Goal: Task Accomplishment & Management: Manage account settings

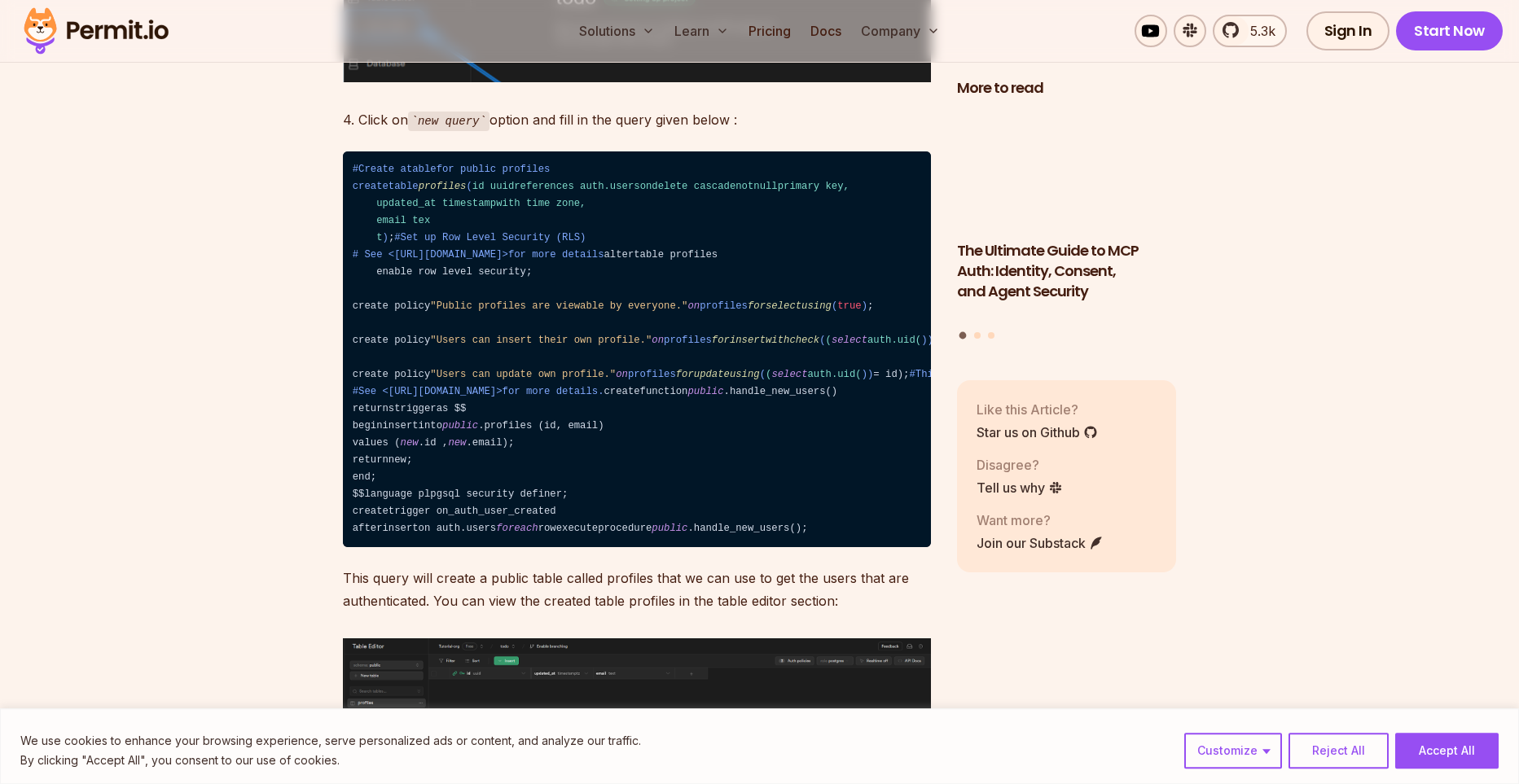
scroll to position [3130, 0]
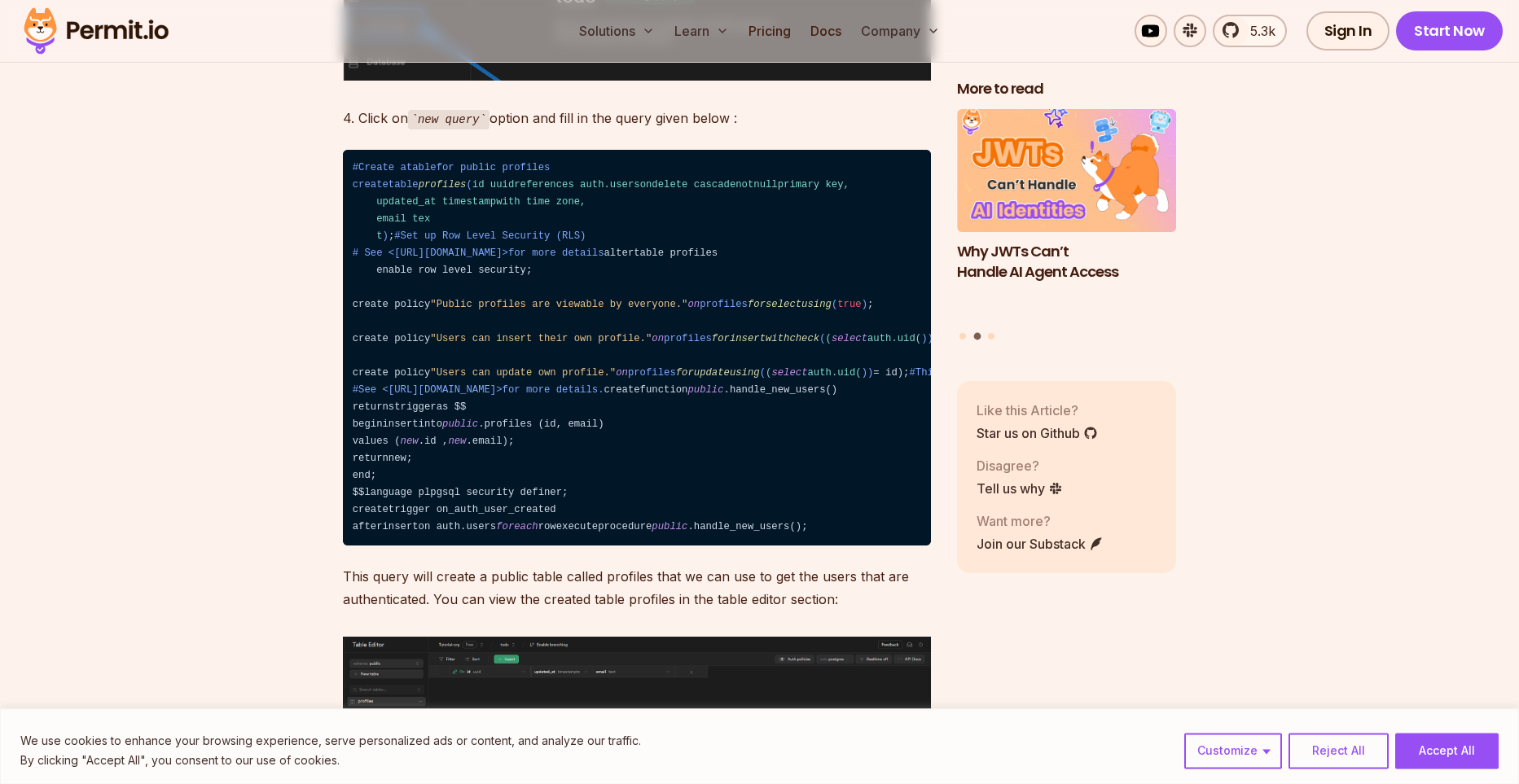
click at [358, 179] on span "createtable profiles ( id uuidreferences auth.usersondelete cascadenotnullprima…" at bounding box center [600, 211] width 497 height 63
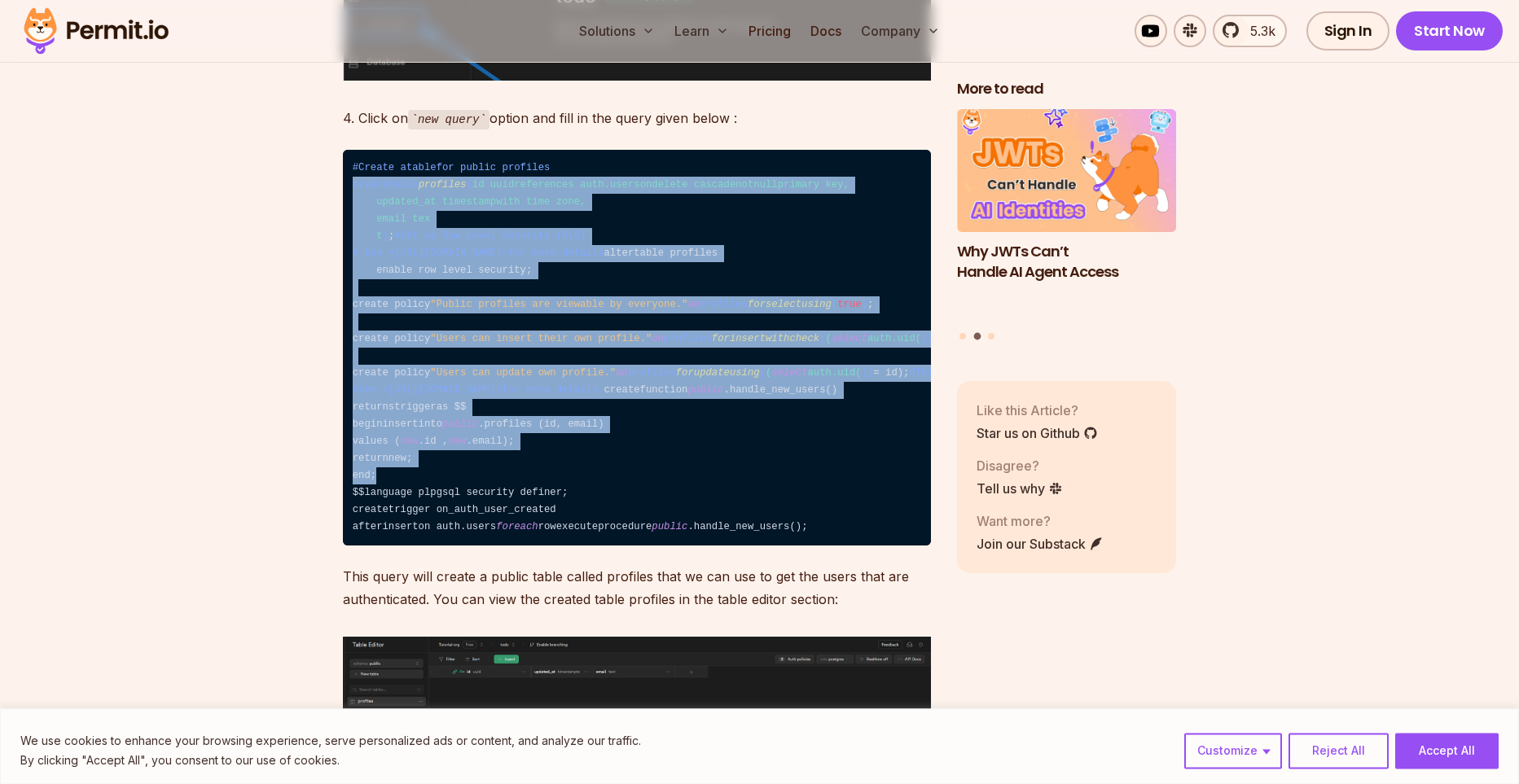
drag, startPoint x: 352, startPoint y: 161, endPoint x: 507, endPoint y: 653, distance: 515.8
click at [507, 546] on code "#Create atablefor public profiles createtable profiles ( id uuidreferences auth…" at bounding box center [637, 348] width 588 height 397
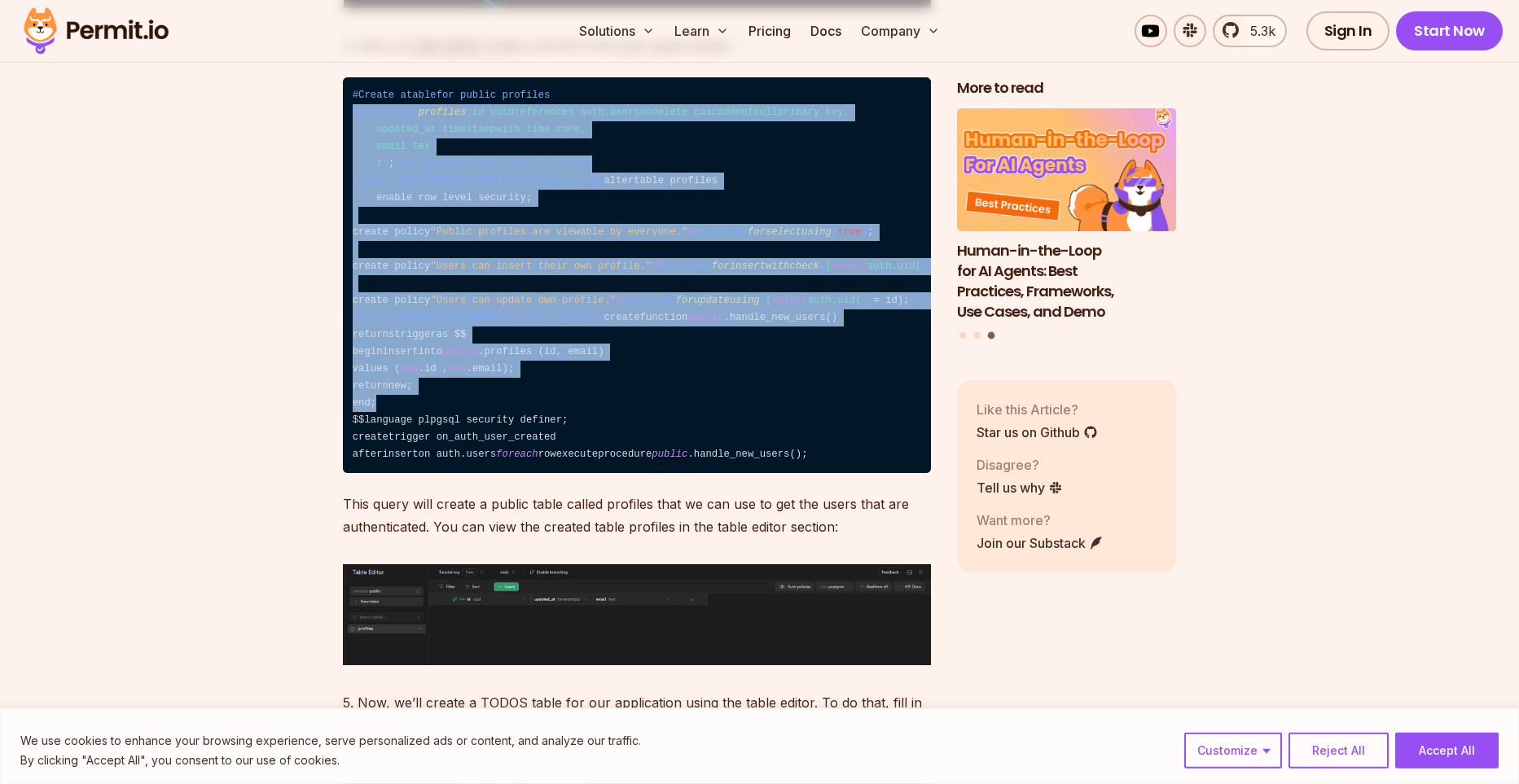
scroll to position [3204, 0]
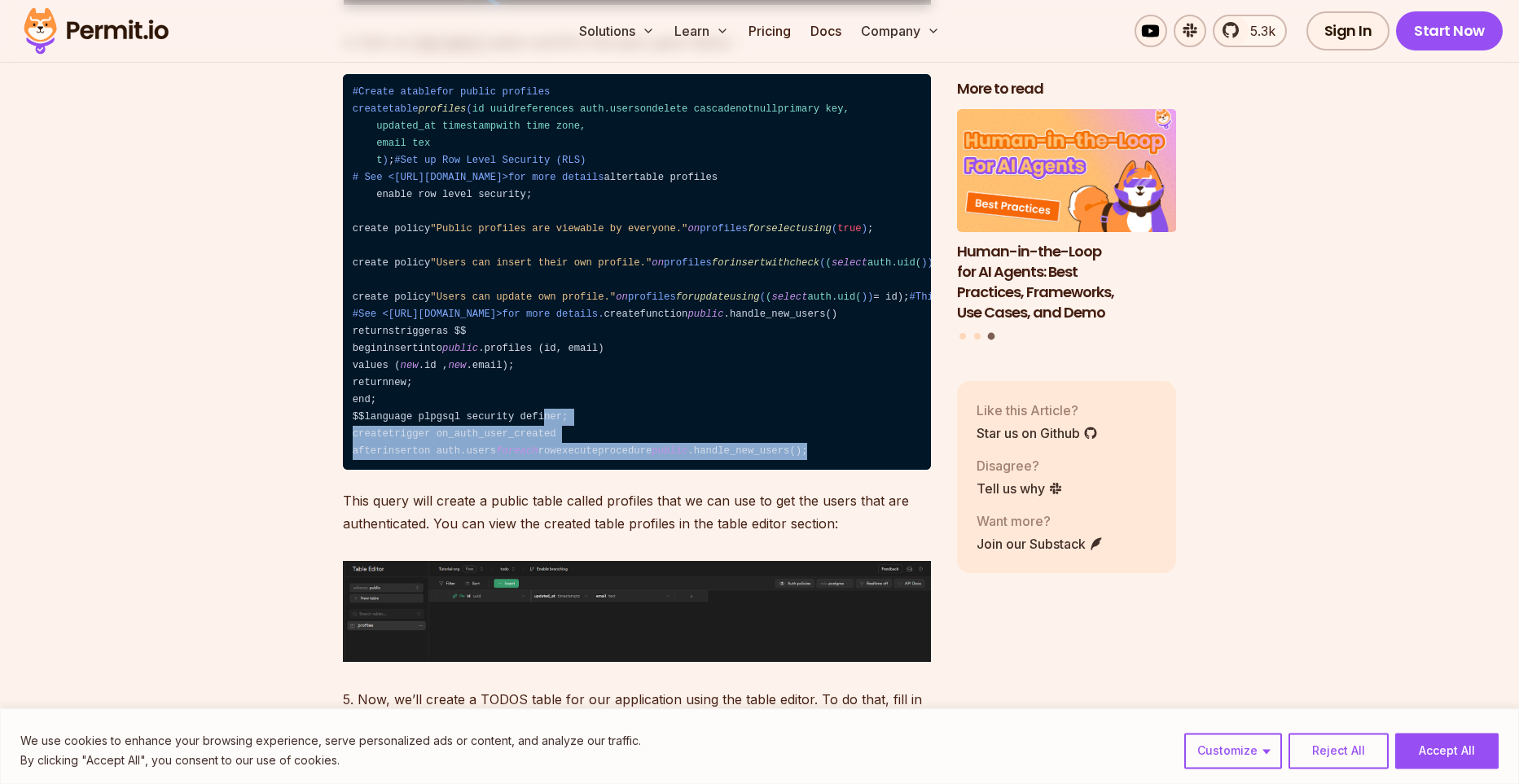
drag, startPoint x: 692, startPoint y: 650, endPoint x: 550, endPoint y: 2, distance: 663.4
click at [510, 227] on code "#Create atablefor public profiles createtable profiles ( id uuidreferences auth…" at bounding box center [637, 272] width 588 height 397
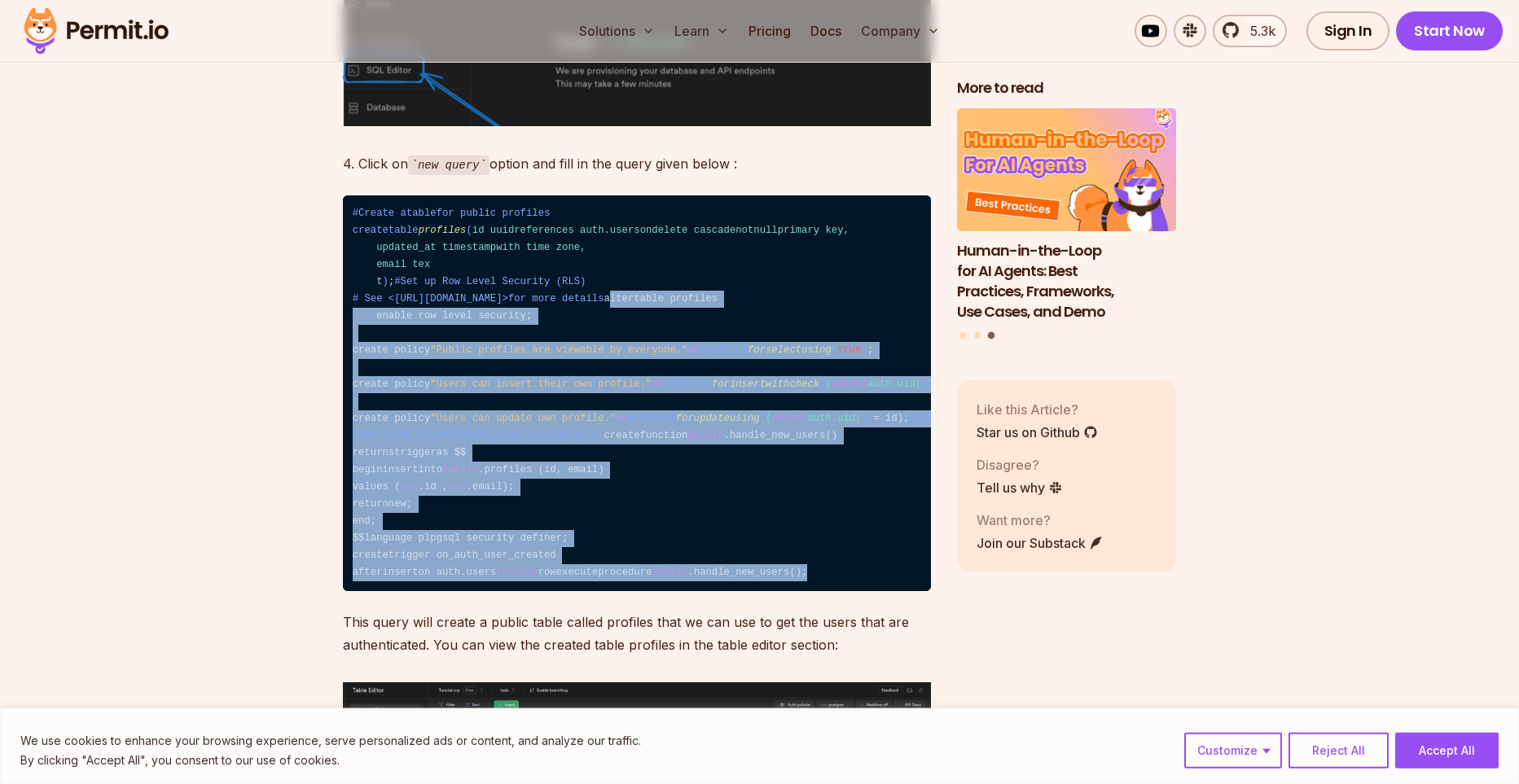
scroll to position [3087, 0]
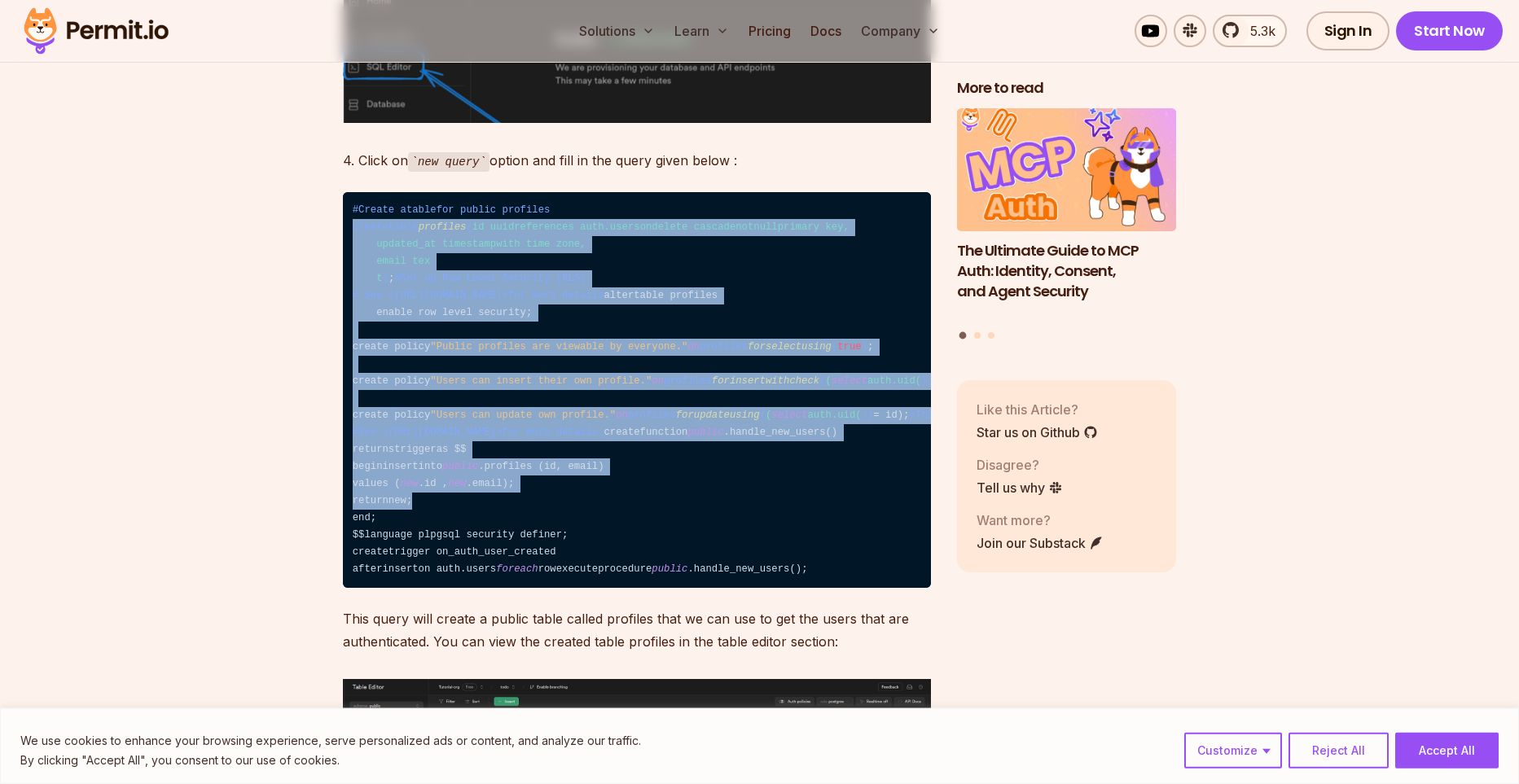
drag, startPoint x: 352, startPoint y: 209, endPoint x: 600, endPoint y: 687, distance: 538.5
click at [600, 589] on code "#Create atablefor public profiles createtable profiles ( id uuidreferences auth…" at bounding box center [637, 390] width 588 height 397
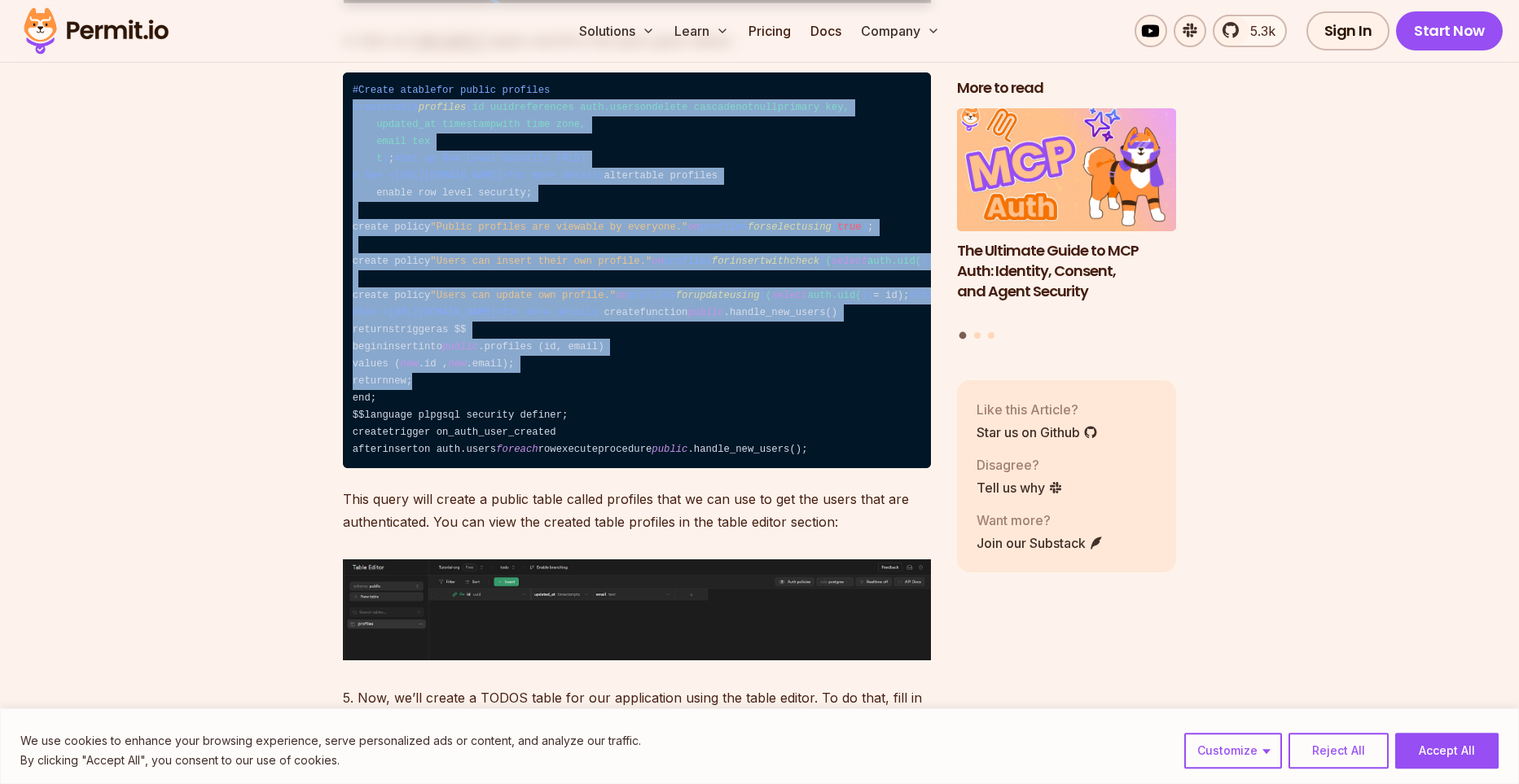
scroll to position [3204, 0]
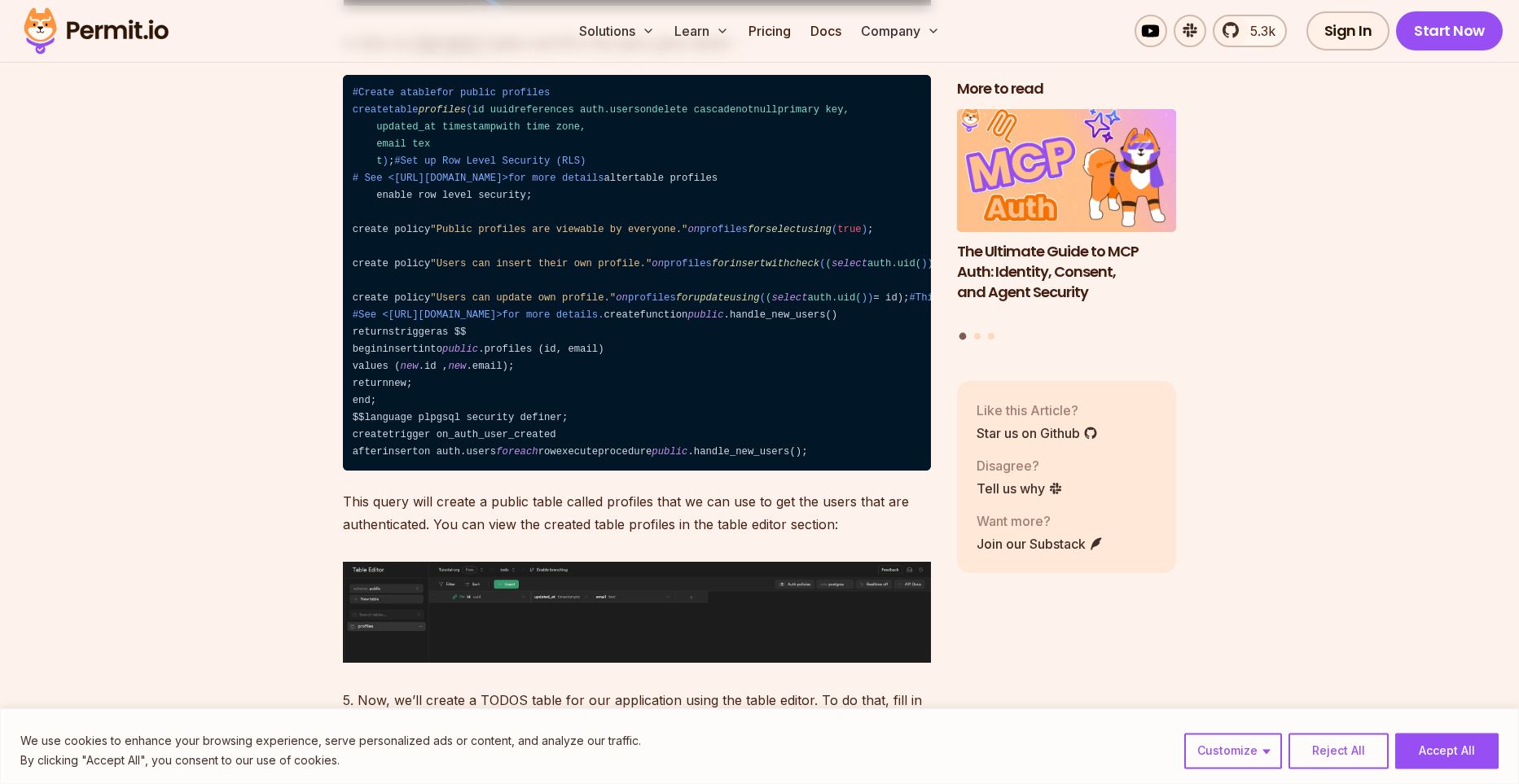
click at [678, 472] on code "#Create atablefor public profiles createtable profiles ( id uuidreferences auth…" at bounding box center [637, 273] width 588 height 397
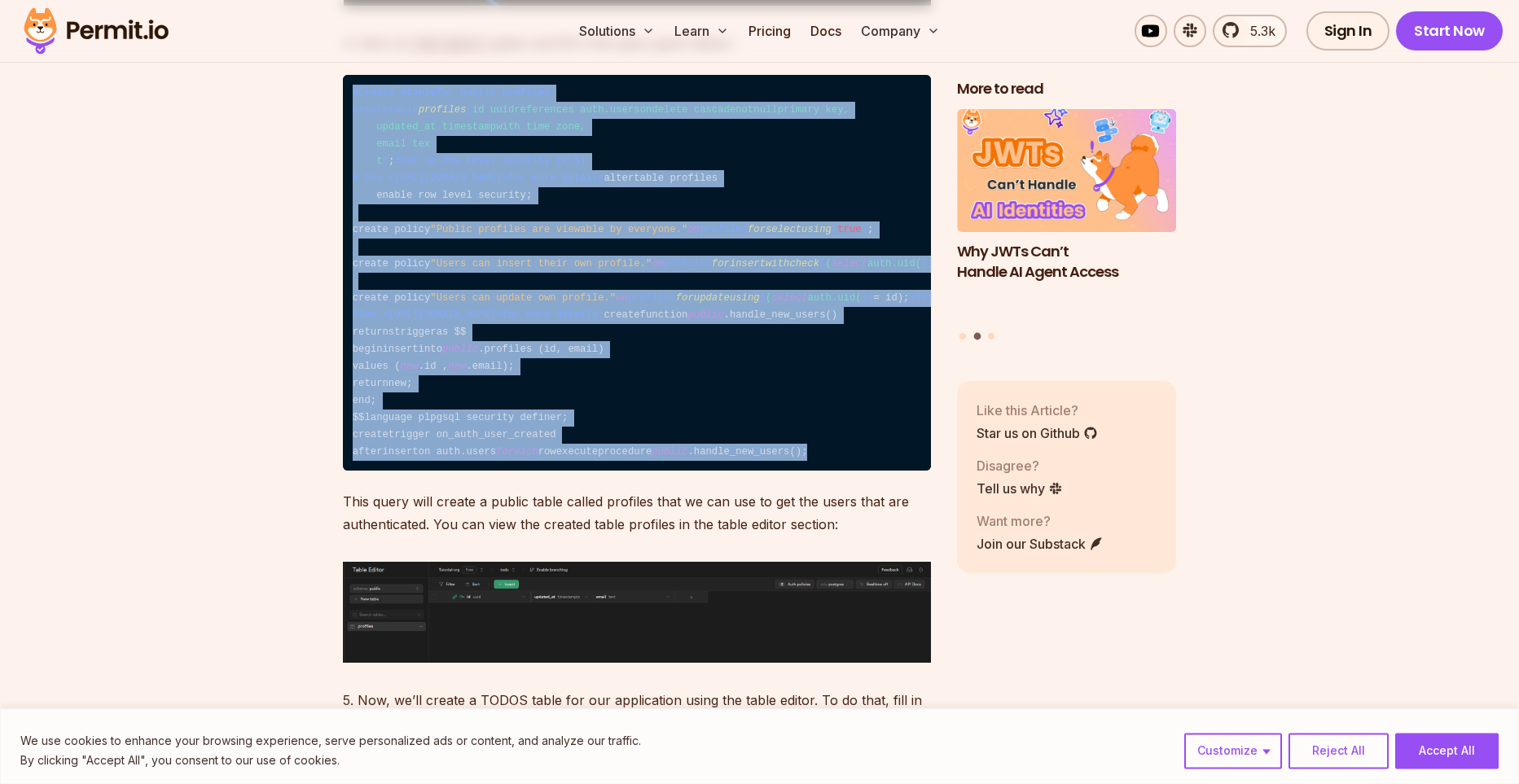
drag, startPoint x: 680, startPoint y: 654, endPoint x: 298, endPoint y: 70, distance: 697.8
click at [343, 75] on code "#Create atablefor public profiles createtable profiles ( id uuidreferences auth…" at bounding box center [637, 273] width 588 height 397
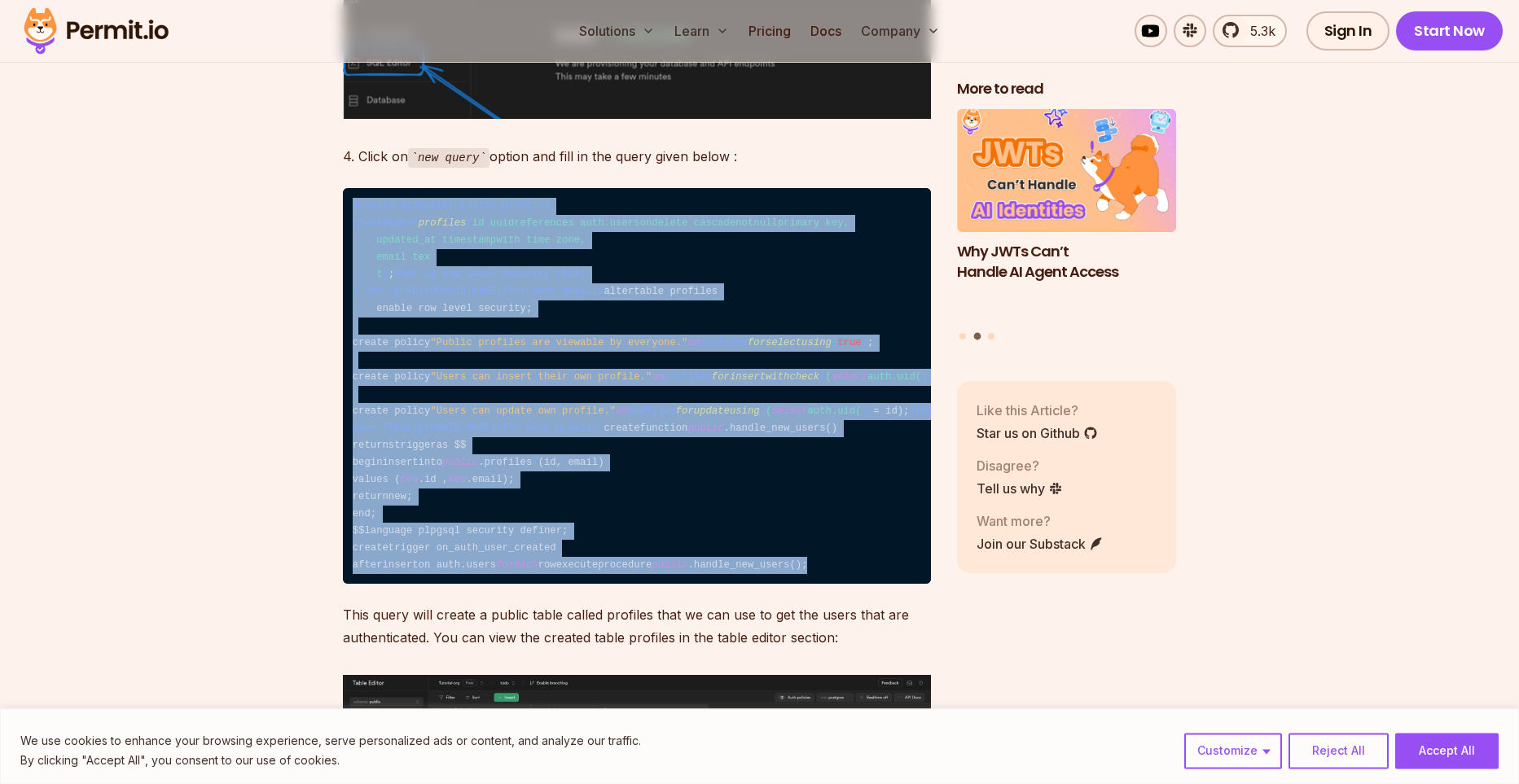
scroll to position [3090, 0]
copy code "#Create atablefor public profiles createtable profiles ( id uuidreferences auth…"
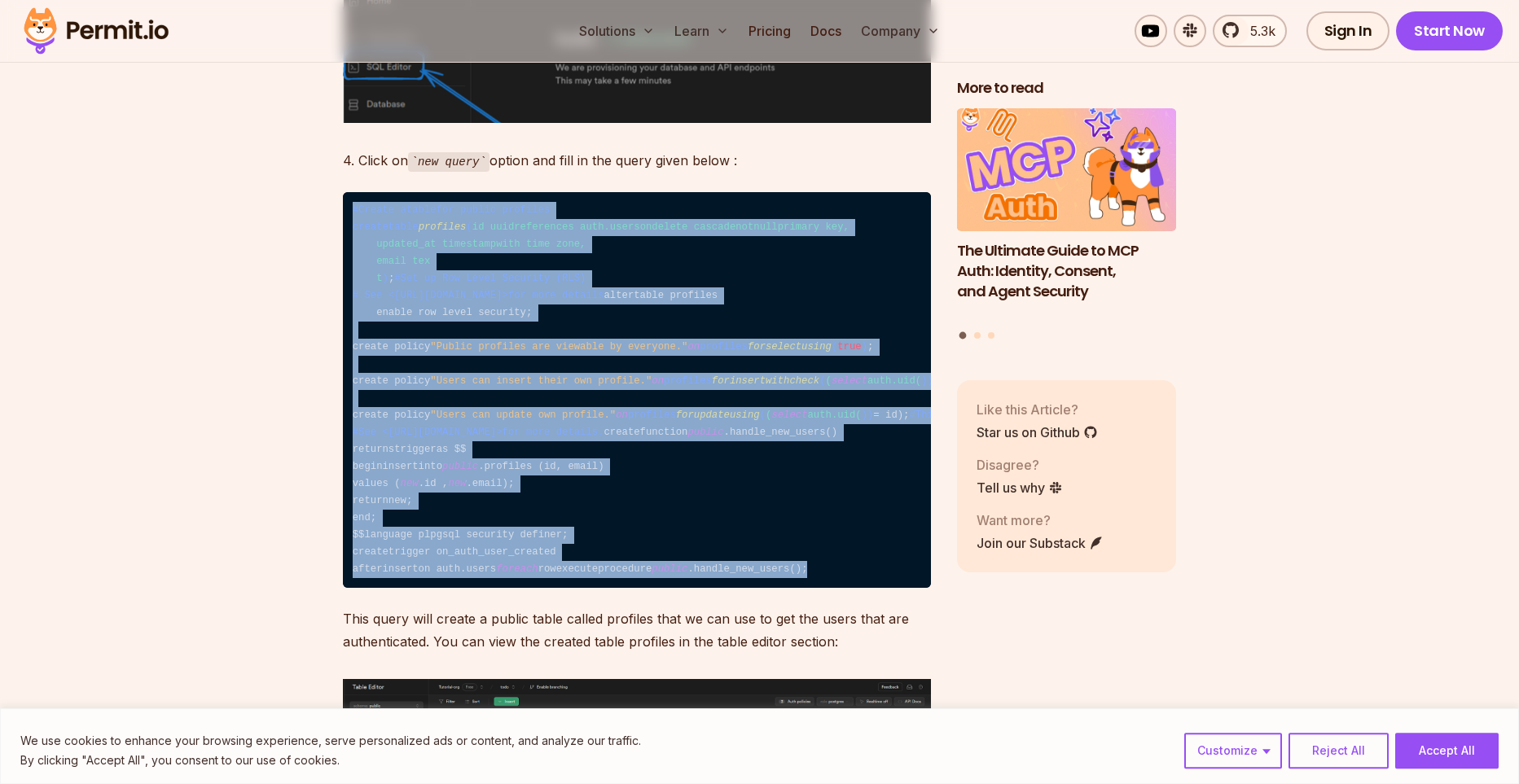
scroll to position [3088, 0]
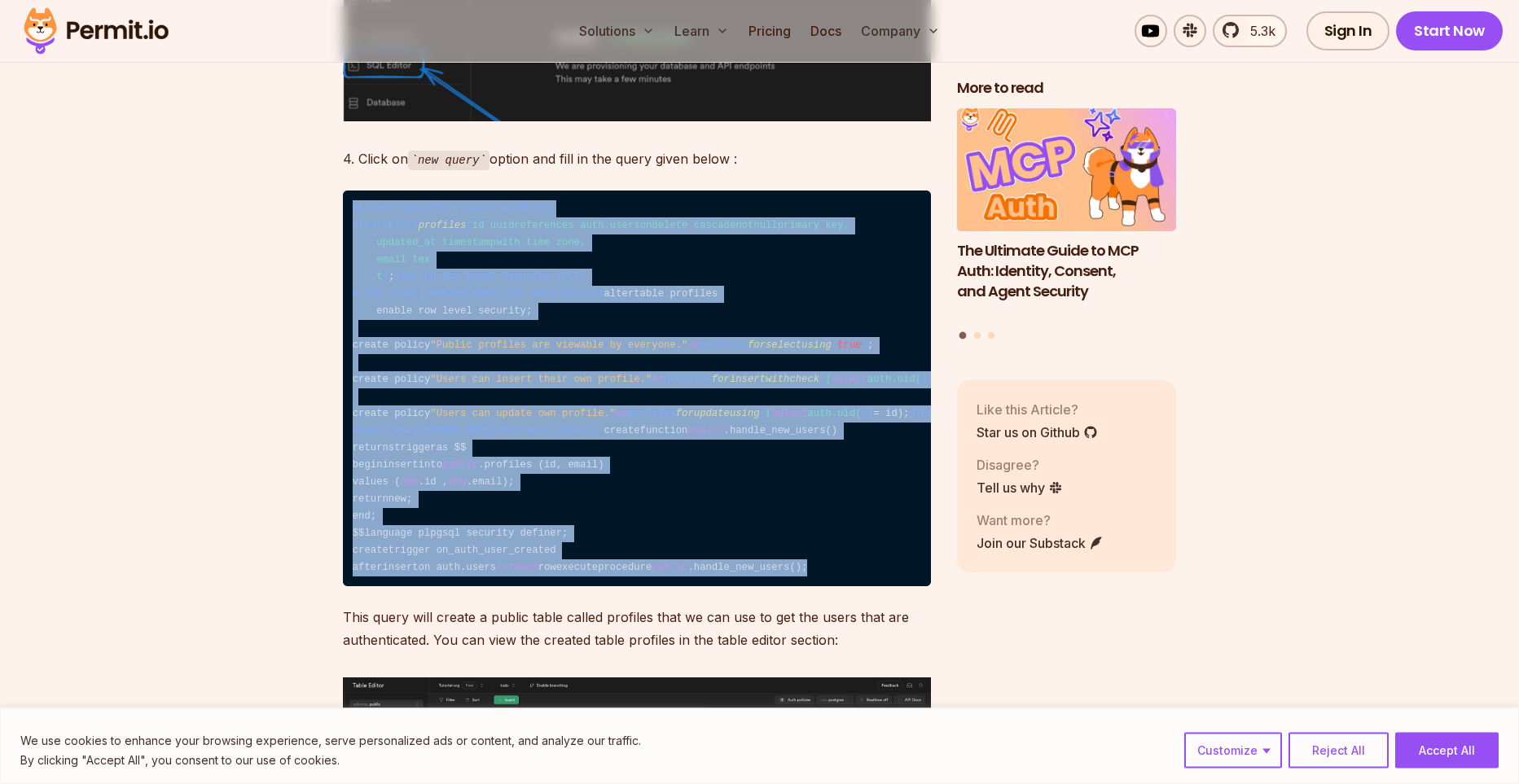
click at [514, 378] on code "#Create atablefor public profiles createtable profiles ( id uuidreferences auth…" at bounding box center [637, 388] width 588 height 397
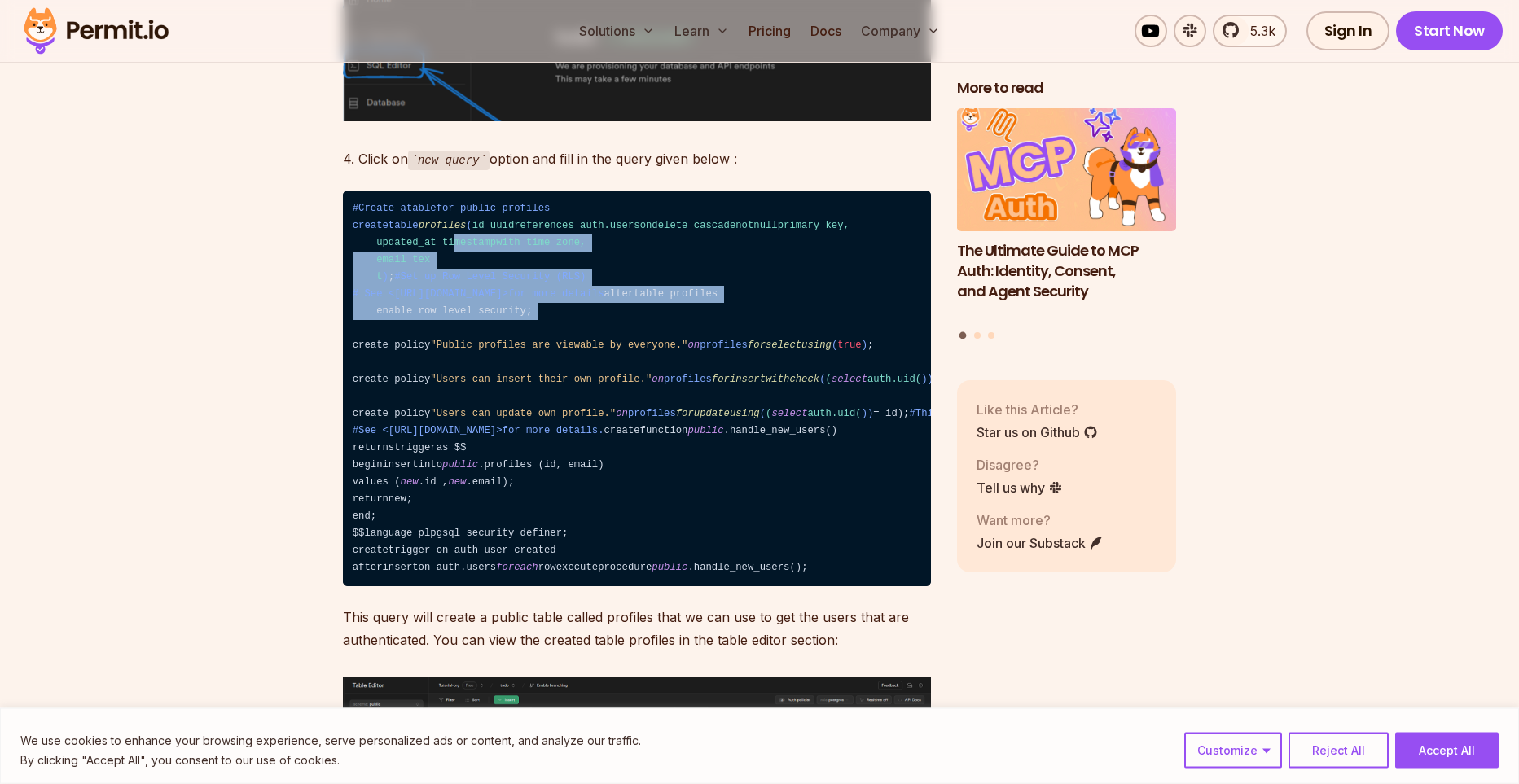
drag, startPoint x: 514, startPoint y: 378, endPoint x: 453, endPoint y: 229, distance: 161.0
click at [453, 229] on code "#Create atablefor public profiles createtable profiles ( id uuidreferences auth…" at bounding box center [637, 388] width 588 height 397
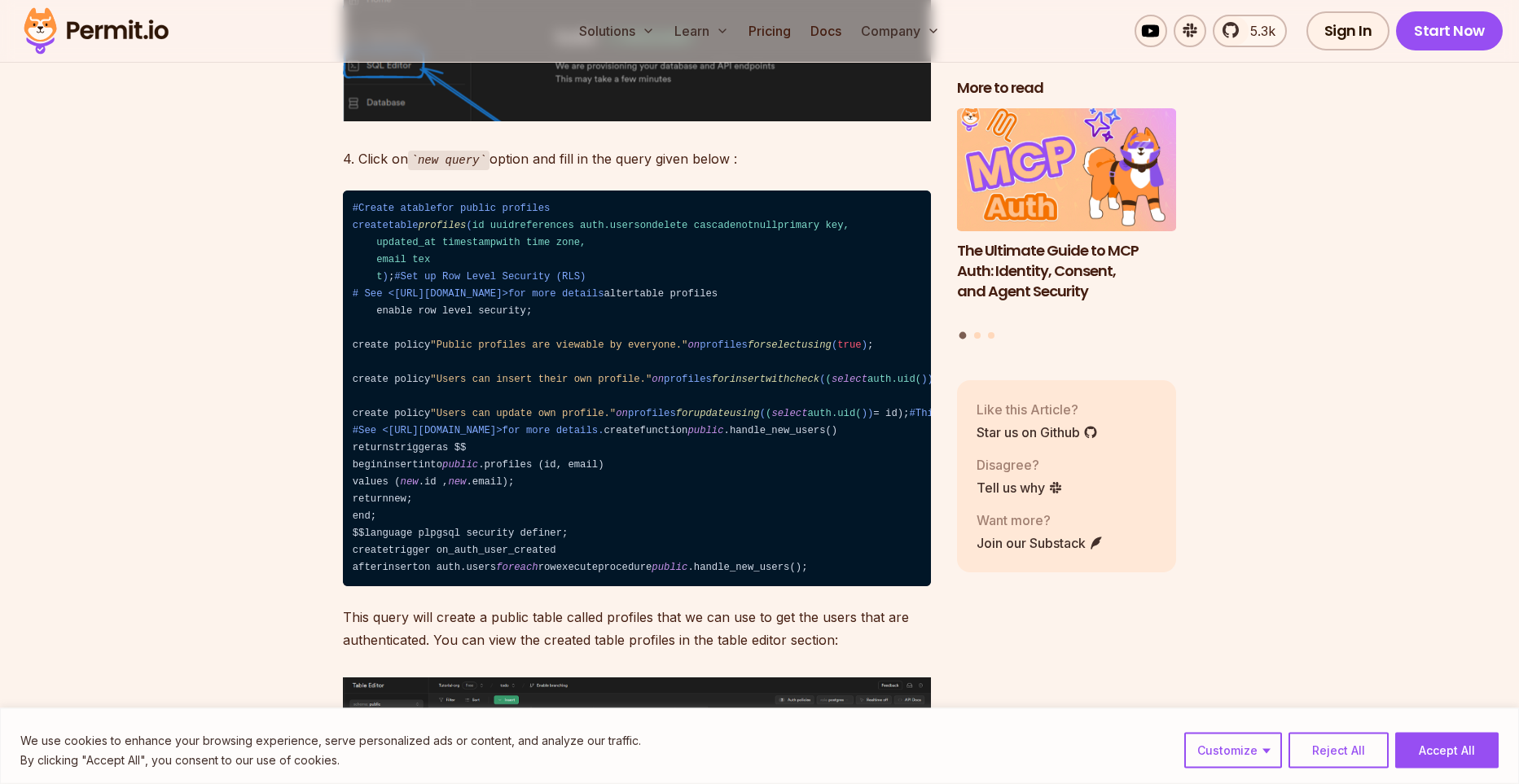
click at [439, 237] on span "id uuidreferences auth.usersondelete cascadenotnullprimary key, updated_at time…" at bounding box center [600, 251] width 497 height 63
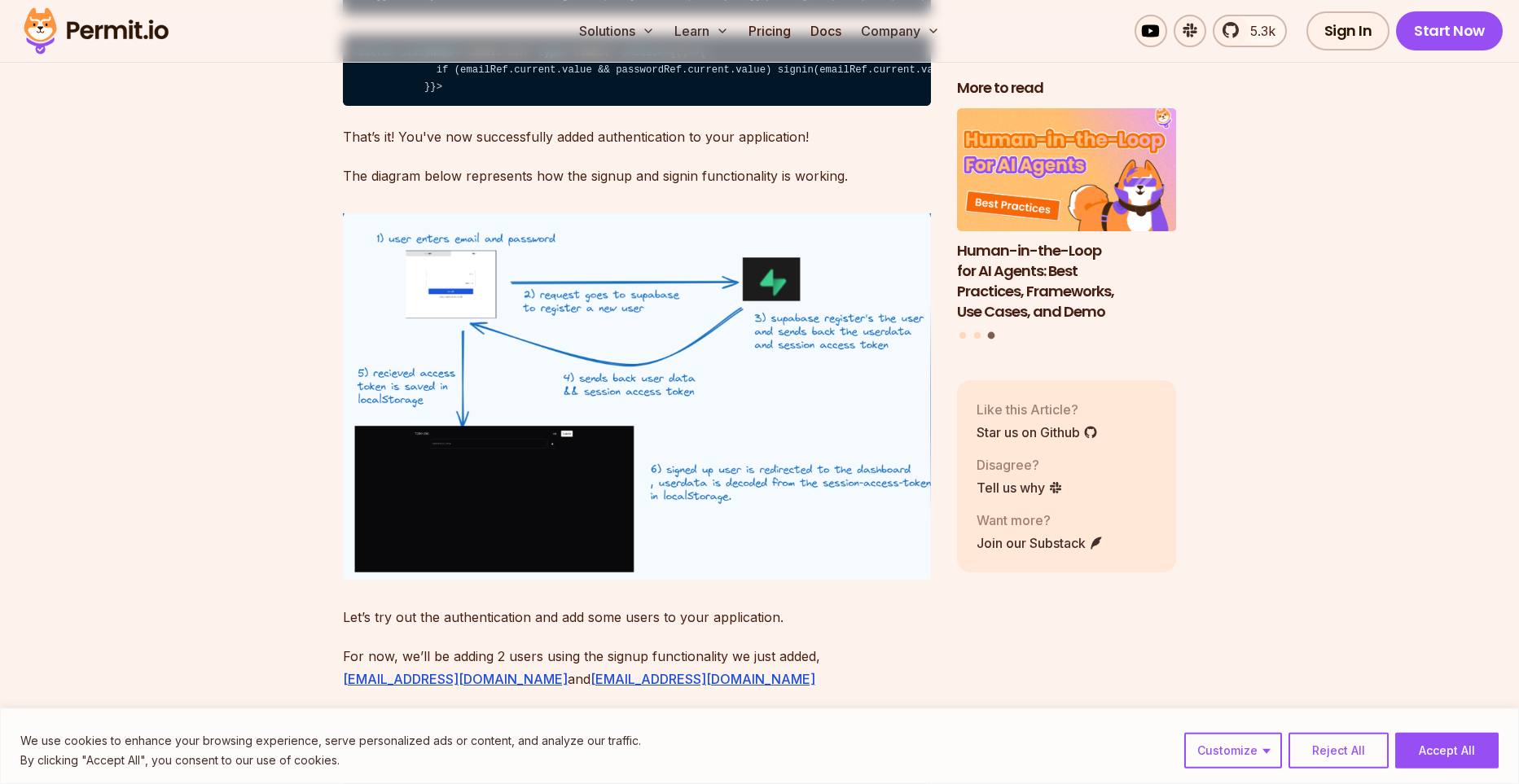
scroll to position [7734, 0]
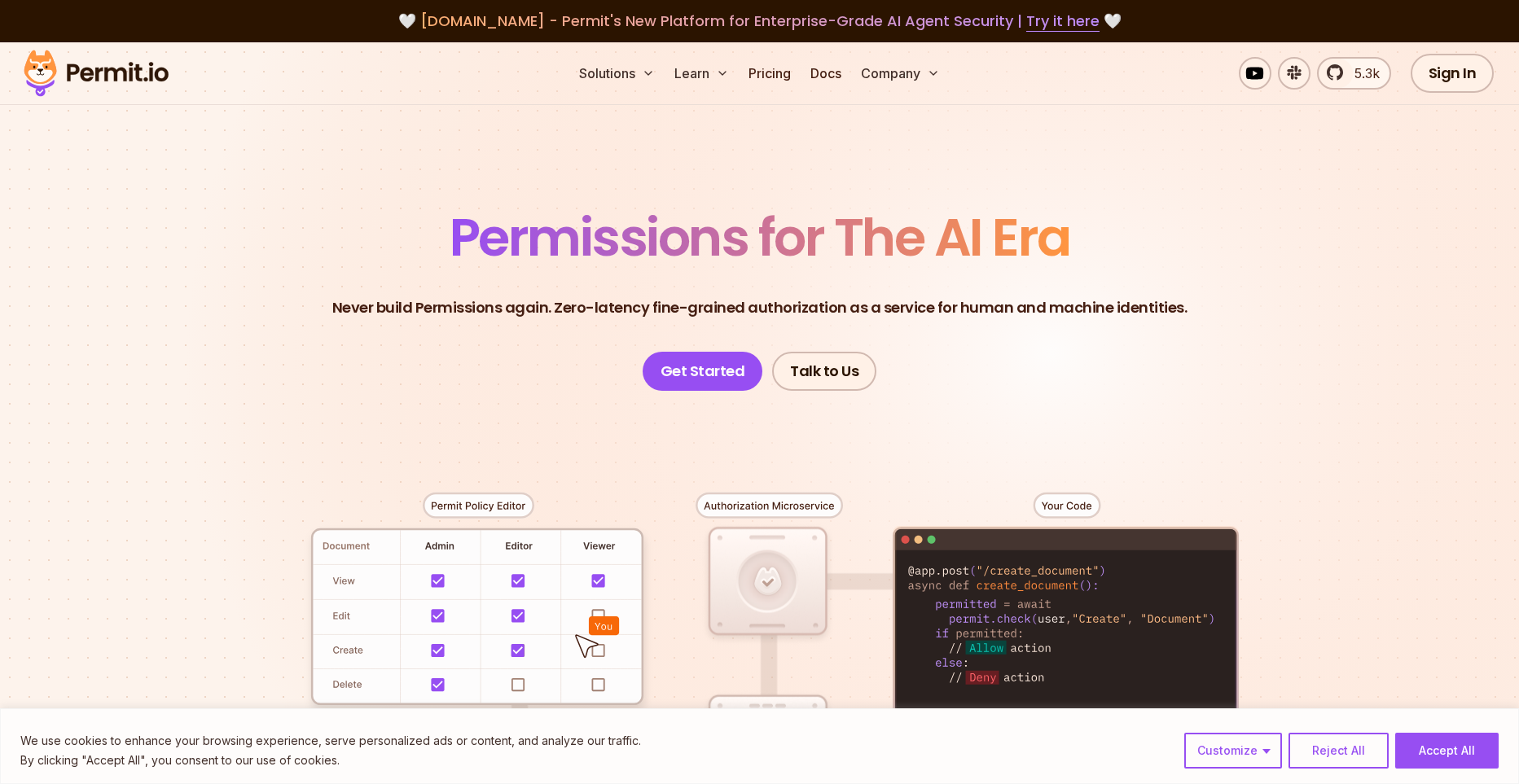
click at [32, 76] on img at bounding box center [96, 73] width 160 height 55
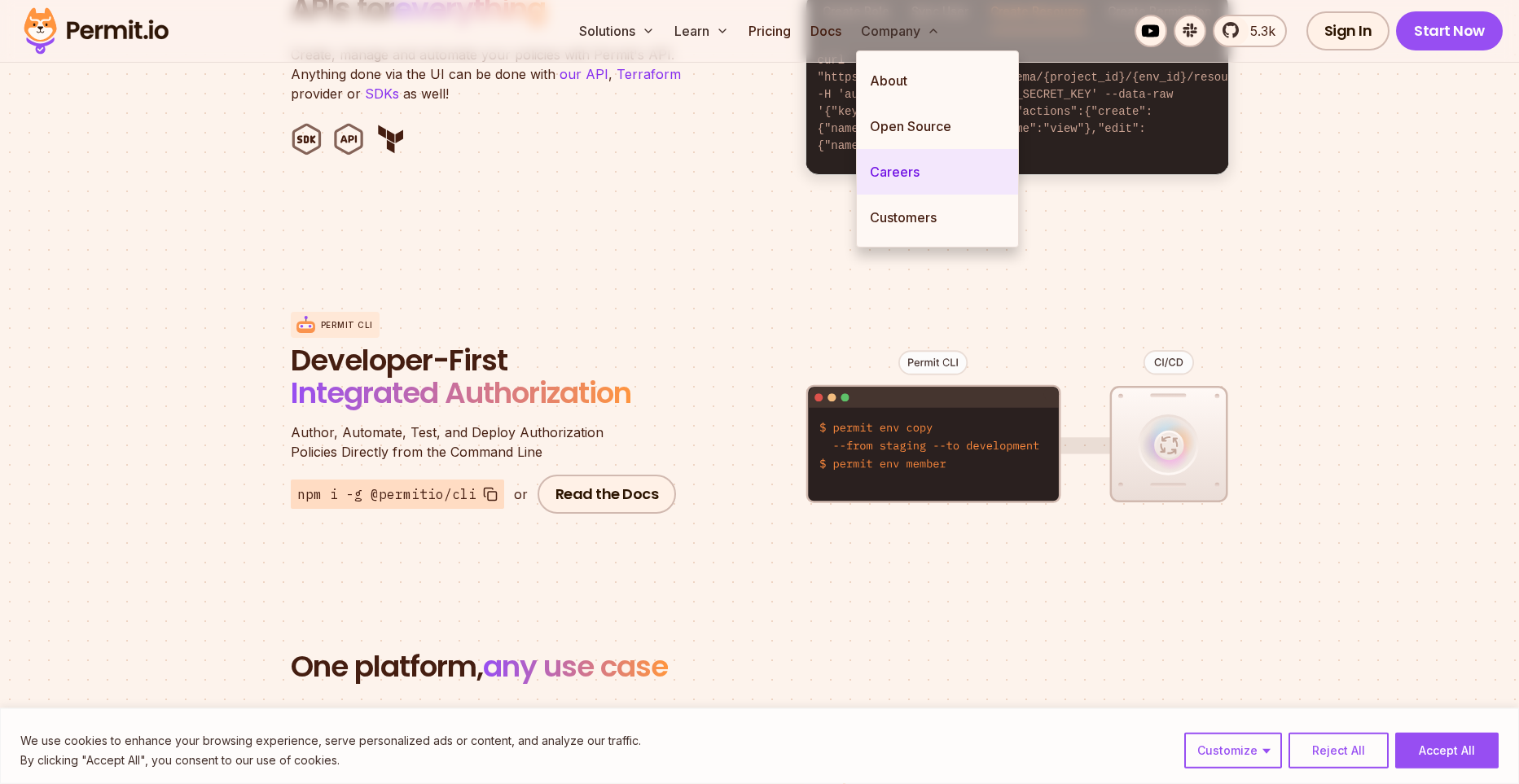
click at [881, 174] on link "Careers" at bounding box center [937, 171] width 161 height 45
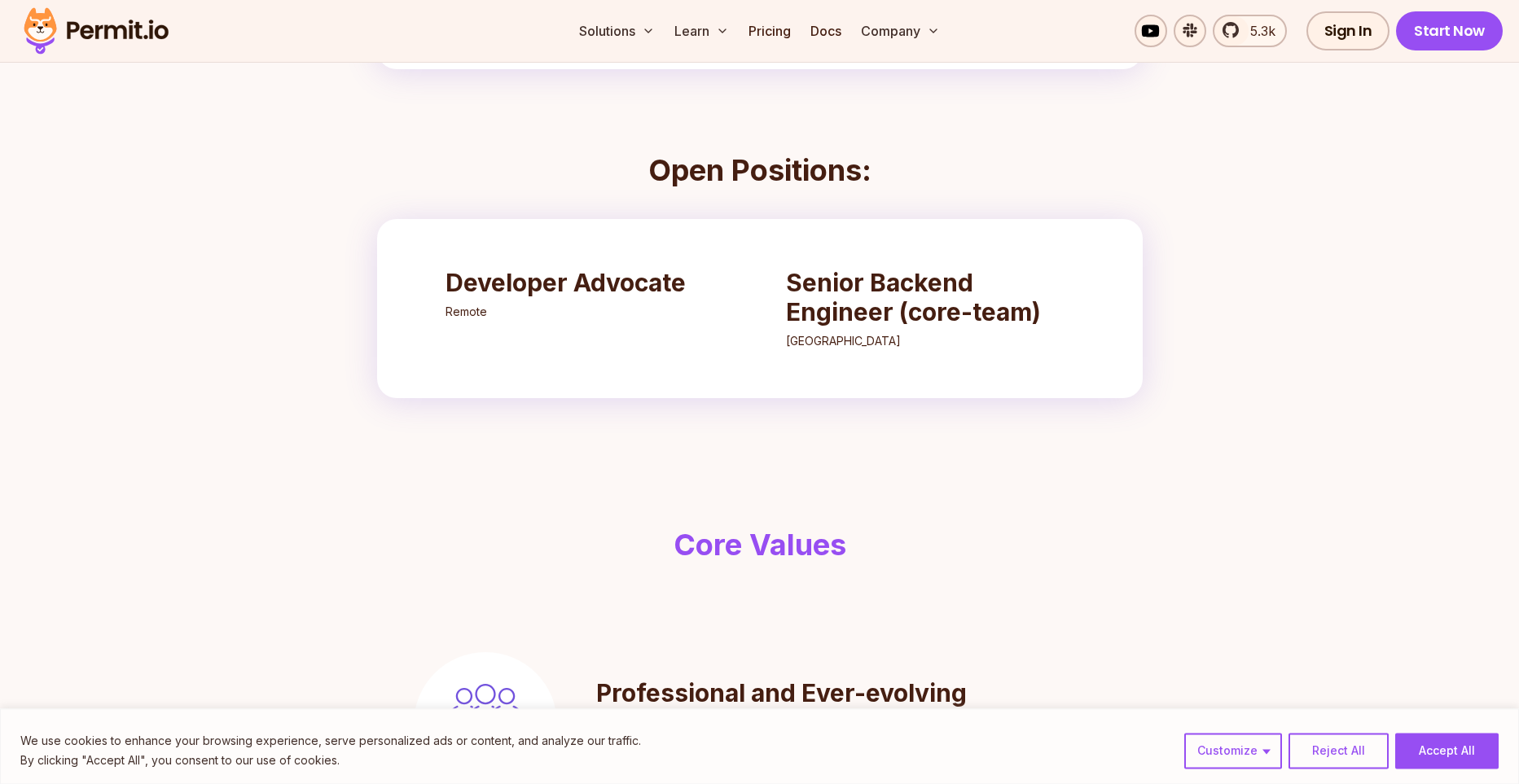
scroll to position [592, 0]
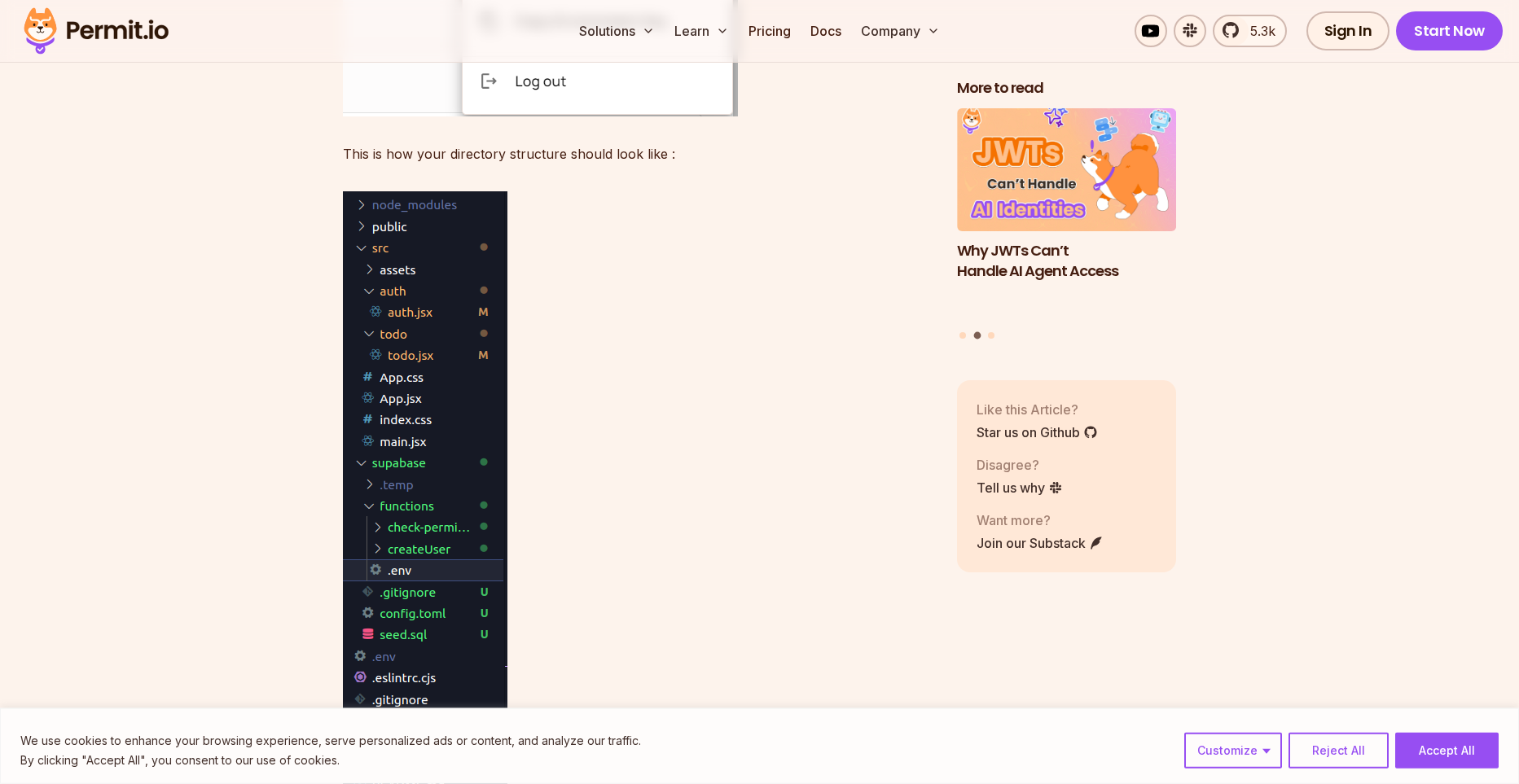
scroll to position [14853, 0]
drag, startPoint x: 355, startPoint y: 236, endPoint x: 451, endPoint y: 235, distance: 96.0
copy code "npx supabase init"
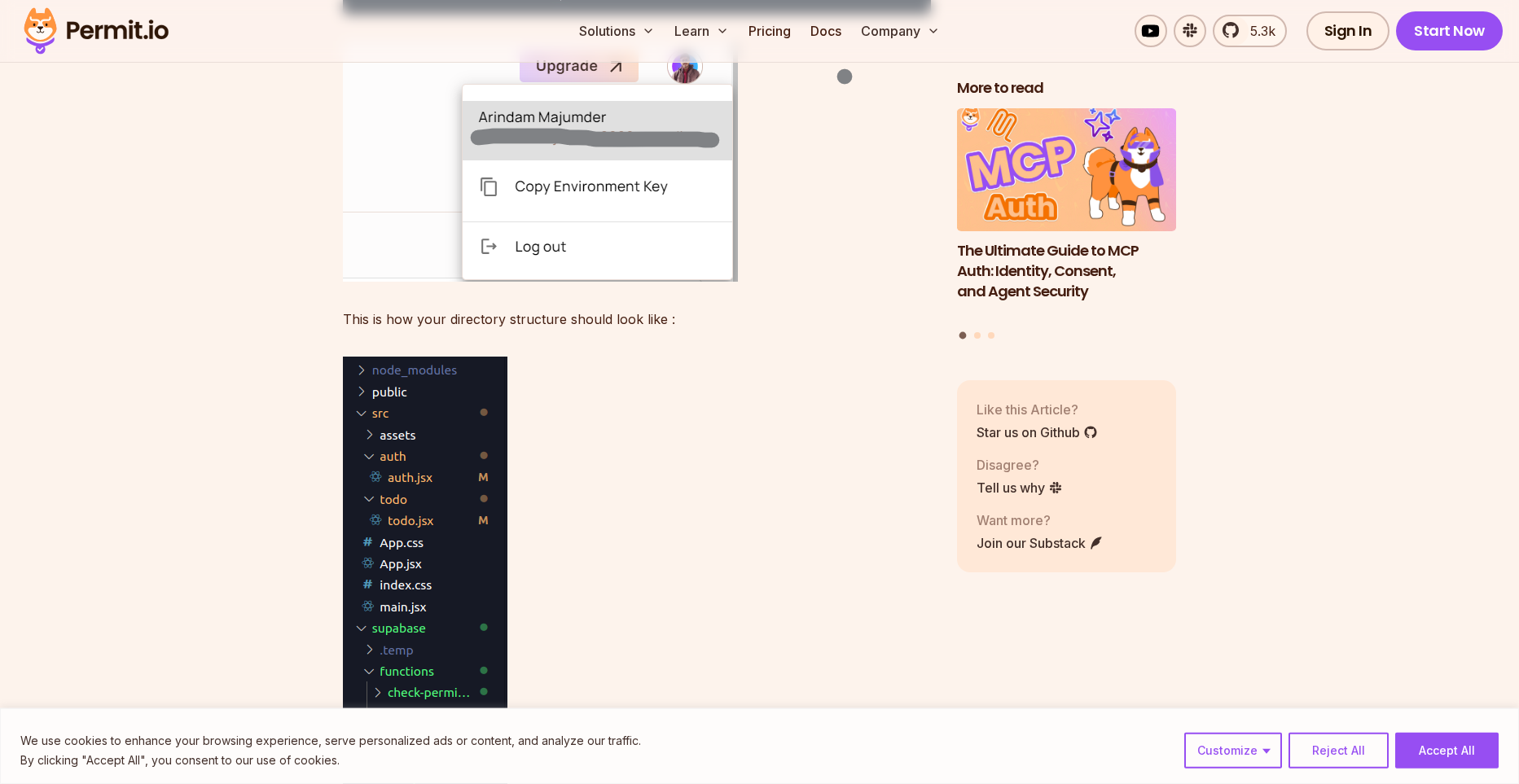
scroll to position [14697, 0]
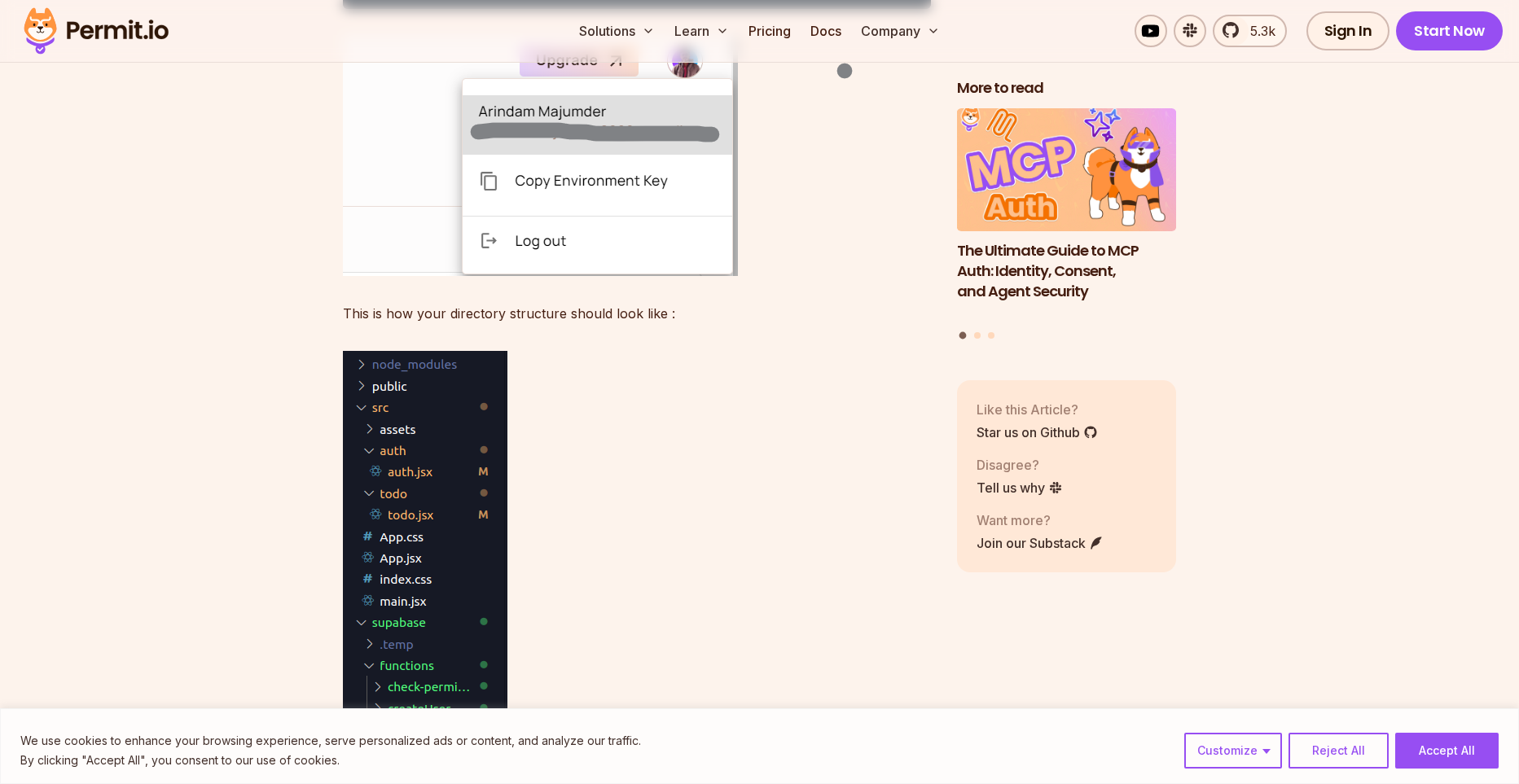
drag, startPoint x: 364, startPoint y: 509, endPoint x: 544, endPoint y: 514, distance: 180.1
copy code "npx supabase functions new createUser"
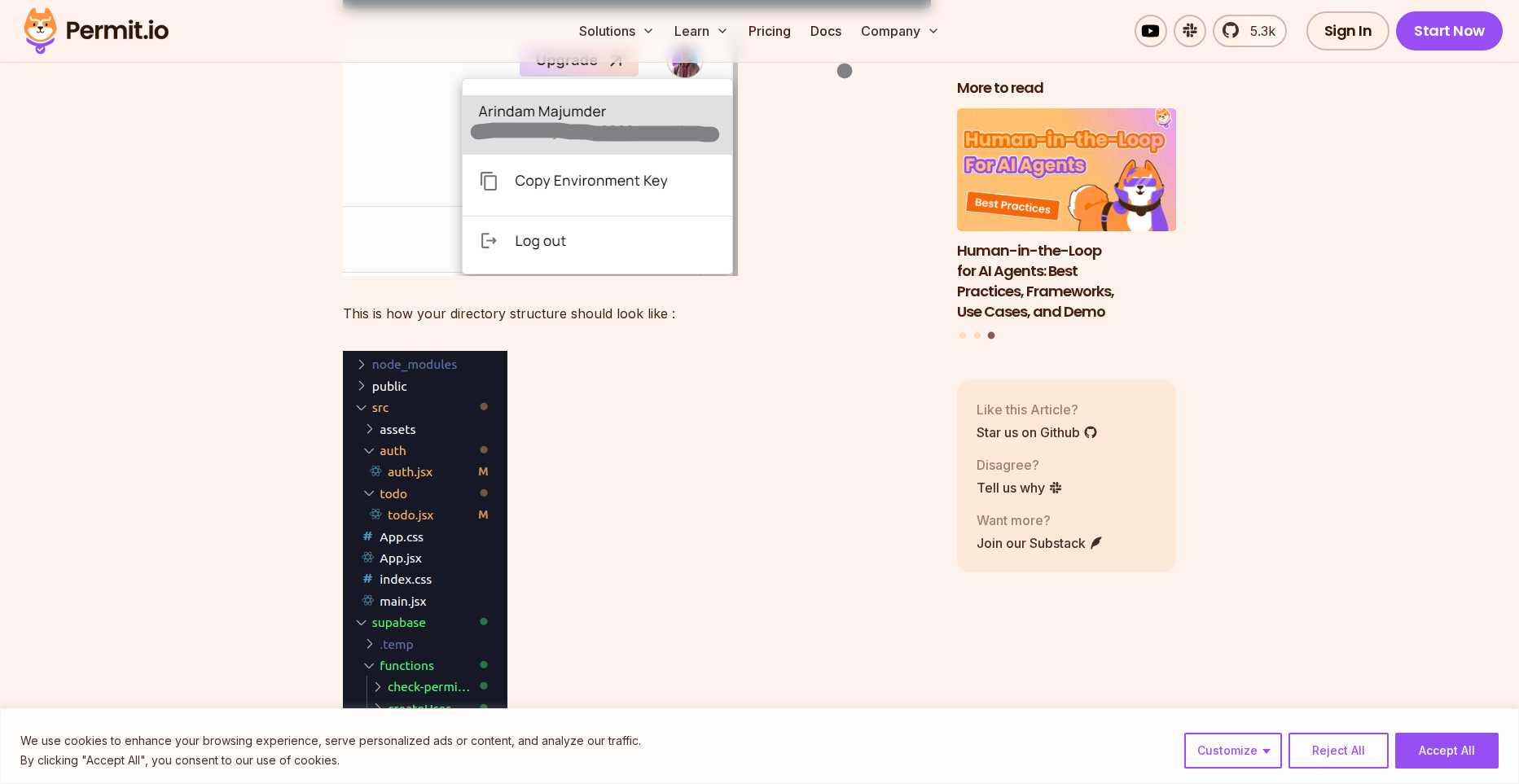
drag, startPoint x: 360, startPoint y: 640, endPoint x: 597, endPoint y: 634, distance: 237.1
copy code "npx supabase functions new check - permission"
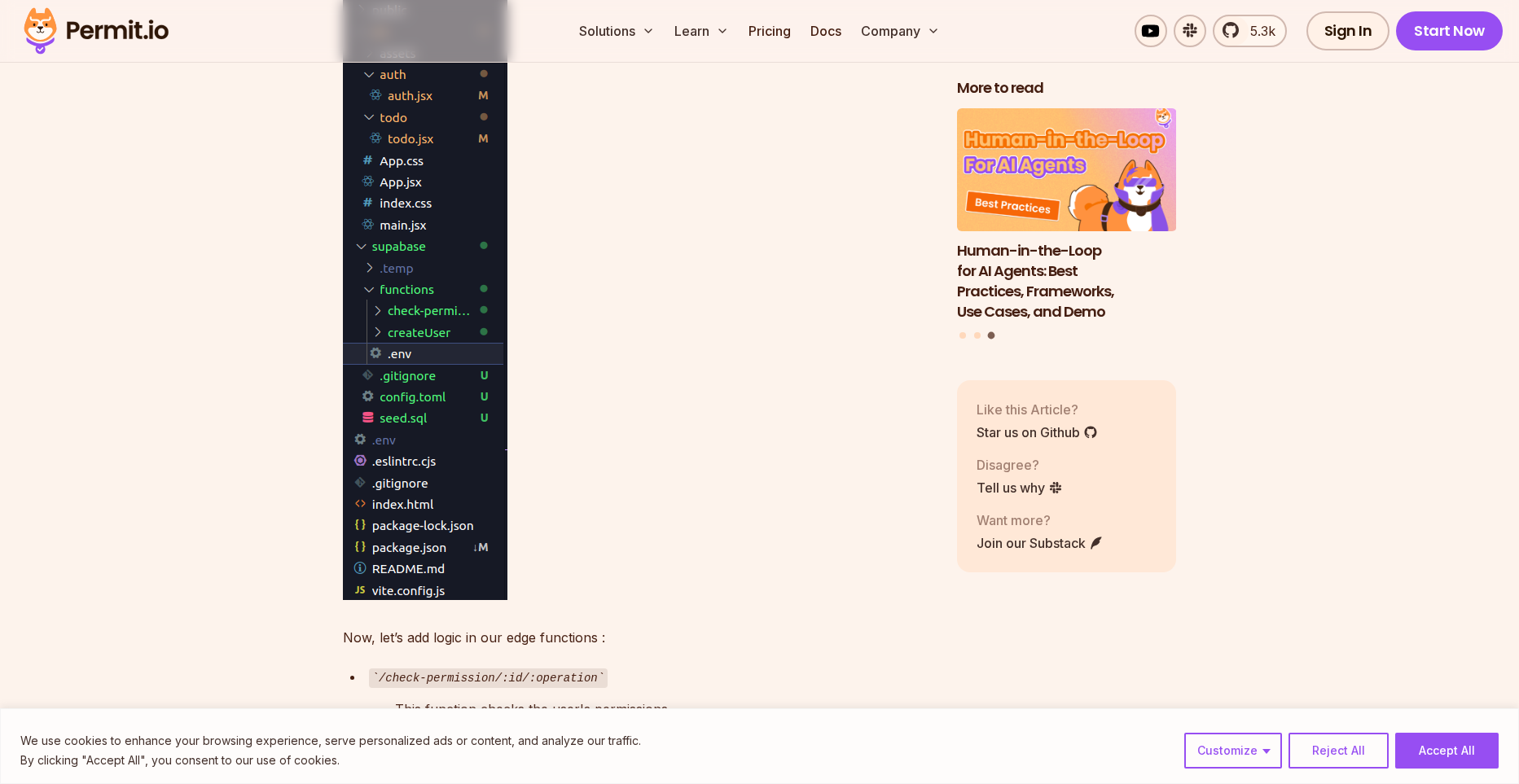
scroll to position [15074, 0]
drag, startPoint x: 375, startPoint y: 398, endPoint x: 436, endPoint y: 398, distance: 61.0
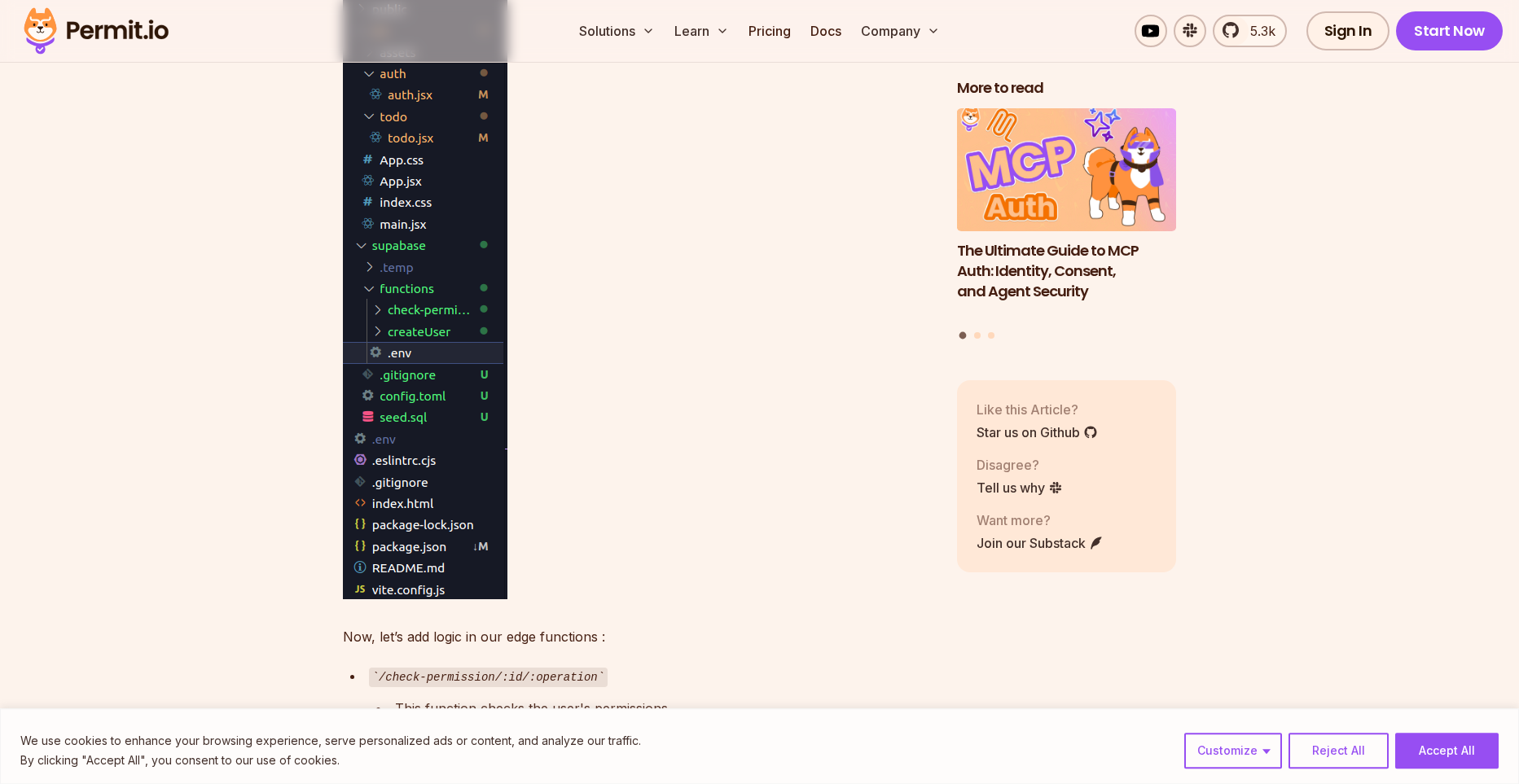
drag, startPoint x: 441, startPoint y: 397, endPoint x: 364, endPoint y: 392, distance: 77.2
copy code "PERMIT_TOKEN="
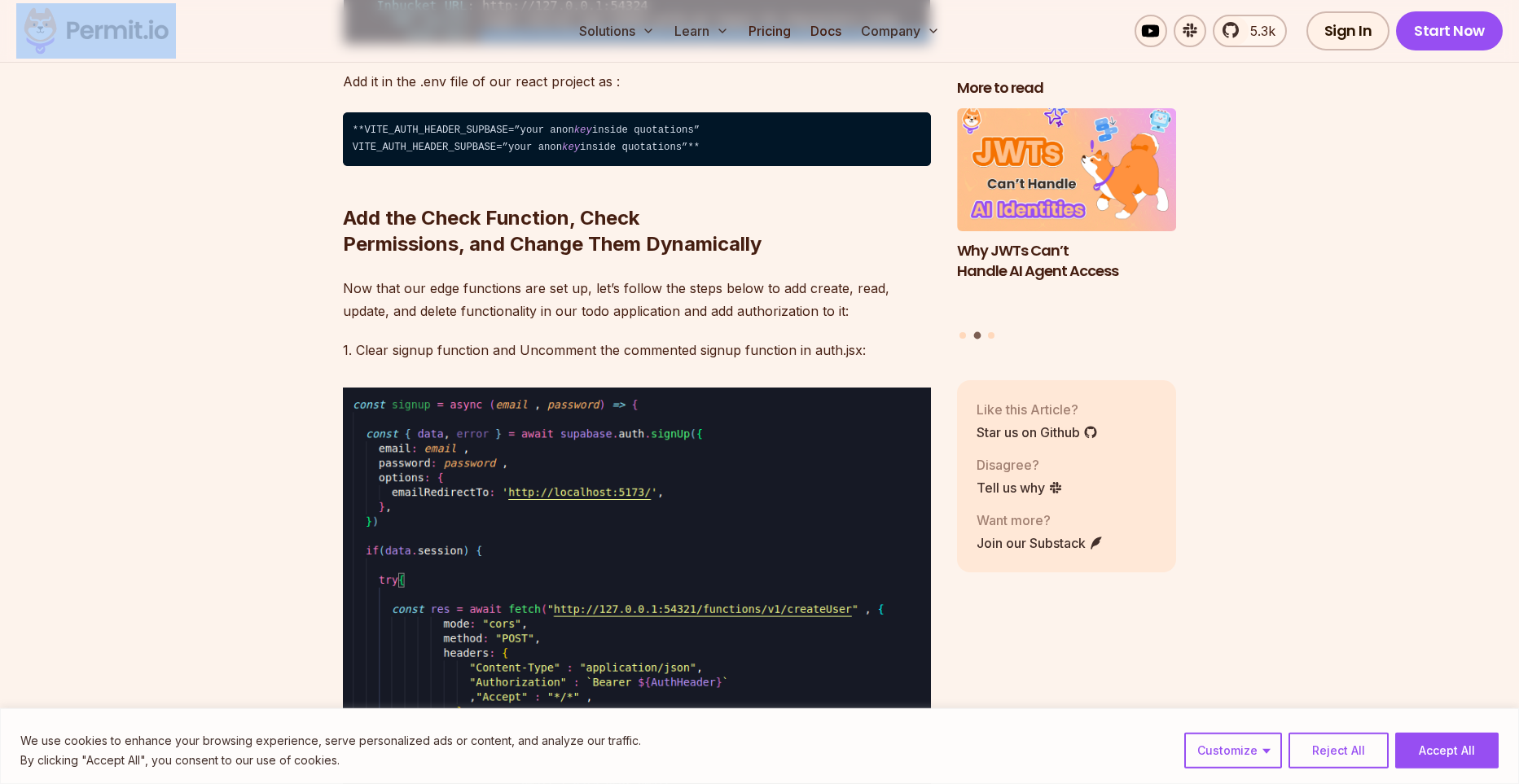
scroll to position [17062, 0]
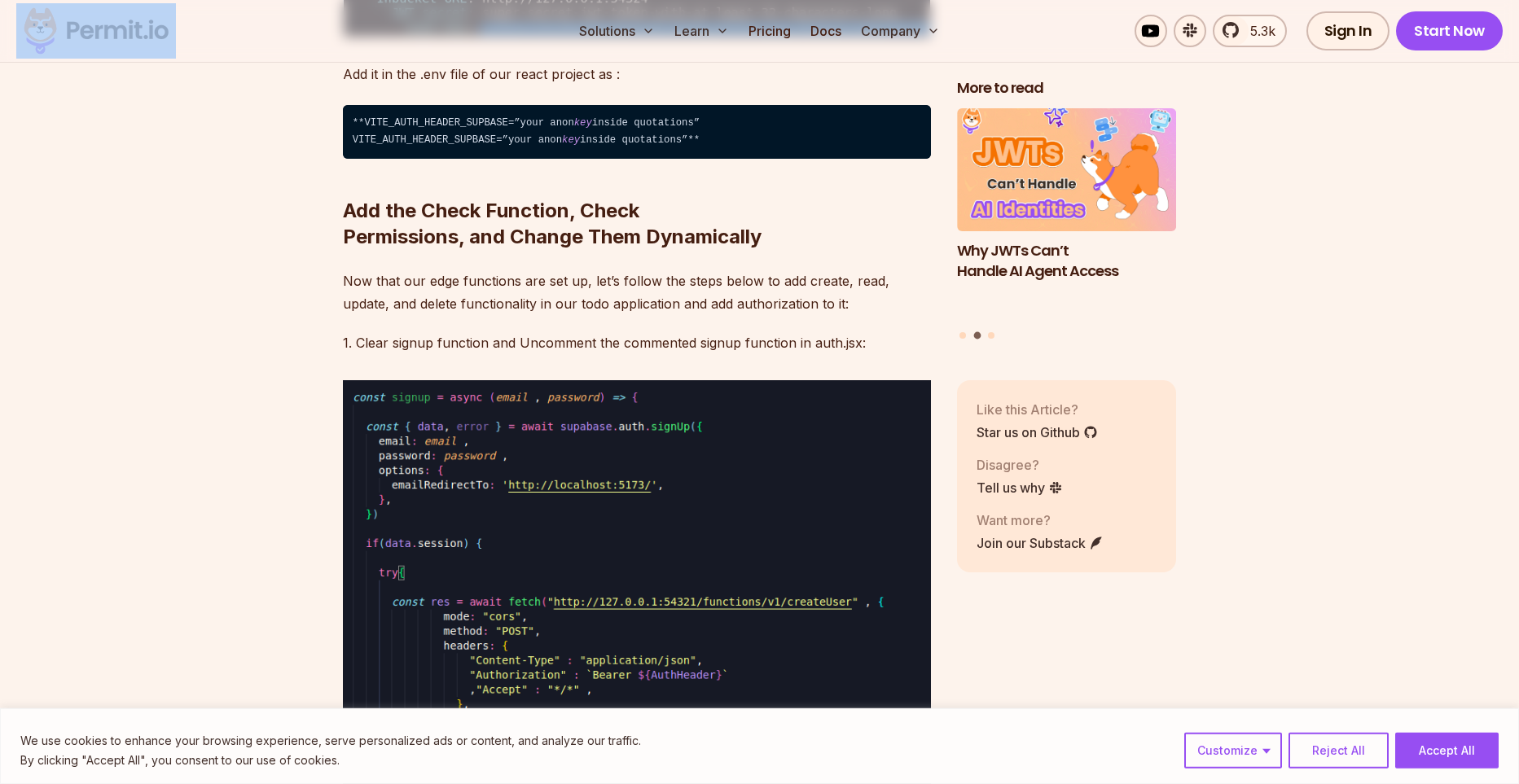
drag, startPoint x: 381, startPoint y: 115, endPoint x: 464, endPoint y: 559, distance: 451.7
copy code "import { Permit } from "npm:permitio" ; const corsHeaders = { 'Access-Control-A…"
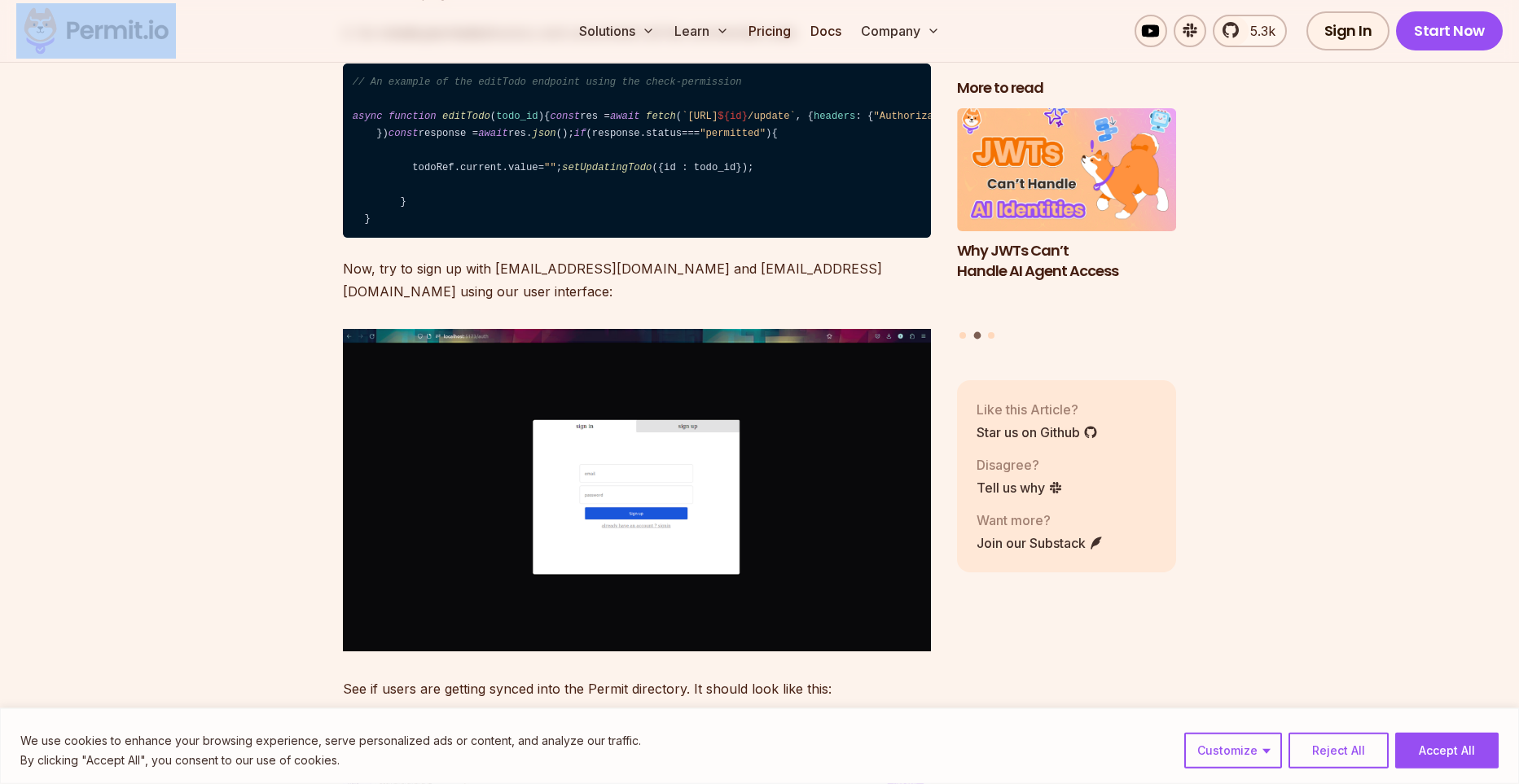
scroll to position [18227, 0]
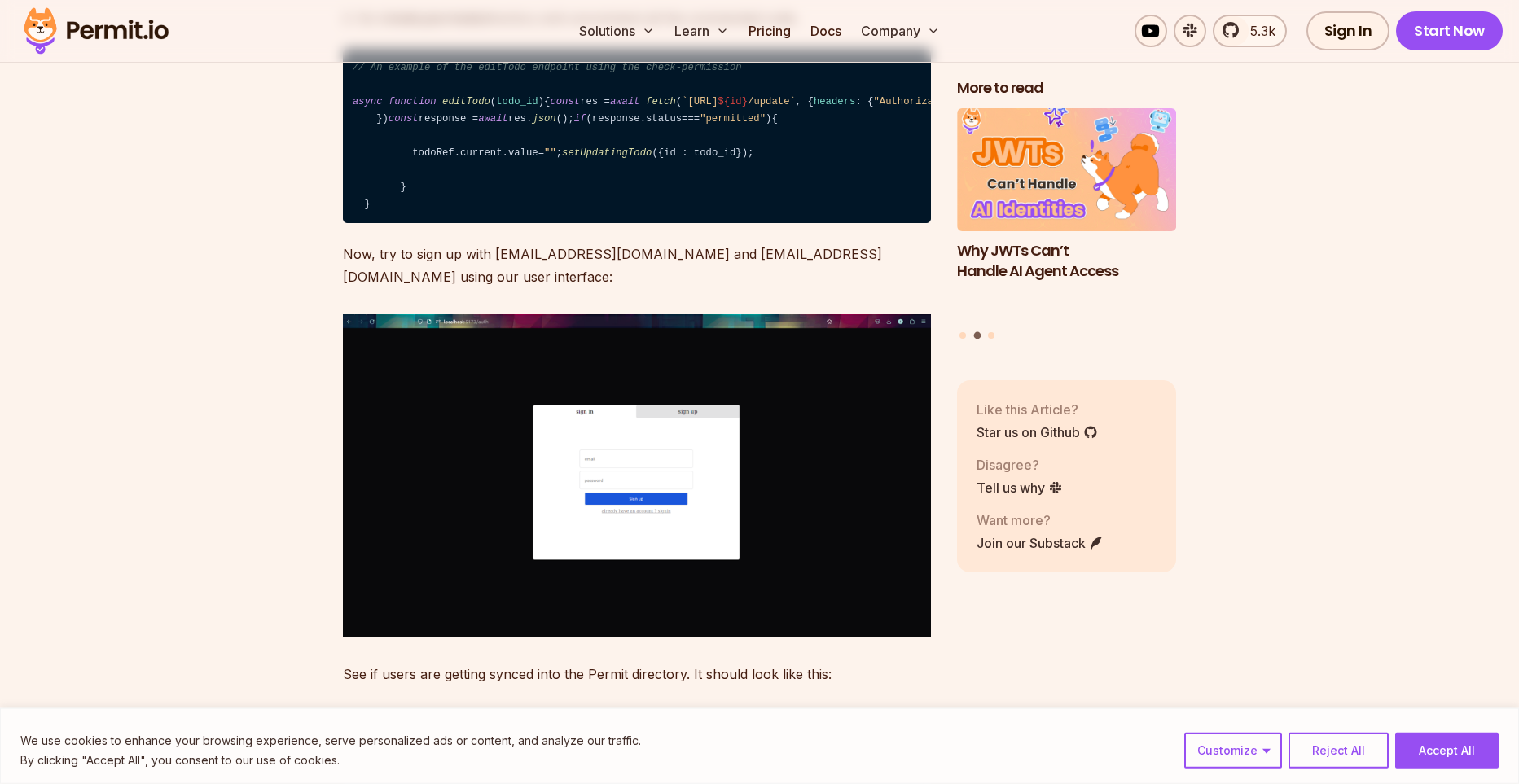
drag, startPoint x: 380, startPoint y: 167, endPoint x: 466, endPoint y: 575, distance: 417.0
copy code "import { Permit } from "npm:permitio" ; const corsHeaders = { 'Access-Control-A…"
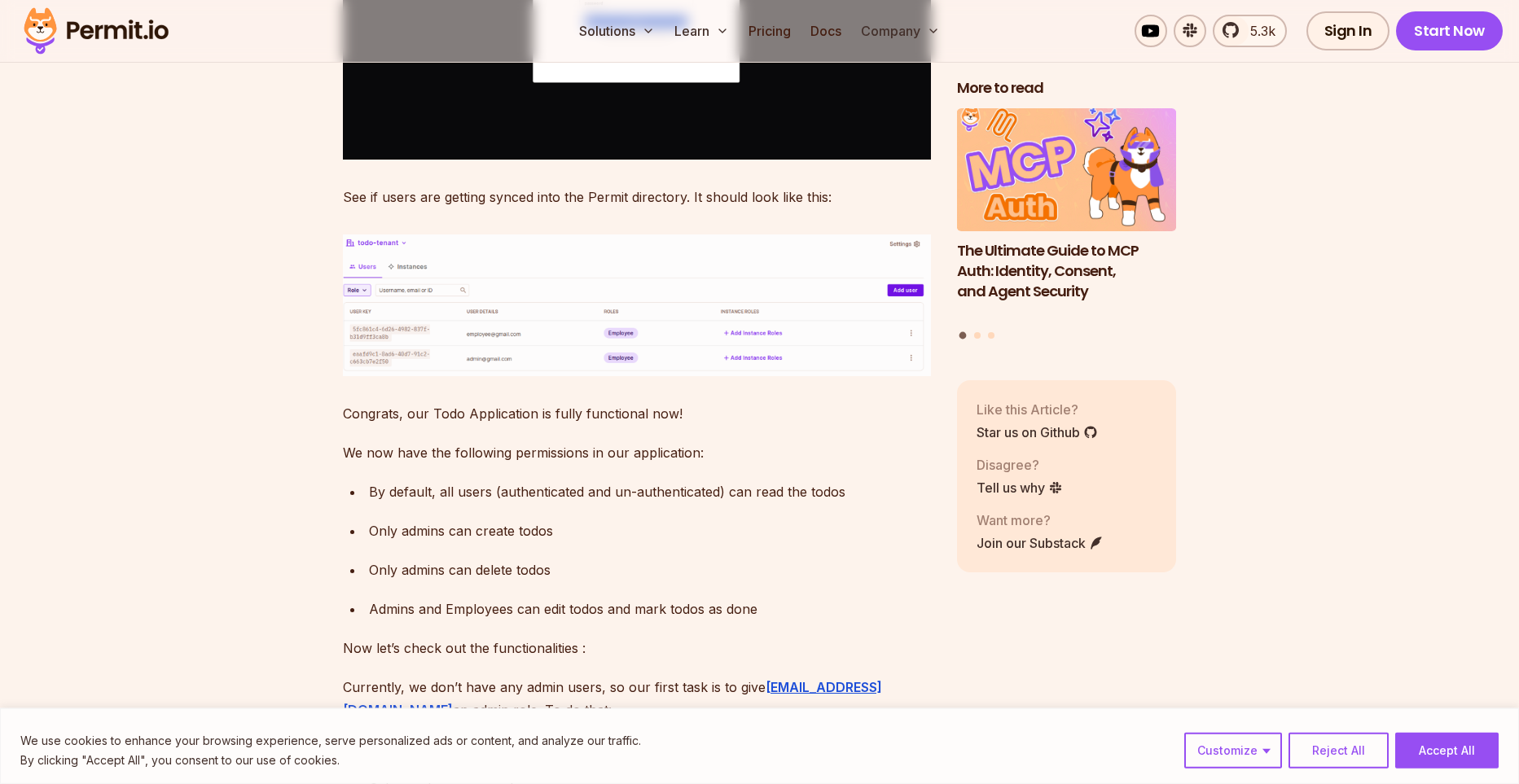
scroll to position [18706, 0]
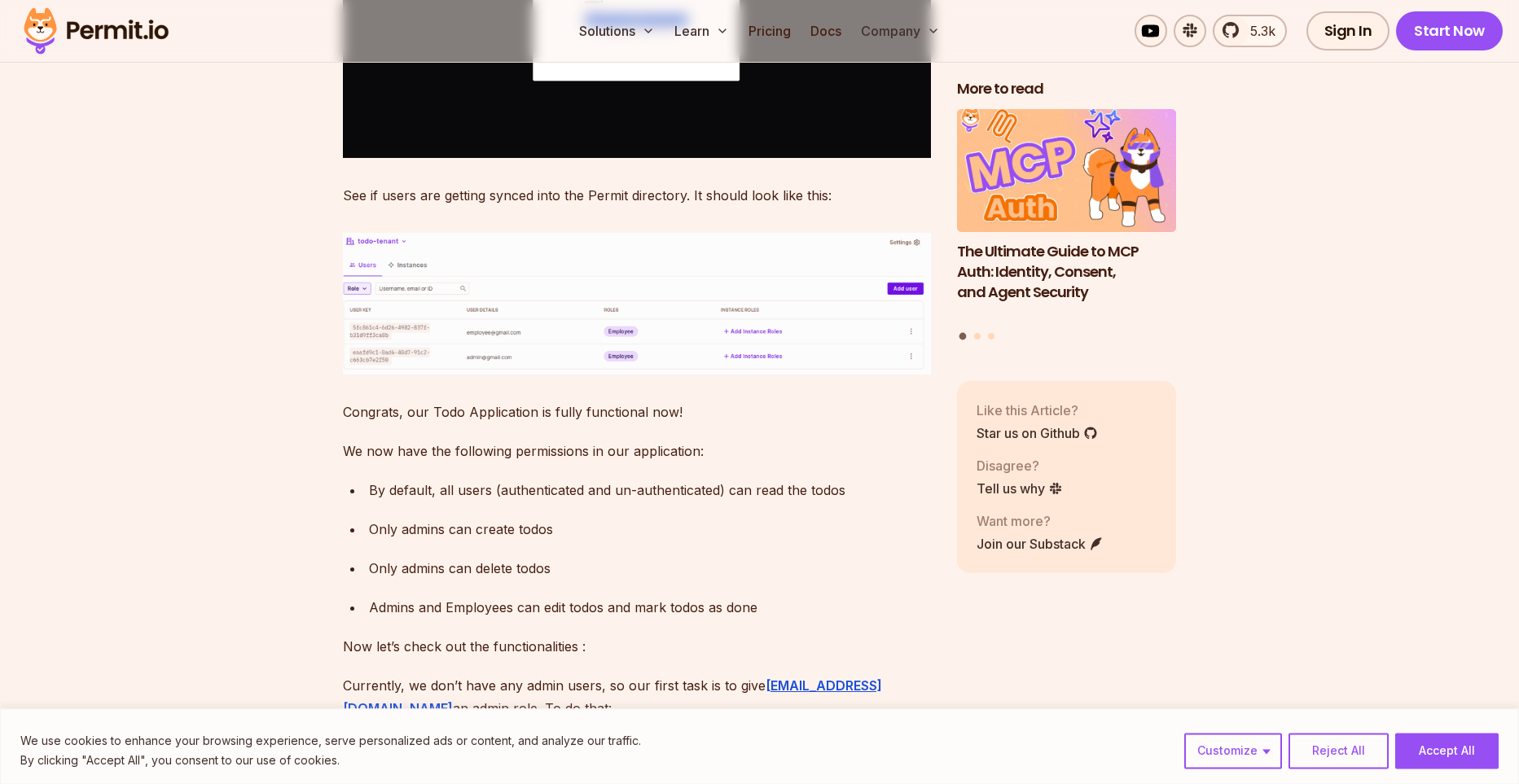
drag, startPoint x: 364, startPoint y: 238, endPoint x: 436, endPoint y: 237, distance: 72.0
copy code "npx supabase start"
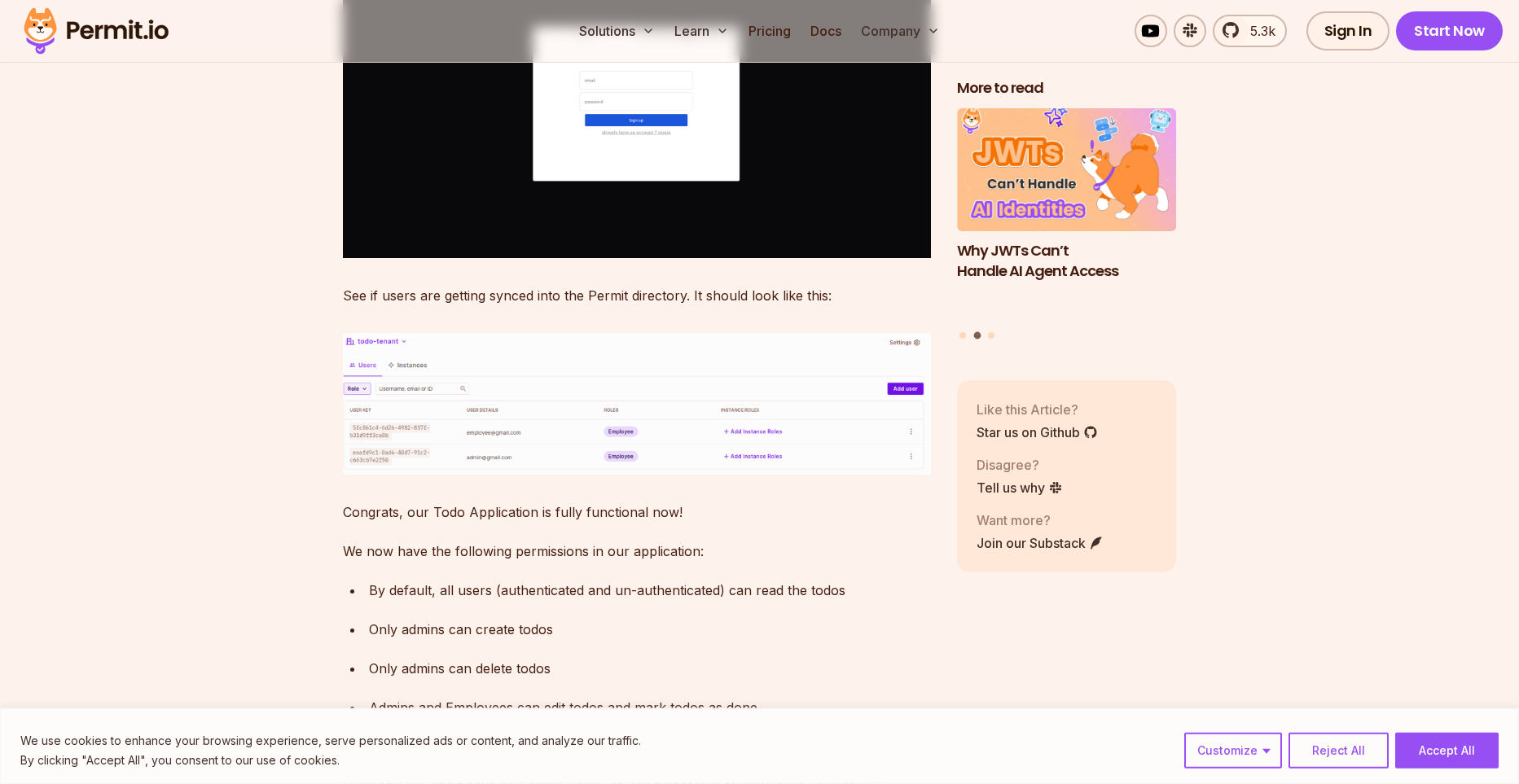
scroll to position [18607, 0]
drag, startPoint x: 356, startPoint y: 350, endPoint x: 494, endPoint y: 354, distance: 138.1
copy code "npx supabase functions serve"
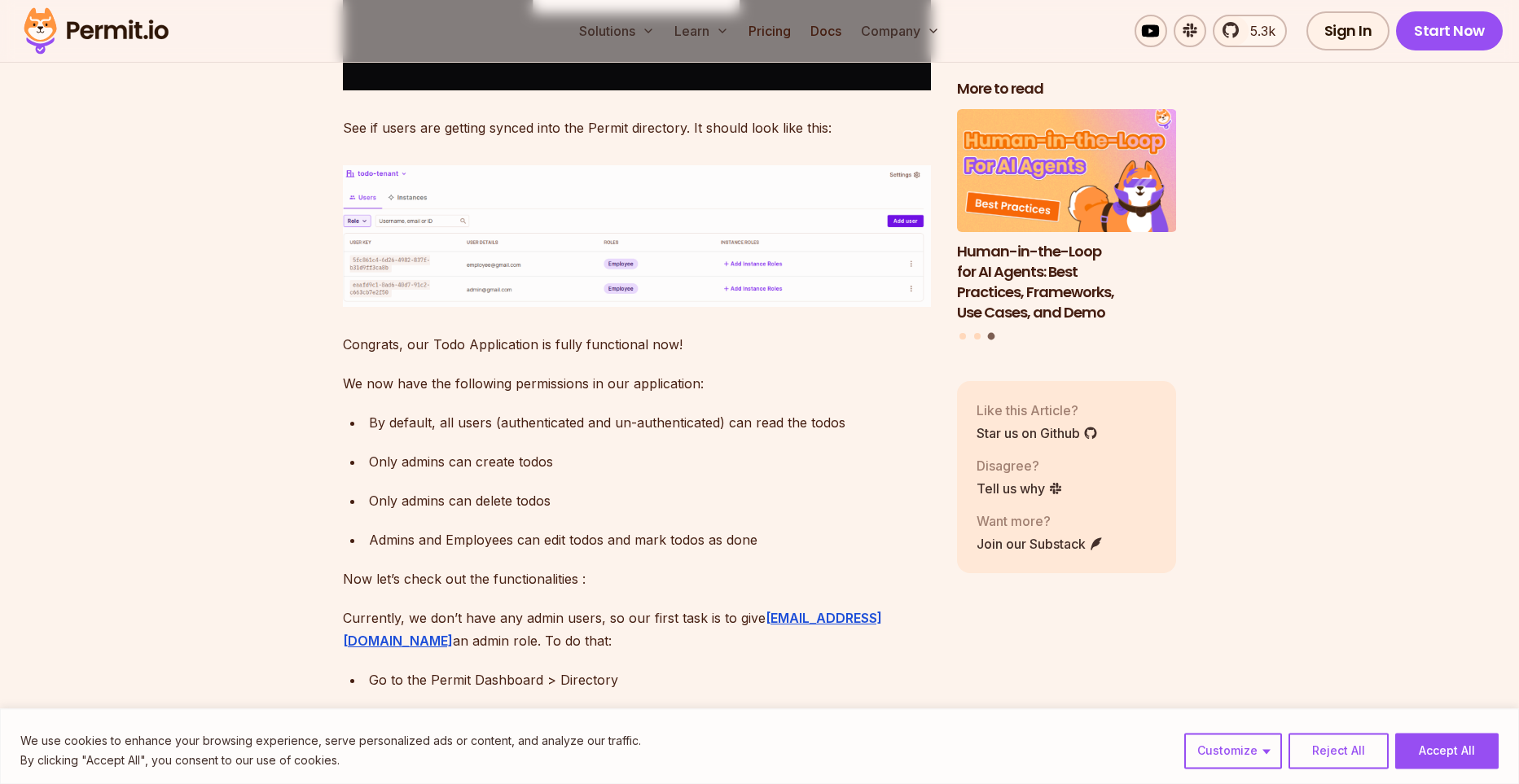
scroll to position [18775, 0]
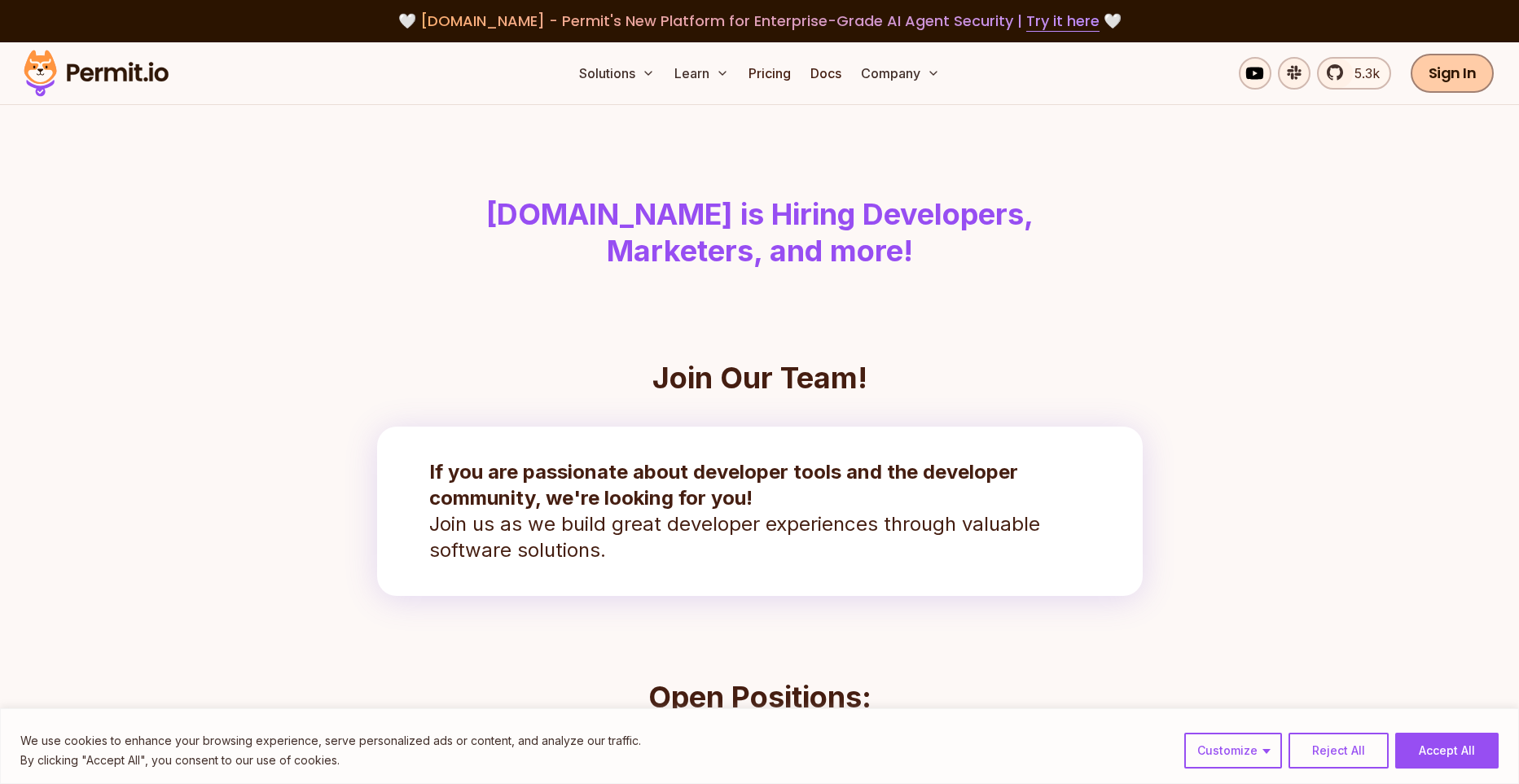
click at [1464, 85] on link "Sign In" at bounding box center [1452, 73] width 84 height 39
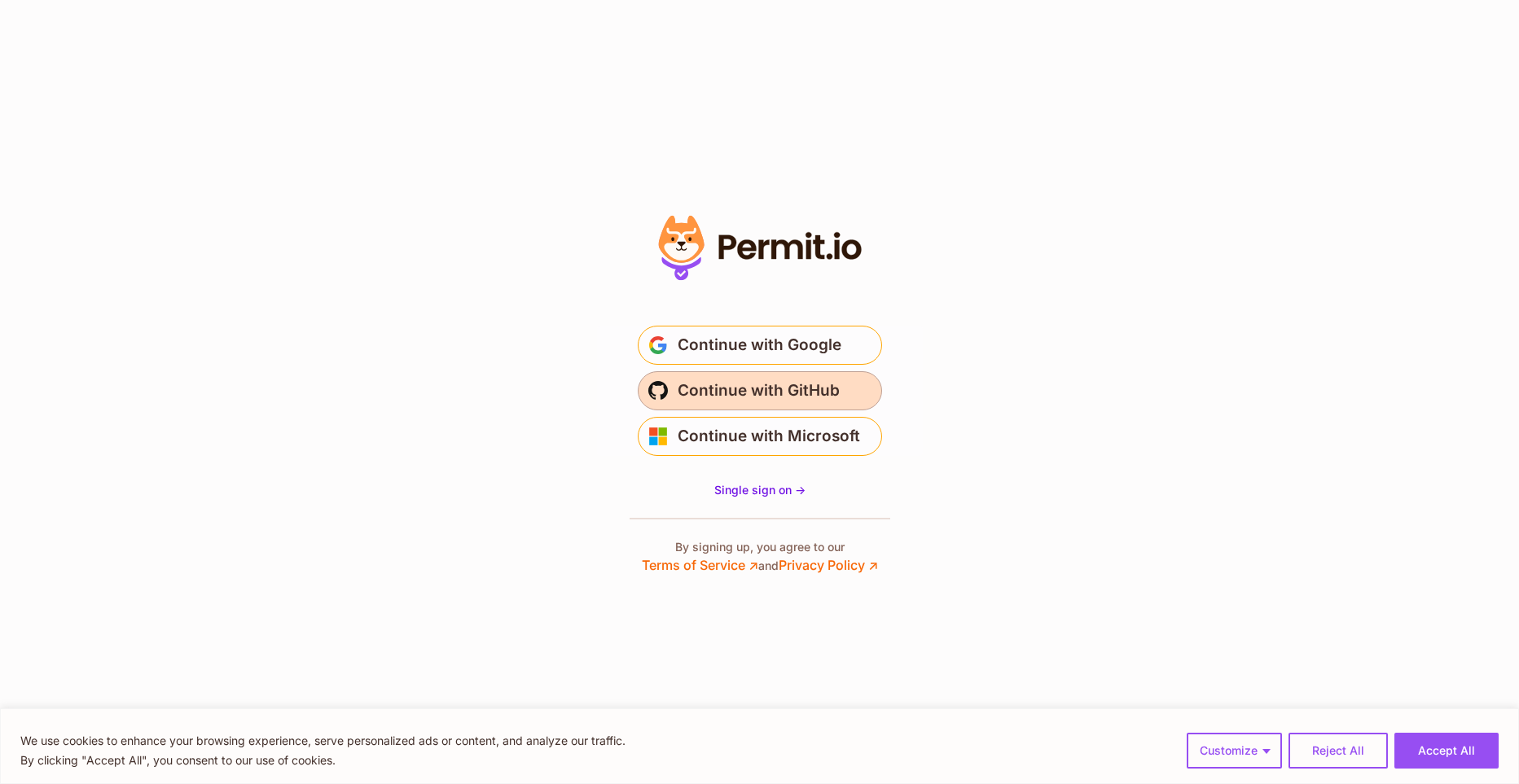
click at [734, 394] on span "Continue with GitHub" at bounding box center [759, 391] width 162 height 26
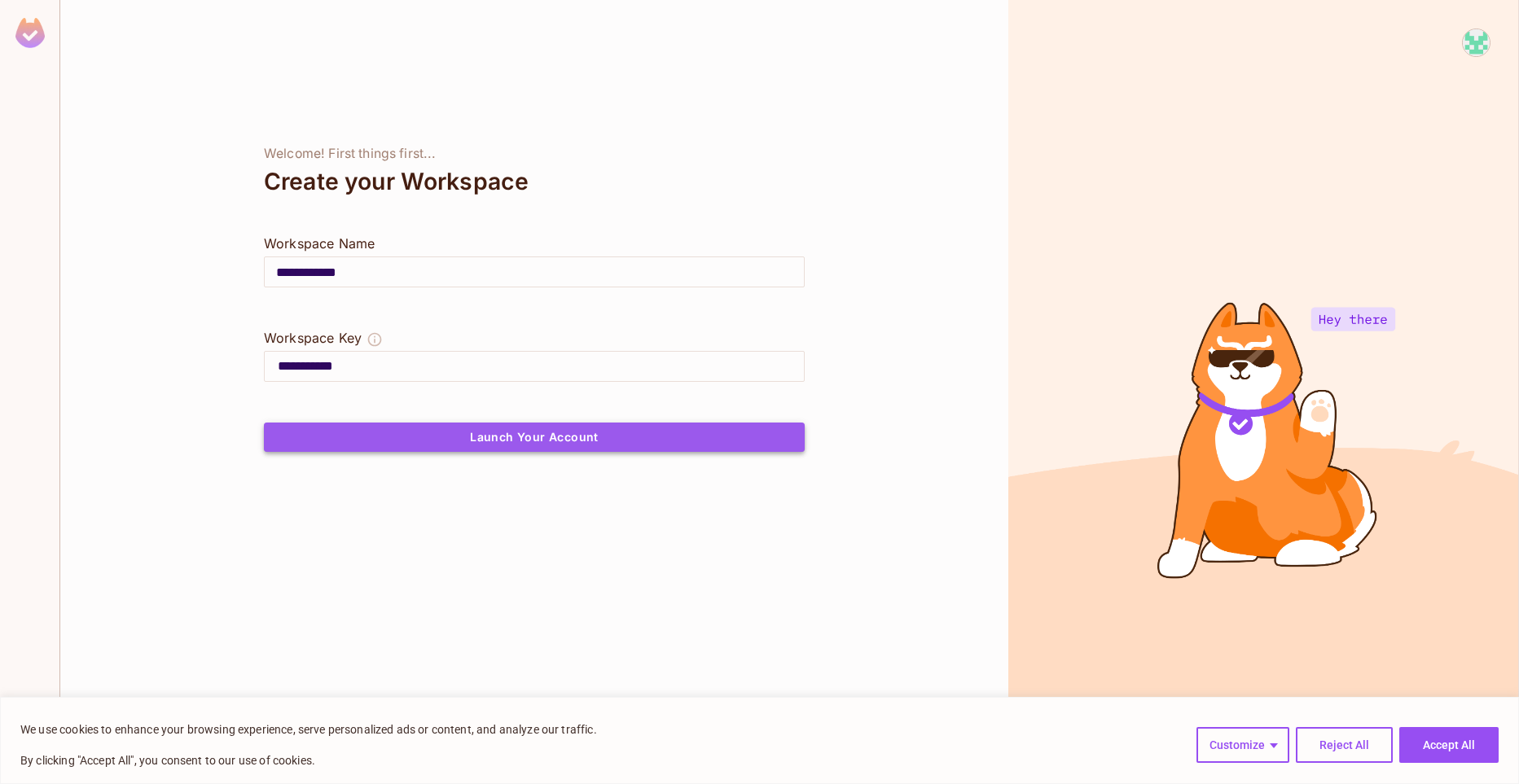
click at [448, 440] on button "Launch Your Account" at bounding box center [534, 437] width 541 height 30
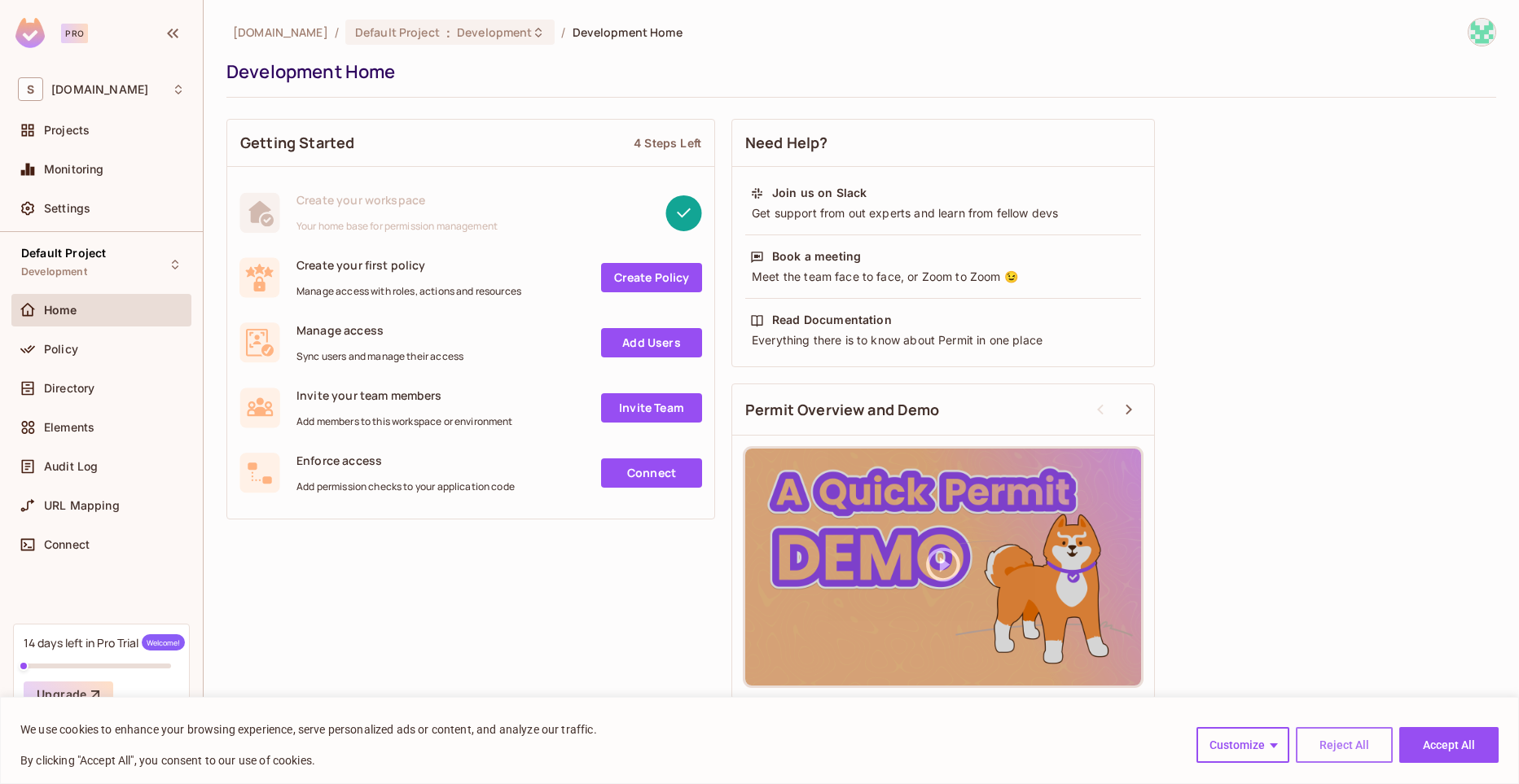
click at [1316, 746] on button "Reject All" at bounding box center [1344, 744] width 97 height 36
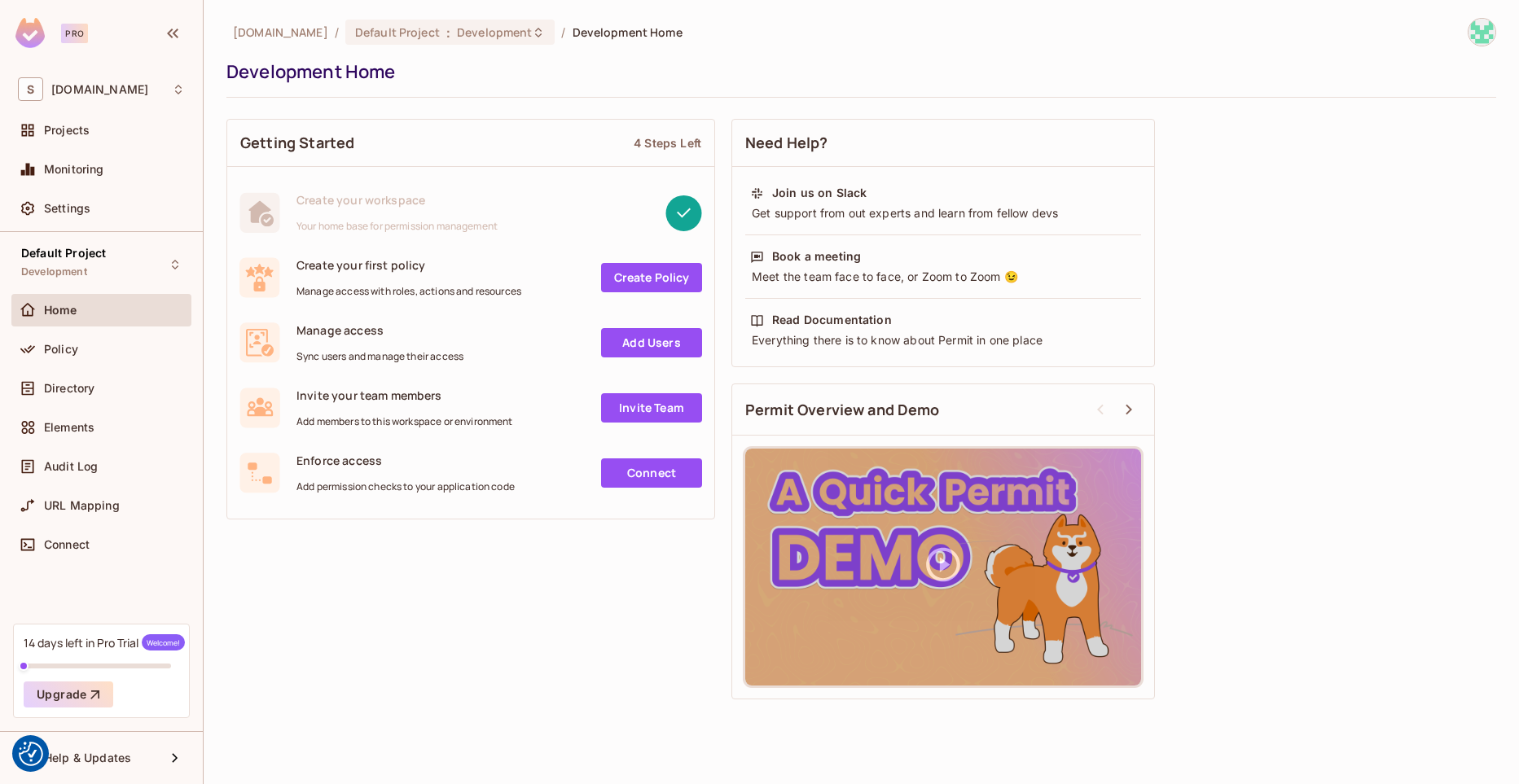
click at [313, 290] on span "Manage access with roles, actions and resources" at bounding box center [408, 291] width 225 height 13
drag, startPoint x: 313, startPoint y: 290, endPoint x: 490, endPoint y: 289, distance: 177.0
click at [490, 289] on span "Manage access with roles, actions and resources" at bounding box center [408, 291] width 225 height 13
click at [73, 383] on span "Directory" at bounding box center [69, 388] width 51 height 13
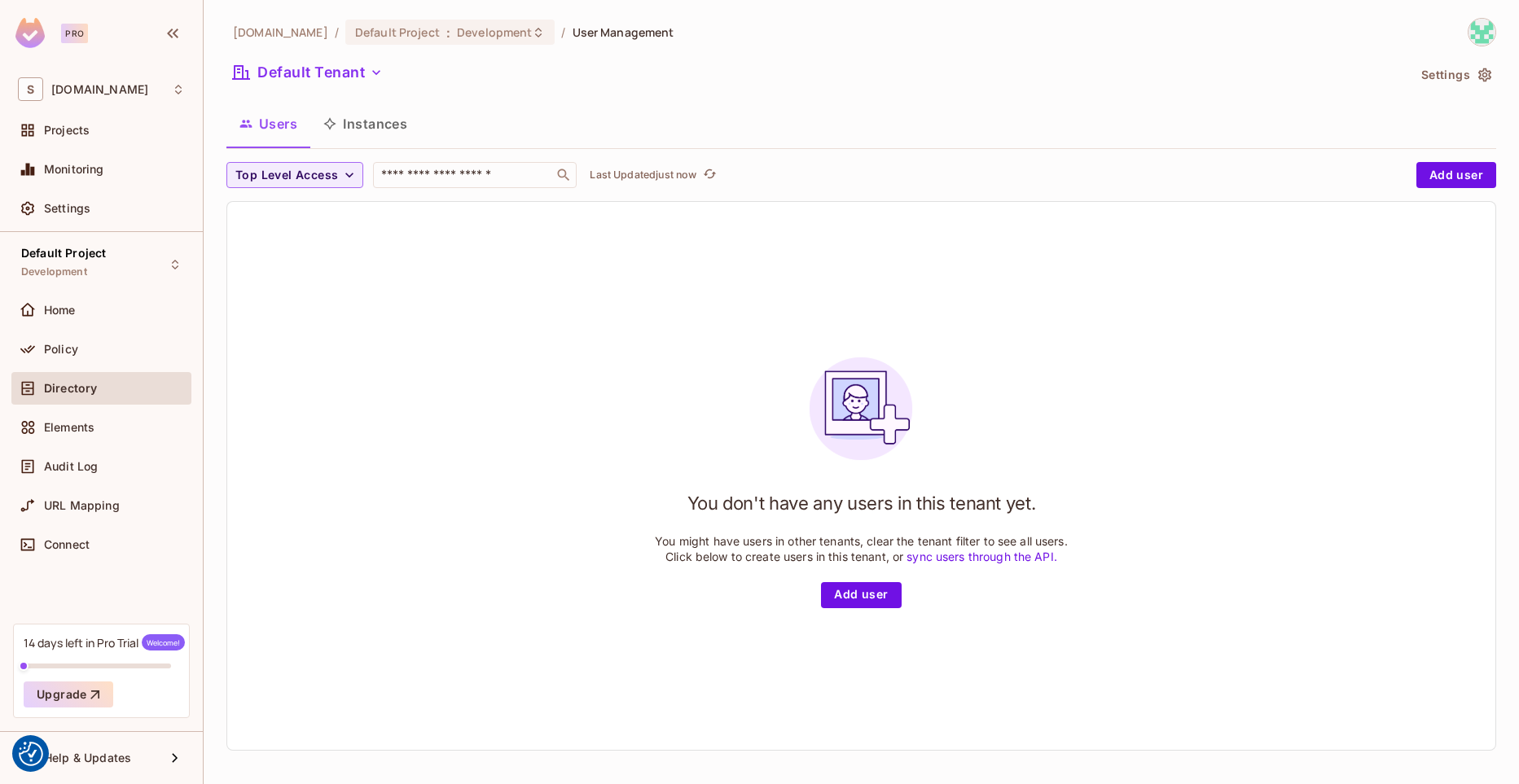
click at [369, 137] on button "Instances" at bounding box center [364, 124] width 110 height 41
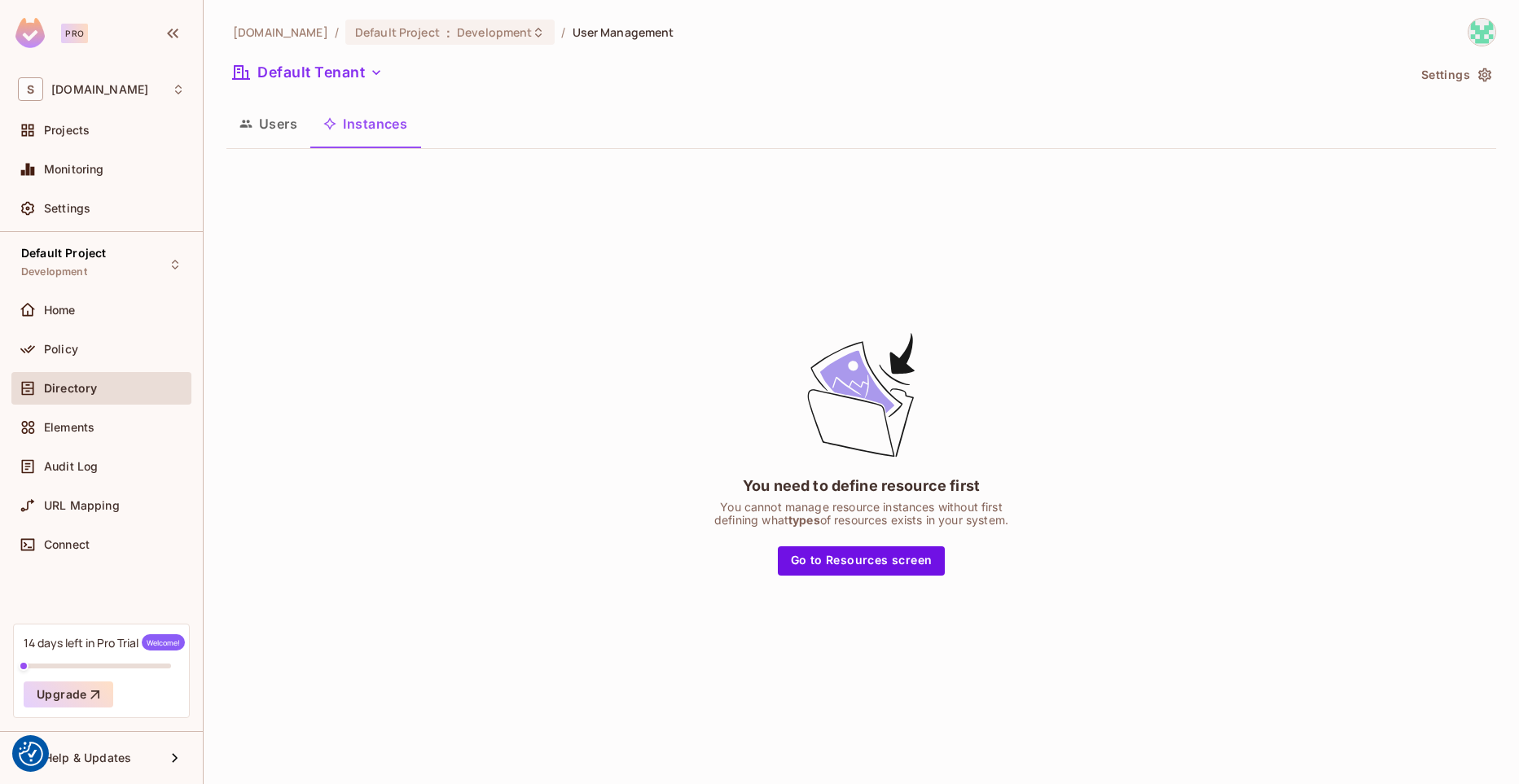
click at [268, 137] on button "Users" at bounding box center [268, 124] width 84 height 41
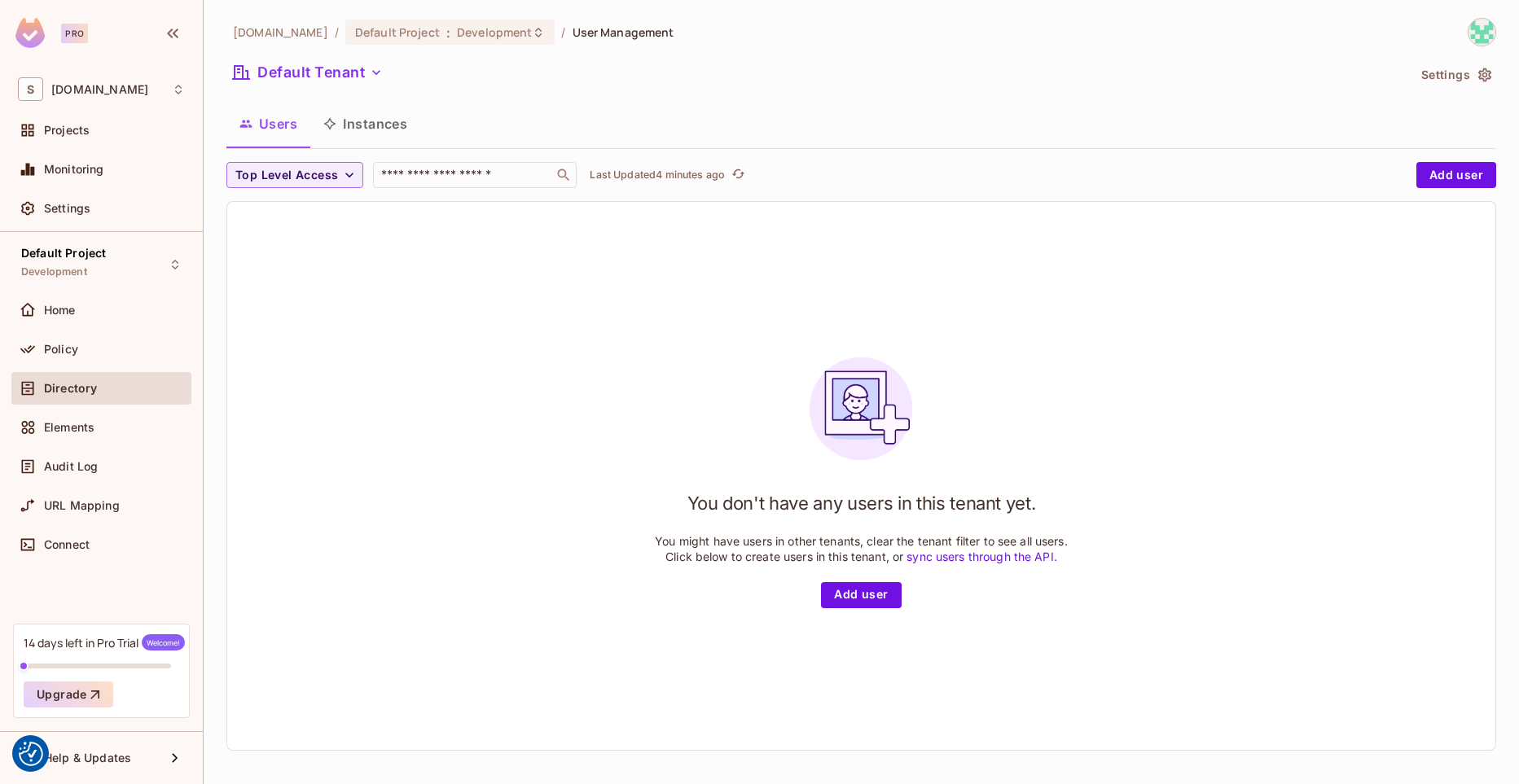
click at [1476, 30] on img at bounding box center [1481, 31] width 27 height 27
click at [1385, 121] on div "Copy Environment Key" at bounding box center [1415, 113] width 150 height 32
click at [99, 391] on div at bounding box center [760, 392] width 1519 height 784
click at [117, 324] on div "Home" at bounding box center [101, 310] width 180 height 32
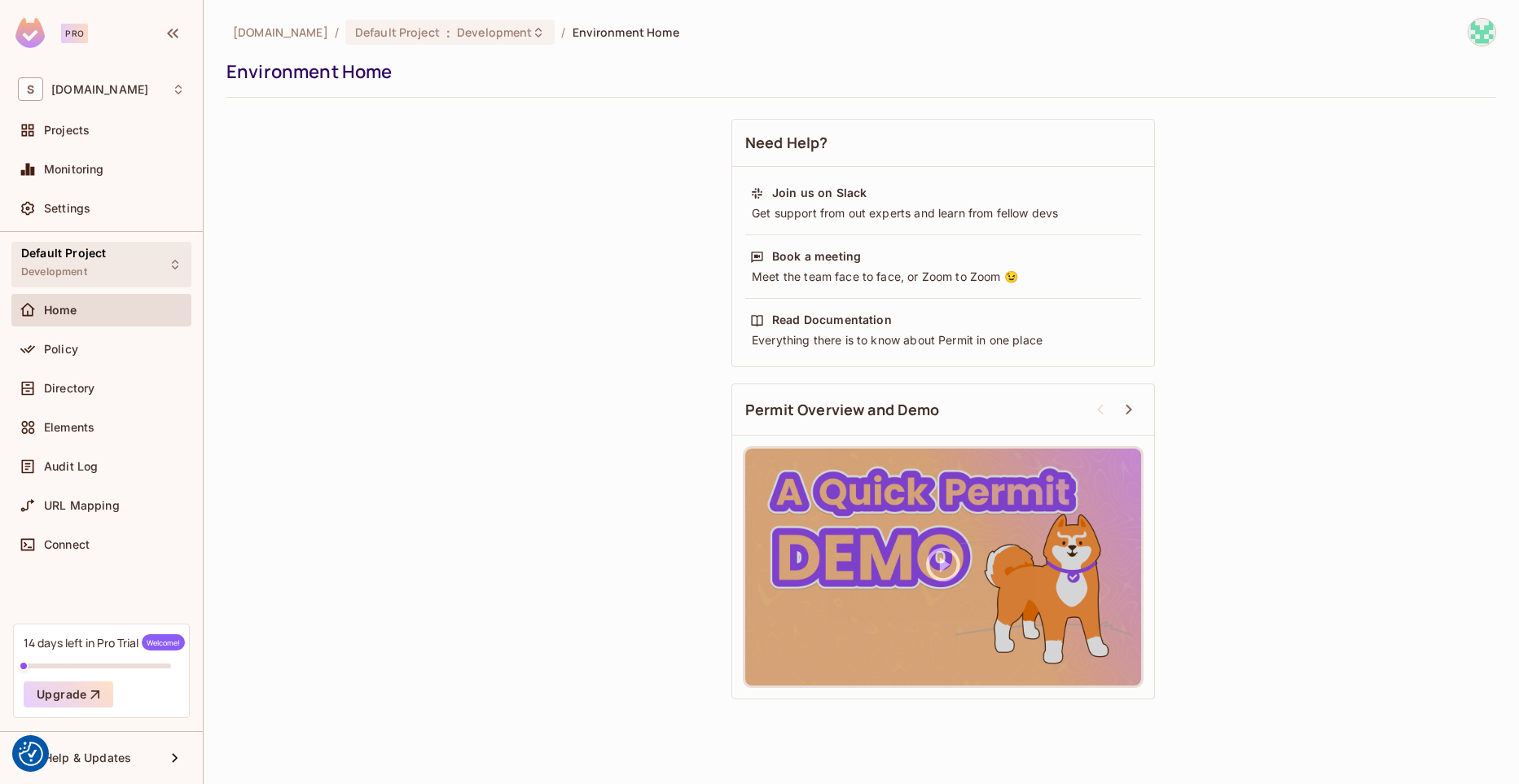
click at [122, 256] on div "Default Project Development" at bounding box center [101, 263] width 180 height 44
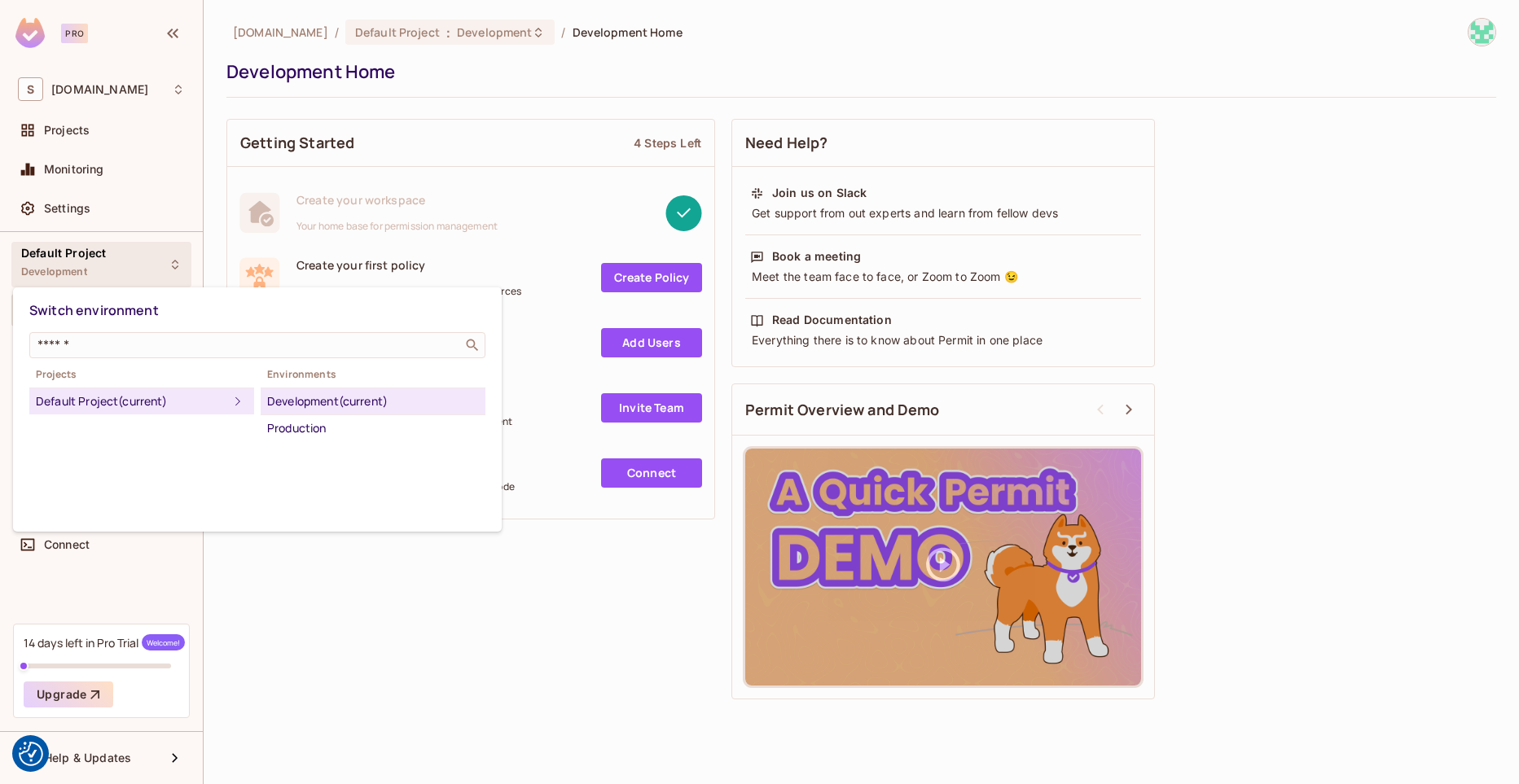
click at [204, 401] on div "Default Project (current)" at bounding box center [132, 401] width 192 height 19
click at [171, 241] on div at bounding box center [760, 392] width 1519 height 784
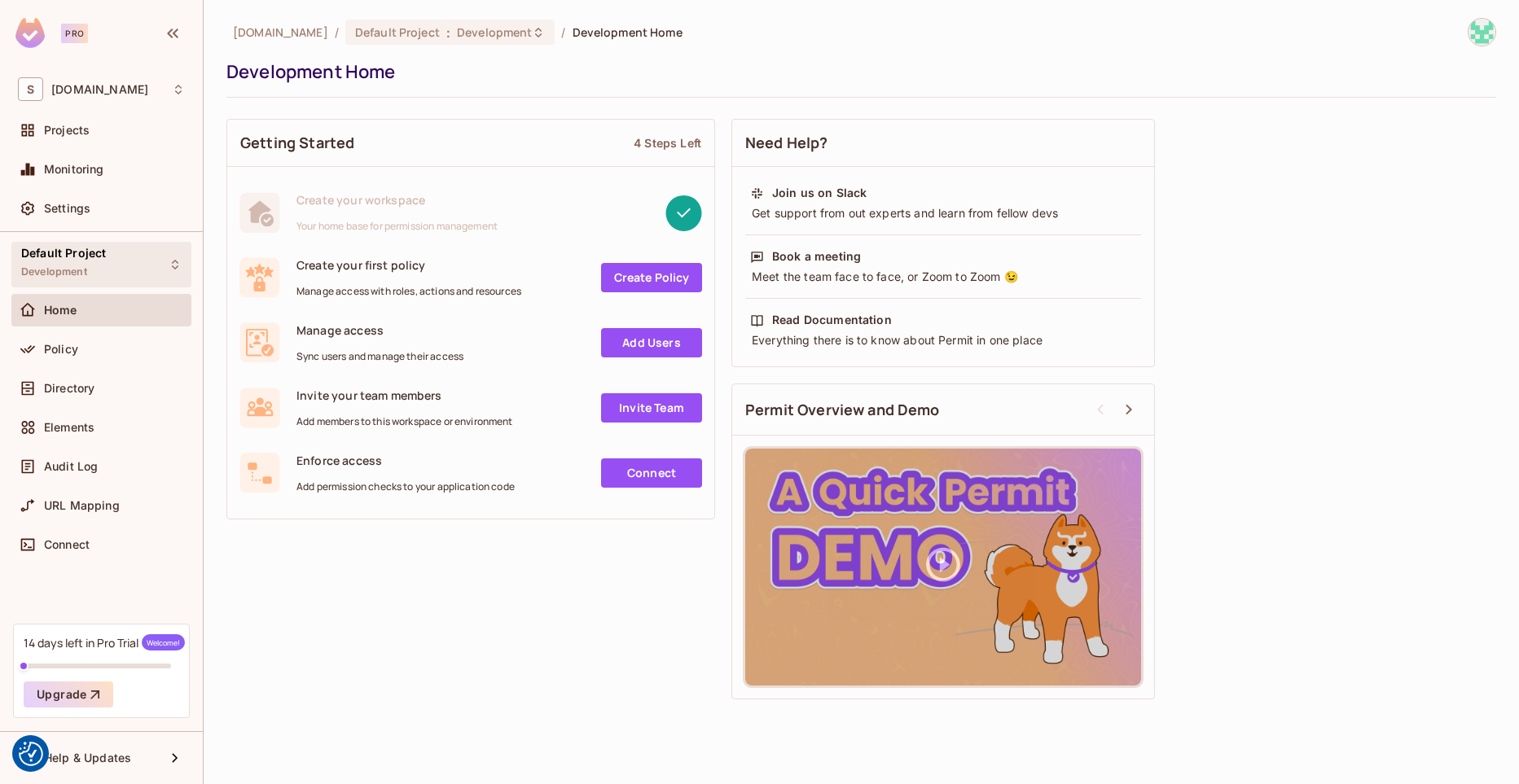
click at [92, 251] on span "Default Project" at bounding box center [64, 253] width 85 height 13
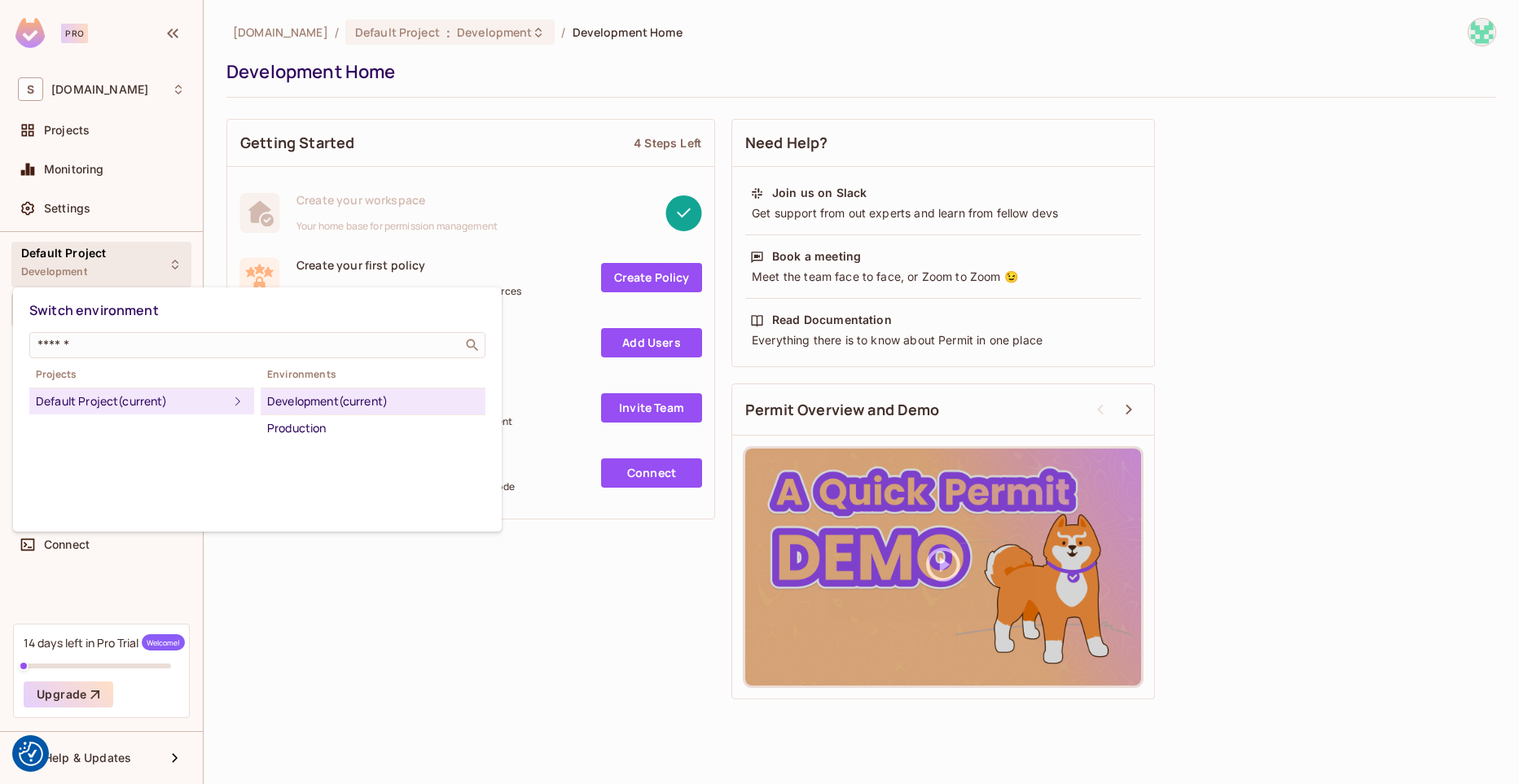
click at [222, 398] on div "Default Project (current)" at bounding box center [132, 401] width 192 height 19
click at [215, 405] on div "Default Project (current)" at bounding box center [132, 401] width 192 height 19
click at [310, 405] on div "Development (current)" at bounding box center [373, 401] width 212 height 19
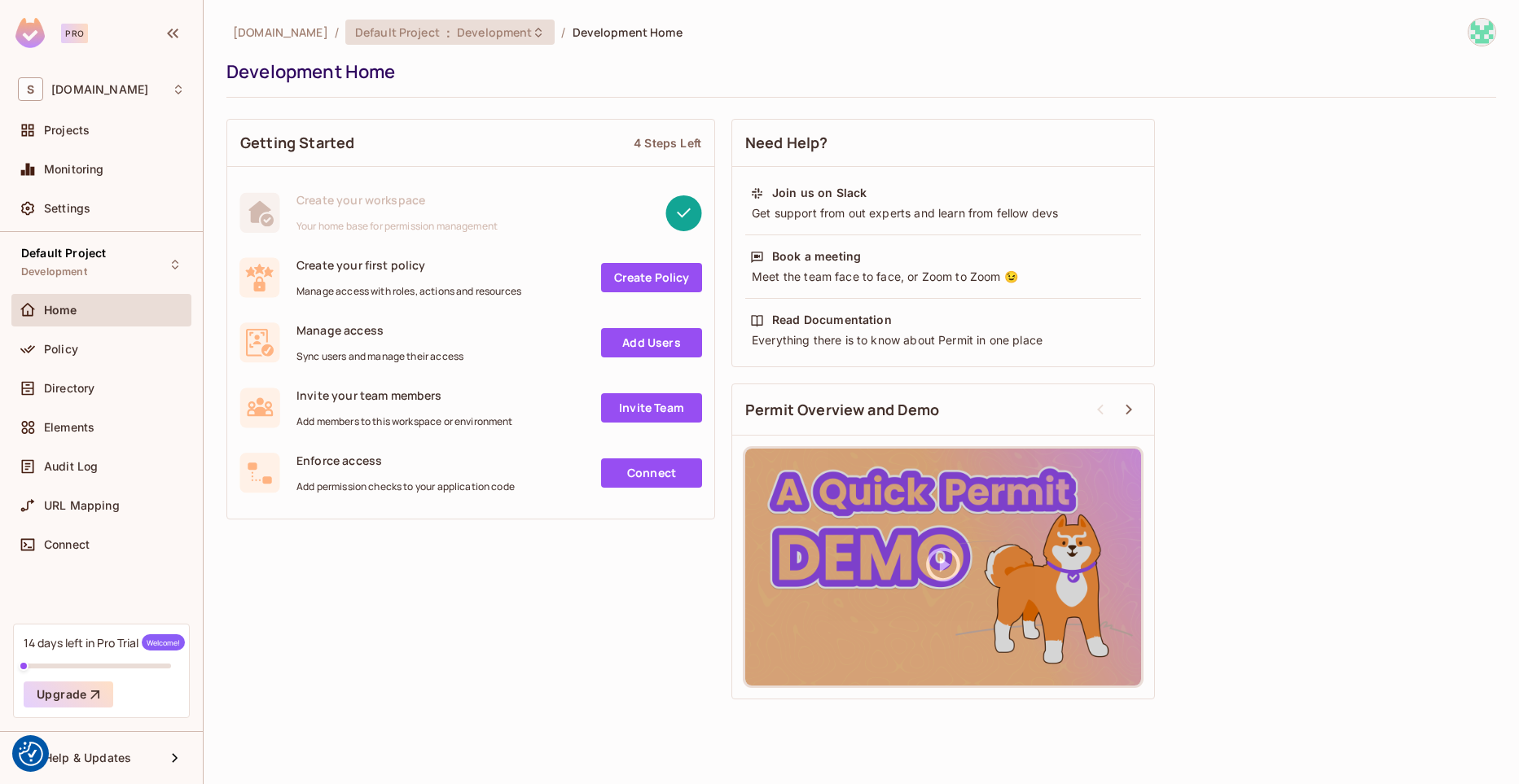
click at [457, 25] on span "Development" at bounding box center [494, 31] width 75 height 16
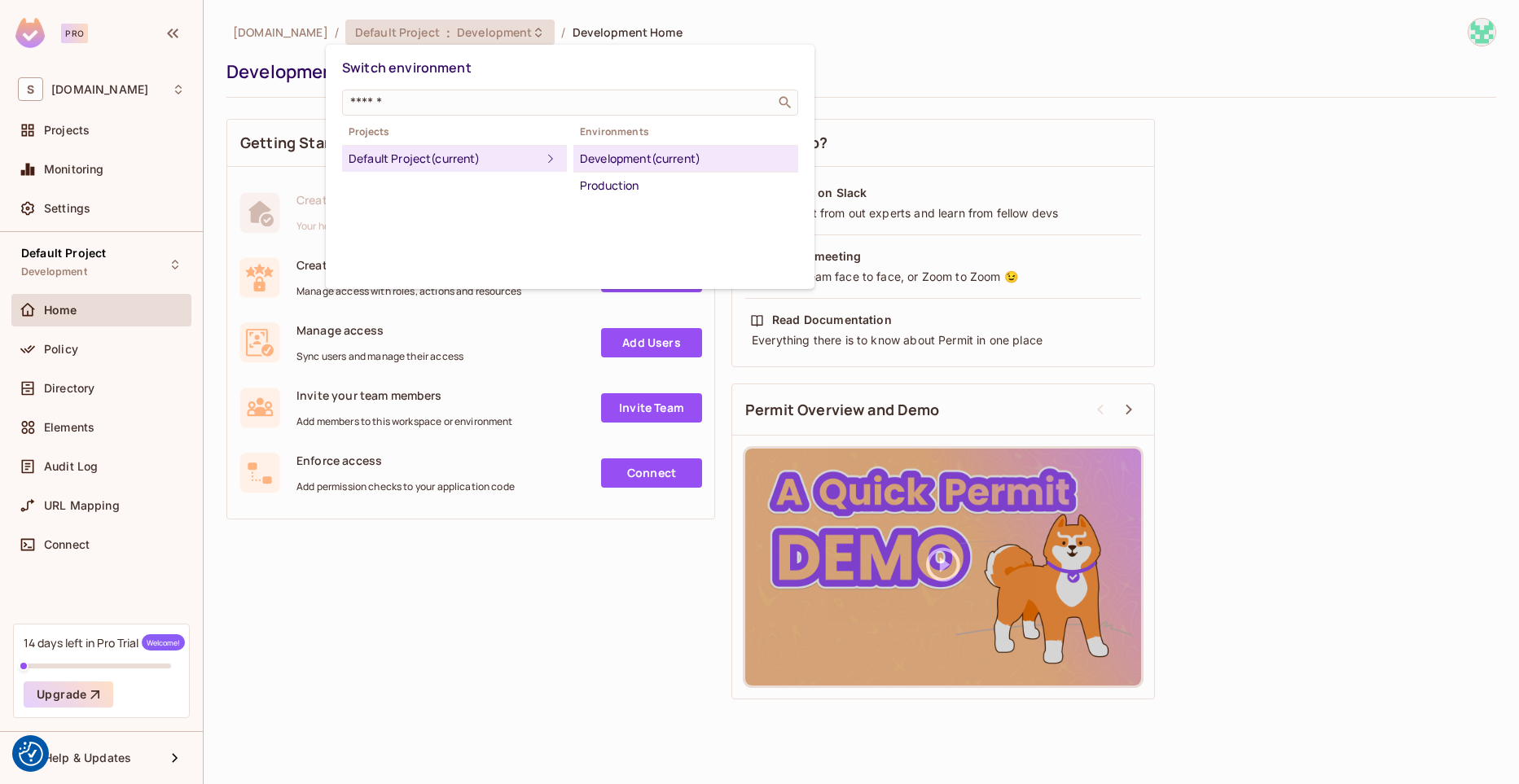
click at [334, 547] on div at bounding box center [760, 392] width 1519 height 784
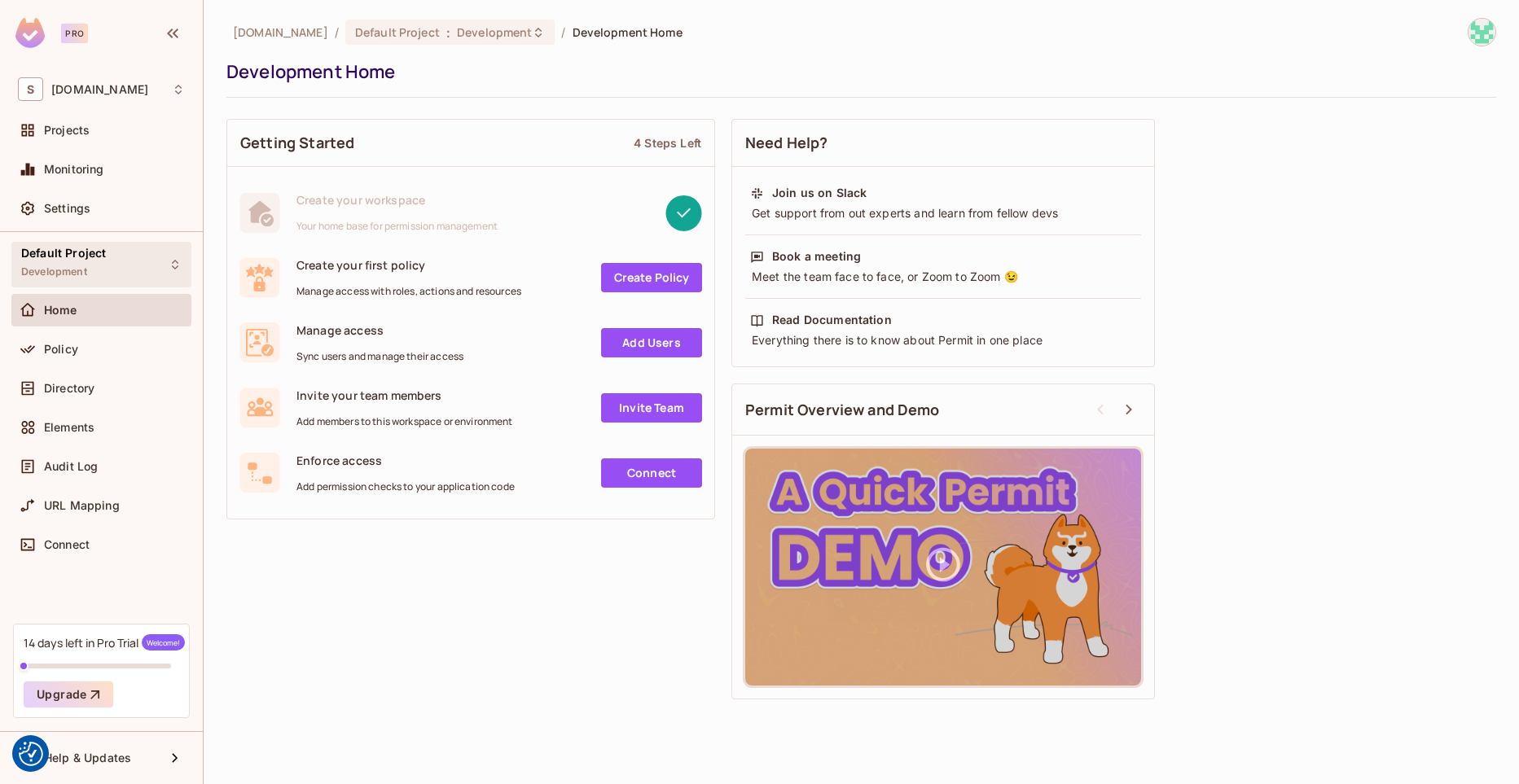
click at [97, 268] on div "Default Project Development" at bounding box center [64, 264] width 85 height 35
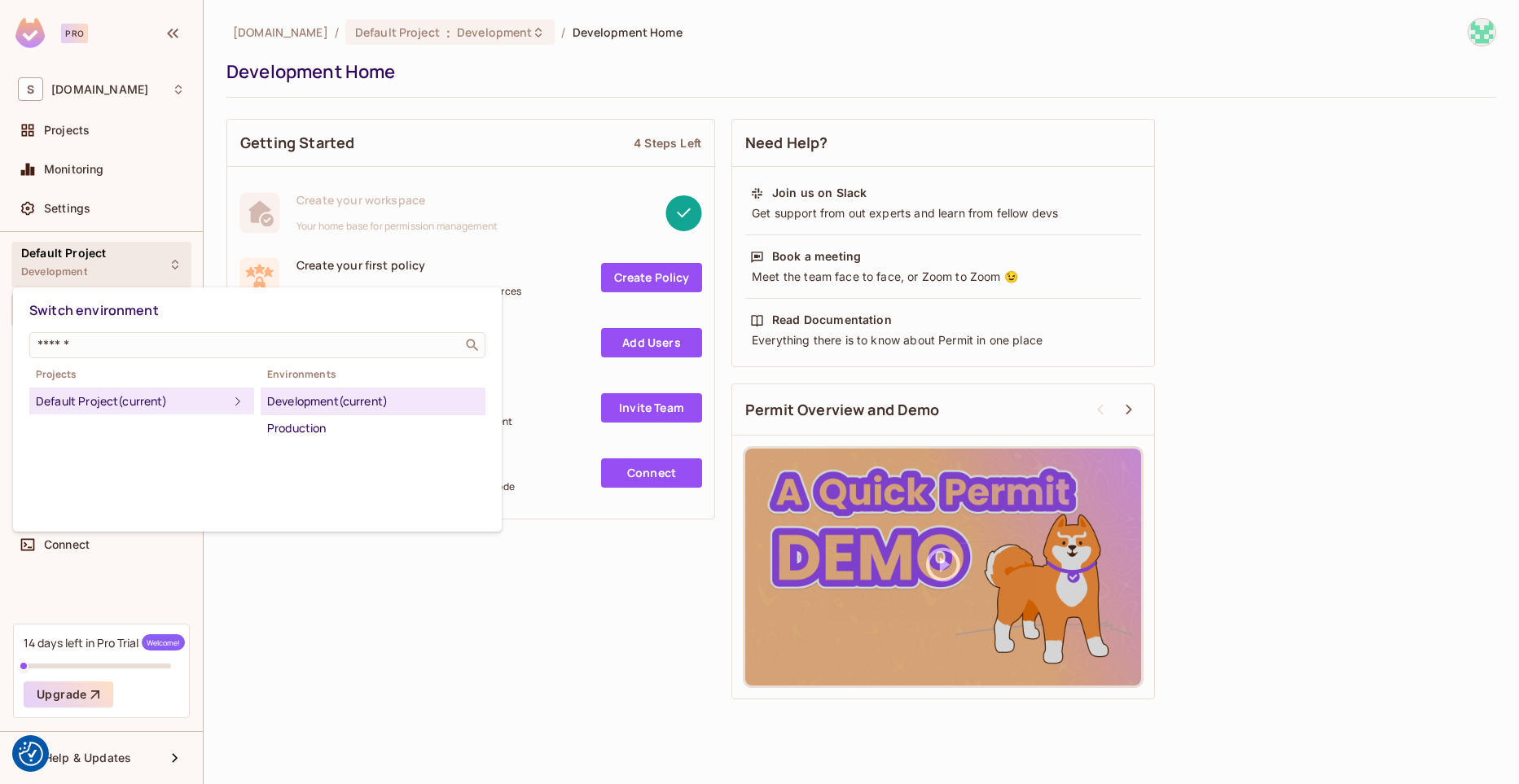
click at [97, 268] on div at bounding box center [760, 392] width 1519 height 784
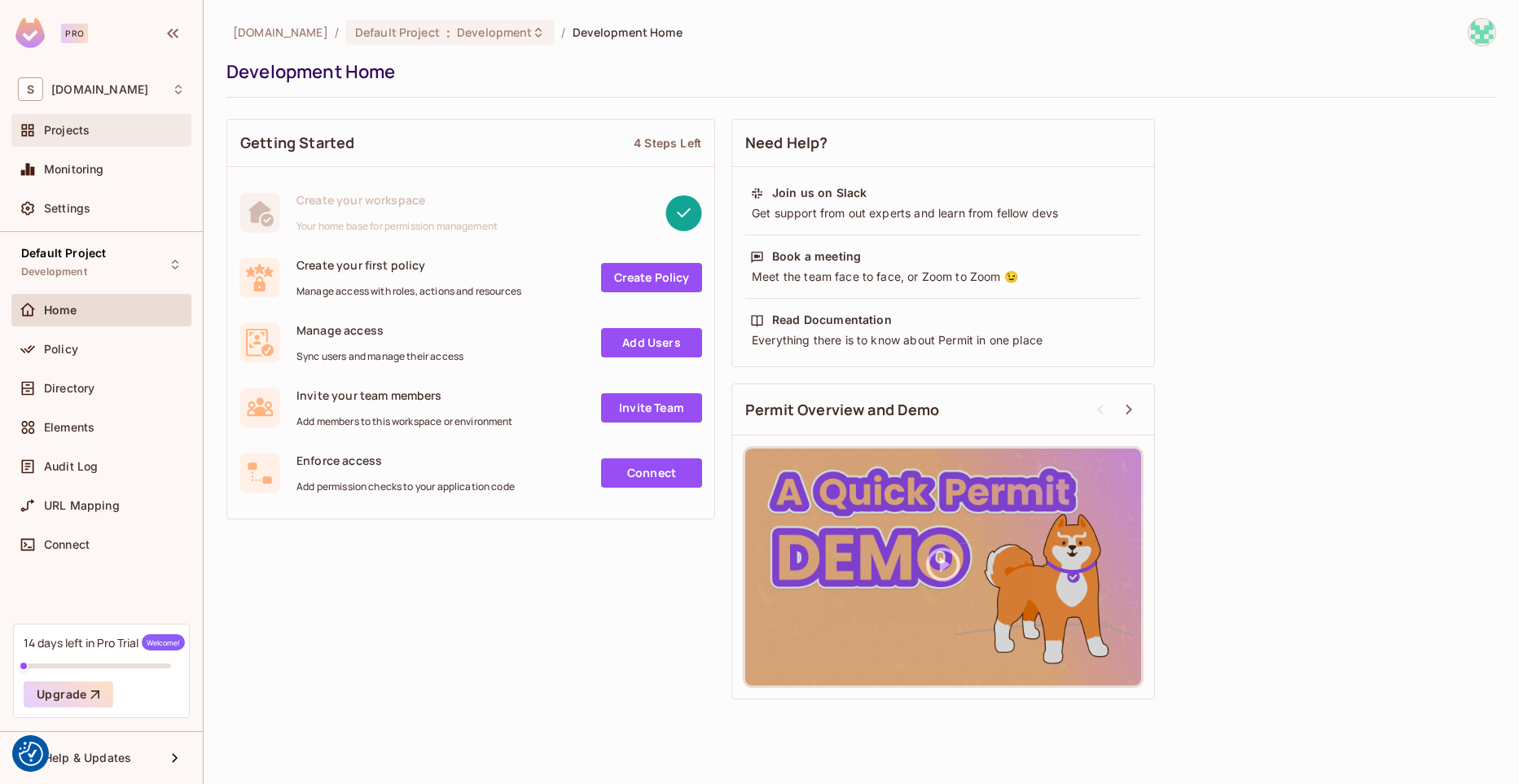
click at [93, 141] on div "Projects" at bounding box center [101, 129] width 180 height 32
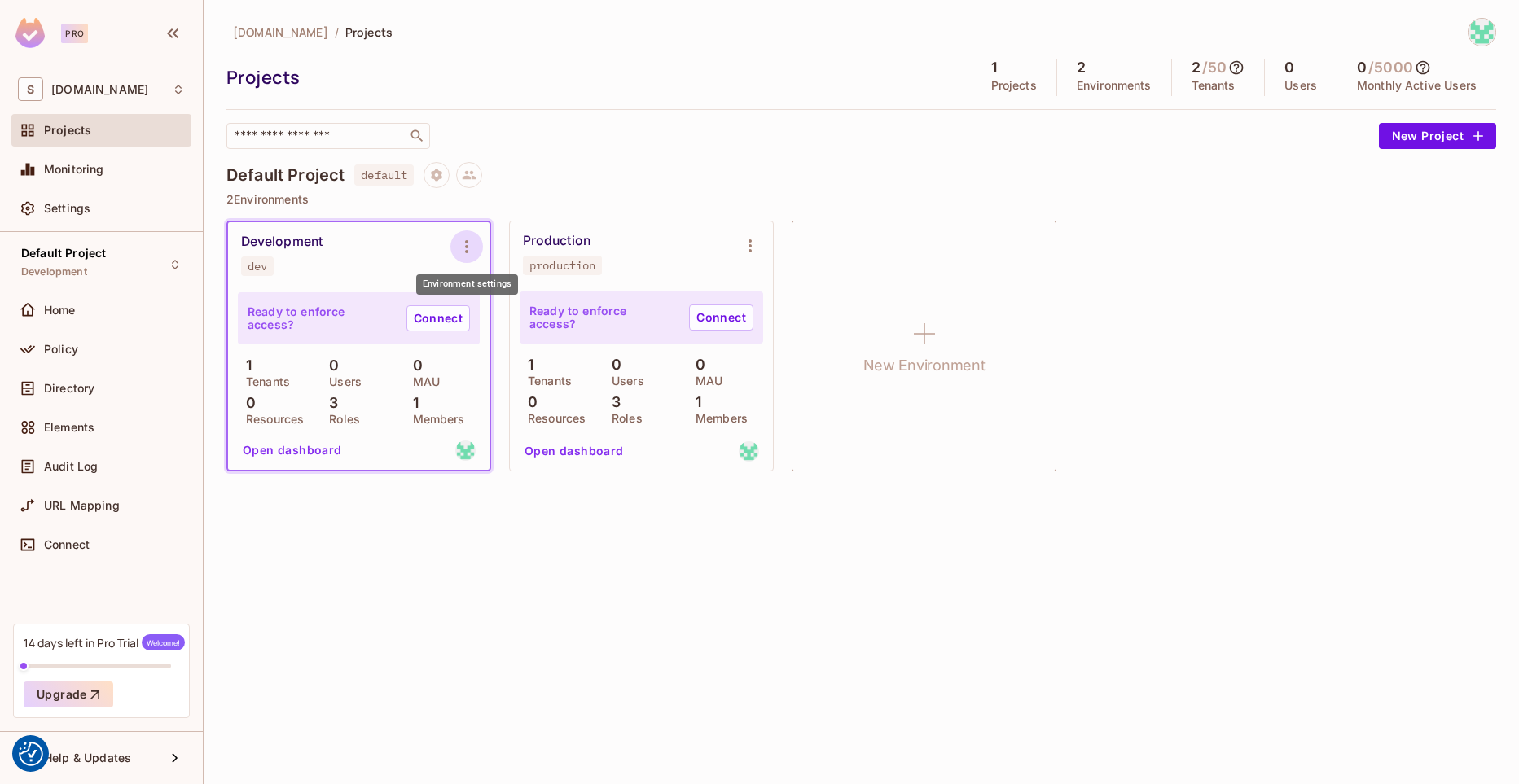
click at [467, 248] on icon "Environment settings" at bounding box center [467, 247] width 4 height 13
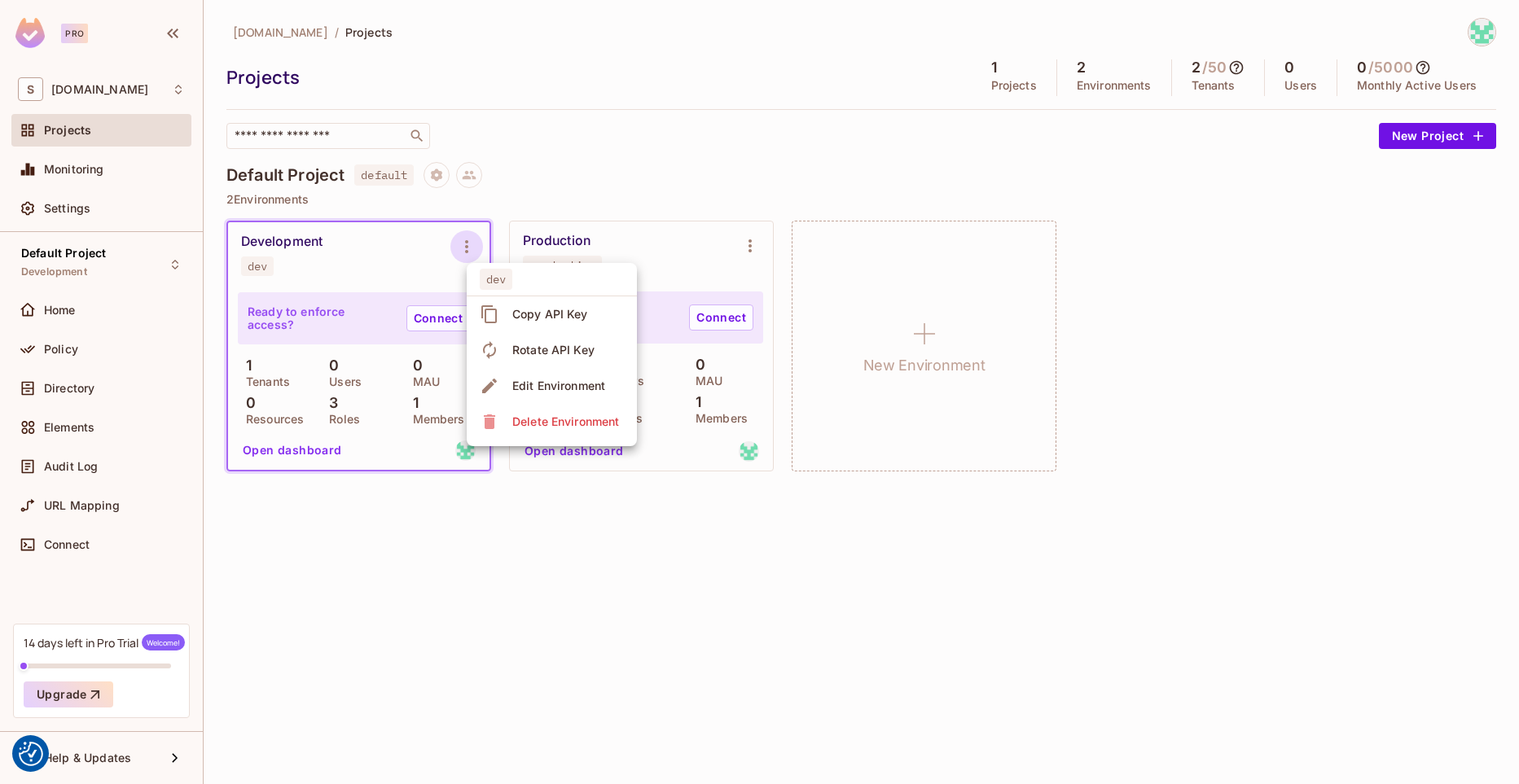
click at [419, 251] on div at bounding box center [760, 392] width 1519 height 784
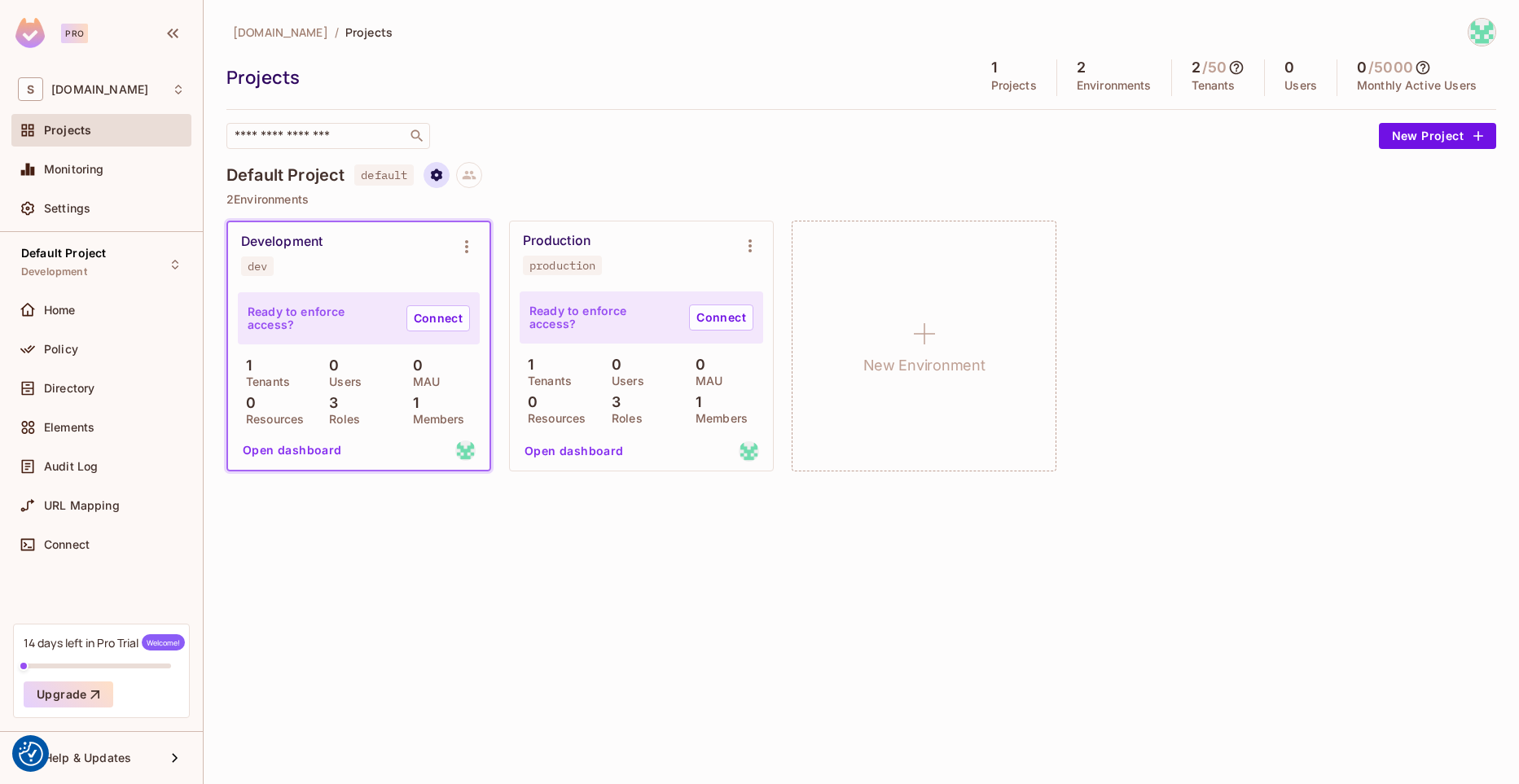
click at [435, 176] on icon "Project settings" at bounding box center [437, 174] width 11 height 12
click at [513, 235] on div "Edit Project" at bounding box center [517, 237] width 65 height 17
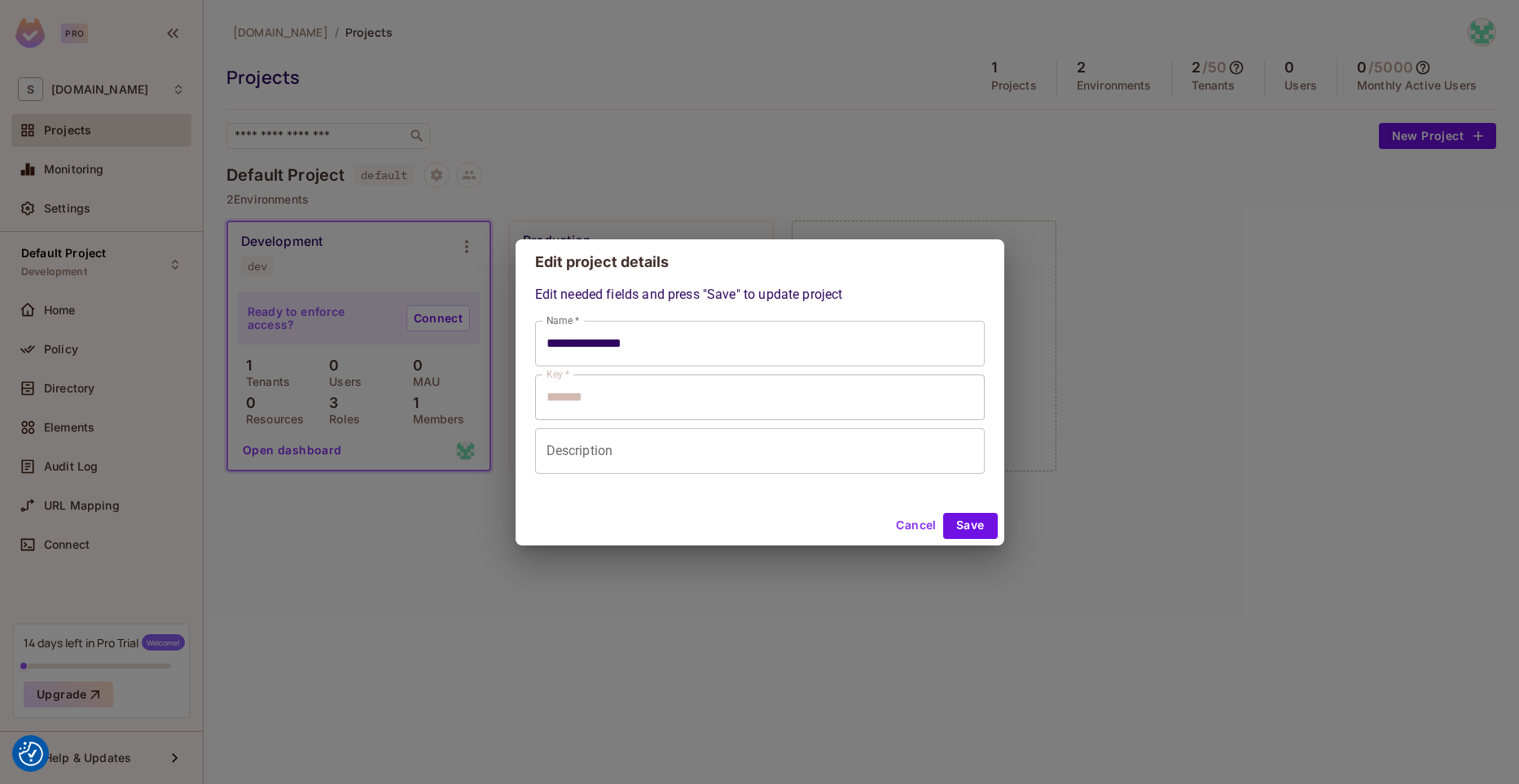
click at [612, 334] on input "**********" at bounding box center [760, 343] width 450 height 45
type input "*"
type input "********"
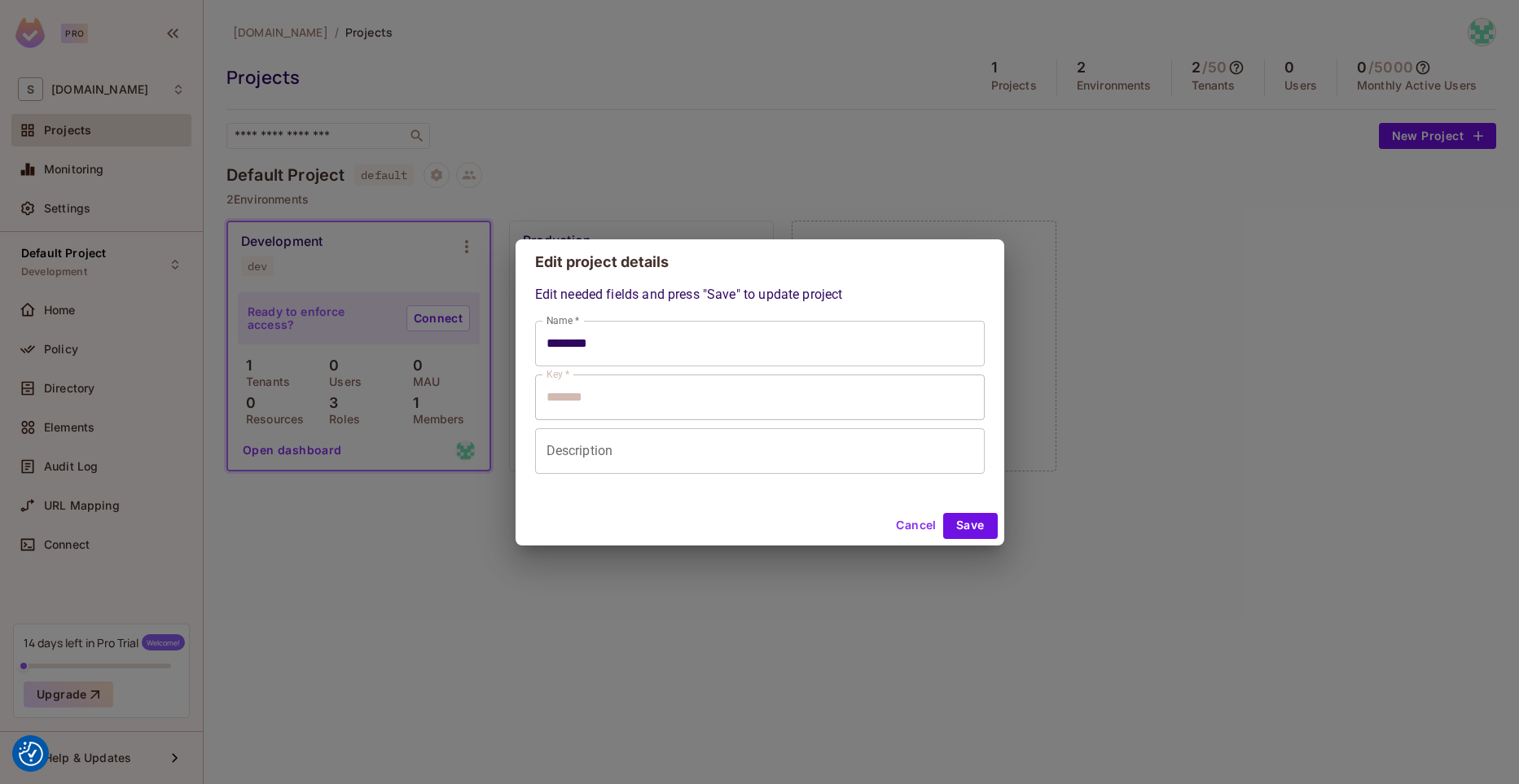
click at [801, 506] on div "Edit needed fields and press "Save" to update project Name * ******** Name * Ke…" at bounding box center [760, 395] width 488 height 221
click at [975, 528] on button "Save" at bounding box center [970, 526] width 55 height 26
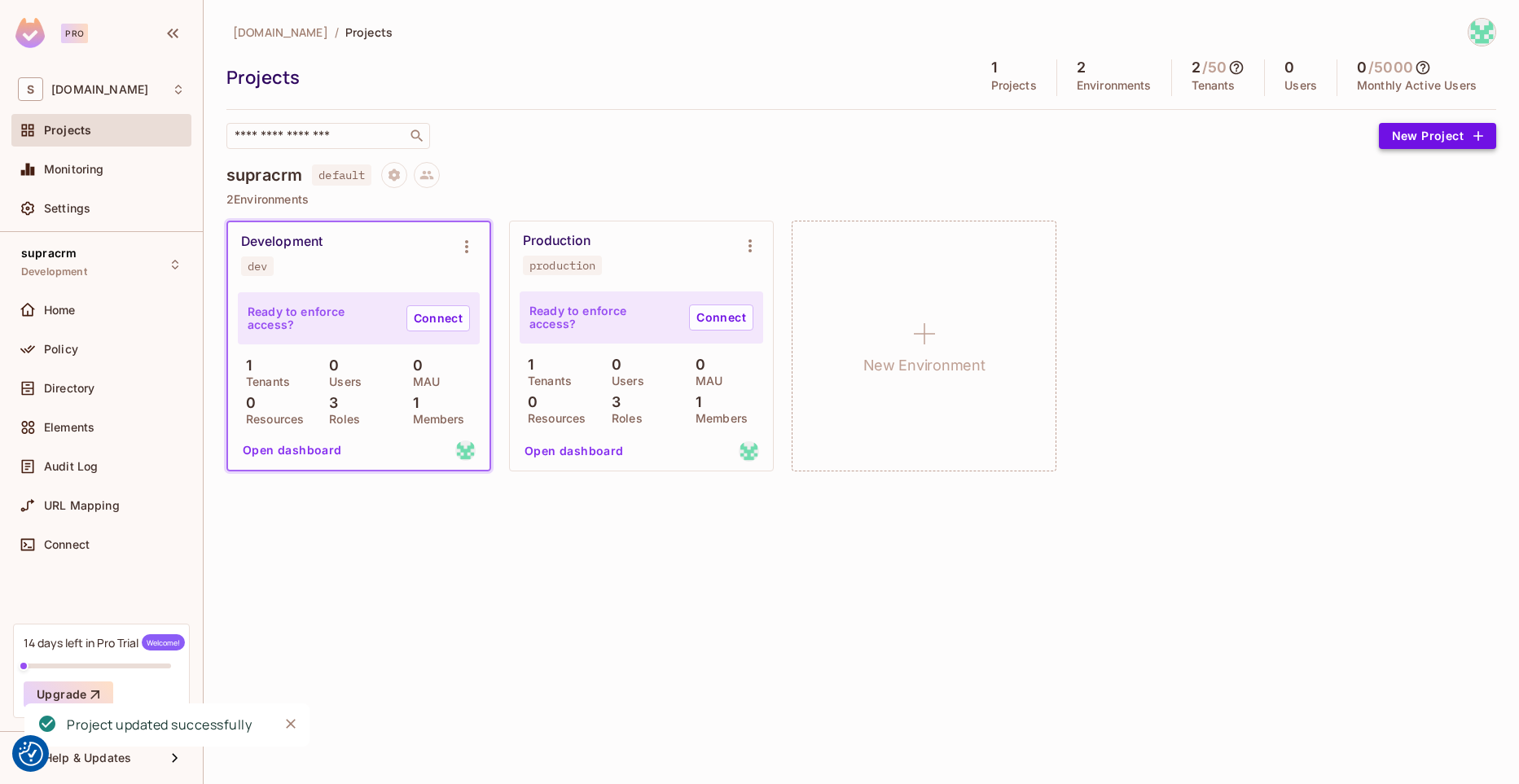
click at [1419, 135] on button "New Project" at bounding box center [1438, 136] width 117 height 26
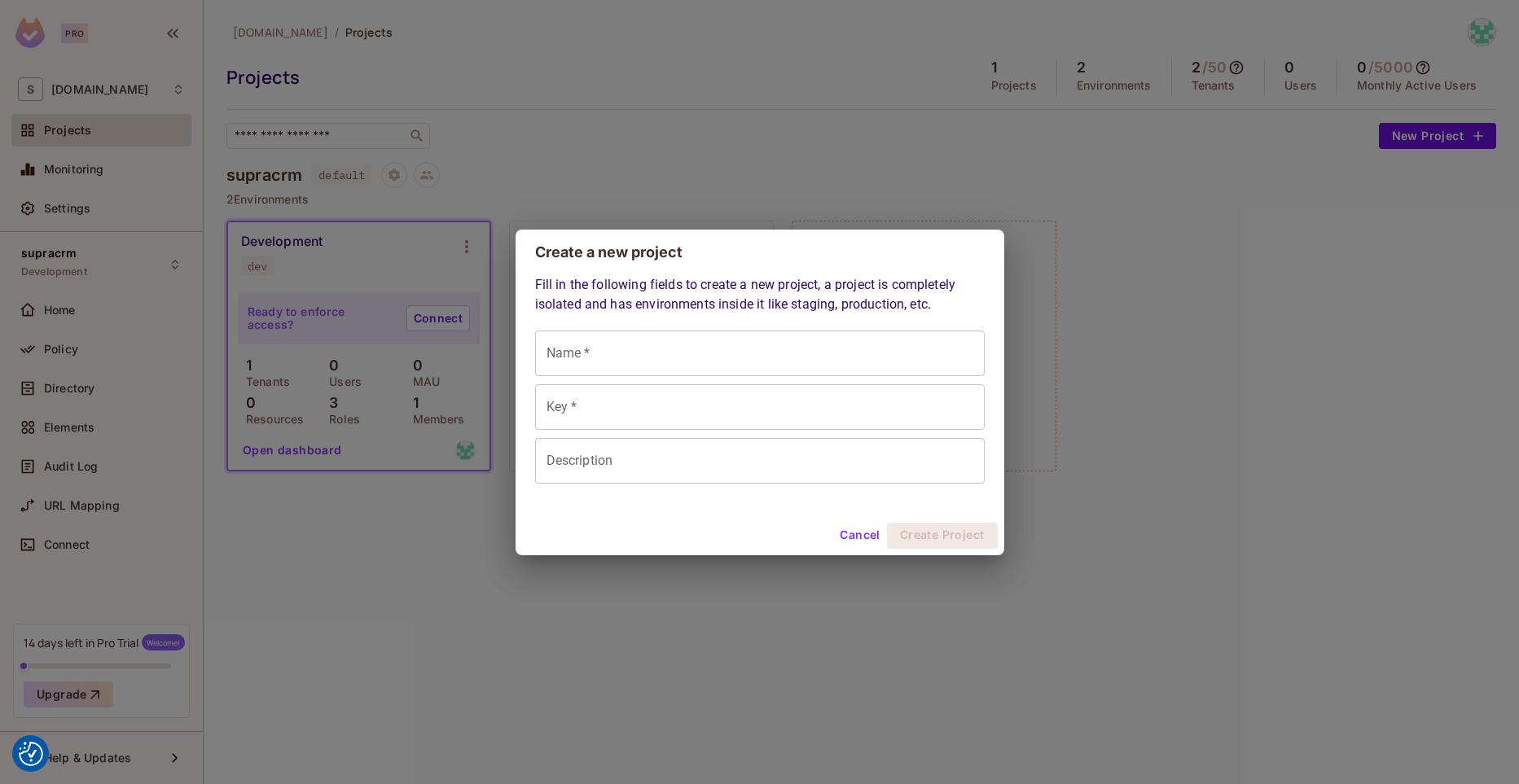
click at [685, 359] on input "Name *" at bounding box center [760, 352] width 450 height 45
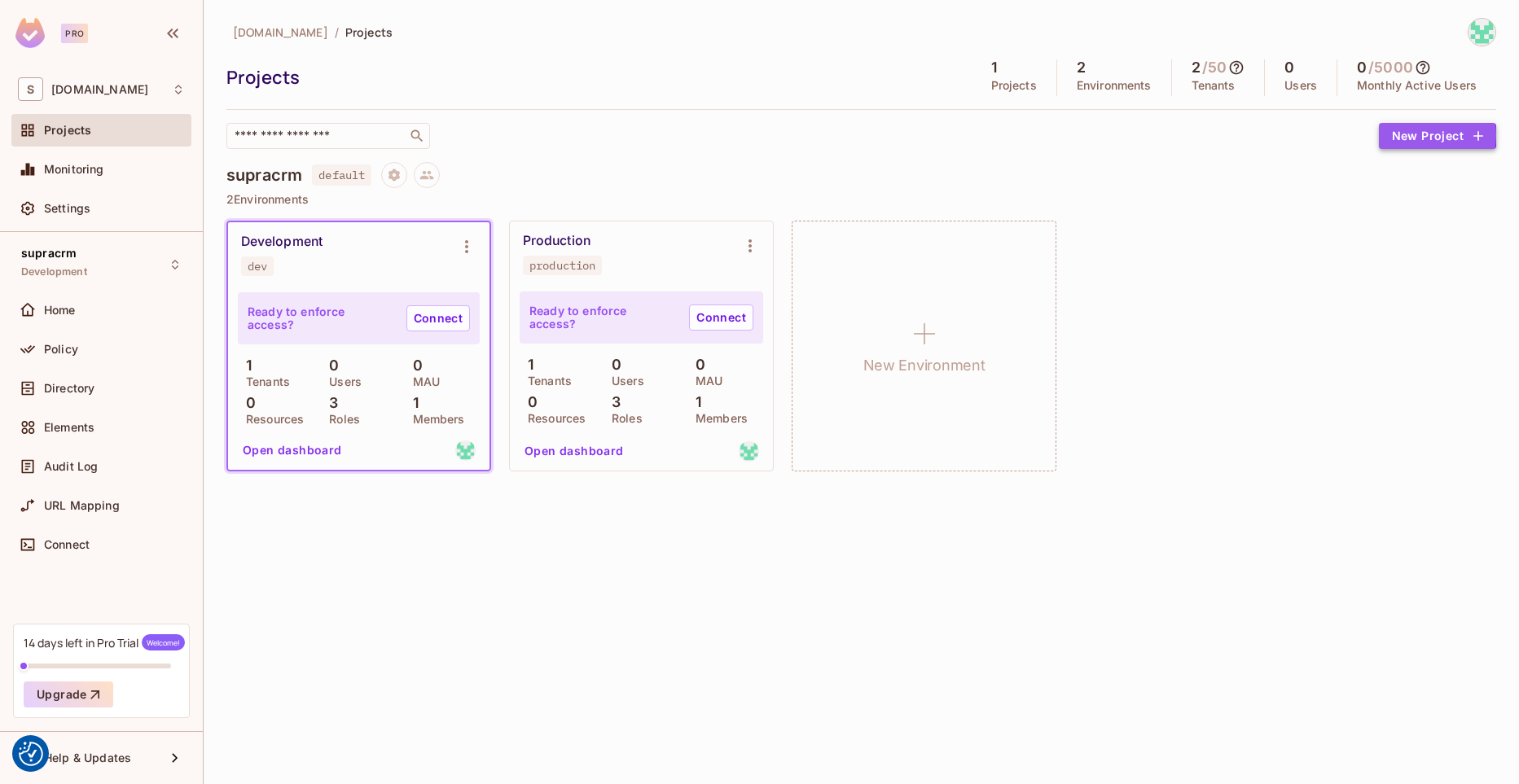
click at [1415, 135] on button "New Project" at bounding box center [1438, 136] width 117 height 26
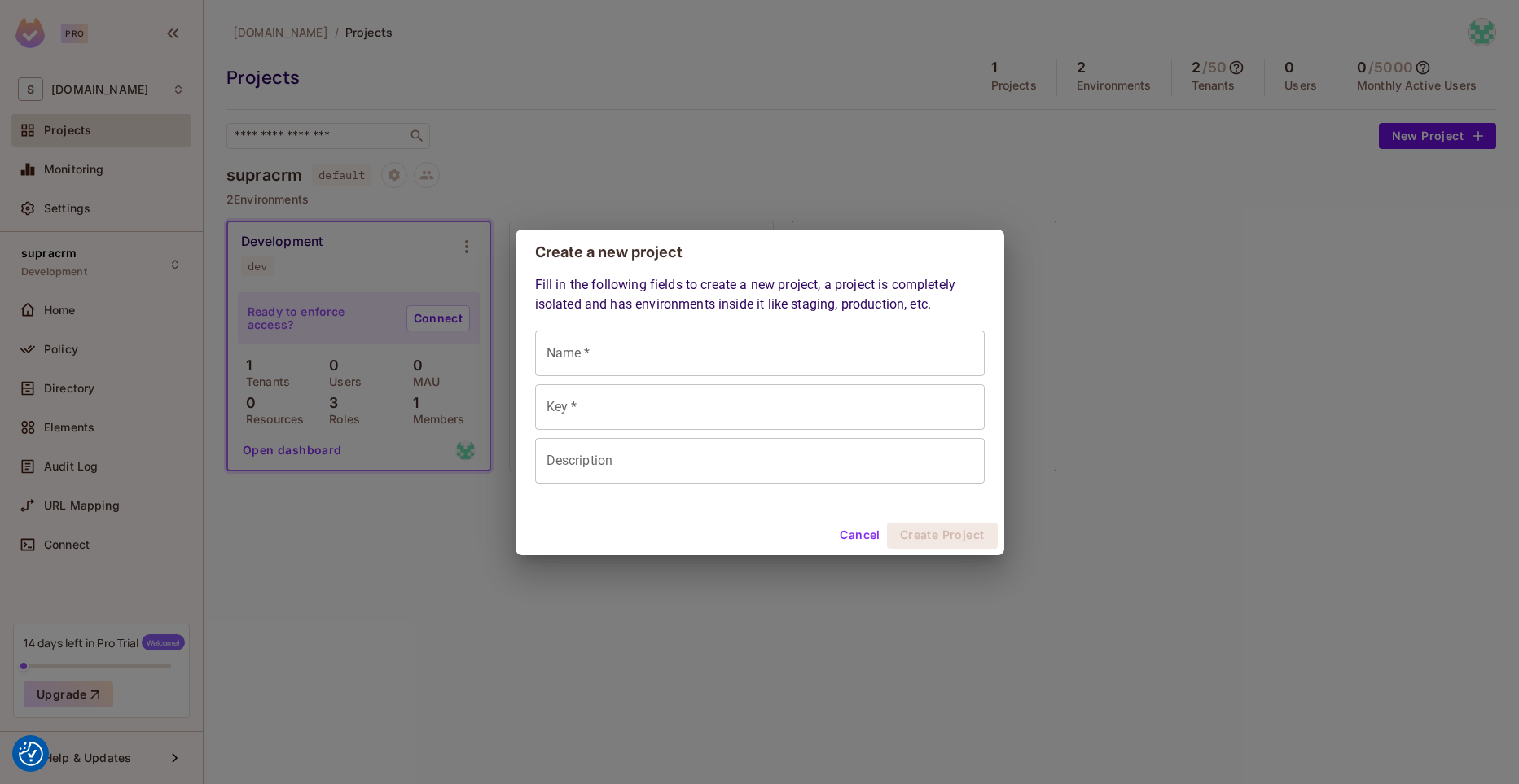
click at [695, 354] on input "Name *" at bounding box center [760, 352] width 450 height 45
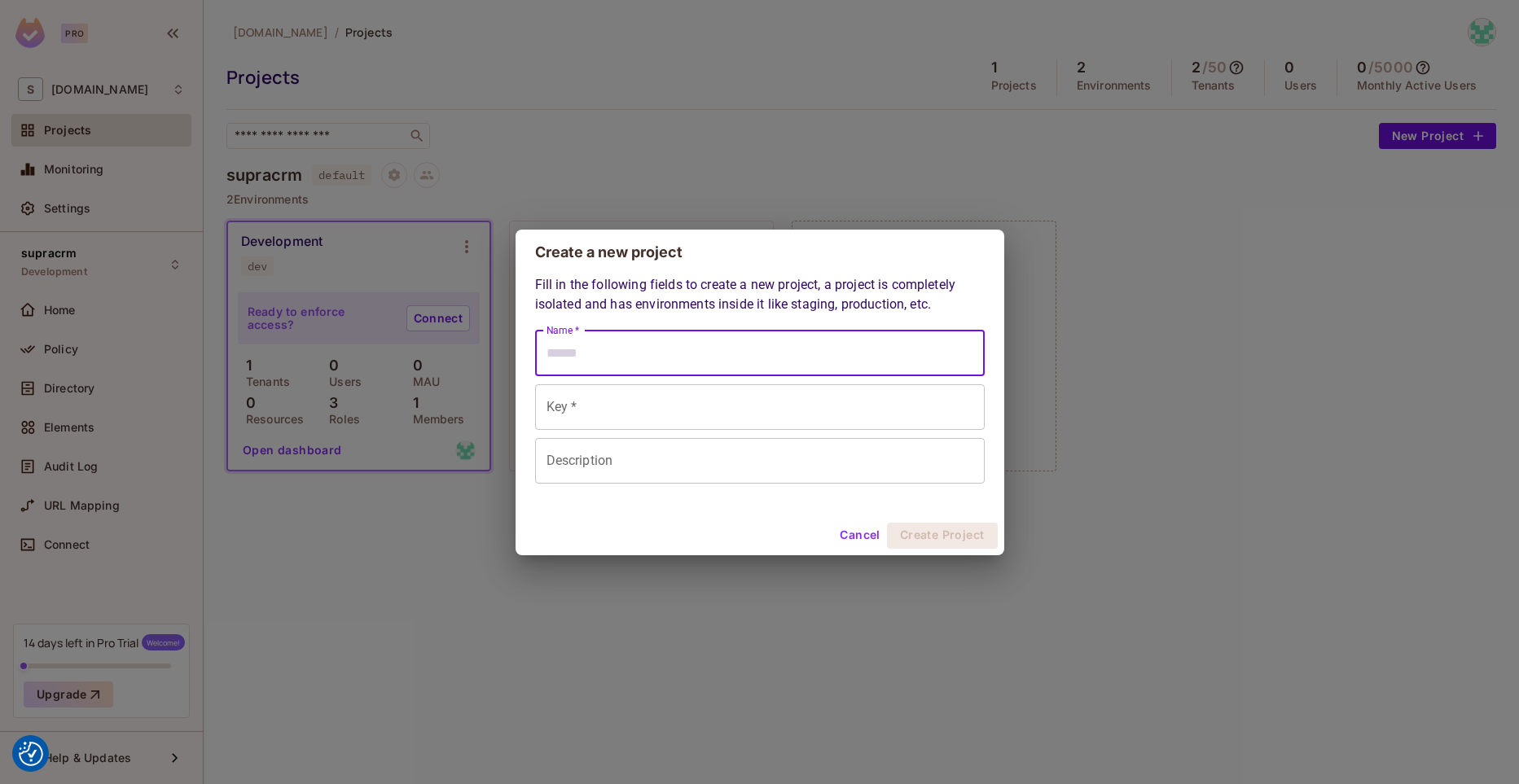
type input "*"
type input "**"
type input "***"
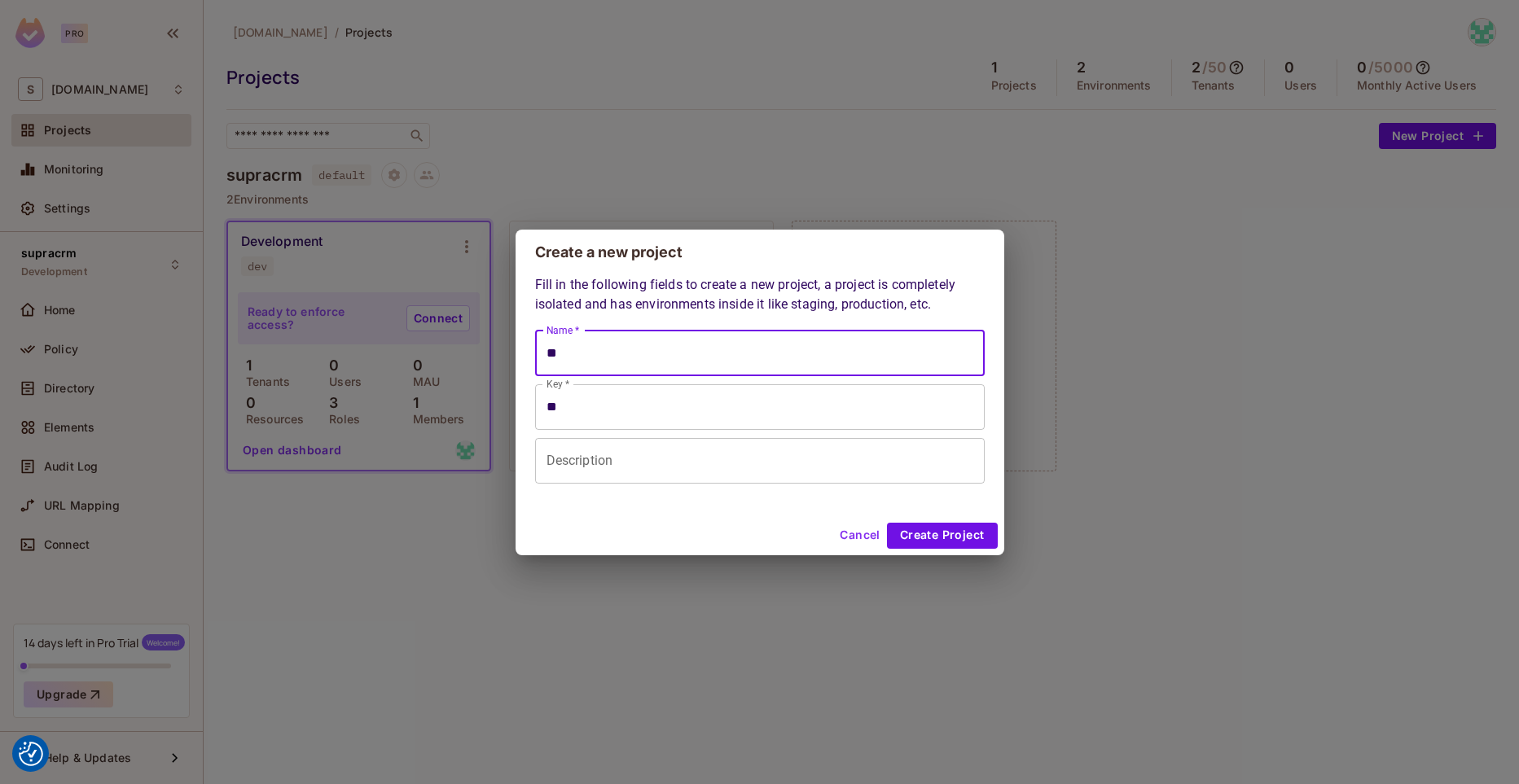
type input "***"
type input "****"
type input "*****"
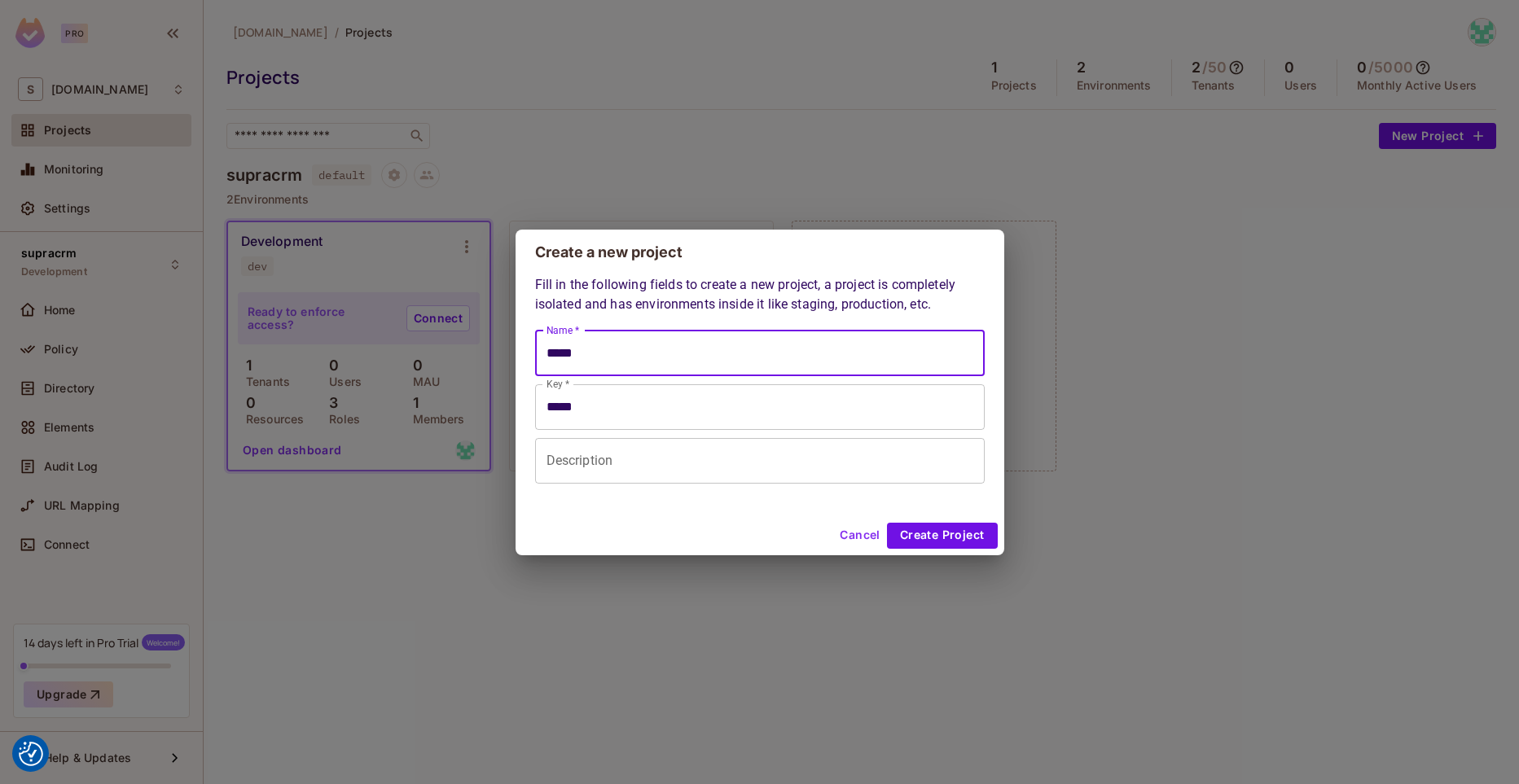
type input "******"
type input "*******"
type input "********"
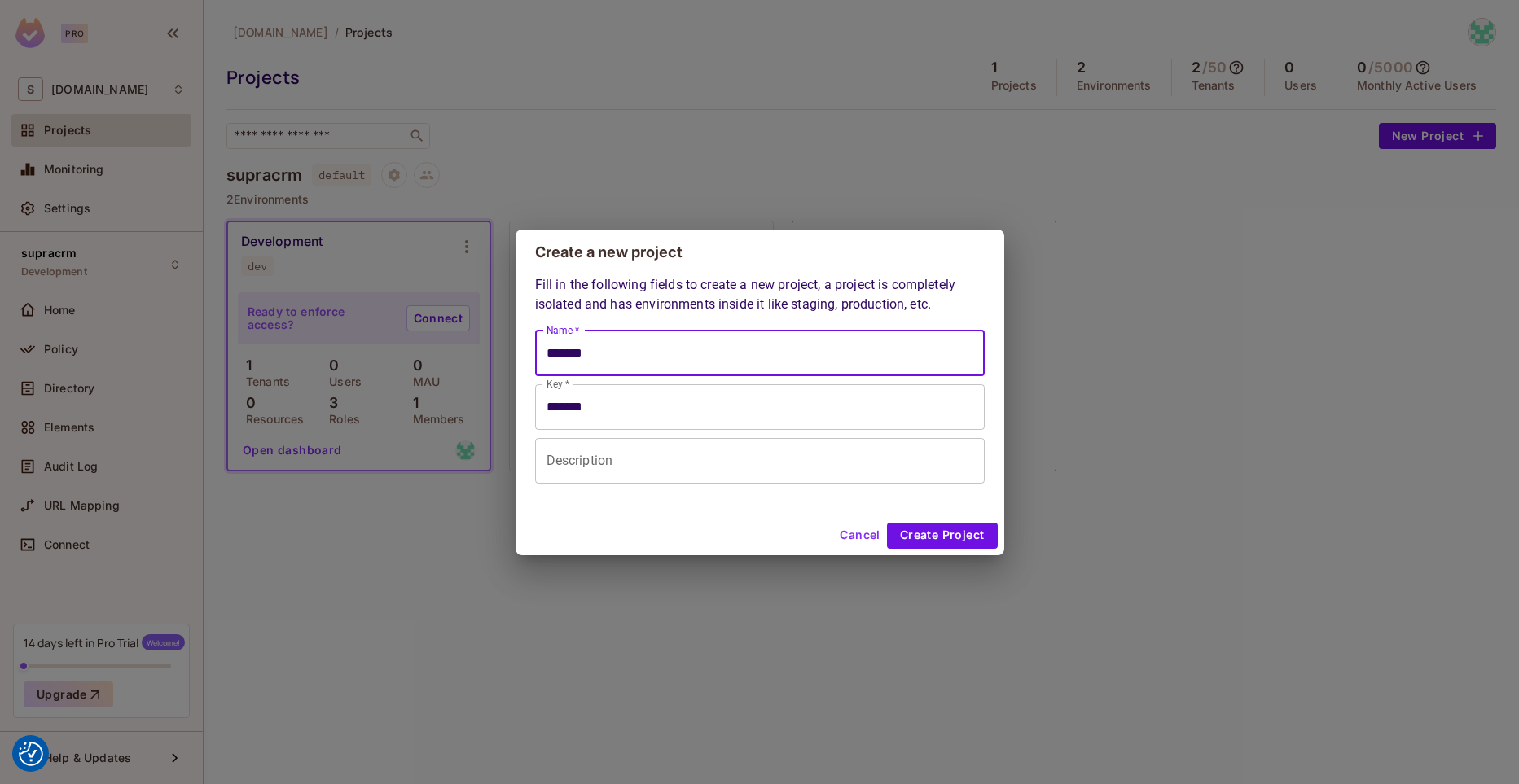
type input "********"
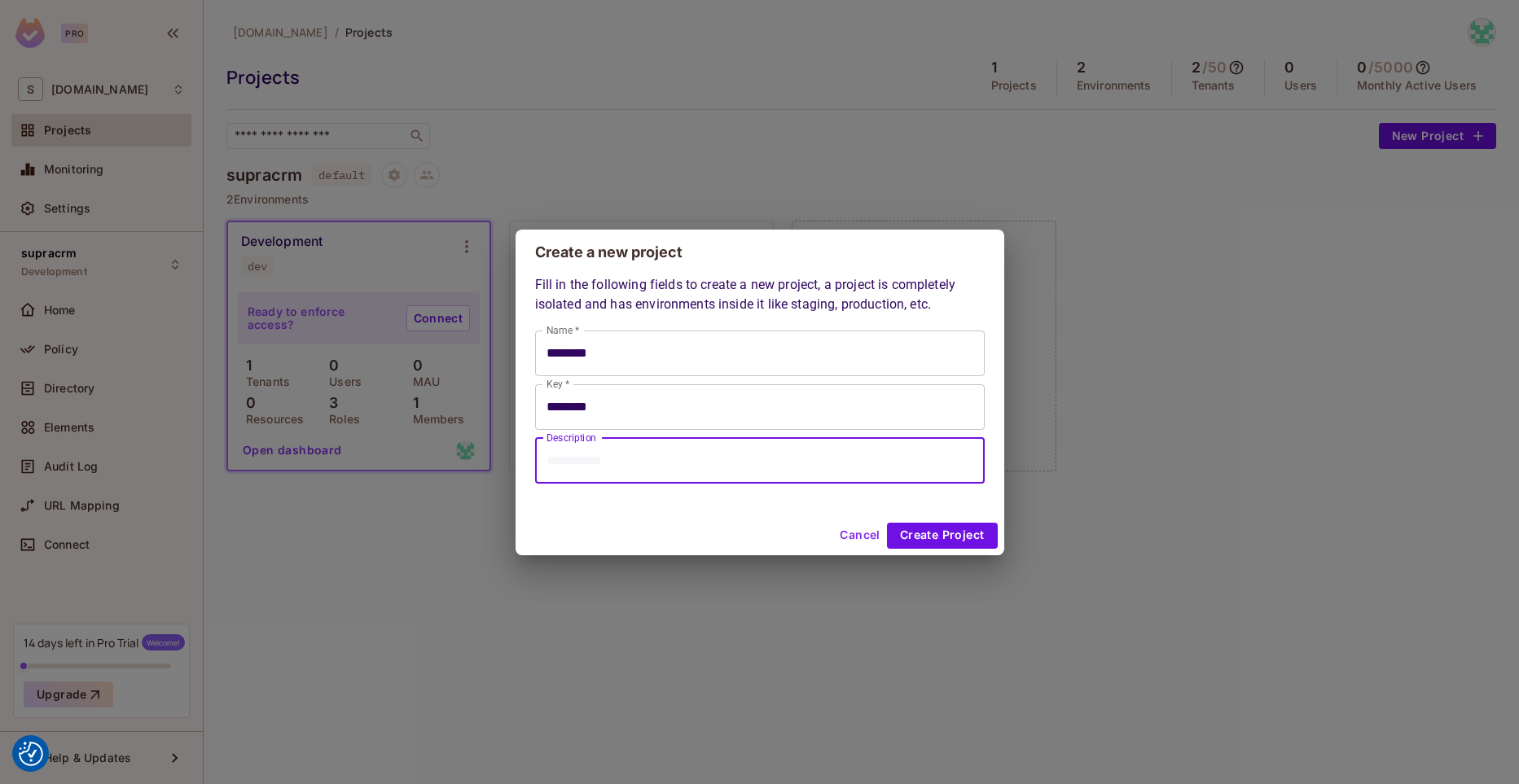
click at [604, 465] on input "Description" at bounding box center [760, 460] width 450 height 45
type input "**********"
click at [938, 536] on button "Create Project" at bounding box center [943, 535] width 111 height 26
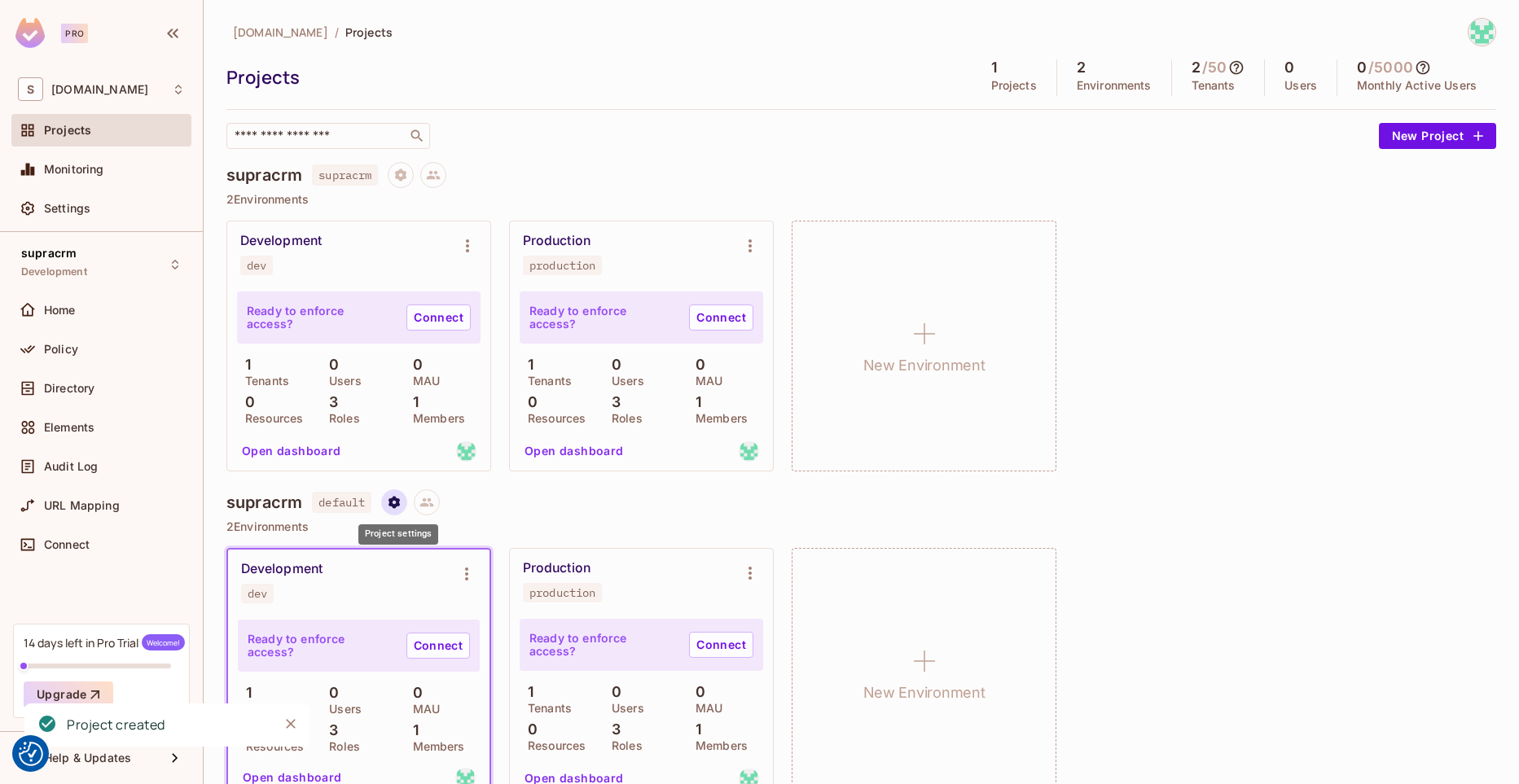
click at [394, 504] on icon "Project settings" at bounding box center [394, 501] width 11 height 12
click at [454, 598] on div "Delete Project" at bounding box center [482, 600] width 79 height 17
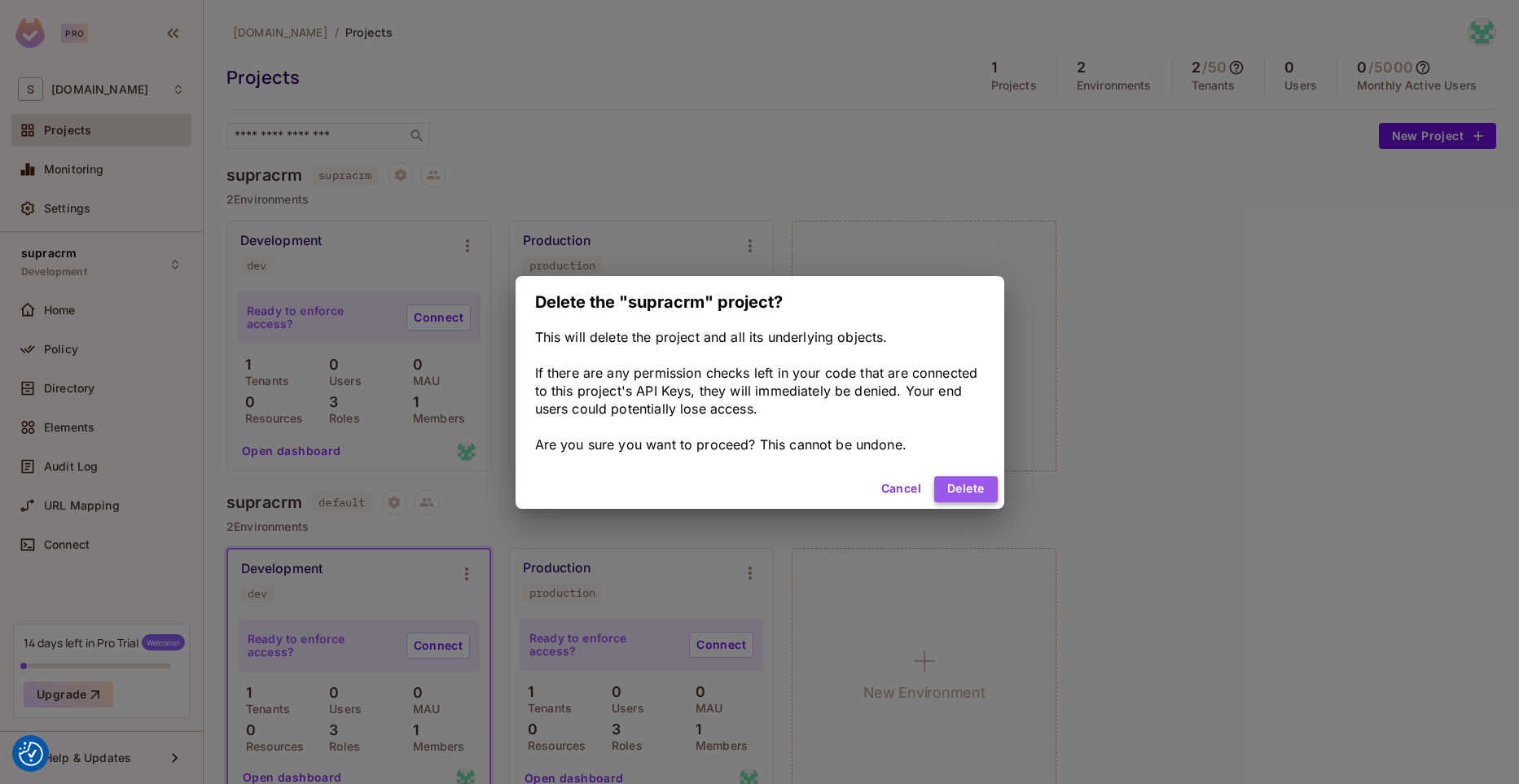
click at [964, 493] on button "Delete" at bounding box center [966, 489] width 63 height 26
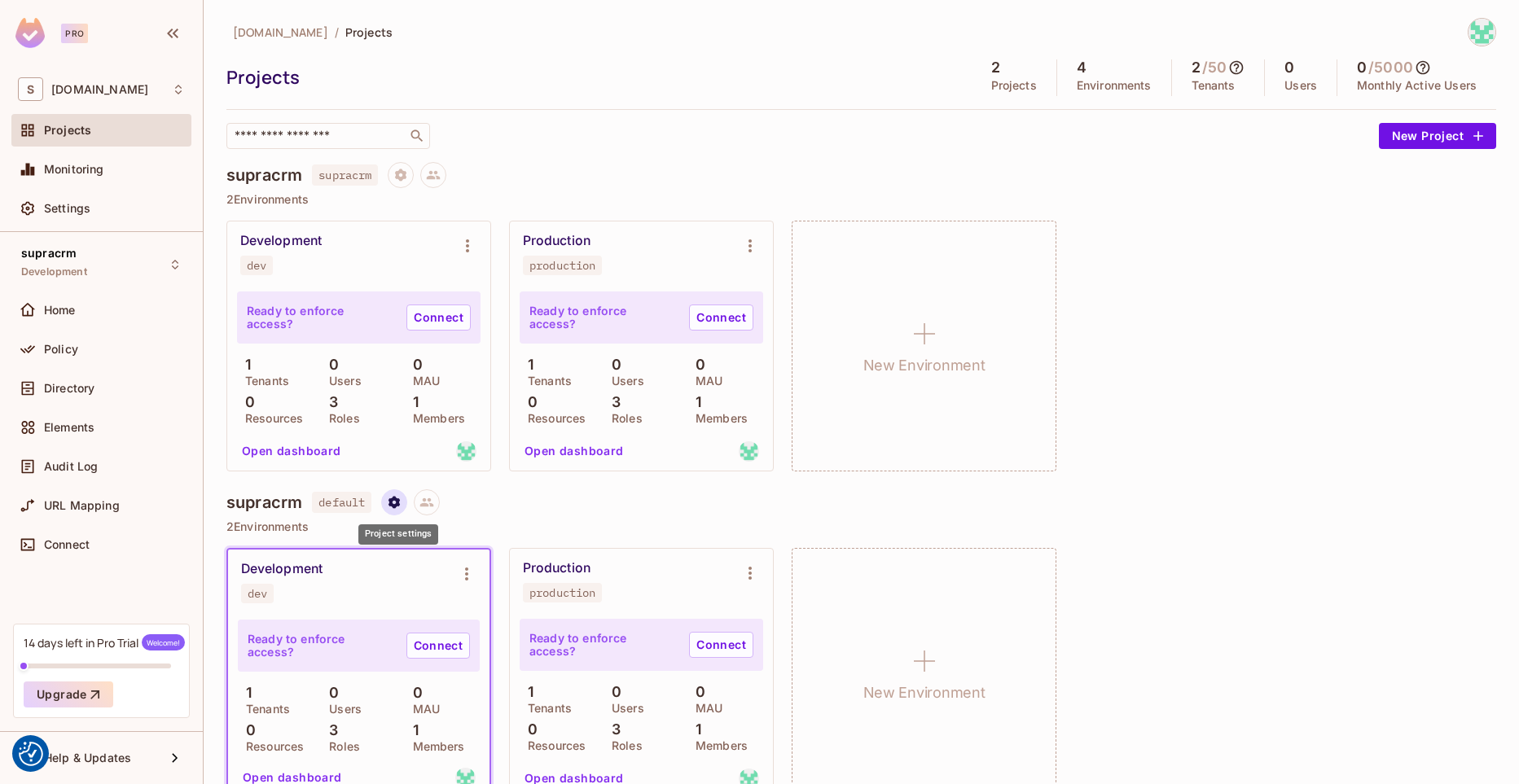
click at [388, 502] on button "Project settings" at bounding box center [394, 502] width 26 height 26
click at [473, 601] on div "Delete Project" at bounding box center [482, 600] width 79 height 17
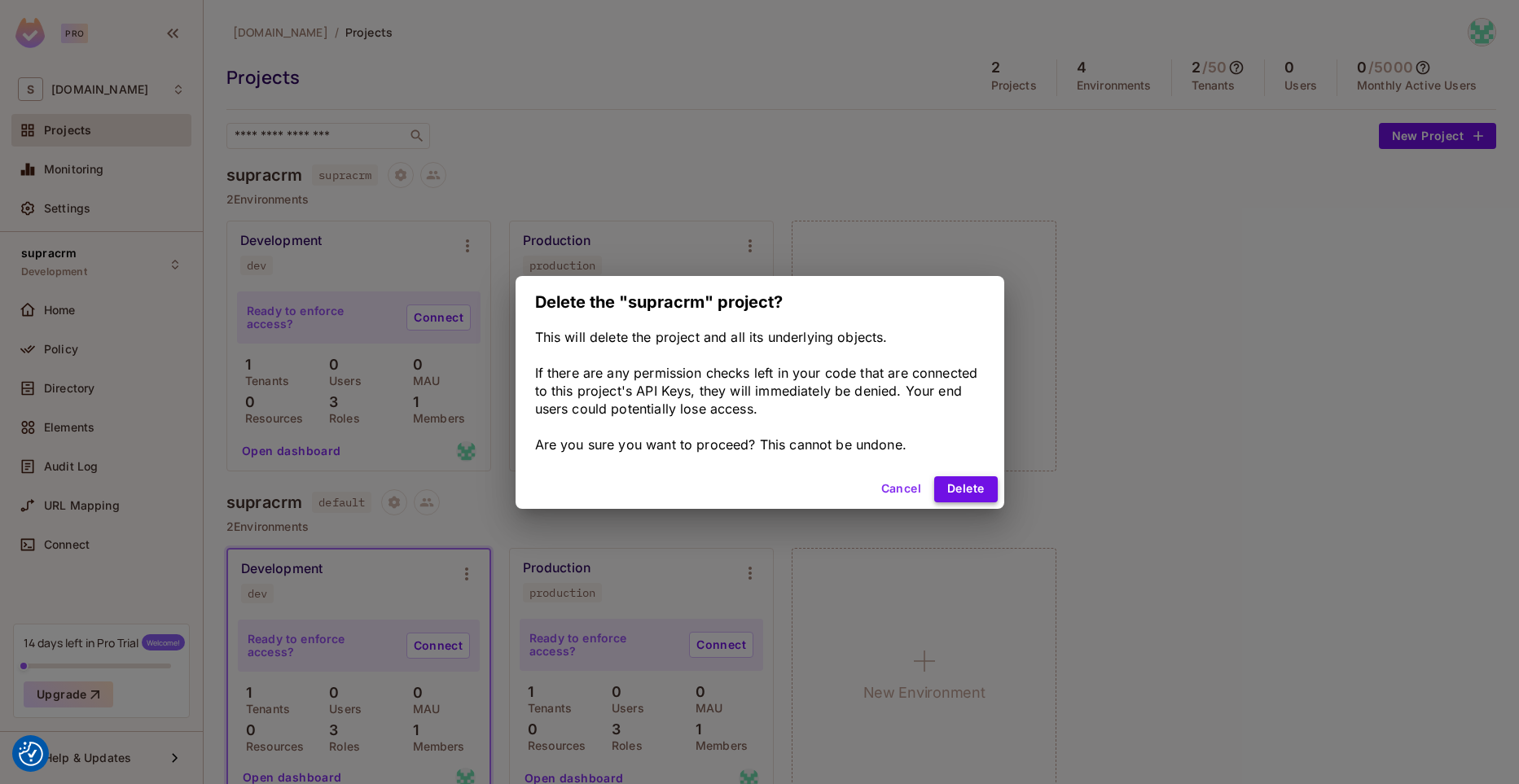
click at [963, 486] on button "Delete" at bounding box center [966, 489] width 63 height 26
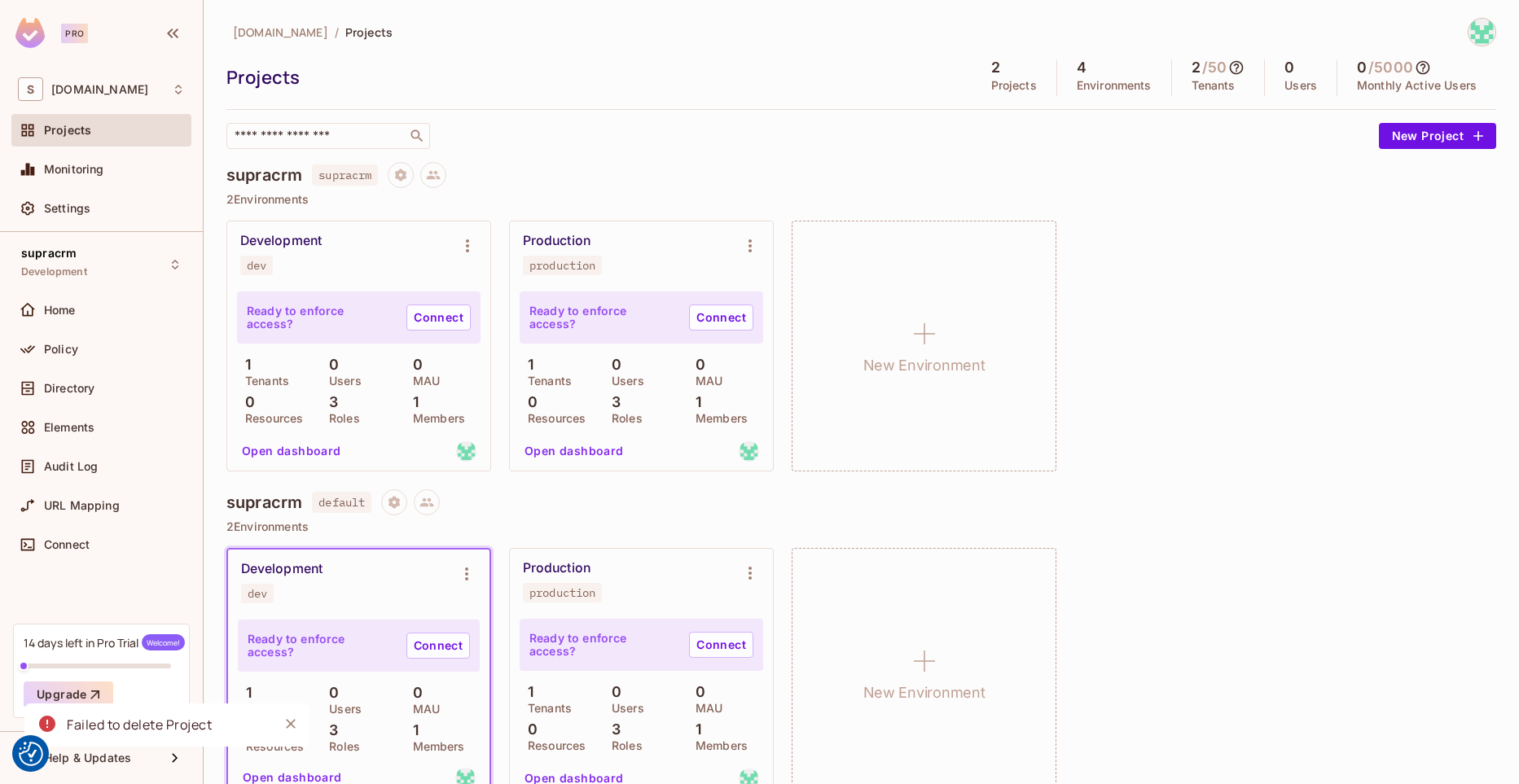
click at [215, 721] on div "Failed to delete Project" at bounding box center [167, 725] width 285 height 43
click at [290, 724] on icon "Close" at bounding box center [291, 724] width 17 height 17
click at [389, 504] on button "Project settings" at bounding box center [394, 502] width 26 height 26
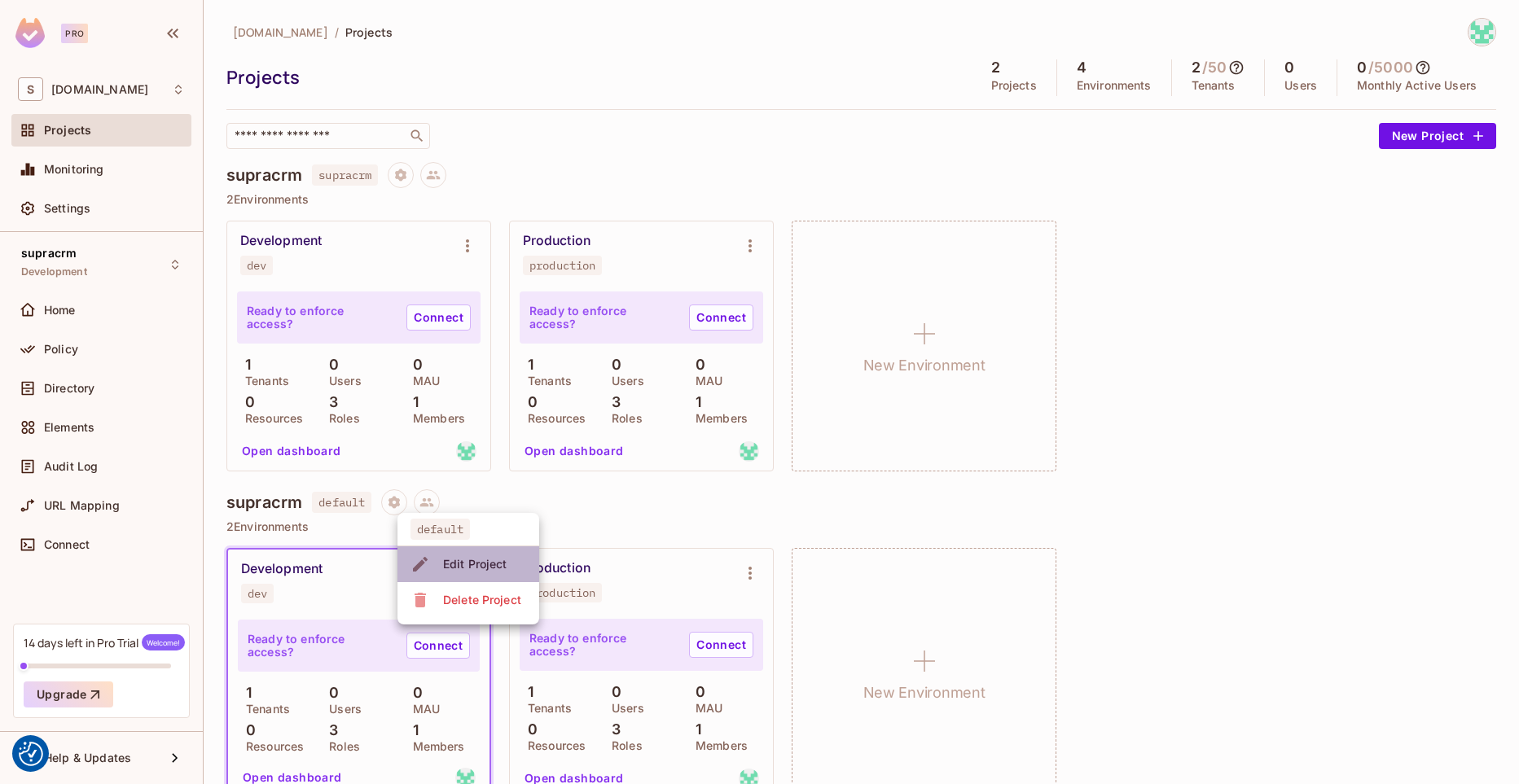
click at [451, 557] on div "Edit Project" at bounding box center [475, 564] width 65 height 17
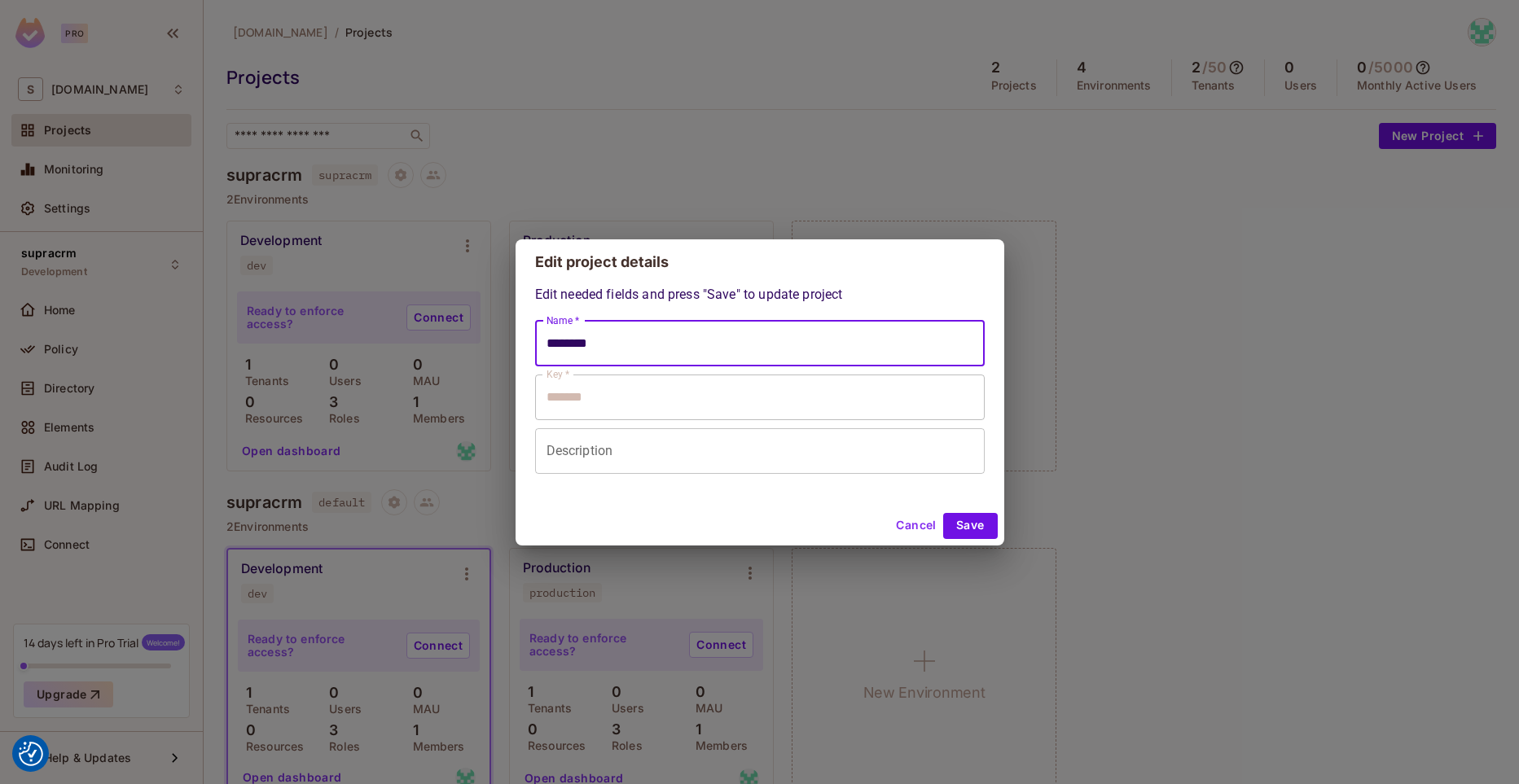
click at [615, 337] on input "********" at bounding box center [760, 343] width 450 height 45
type input "*********"
click at [974, 531] on button "Save" at bounding box center [970, 526] width 55 height 26
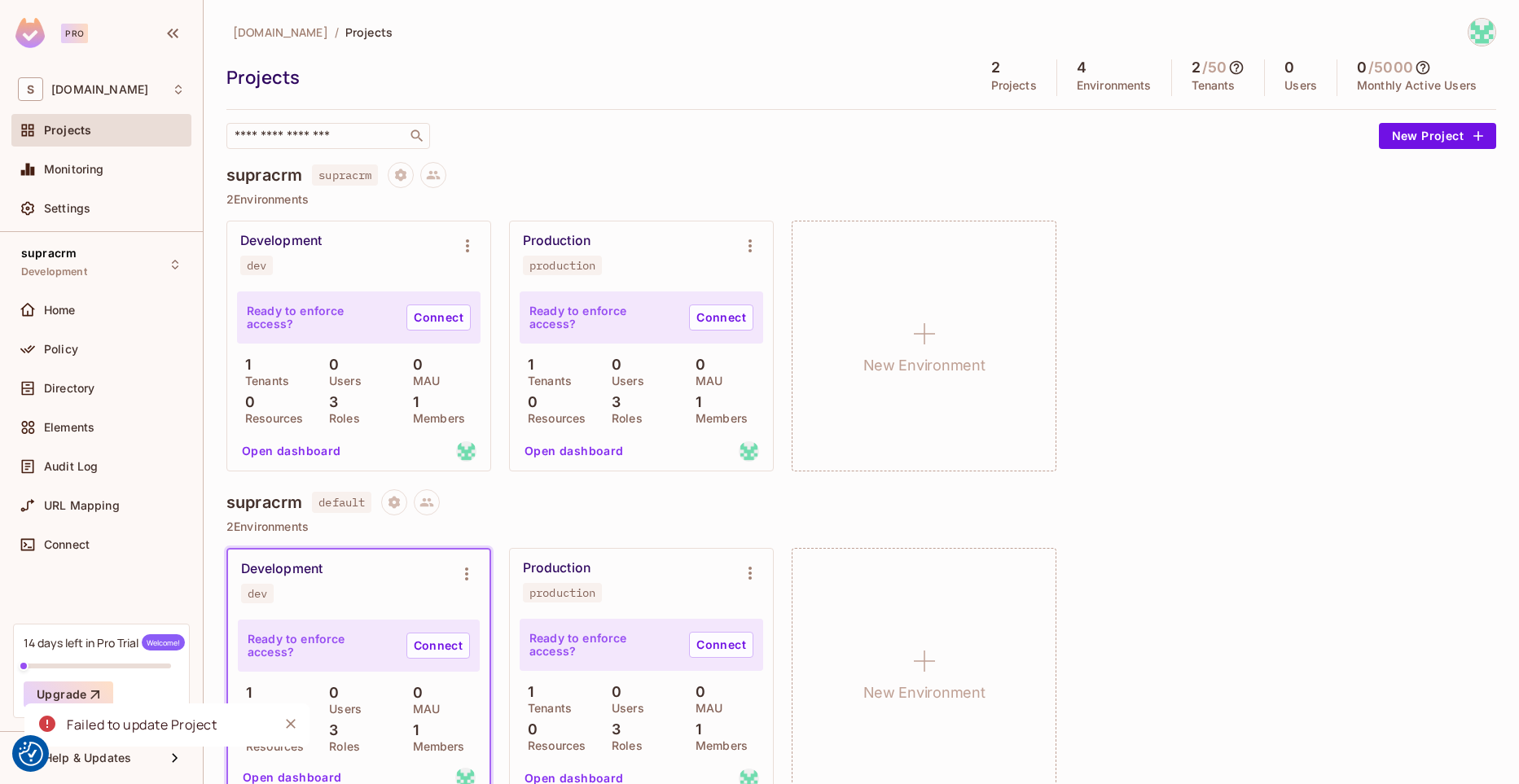
click at [279, 722] on button "Close" at bounding box center [290, 724] width 24 height 24
click at [89, 165] on span "Monitoring" at bounding box center [74, 169] width 60 height 13
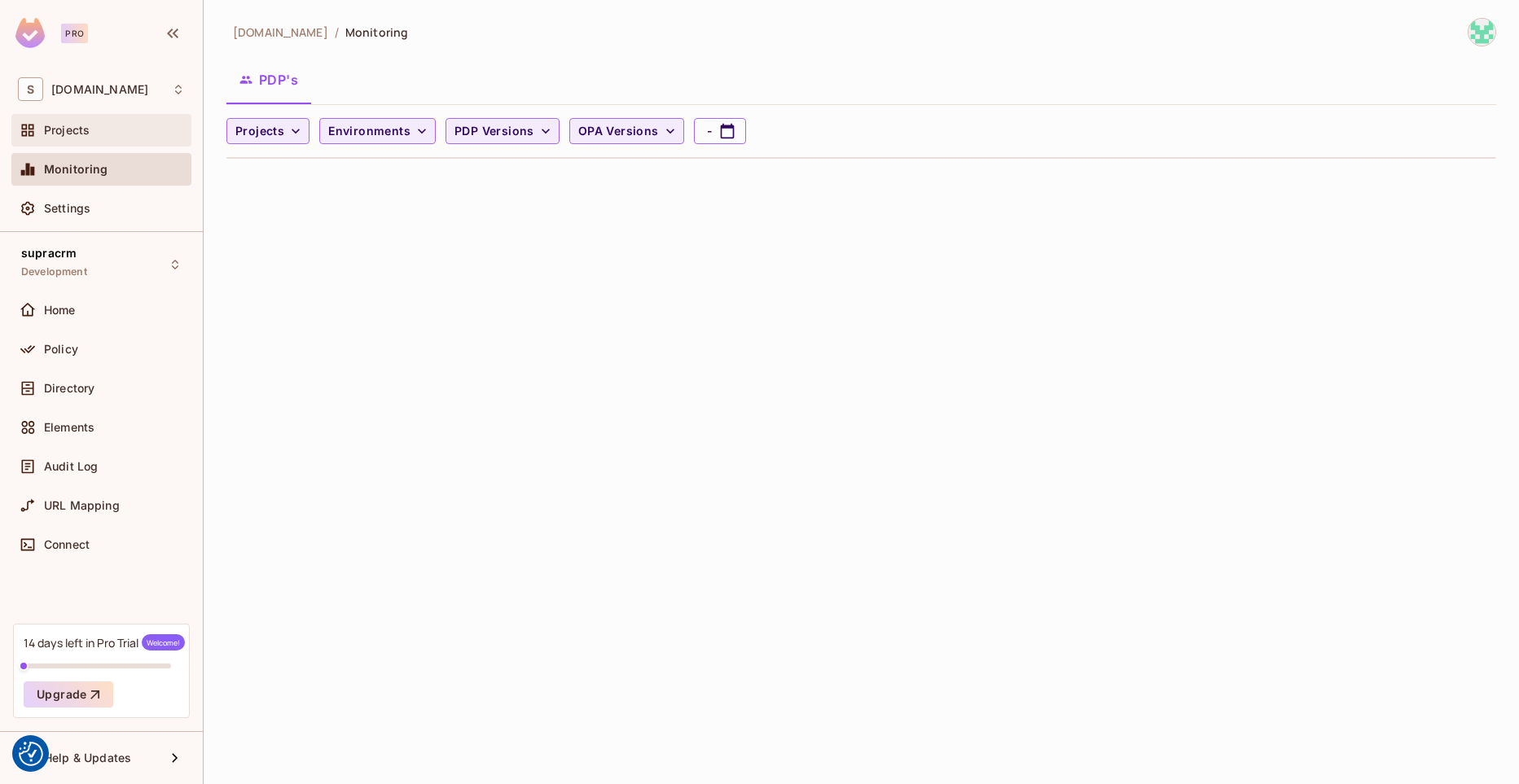
click at [98, 130] on div "Projects" at bounding box center [115, 130] width 141 height 13
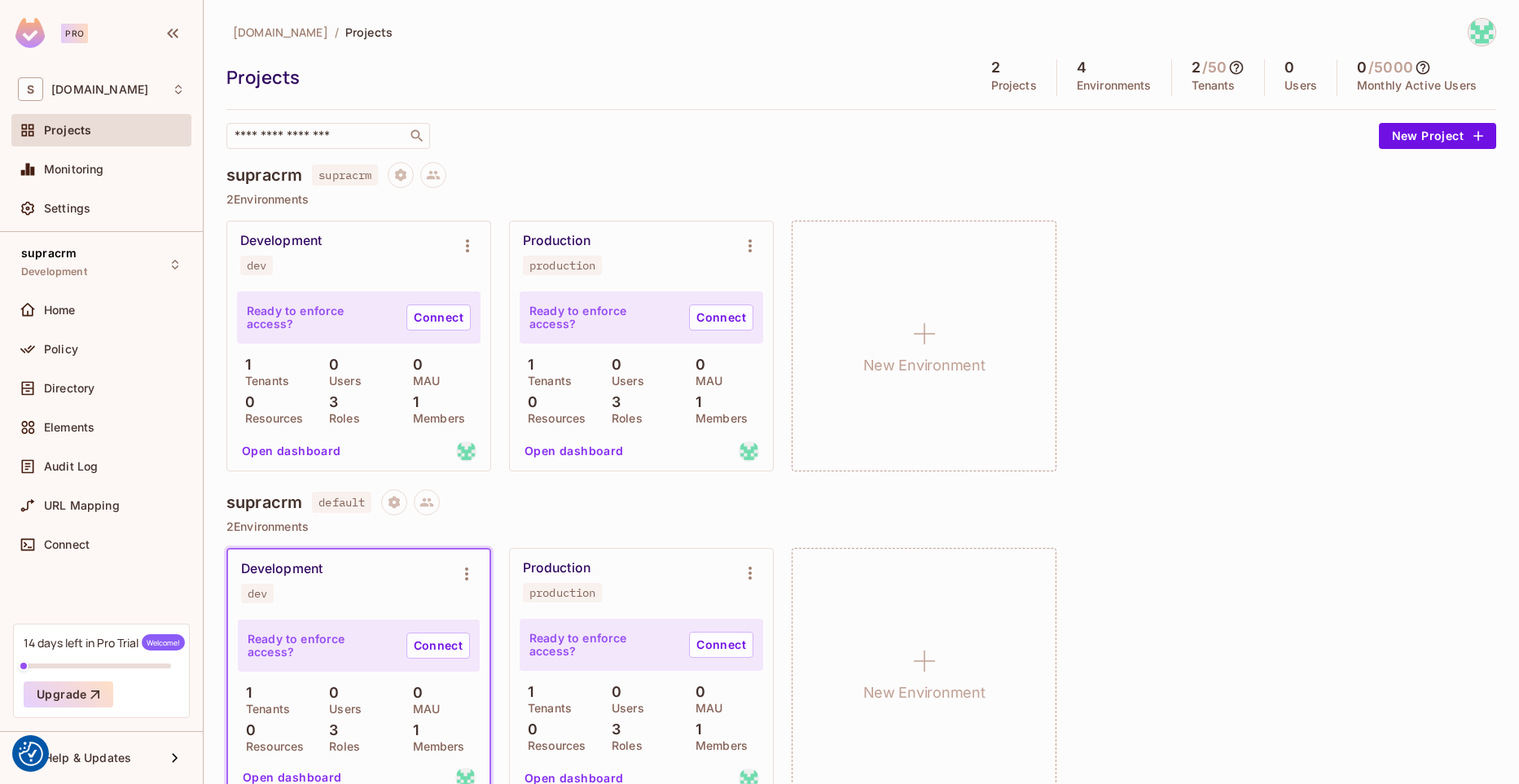
click at [263, 184] on h4 "supracrm" at bounding box center [265, 175] width 76 height 19
click at [408, 178] on icon "Project settings" at bounding box center [401, 175] width 15 height 15
click at [353, 202] on div at bounding box center [760, 392] width 1519 height 784
click at [82, 318] on div "Home" at bounding box center [101, 310] width 167 height 19
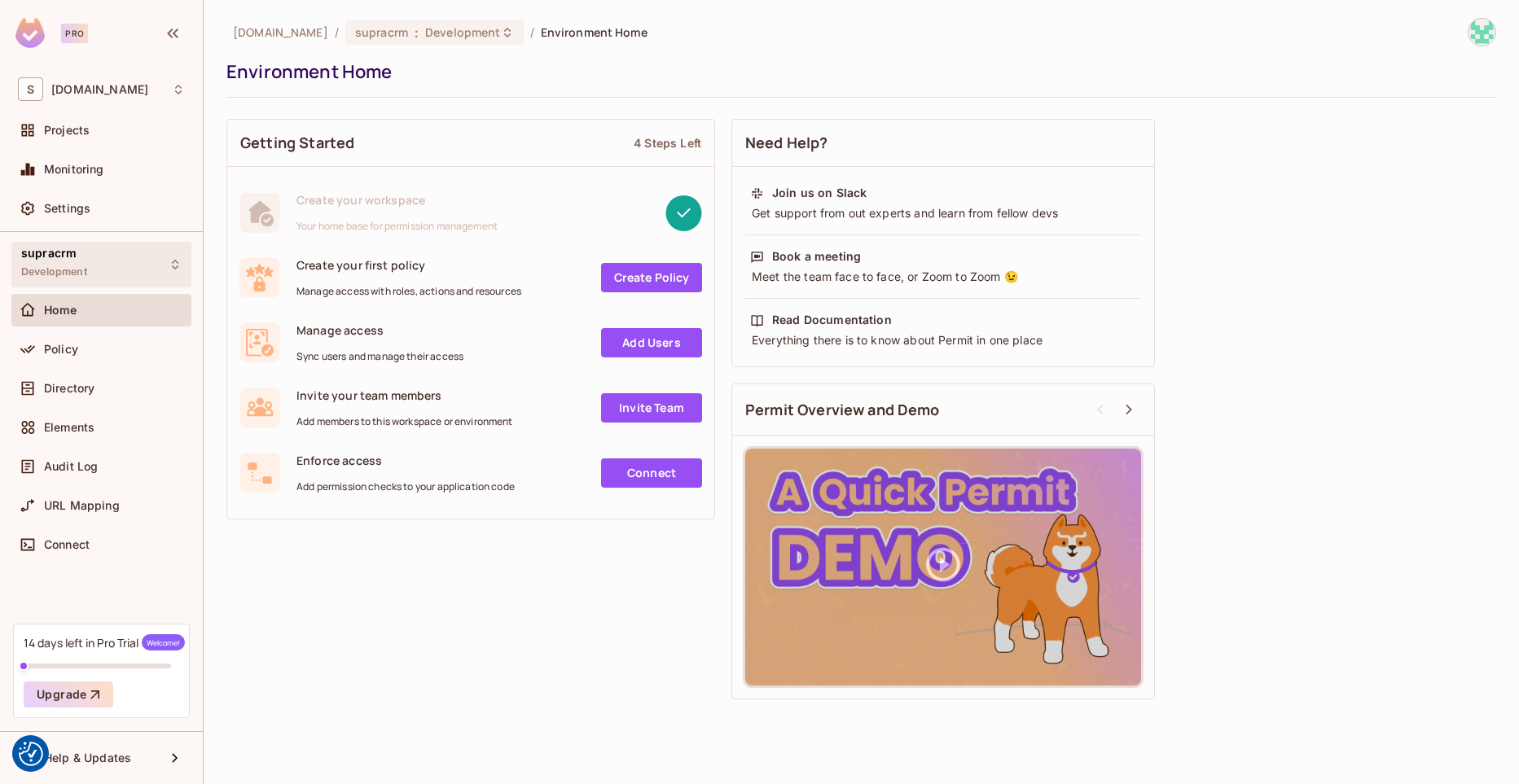
click at [112, 268] on div "supracrm Development" at bounding box center [101, 263] width 180 height 44
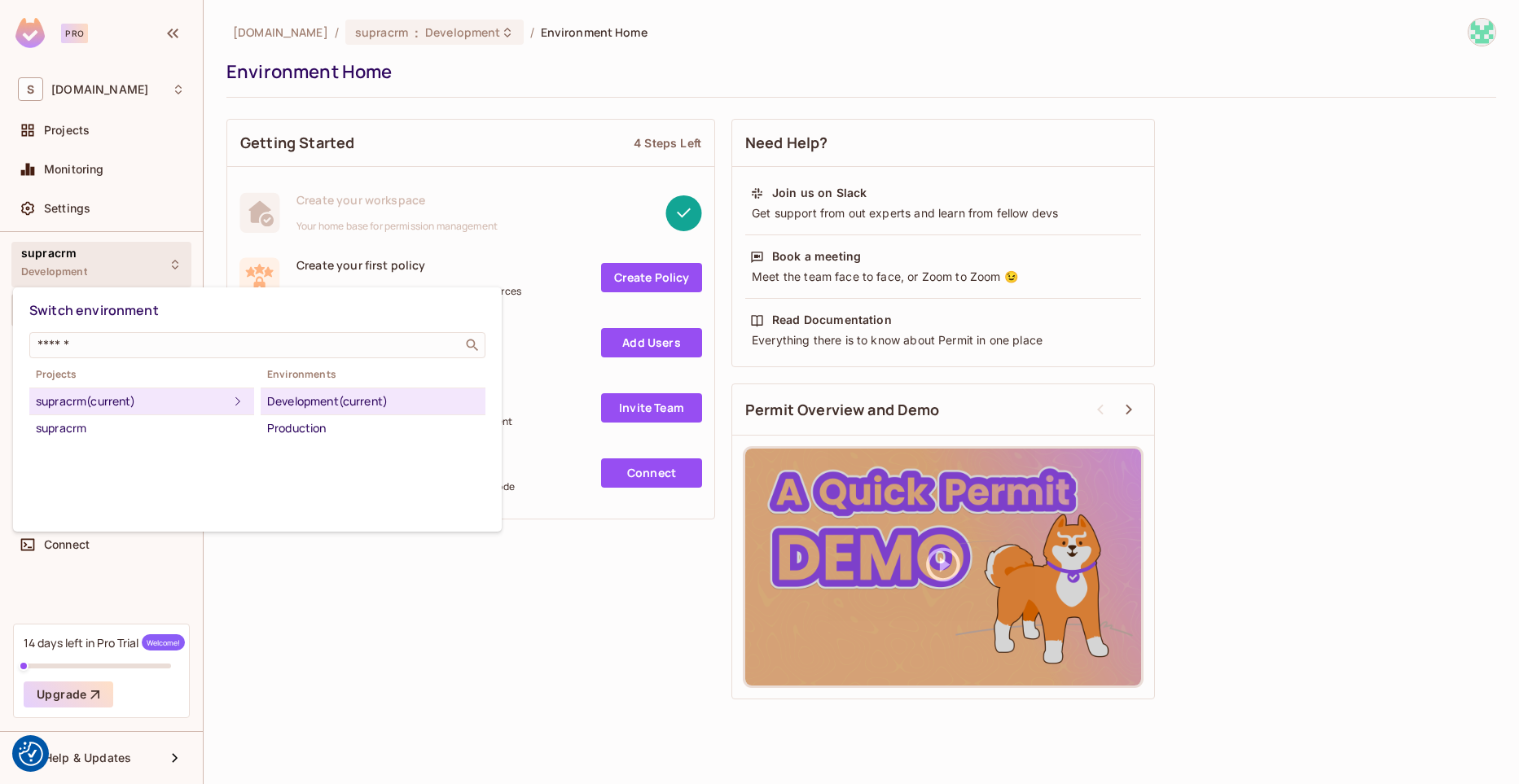
click at [148, 281] on div at bounding box center [760, 392] width 1519 height 784
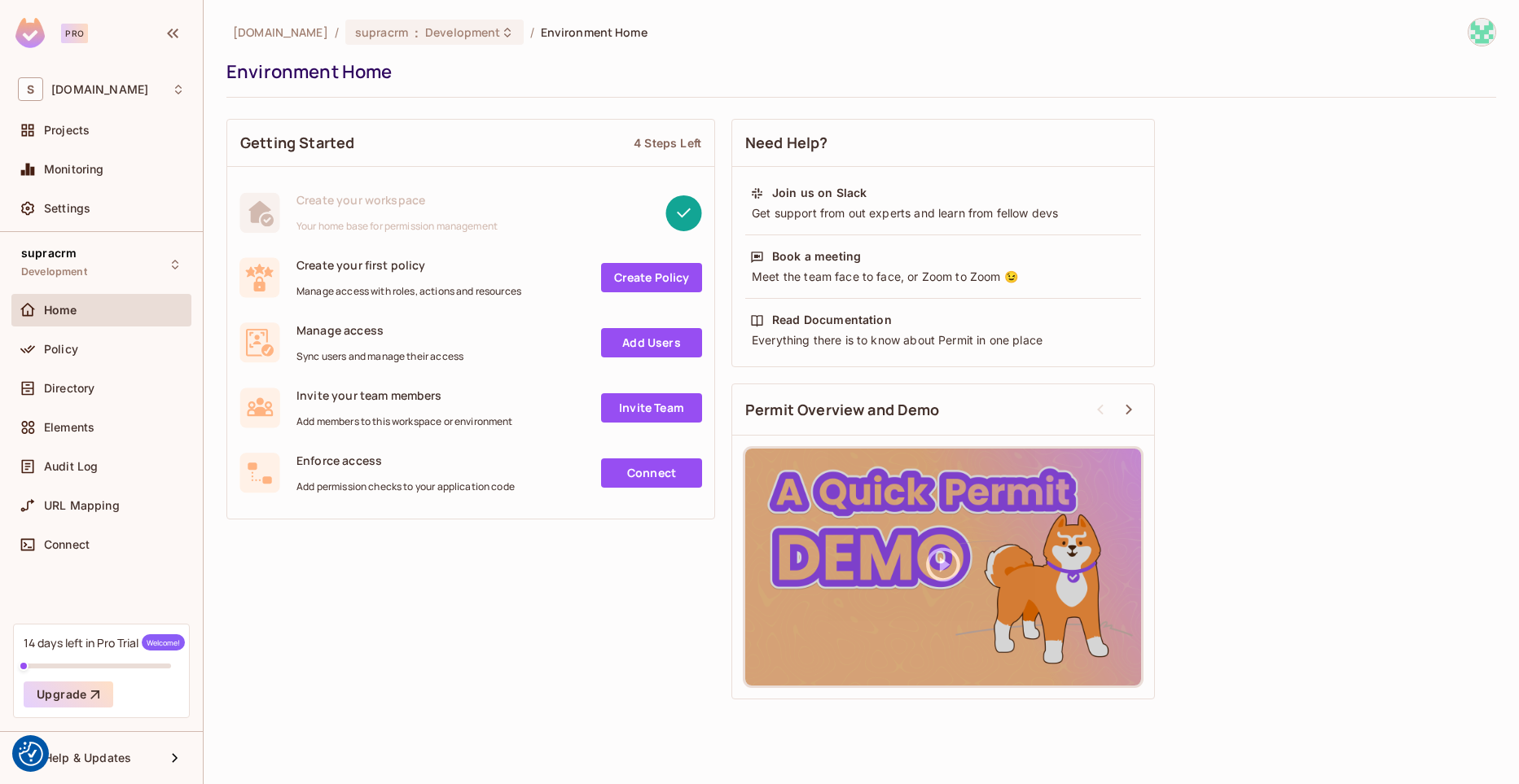
click at [148, 281] on div "supracrm Development" at bounding box center [101, 263] width 180 height 44
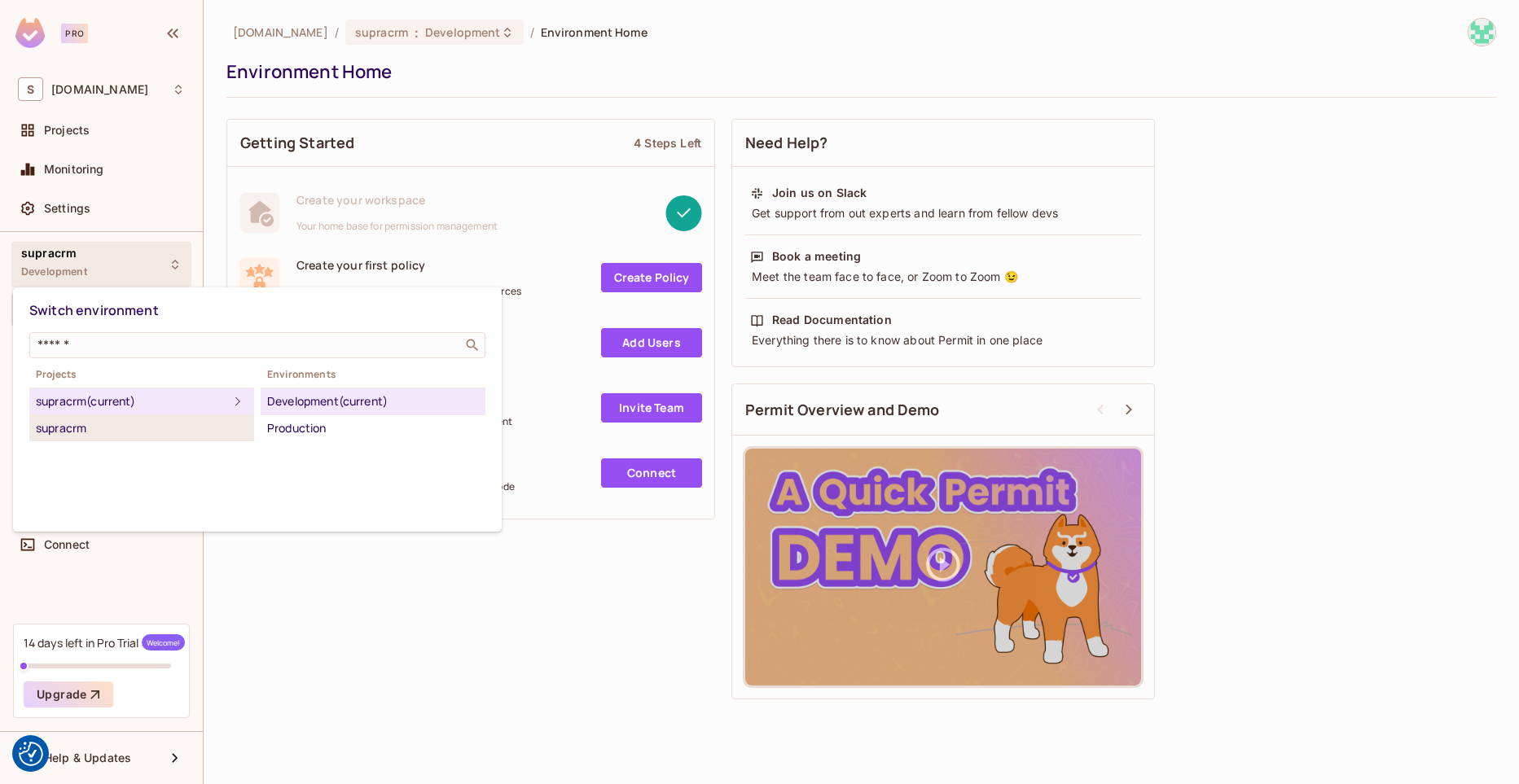
click at [123, 427] on div "supracrm" at bounding box center [142, 428] width 212 height 19
click at [133, 398] on div "supracrm (current)" at bounding box center [142, 401] width 212 height 19
click at [91, 137] on div at bounding box center [760, 392] width 1519 height 784
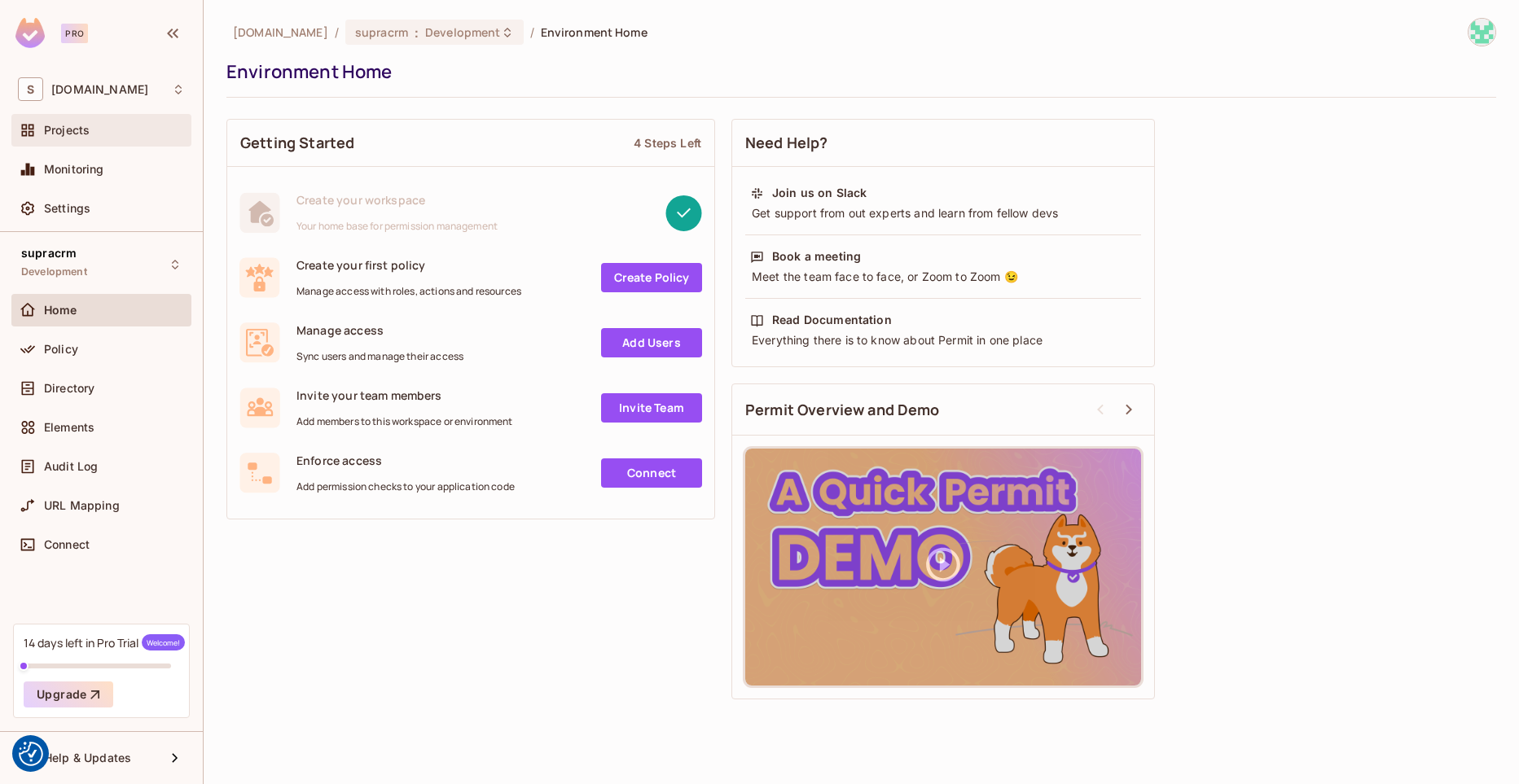
click at [56, 126] on span "Projects" at bounding box center [67, 130] width 45 height 13
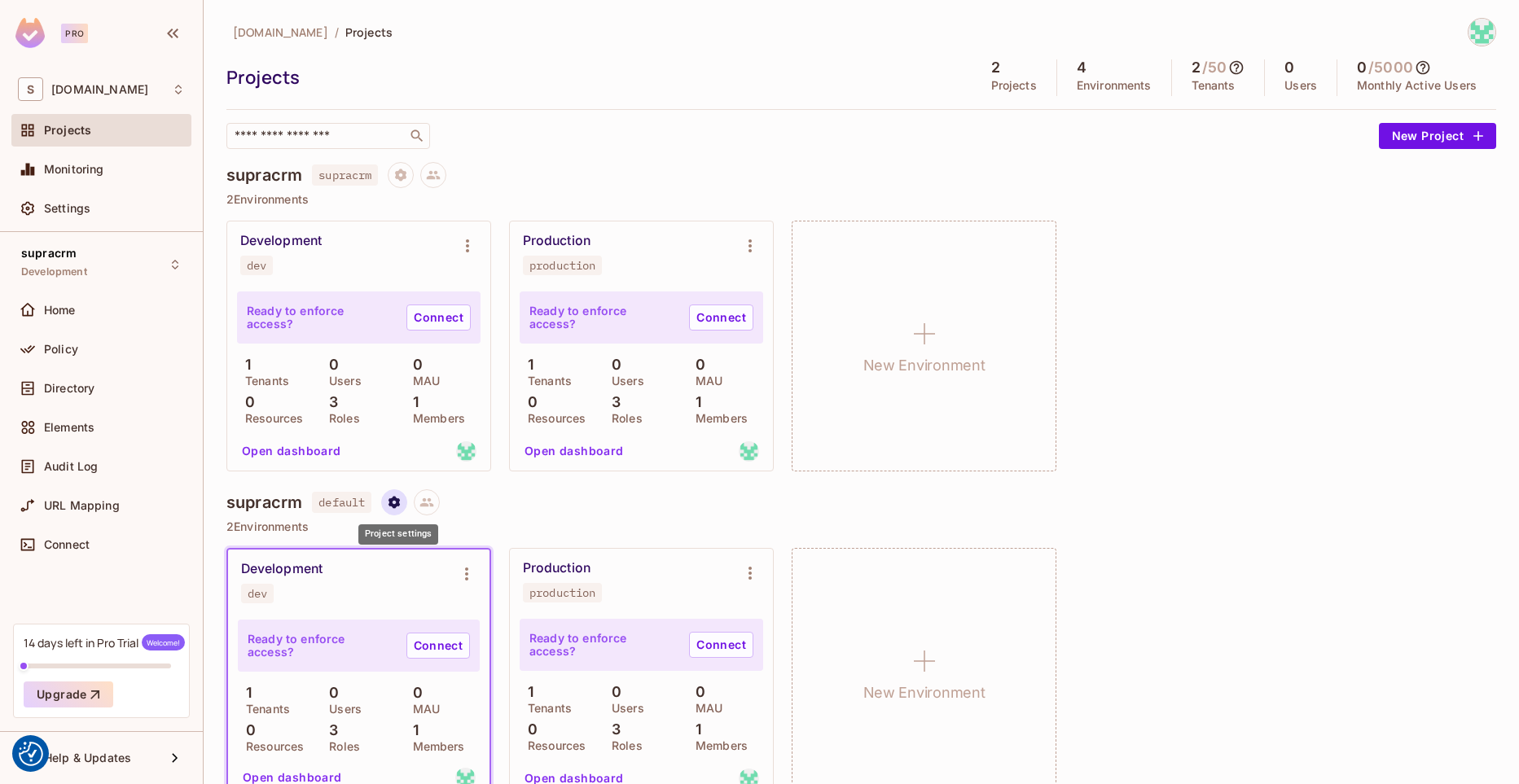
click at [396, 507] on icon "Project settings" at bounding box center [394, 501] width 11 height 12
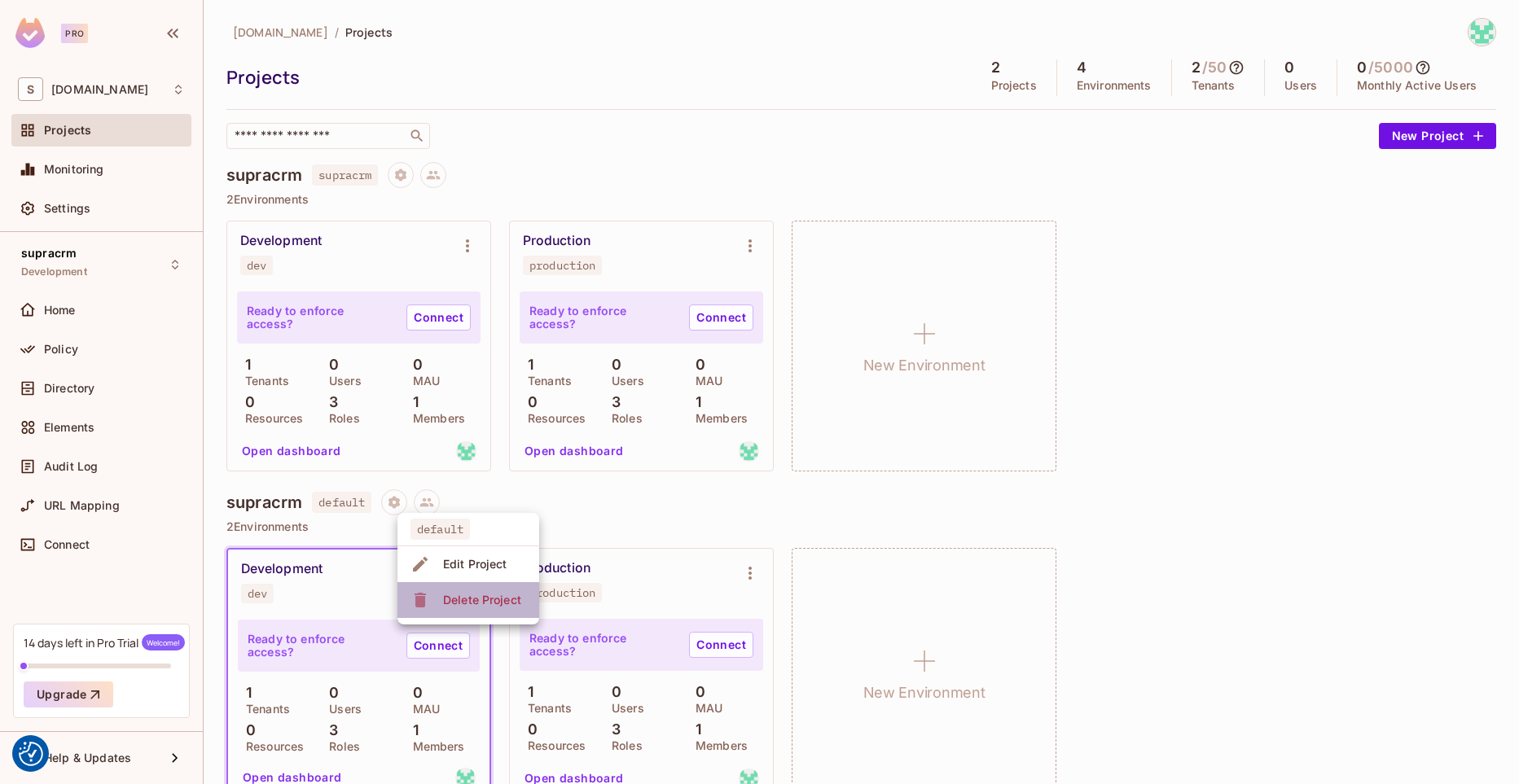
click at [476, 601] on div "Delete Project" at bounding box center [482, 600] width 79 height 17
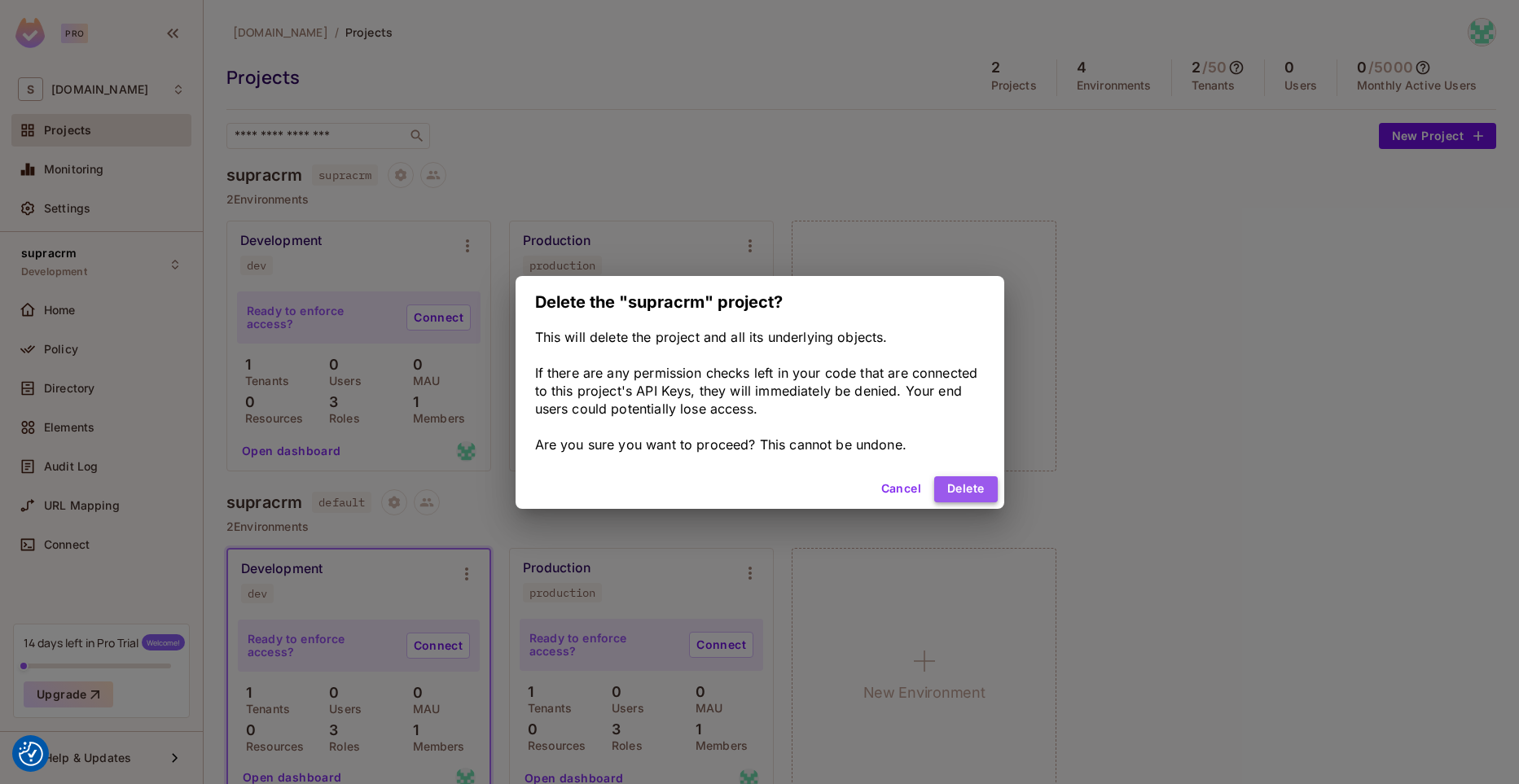
click at [959, 490] on button "Delete" at bounding box center [966, 489] width 63 height 26
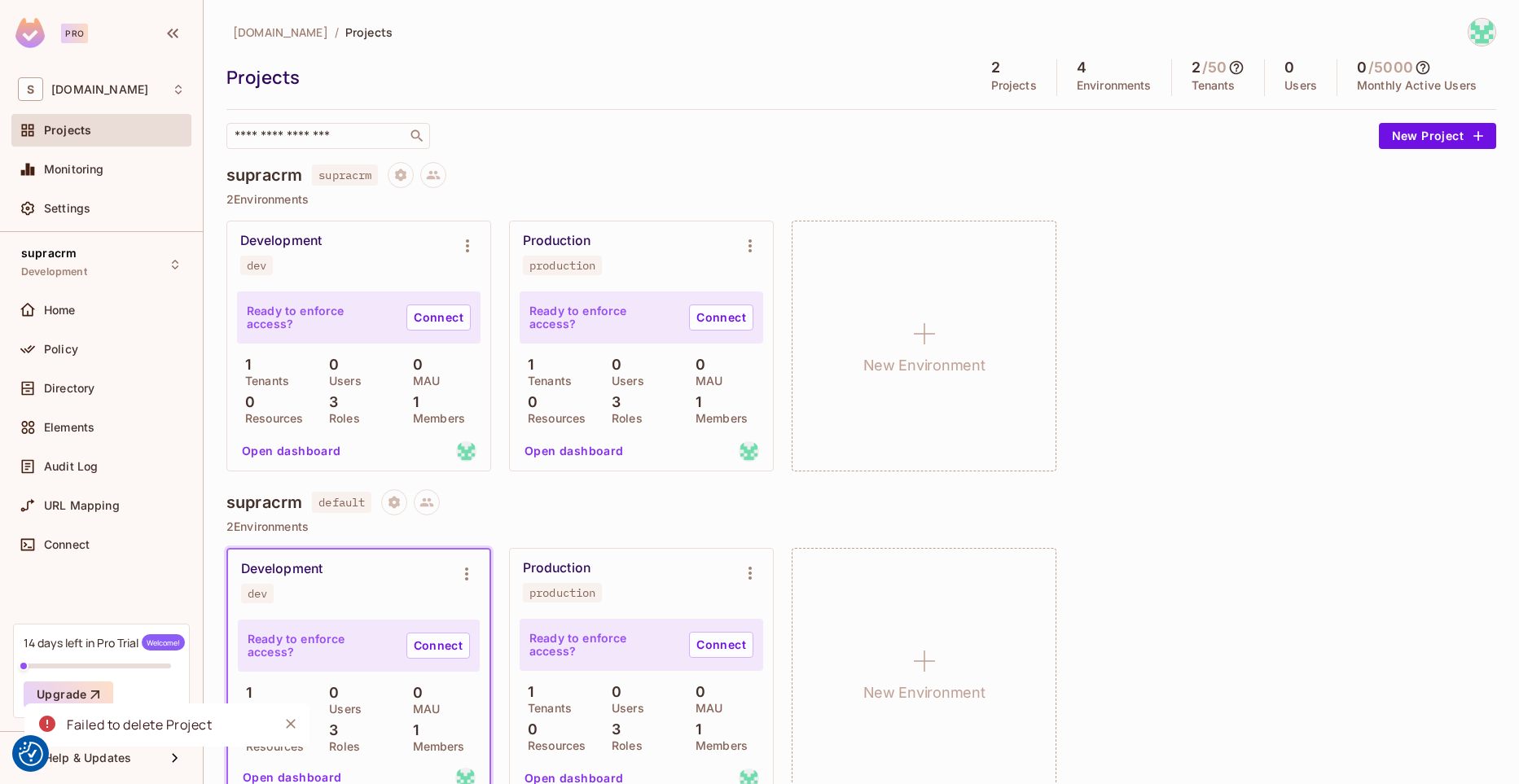
click at [212, 718] on div "Failed to delete Project" at bounding box center [139, 725] width 145 height 20
click at [290, 725] on icon "Close" at bounding box center [290, 723] width 10 height 10
click at [427, 317] on link "Connect" at bounding box center [438, 317] width 65 height 26
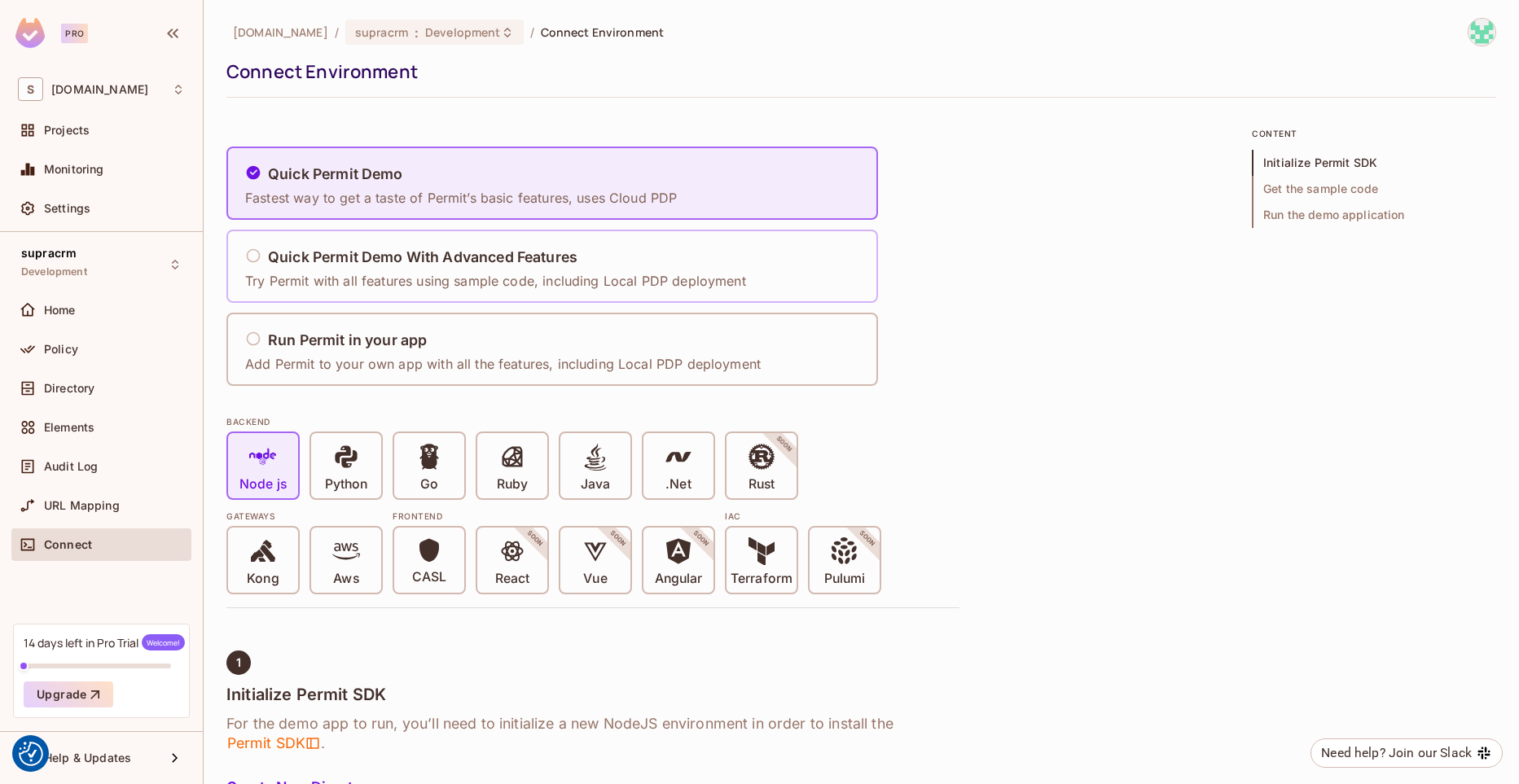
click at [363, 273] on p "Try Permit with all features using sample code, including Local PDP deployment" at bounding box center [495, 280] width 500 height 18
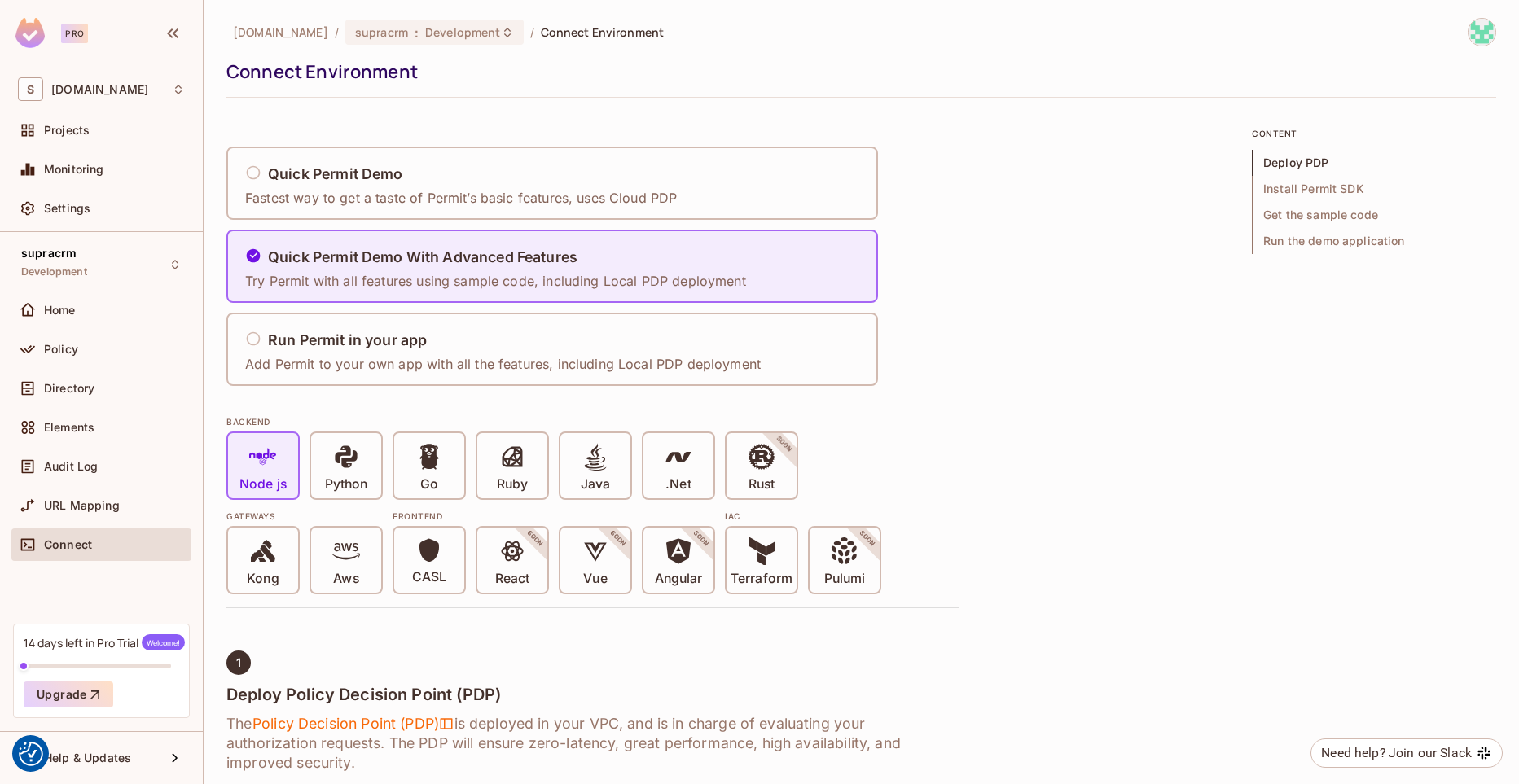
click at [108, 542] on div "Connect" at bounding box center [115, 545] width 141 height 13
click at [89, 274] on div "supracrm Development" at bounding box center [101, 263] width 180 height 44
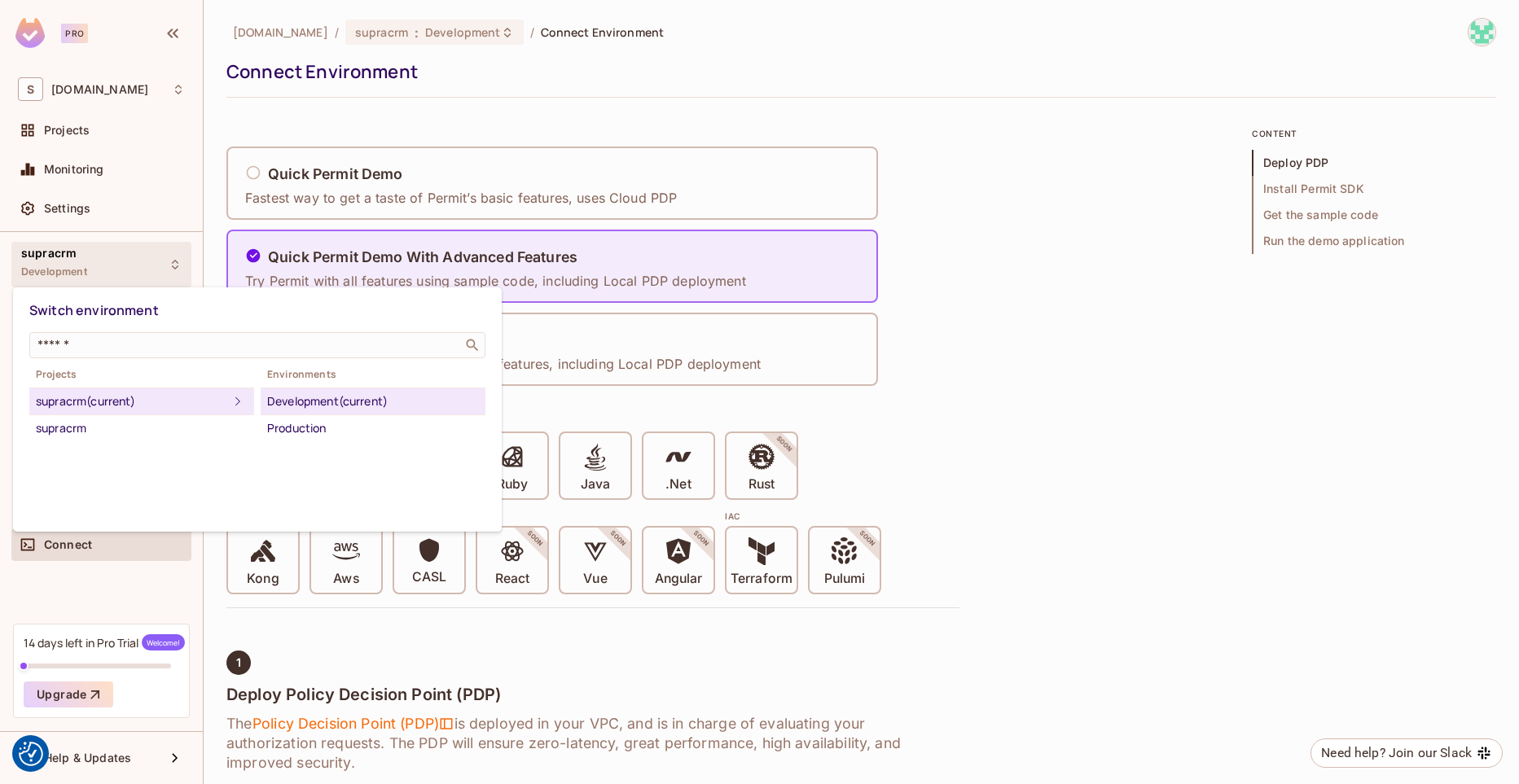
click at [92, 407] on div "supracrm (current)" at bounding box center [132, 401] width 192 height 19
click at [88, 133] on div at bounding box center [760, 392] width 1519 height 784
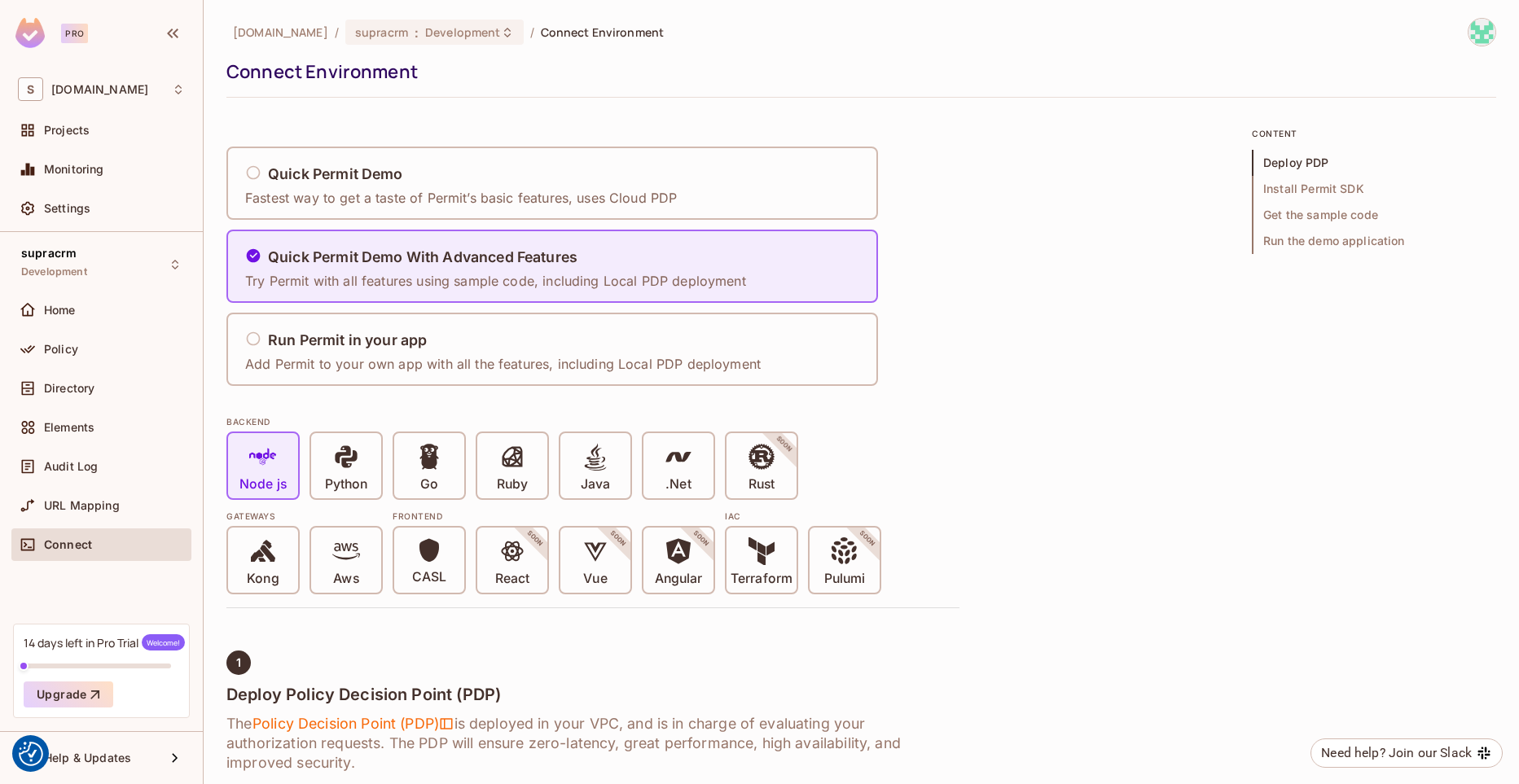
click at [65, 129] on div "Switch environment ​ Projects supracrm (current) supracrm Environments Developm…" at bounding box center [760, 392] width 1519 height 784
click at [65, 129] on span "Projects" at bounding box center [67, 130] width 45 height 13
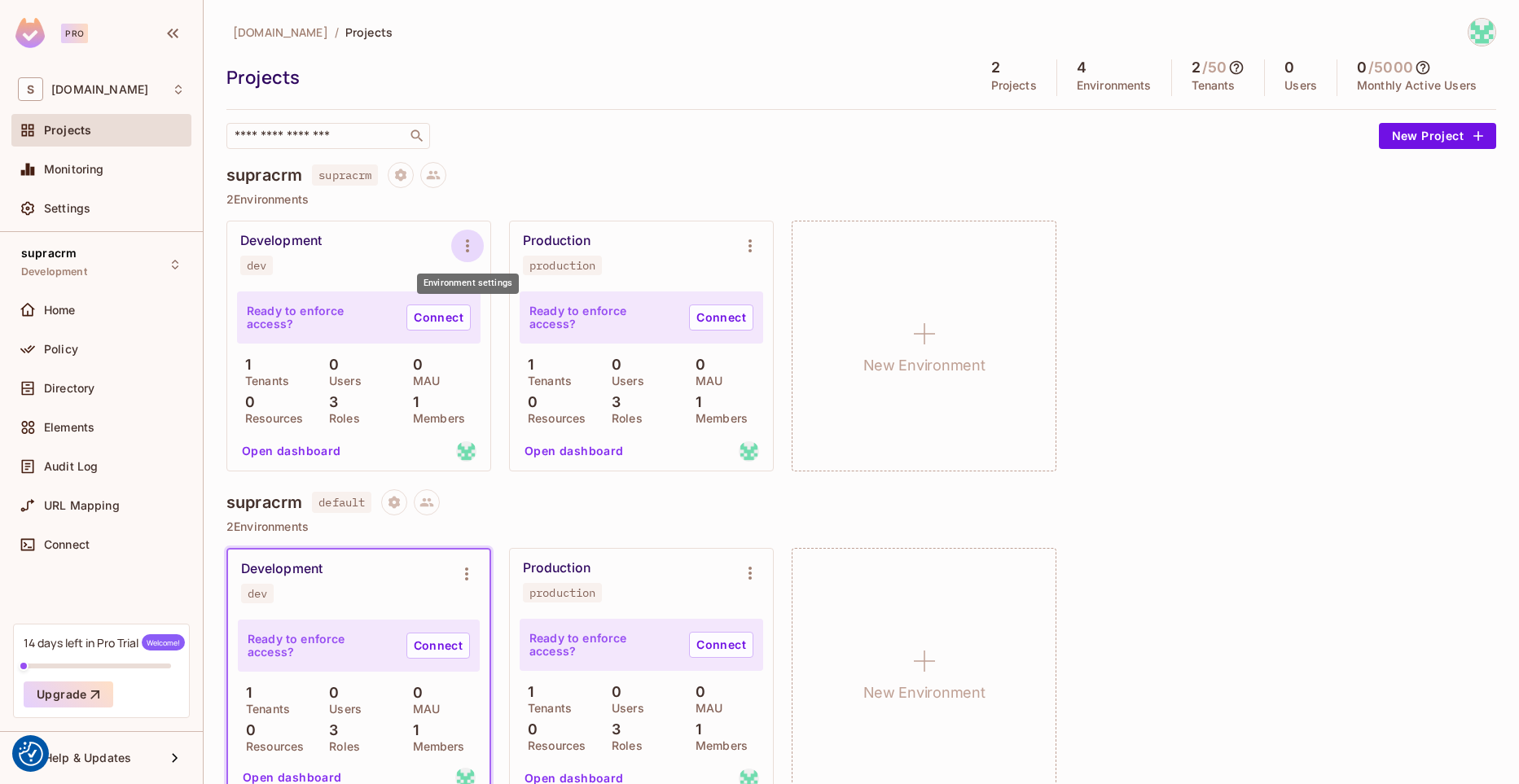
click at [463, 251] on icon "Environment settings" at bounding box center [467, 245] width 19 height 19
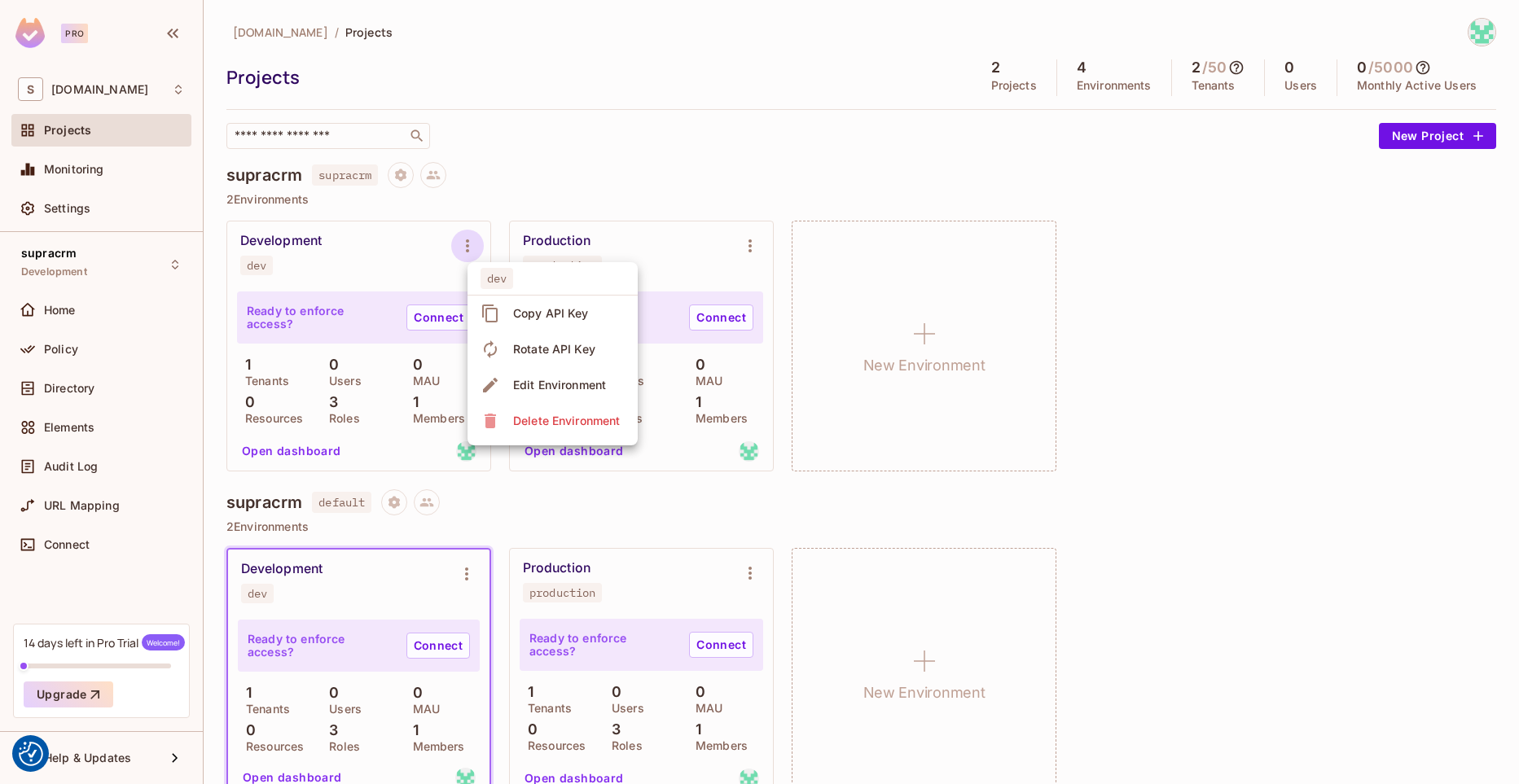
click at [578, 191] on div at bounding box center [760, 392] width 1519 height 784
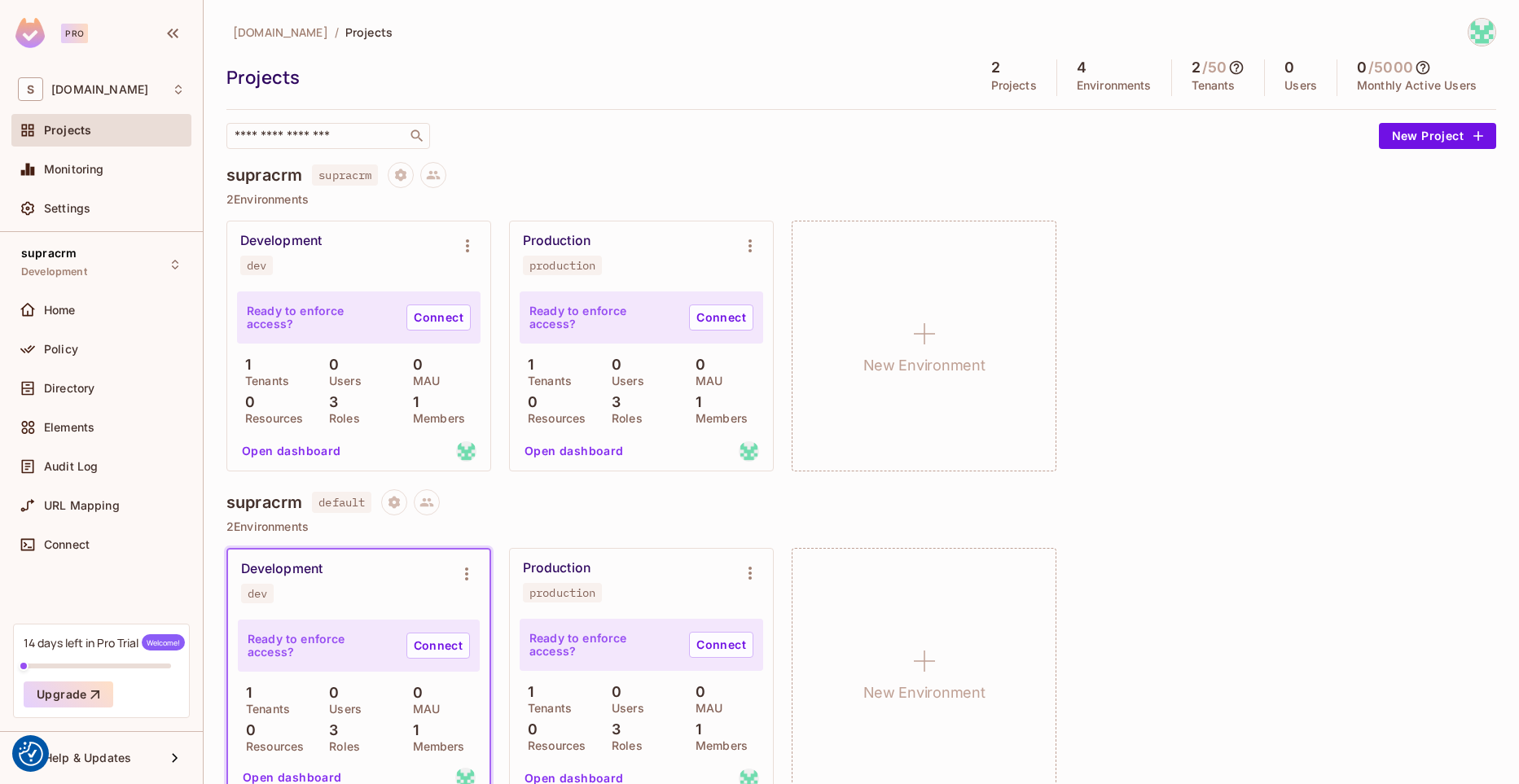
click at [309, 453] on button "Open dashboard" at bounding box center [291, 451] width 113 height 26
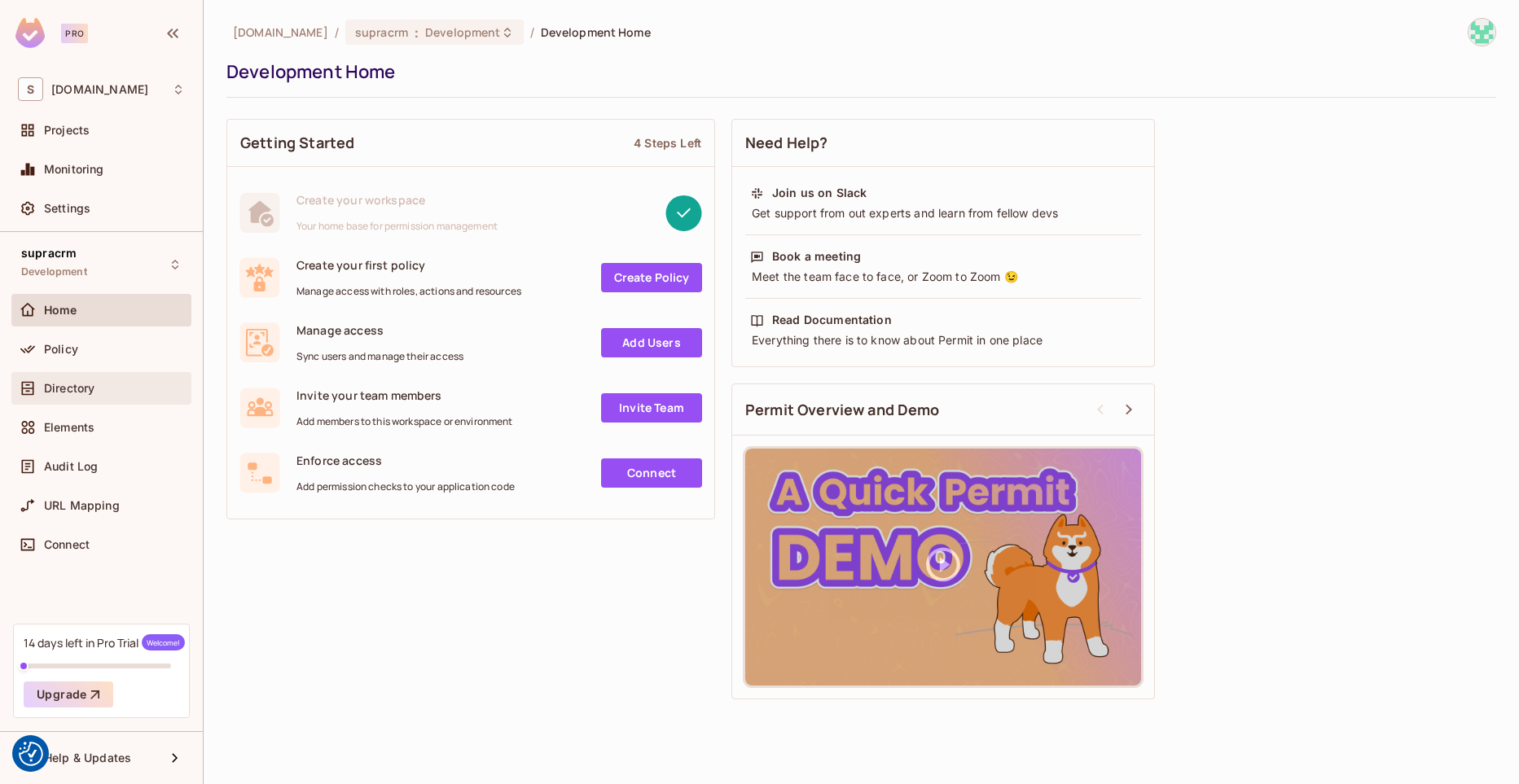
click at [92, 392] on span "Directory" at bounding box center [69, 388] width 51 height 13
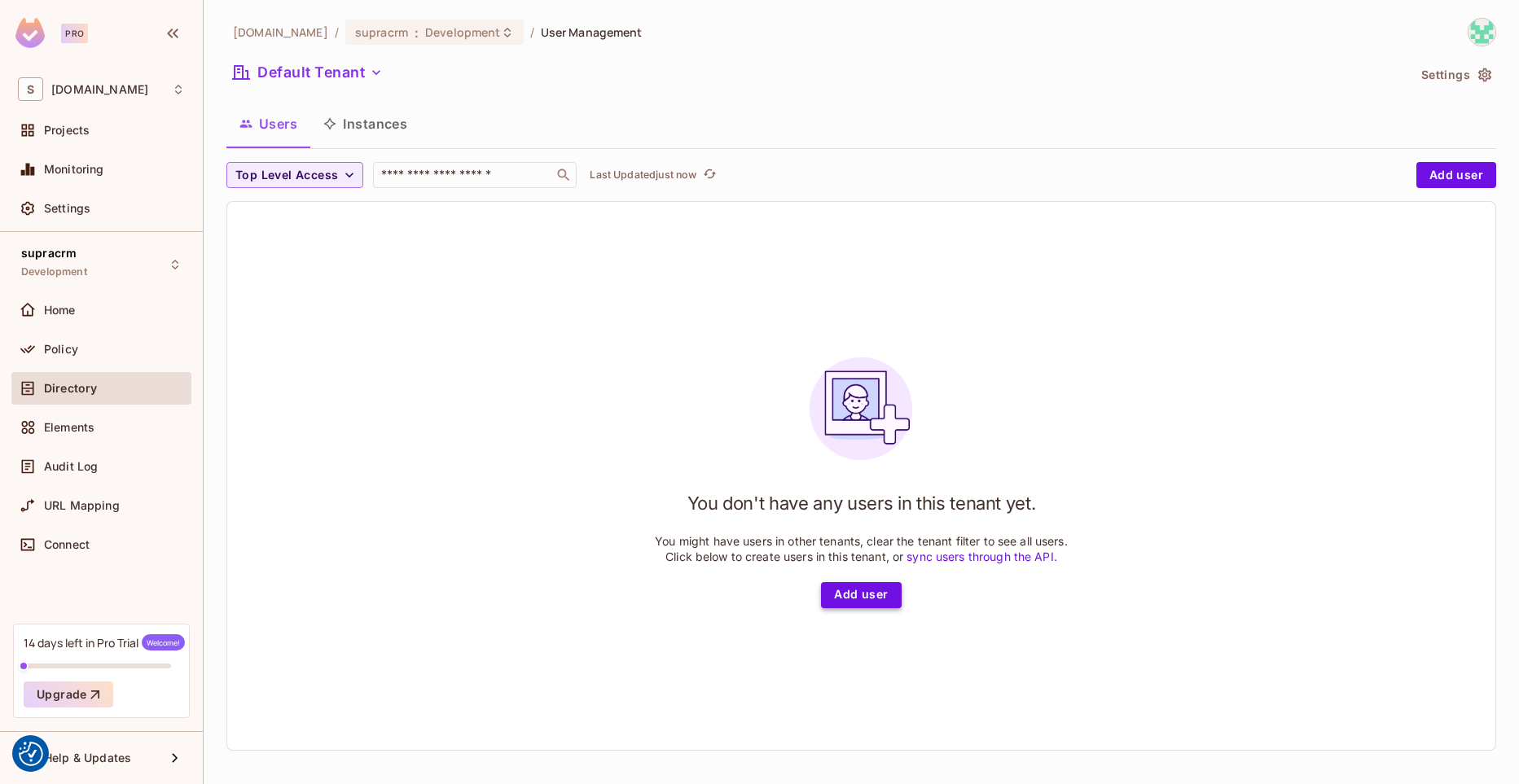
click at [871, 596] on button "Add user" at bounding box center [861, 595] width 80 height 26
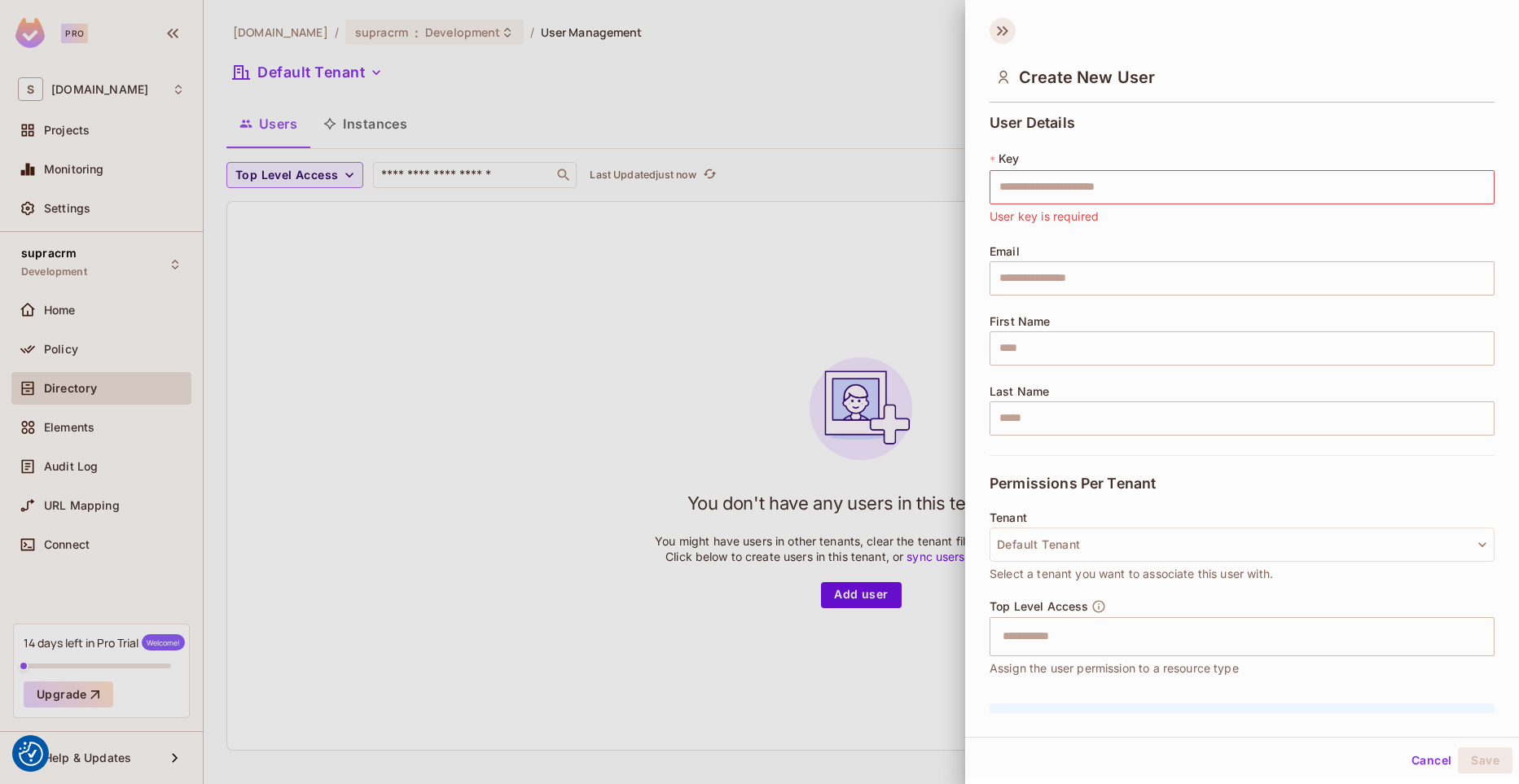
click at [998, 32] on icon at bounding box center [1003, 31] width 26 height 26
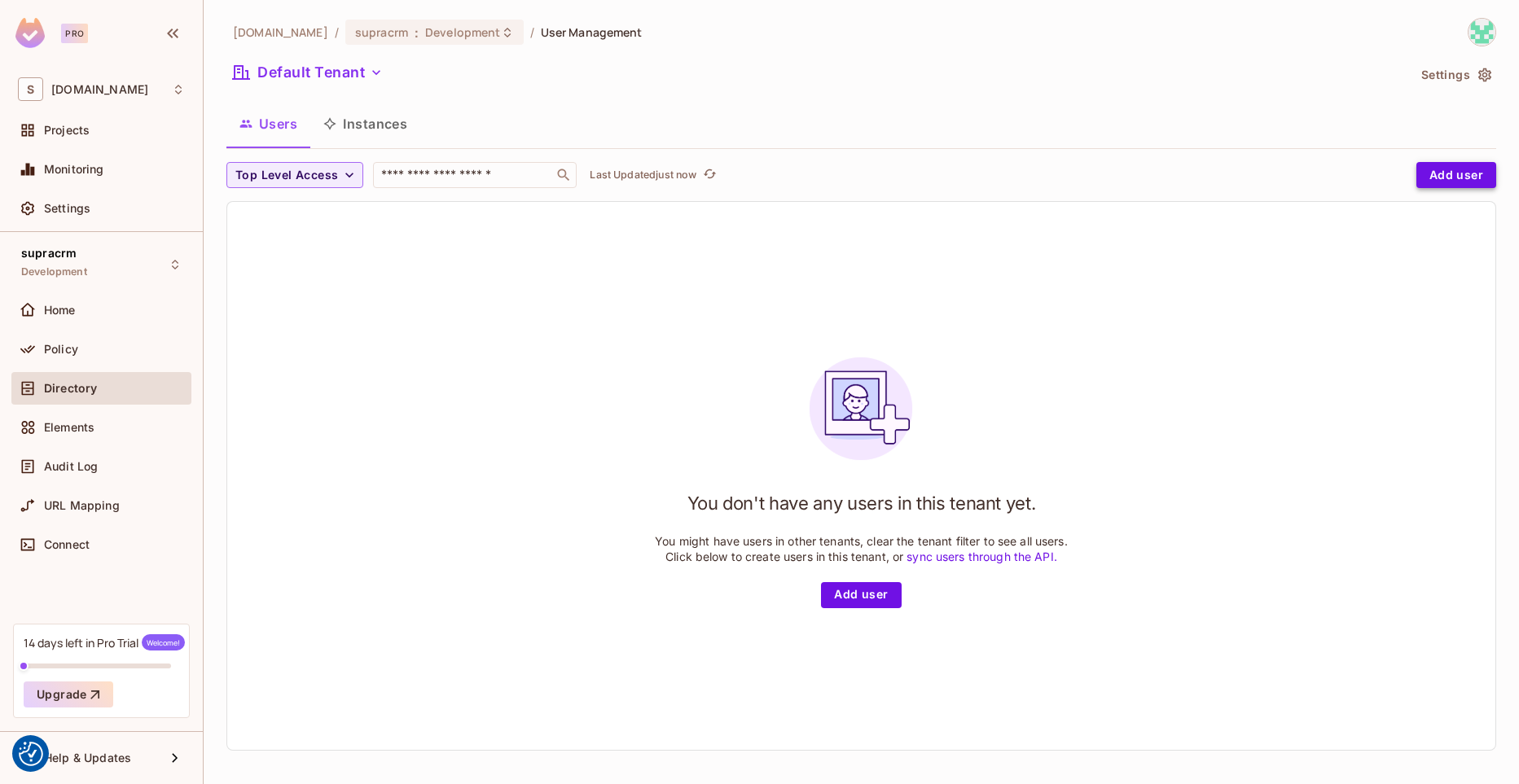
click at [1461, 182] on button "Add user" at bounding box center [1456, 175] width 80 height 26
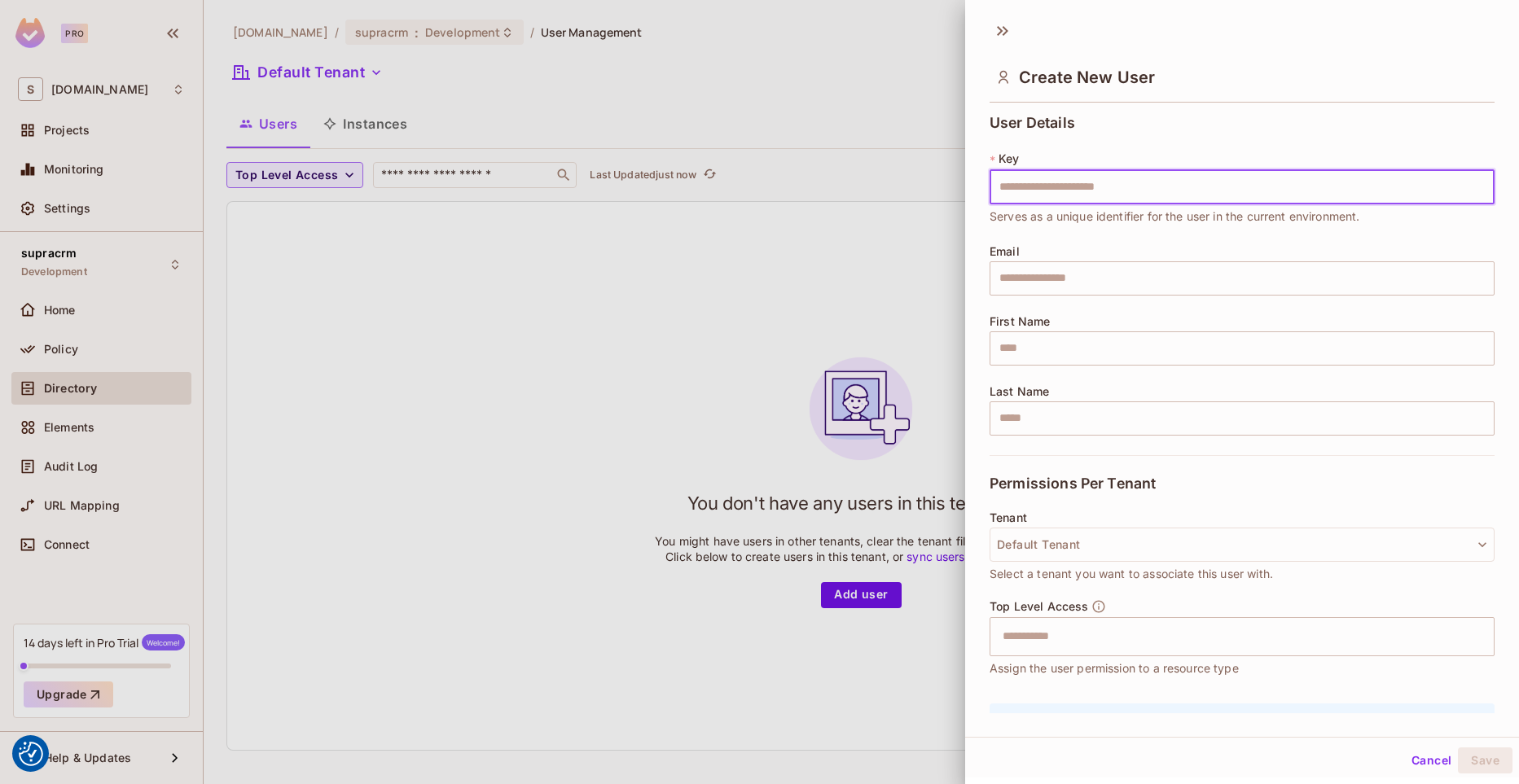
click at [865, 169] on div at bounding box center [760, 392] width 1519 height 784
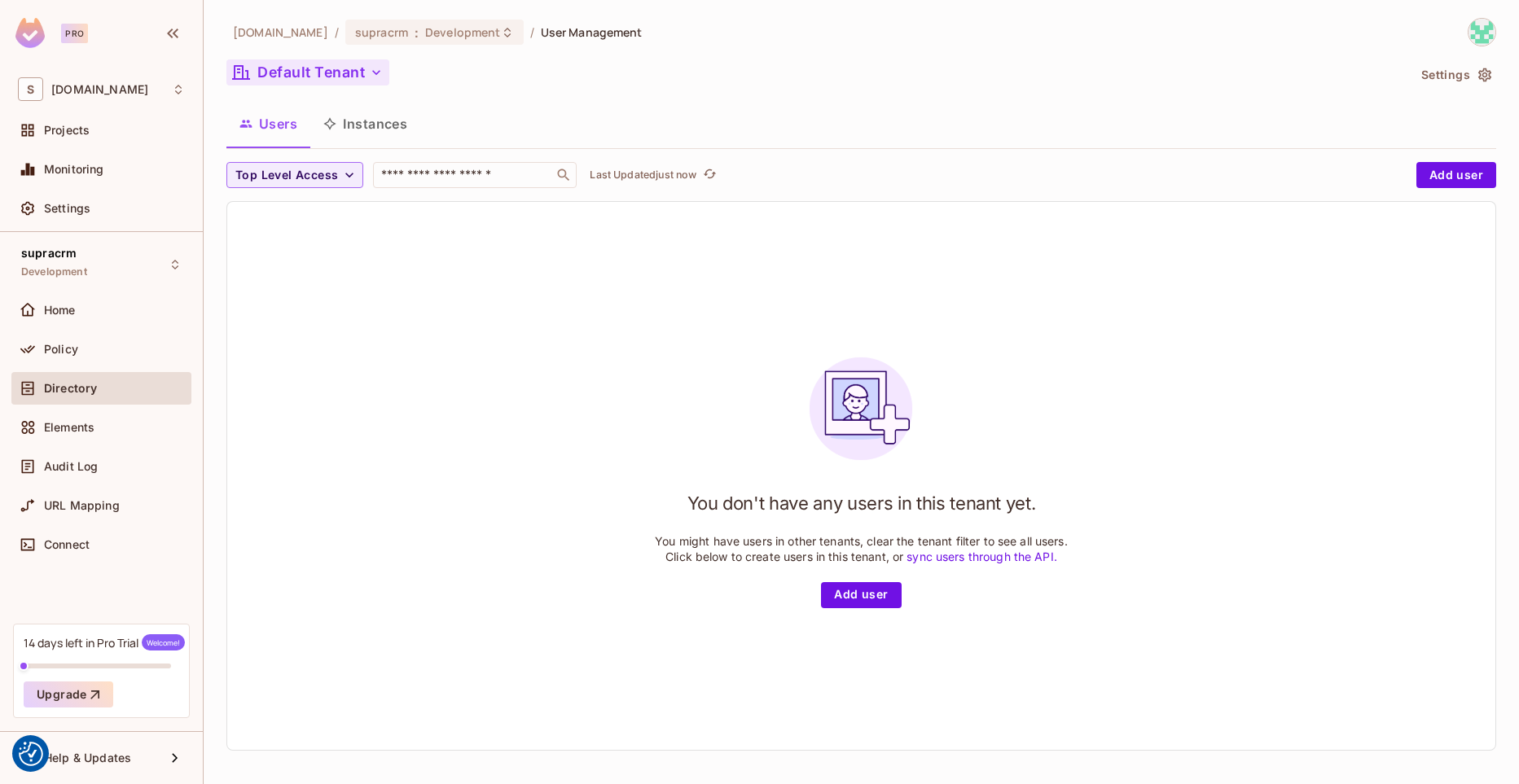
click at [303, 74] on button "Default Tenant" at bounding box center [308, 72] width 163 height 26
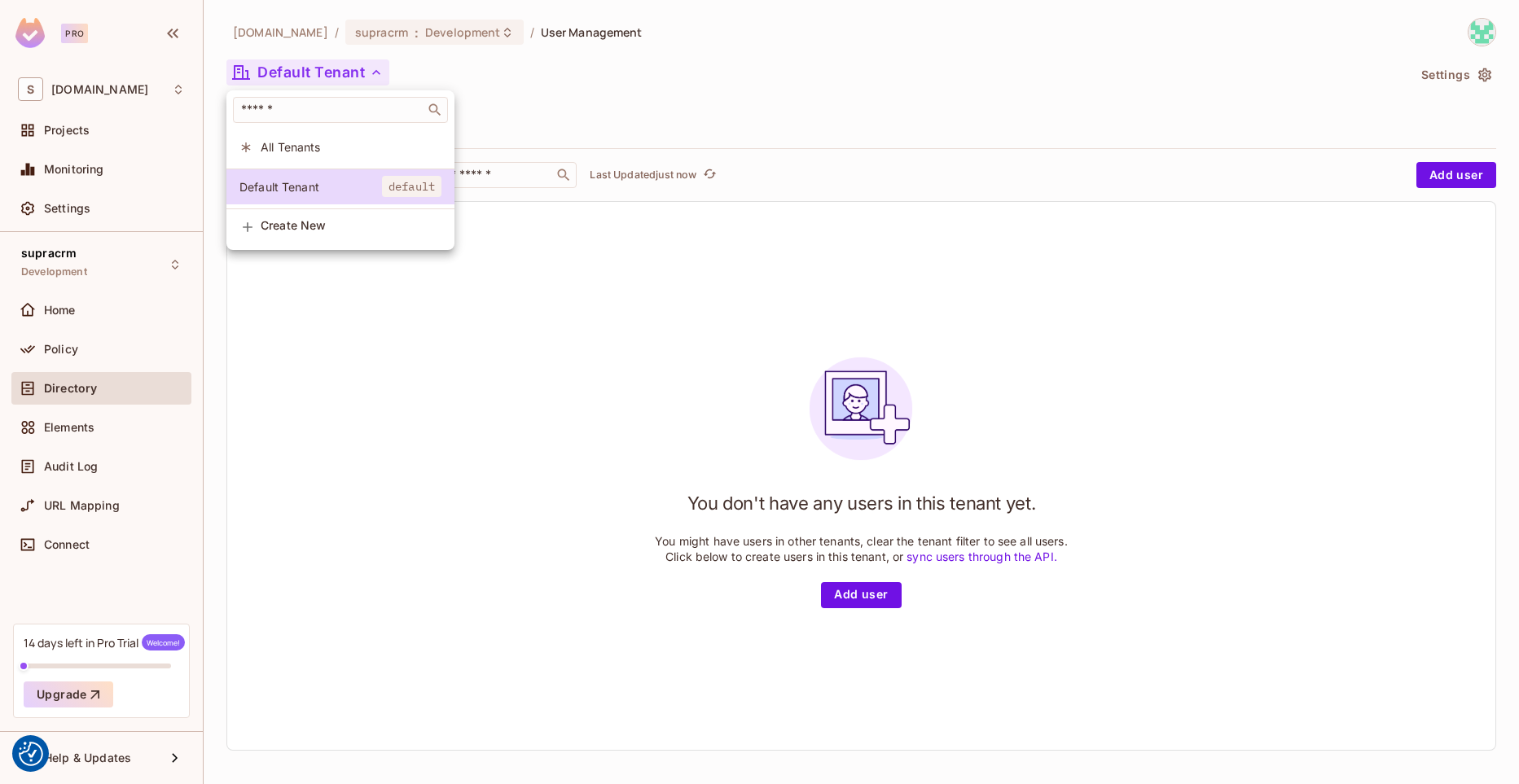
click at [321, 148] on span "All Tenants" at bounding box center [351, 147] width 180 height 16
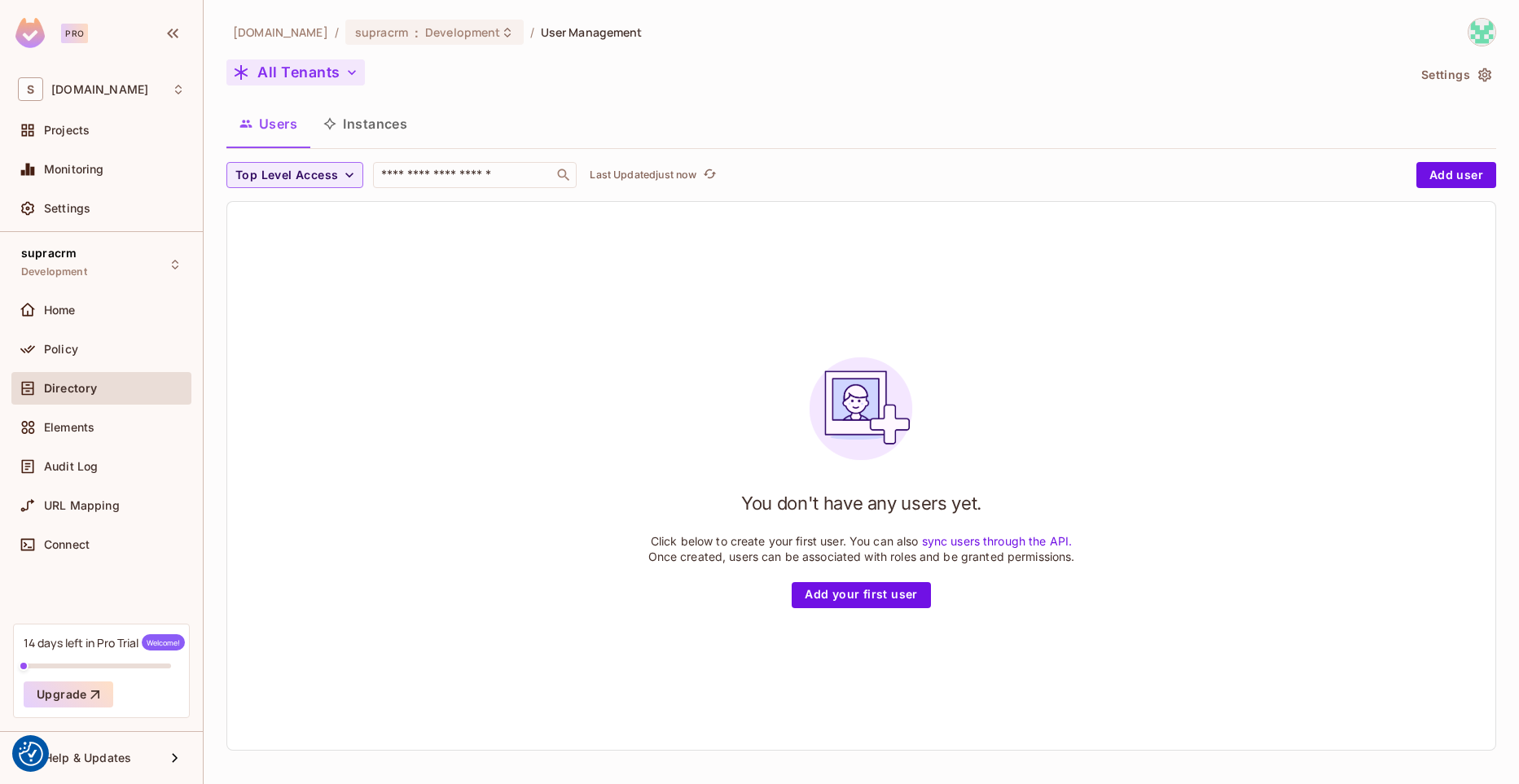
click at [303, 66] on button "All Tenants" at bounding box center [296, 72] width 139 height 26
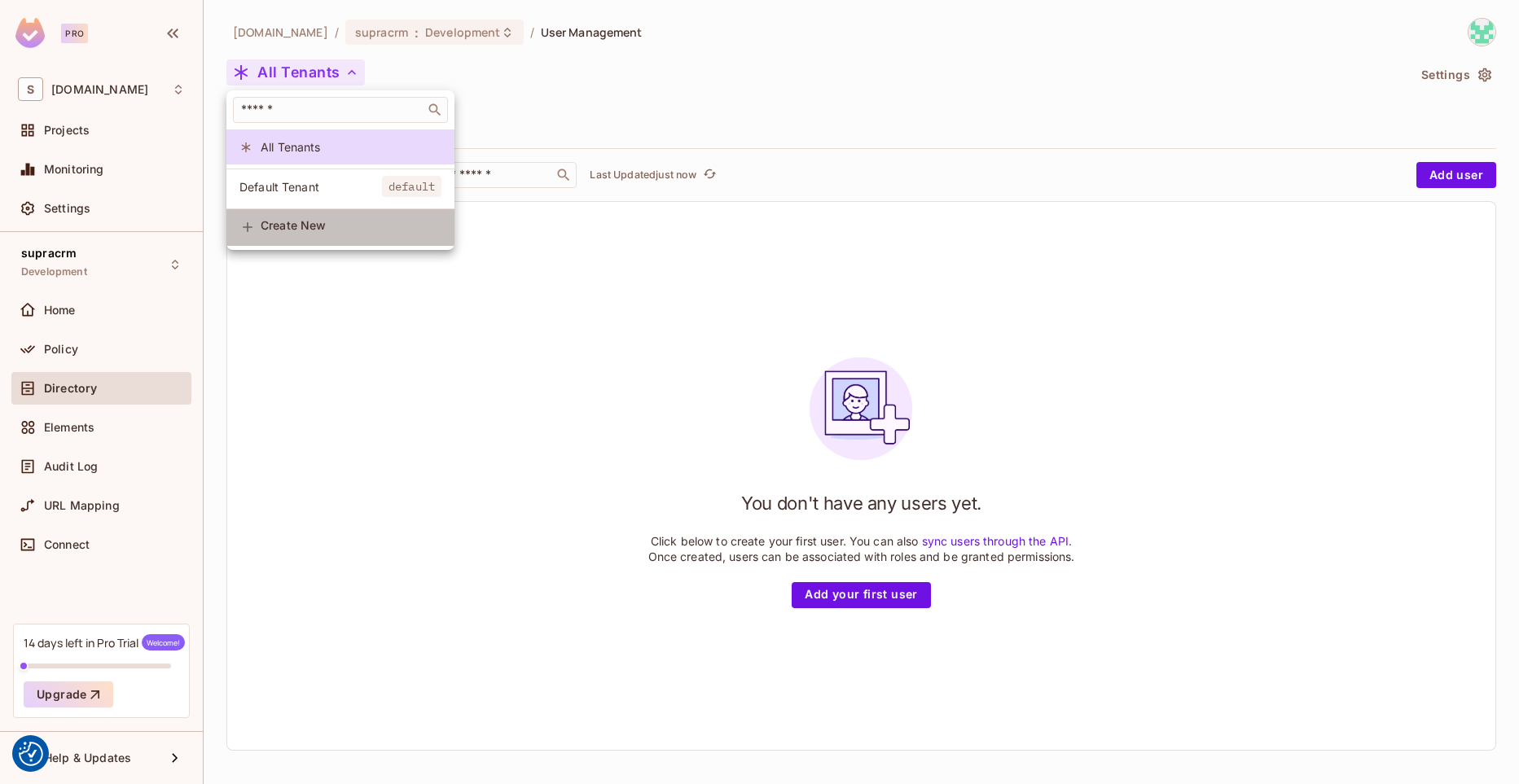
click at [322, 235] on div "Create New" at bounding box center [351, 227] width 180 height 17
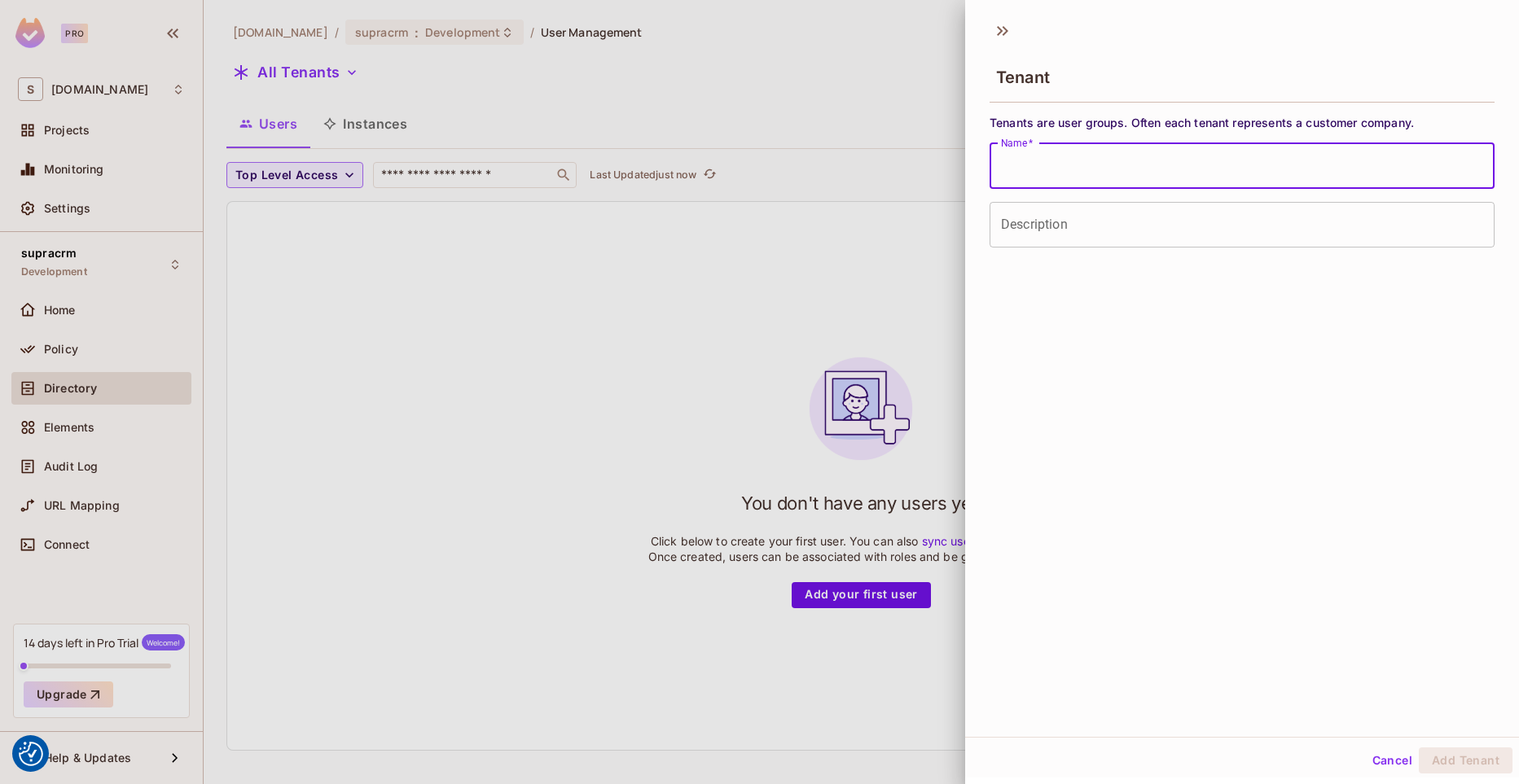
click at [1056, 163] on input "Name   *" at bounding box center [1242, 165] width 505 height 45
type input "********"
click at [1419, 747] on button "Add Tenant" at bounding box center [1465, 760] width 93 height 26
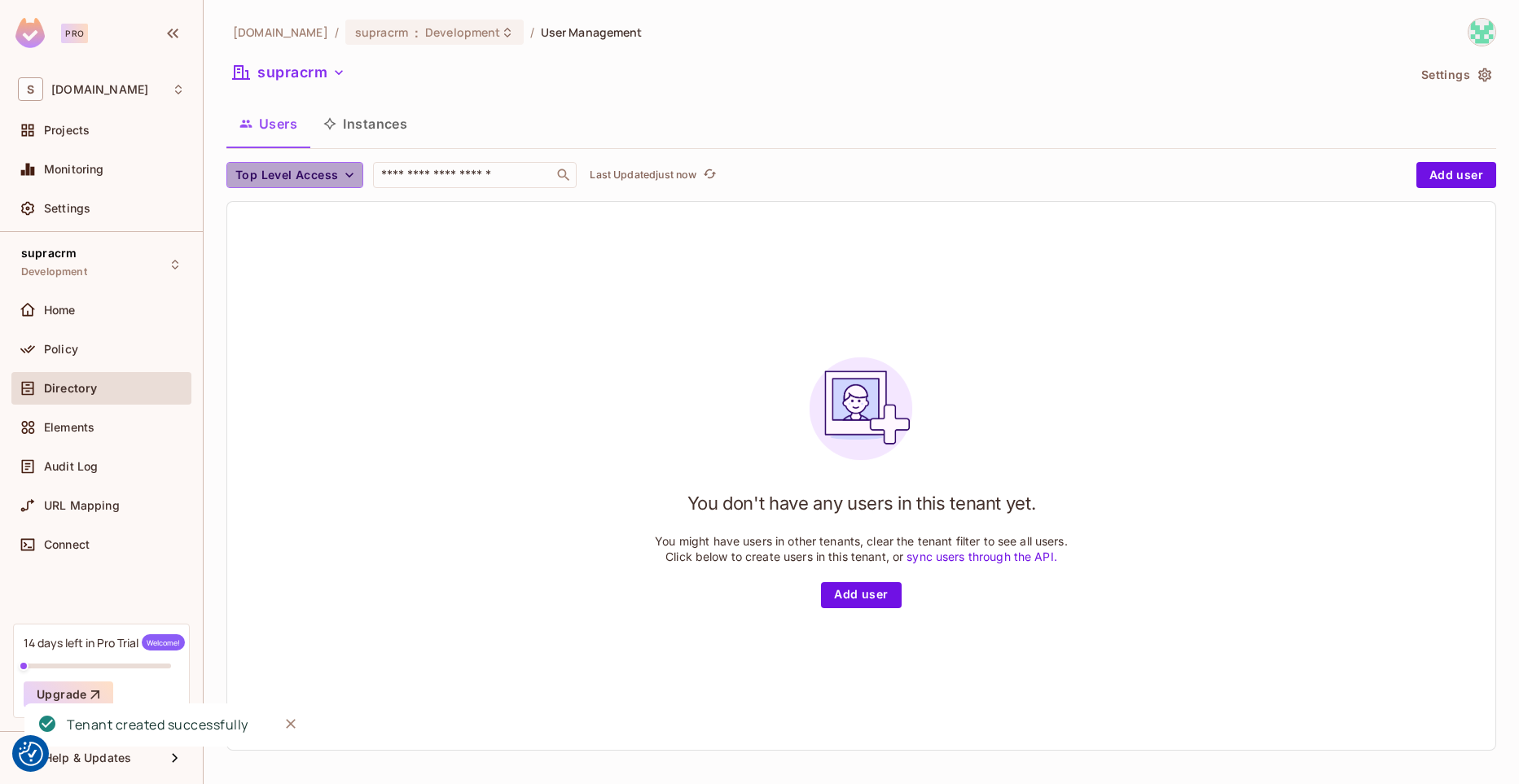
click at [347, 178] on icon "button" at bounding box center [350, 175] width 17 height 17
click at [276, 215] on span "admin" at bounding box center [267, 212] width 56 height 16
click at [283, 179] on icon "button" at bounding box center [284, 175] width 17 height 17
click at [115, 307] on div "Home" at bounding box center [115, 310] width 141 height 13
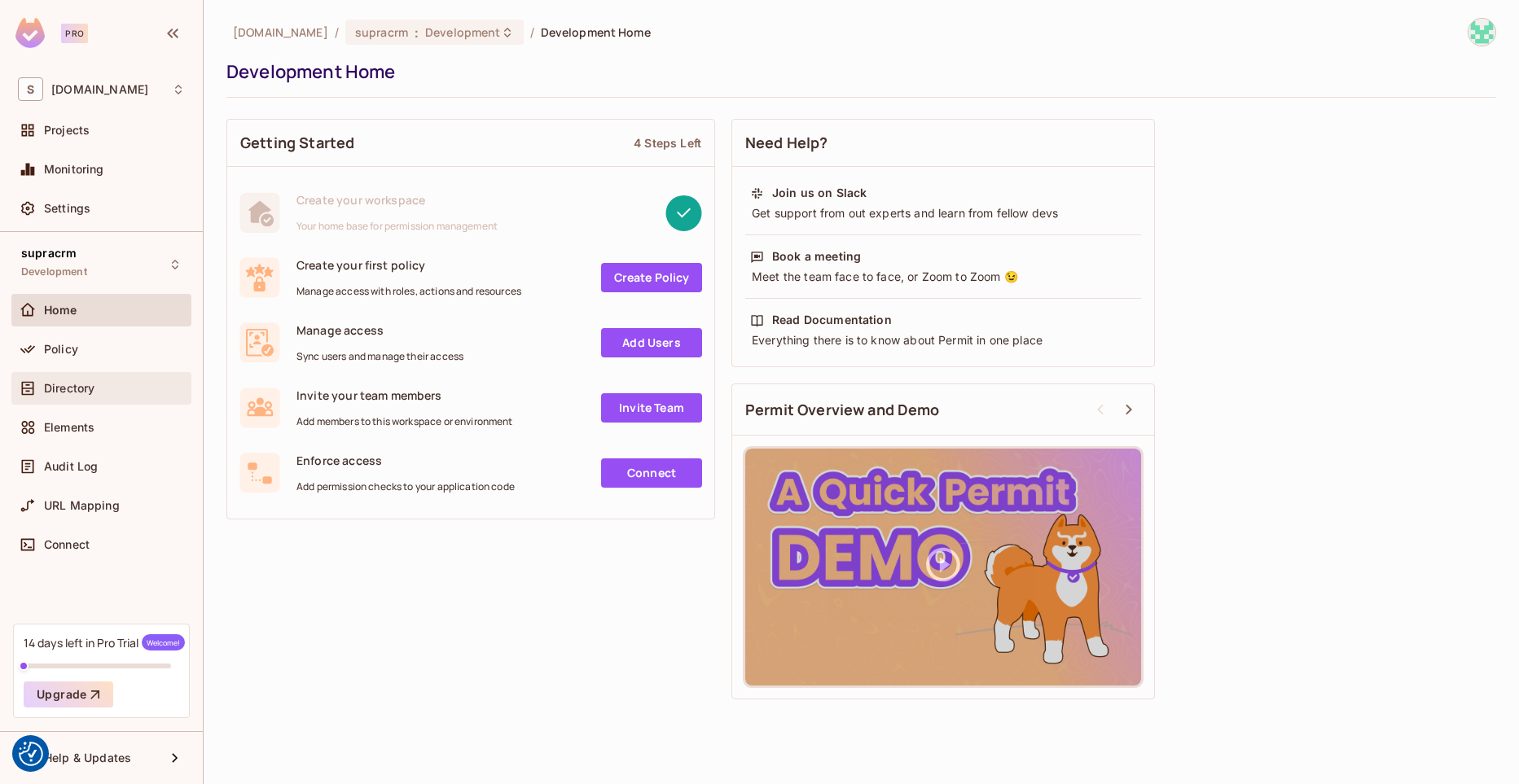
click at [117, 378] on div "Directory" at bounding box center [101, 387] width 180 height 32
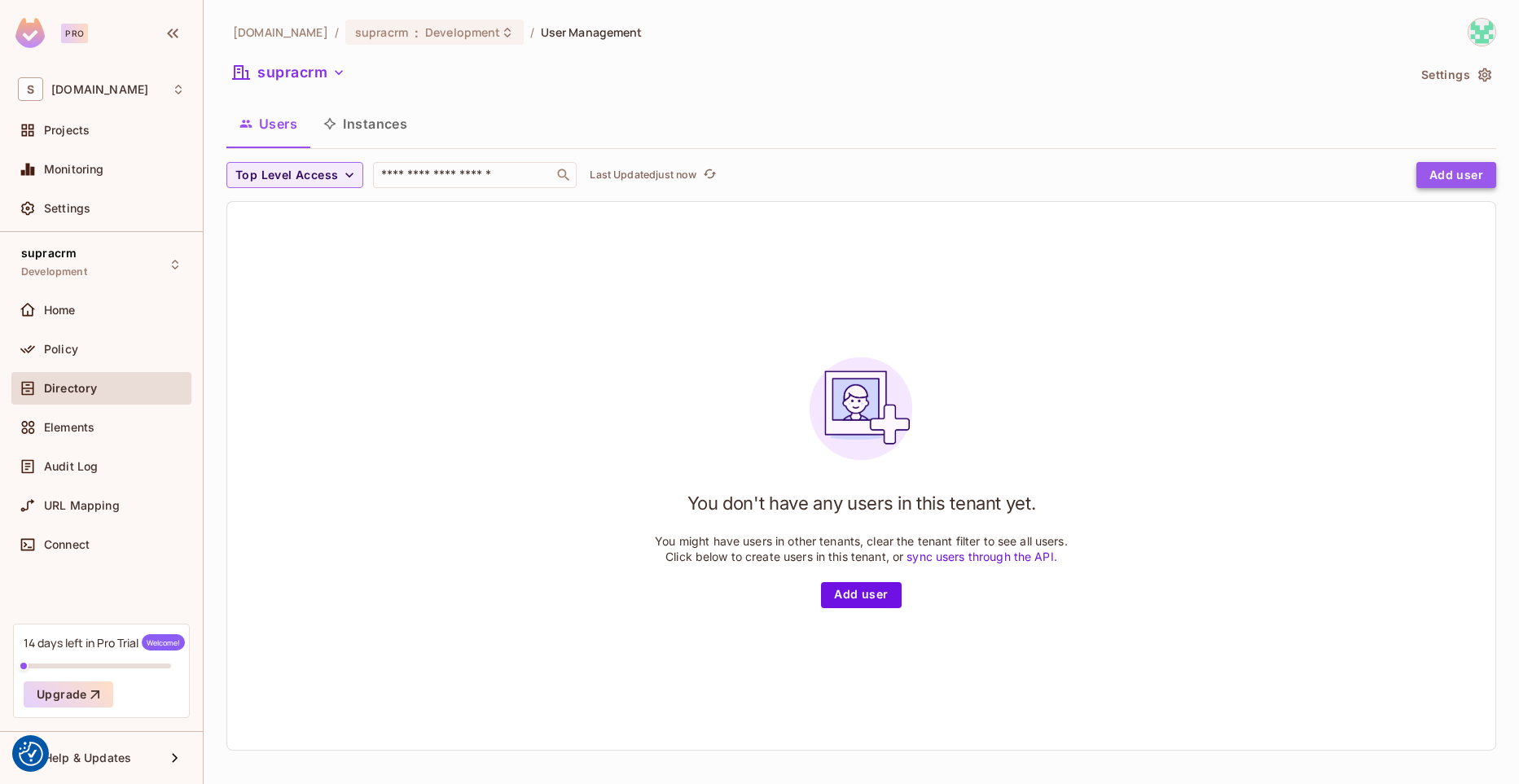
click at [1461, 179] on button "Add user" at bounding box center [1456, 175] width 80 height 26
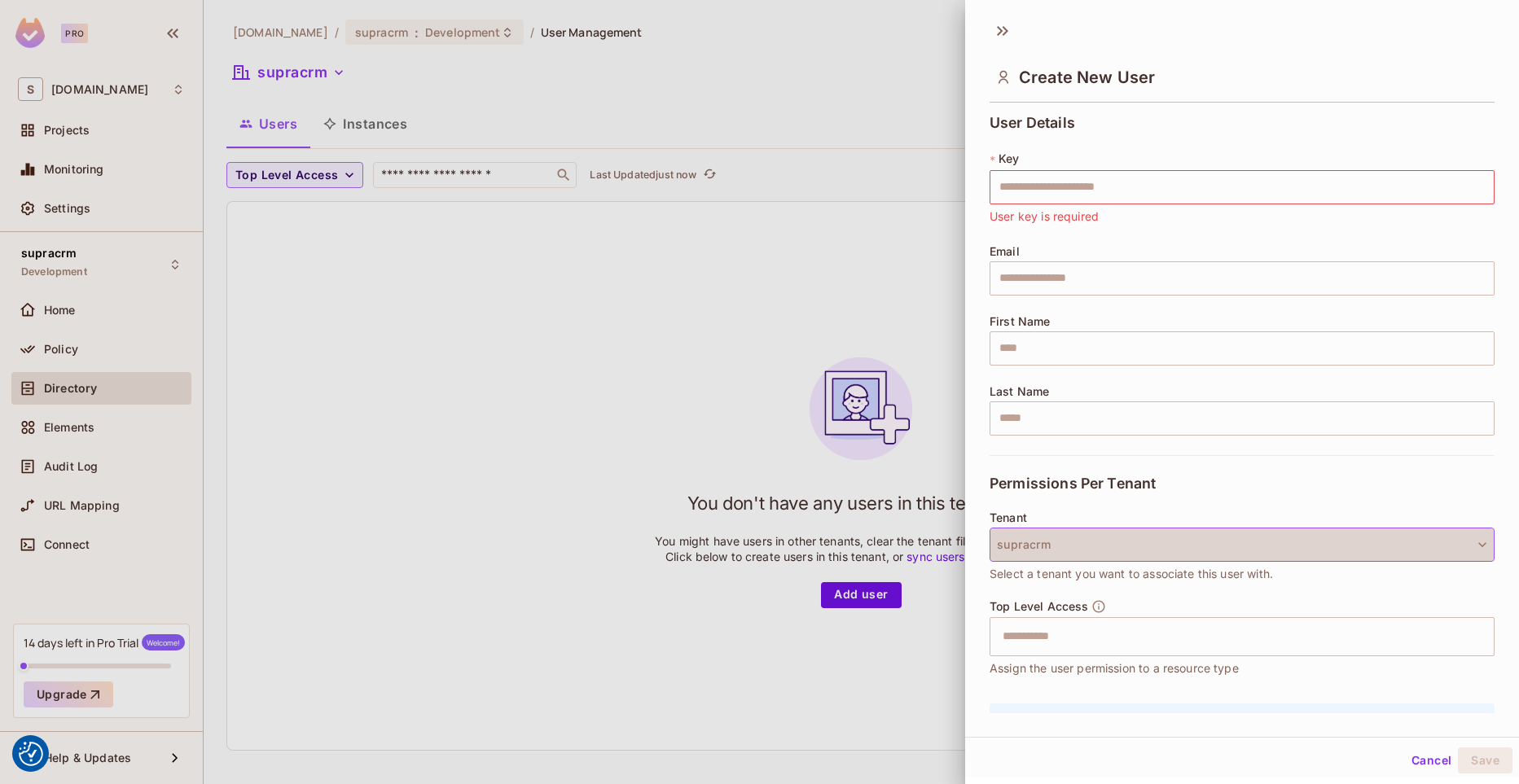
click at [1158, 545] on button "supracrm" at bounding box center [1242, 545] width 505 height 34
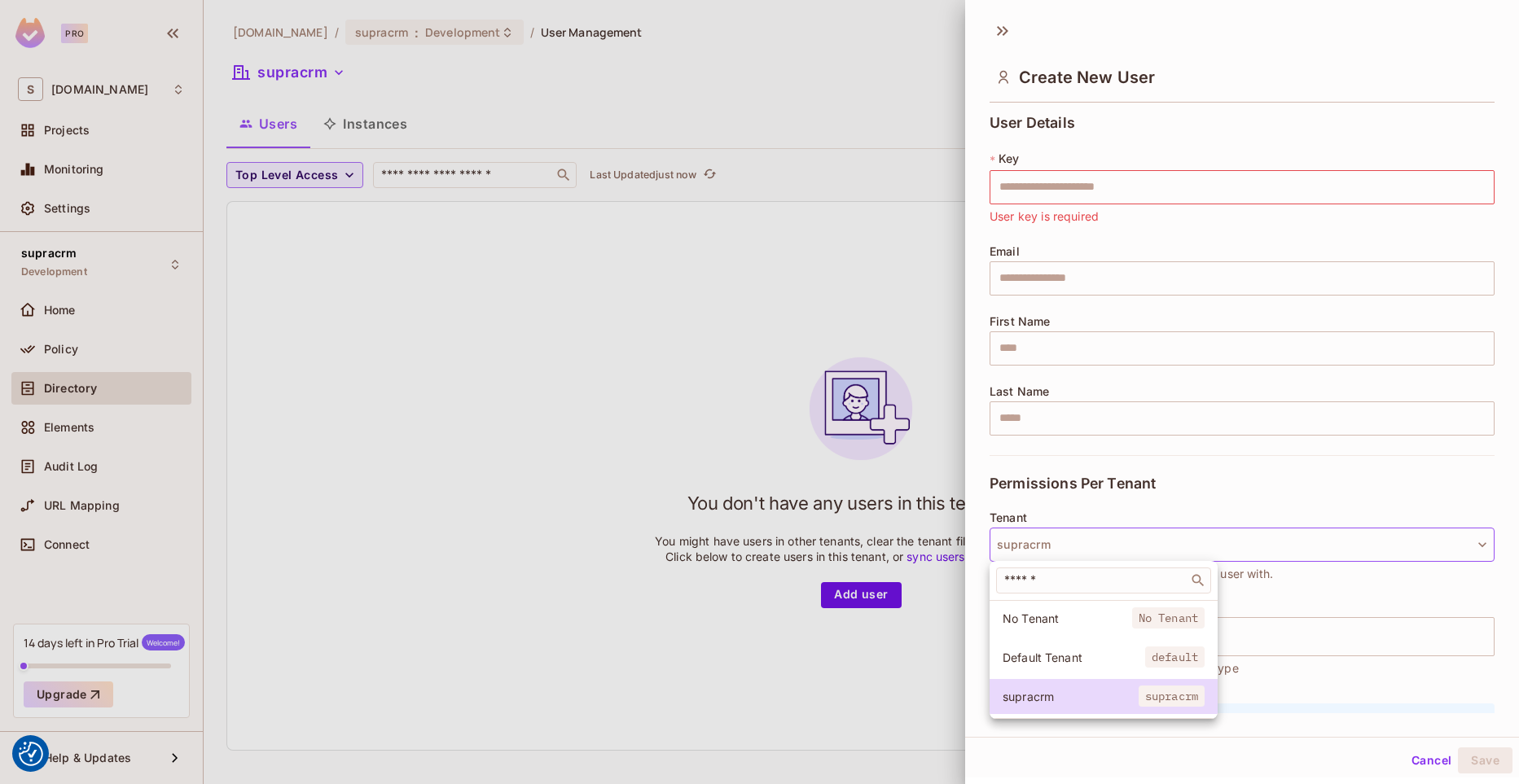
click at [977, 535] on div at bounding box center [760, 392] width 1519 height 784
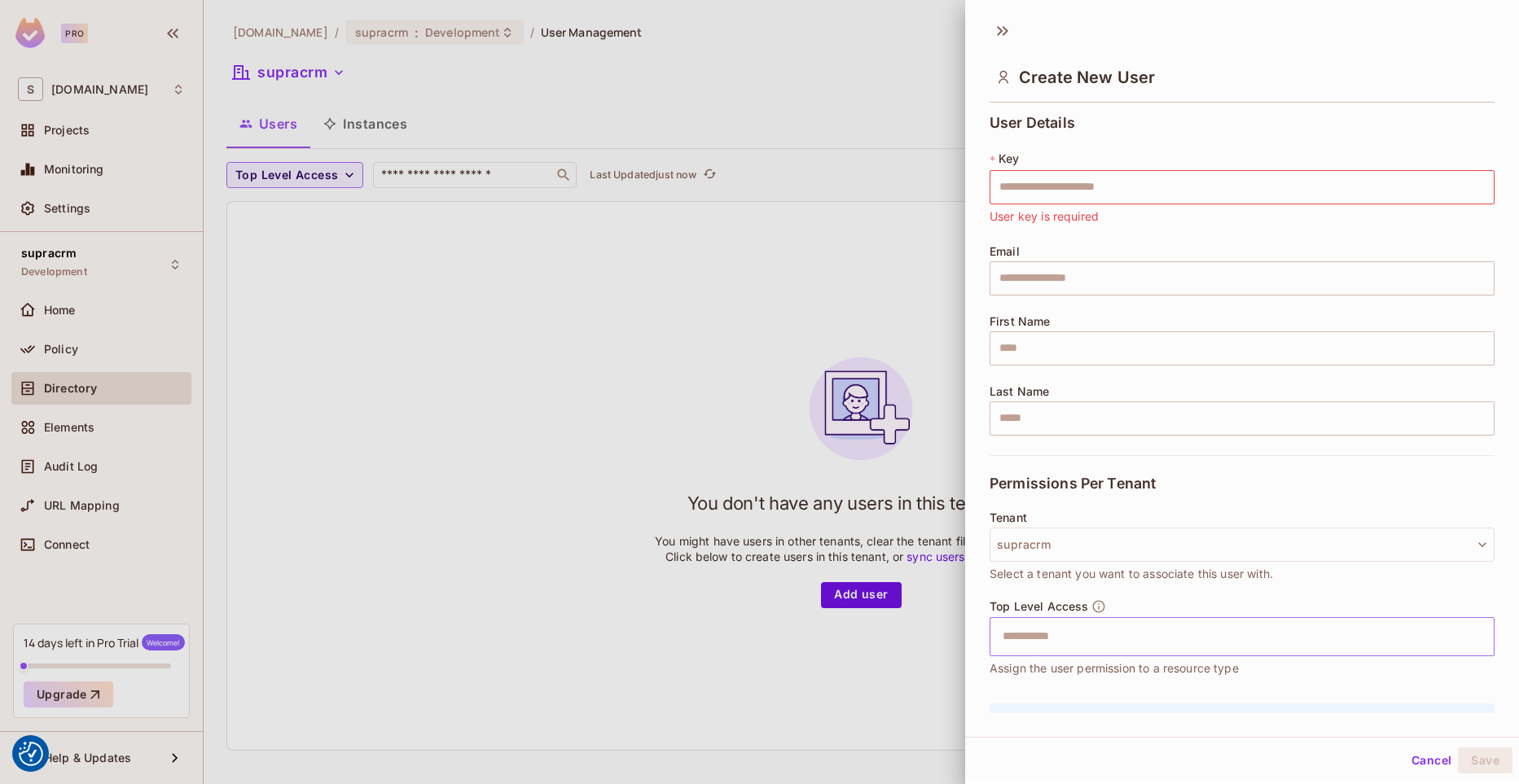
scroll to position [96, 0]
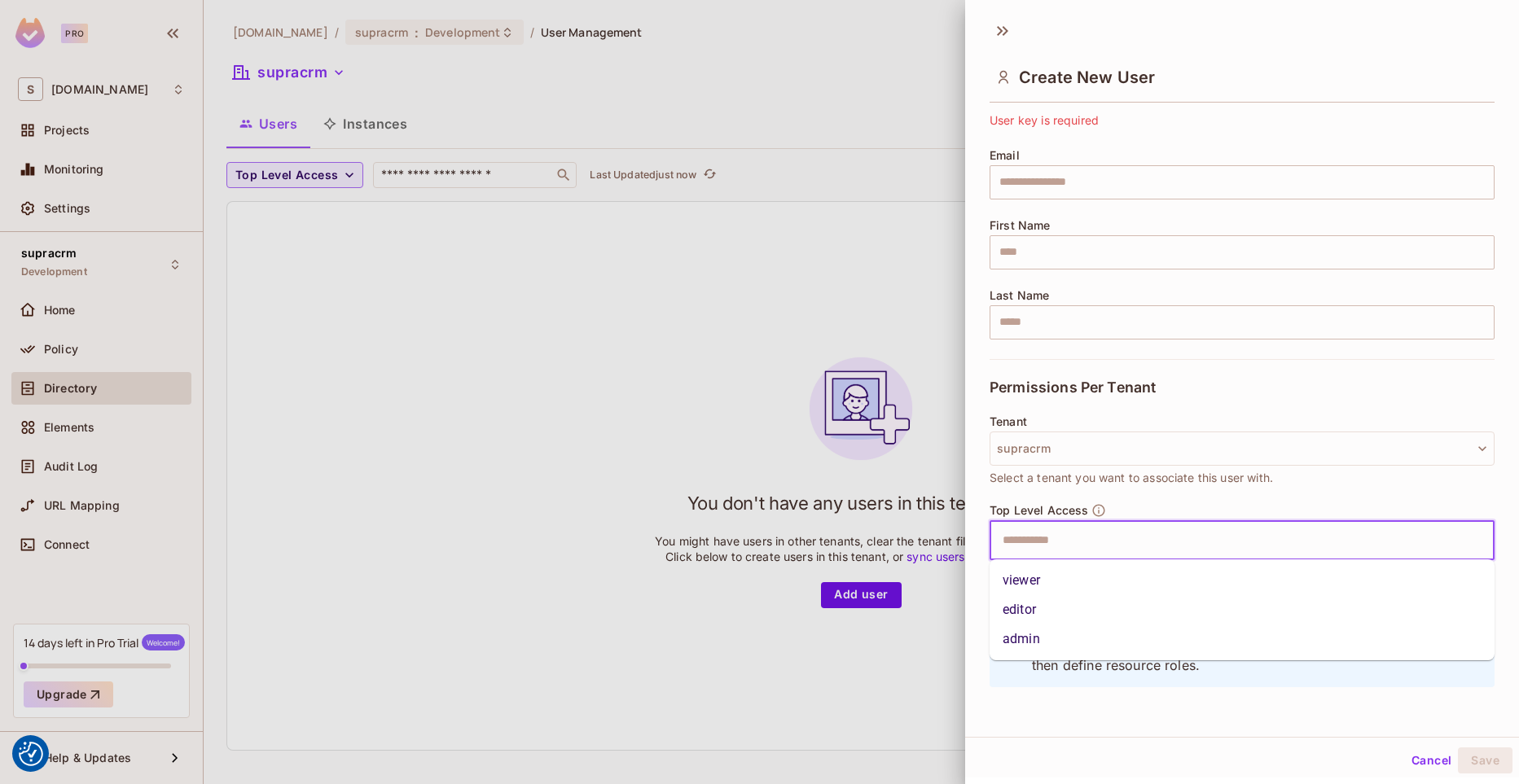
click at [1099, 538] on input "text" at bounding box center [1228, 540] width 470 height 32
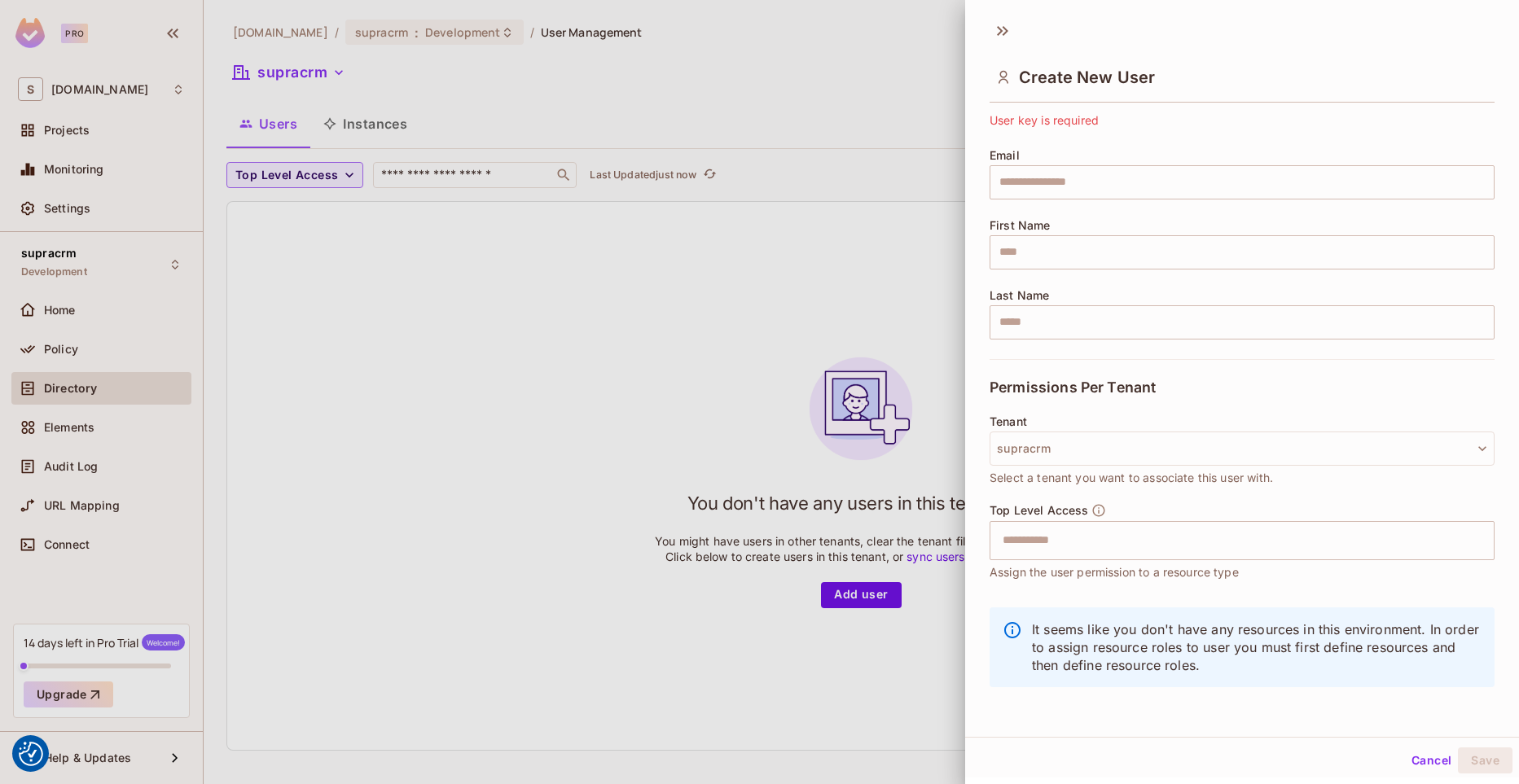
click at [964, 533] on div at bounding box center [760, 392] width 1519 height 784
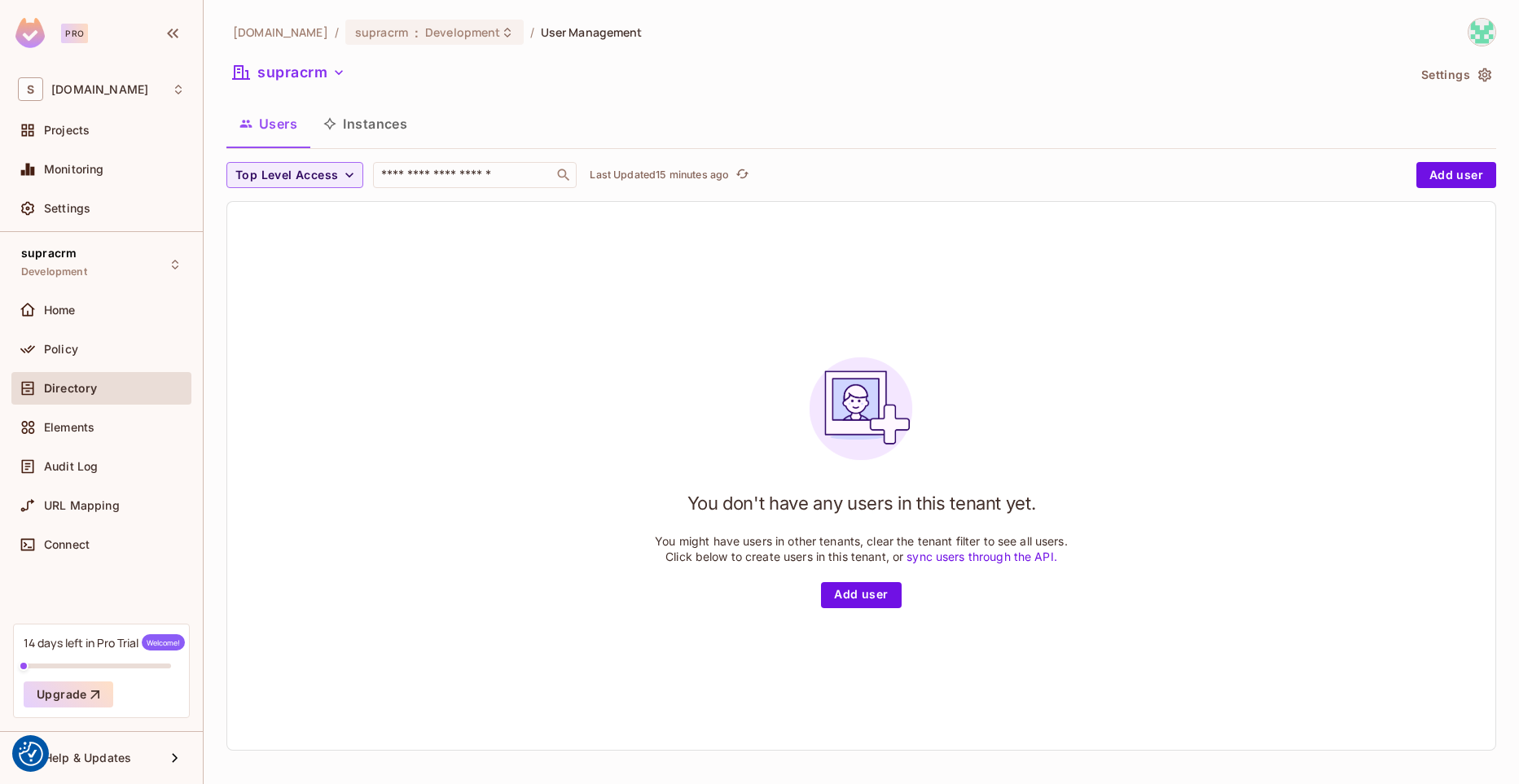
click at [1468, 81] on button "Settings" at bounding box center [1455, 75] width 81 height 26
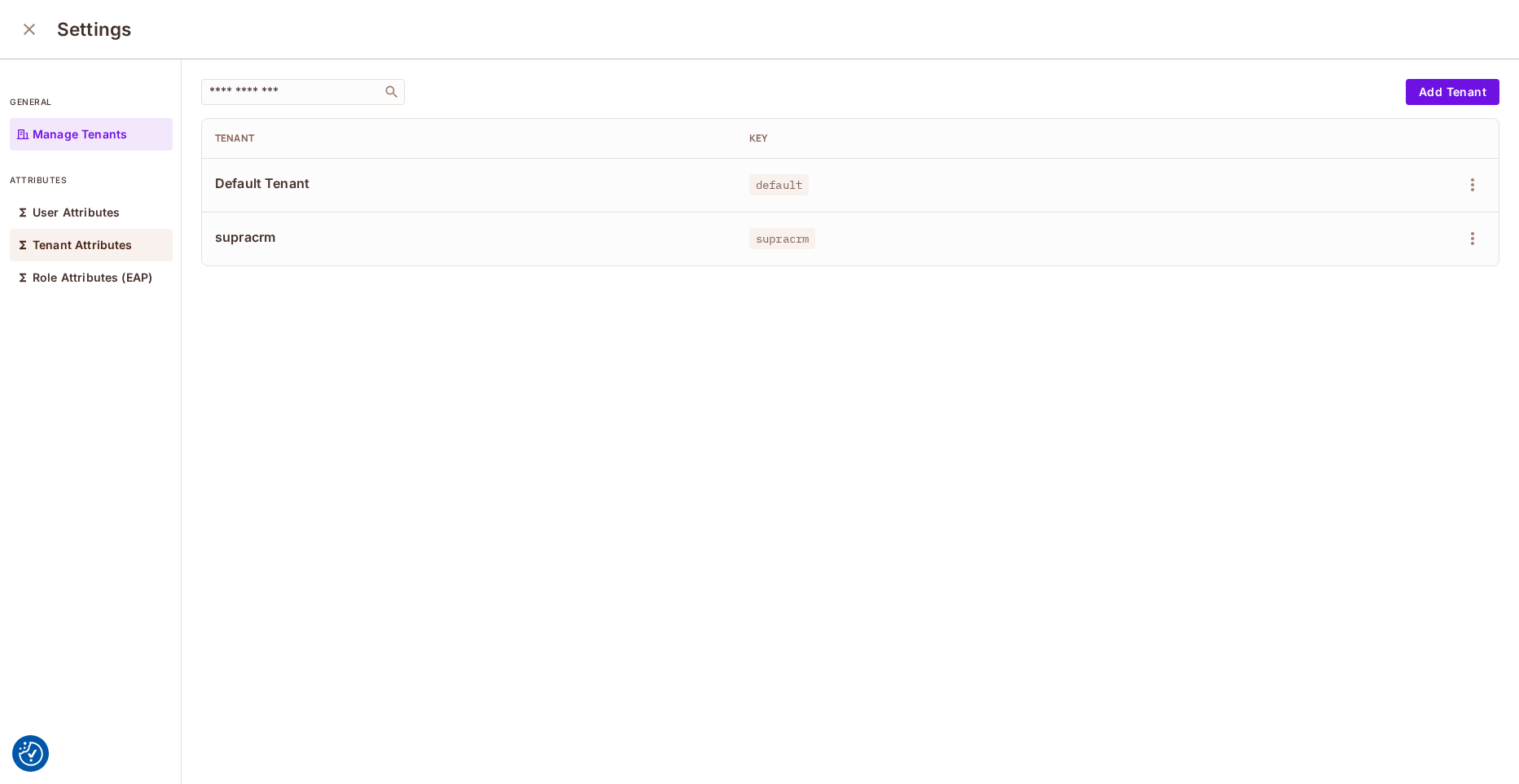
click at [114, 246] on p "Tenant Attributes" at bounding box center [82, 245] width 100 height 13
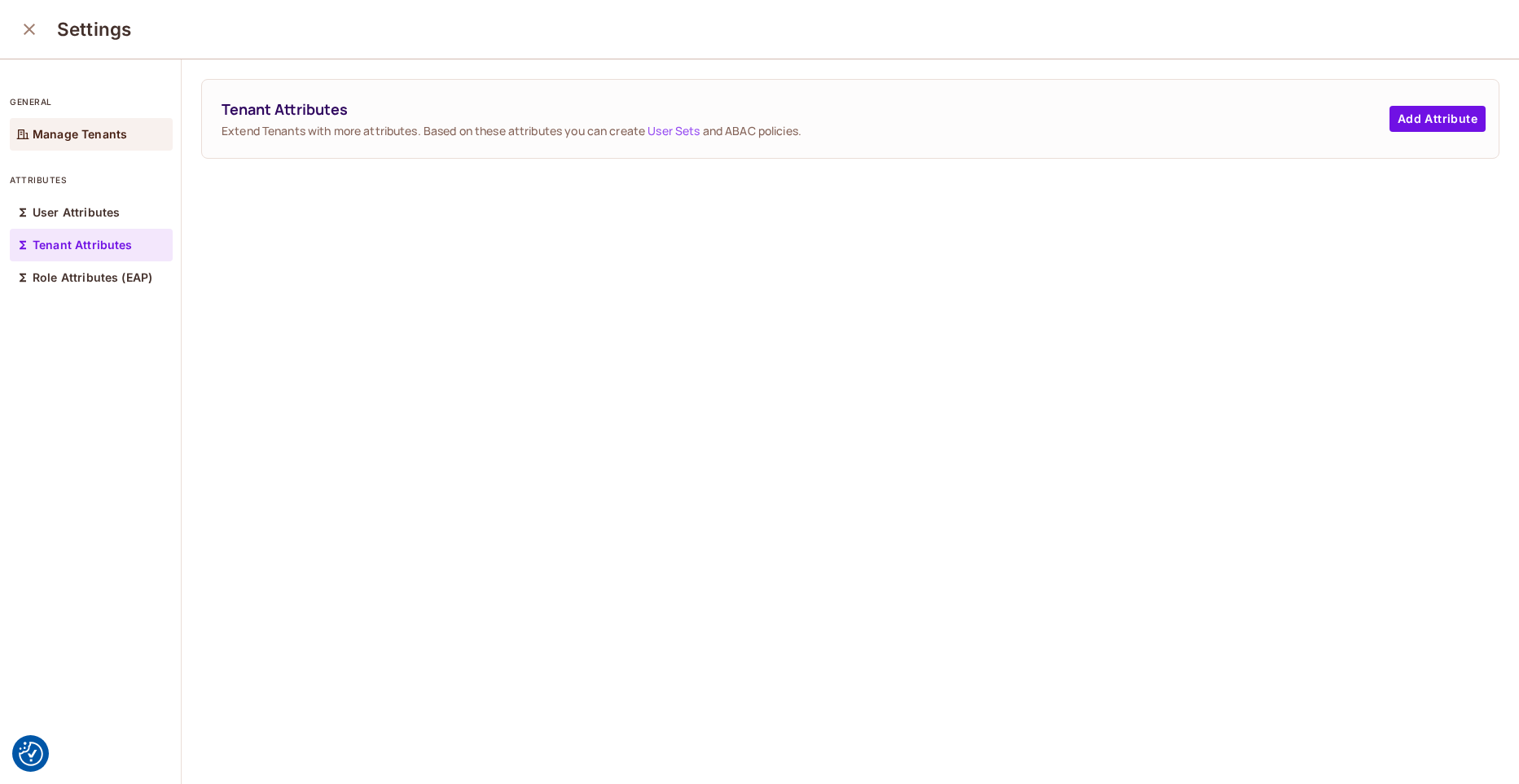
click at [98, 133] on p "Manage Tenants" at bounding box center [80, 134] width 94 height 13
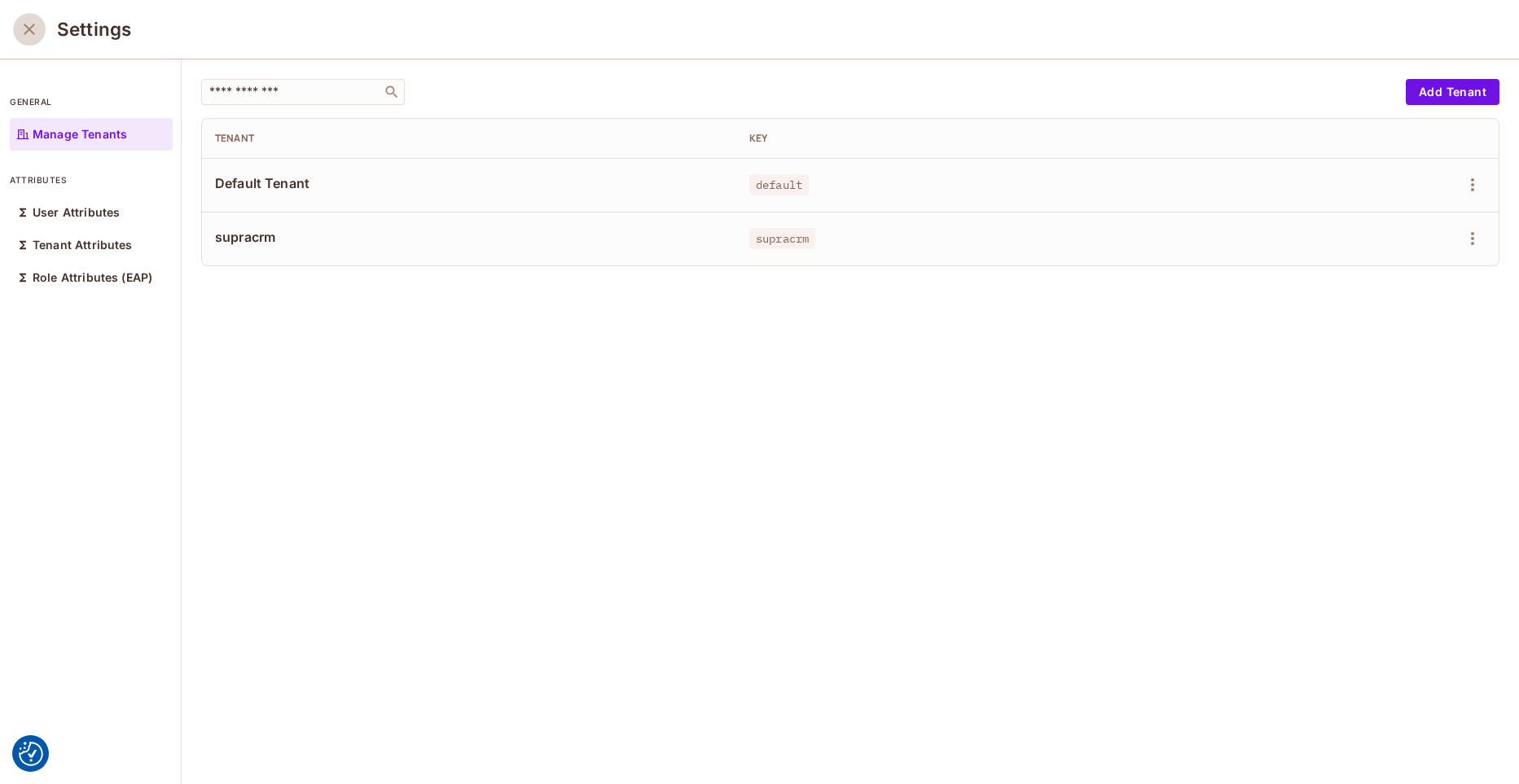
click at [30, 29] on icon "close" at bounding box center [30, 30] width 11 height 11
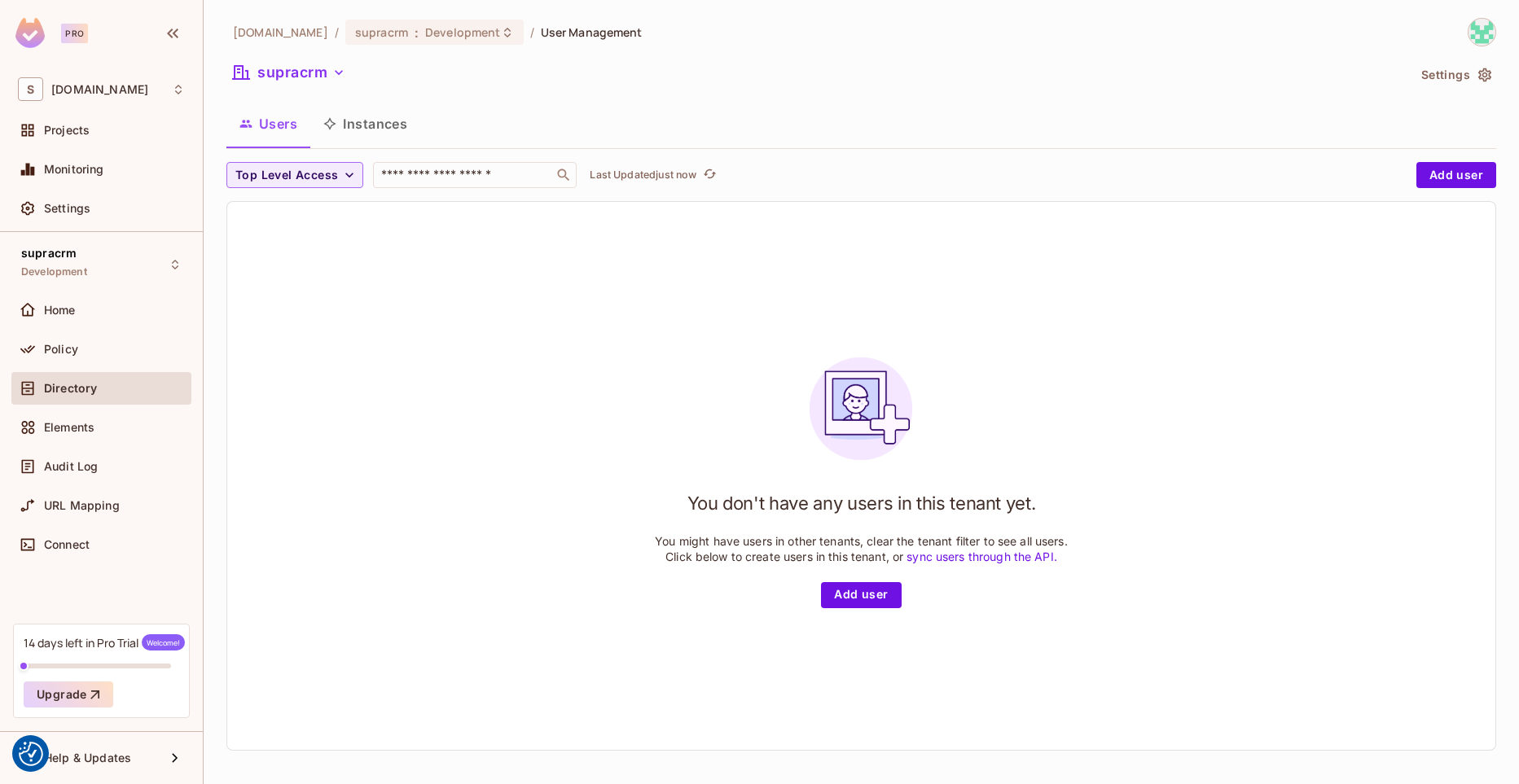
click at [1472, 30] on img at bounding box center [1481, 31] width 27 height 27
click at [1221, 243] on div at bounding box center [760, 392] width 1519 height 784
click at [59, 557] on div "Connect" at bounding box center [101, 544] width 180 height 32
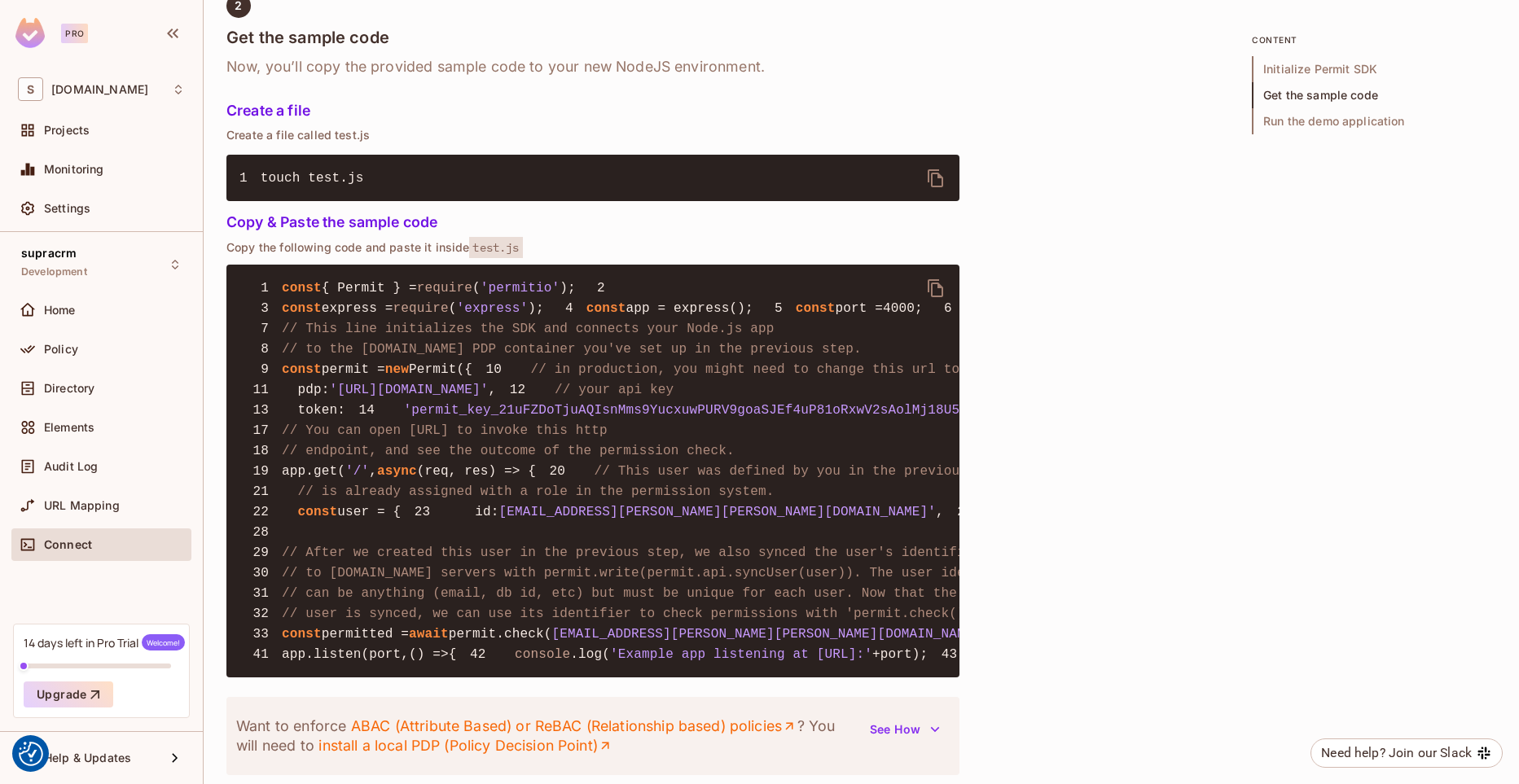
scroll to position [1035, 0]
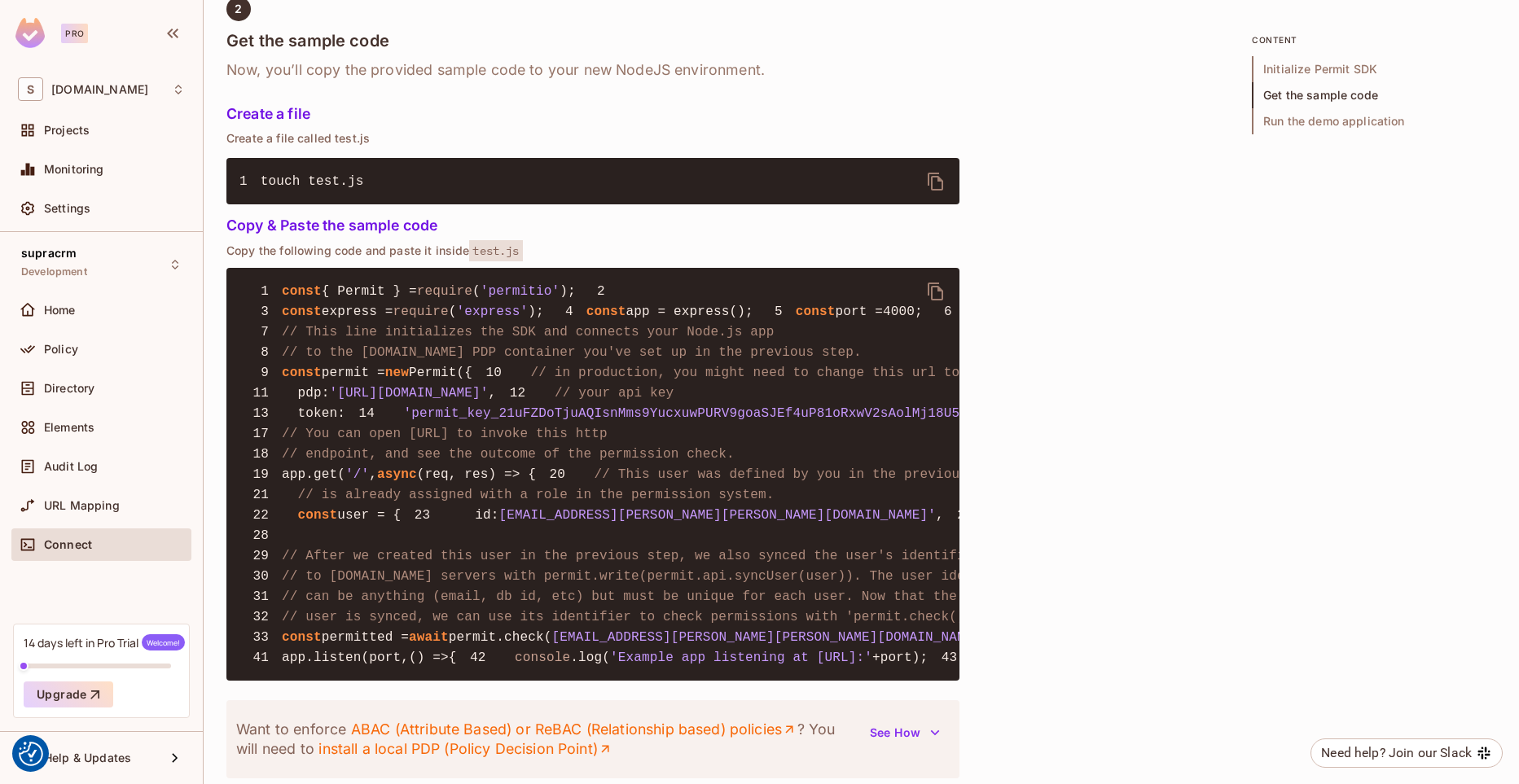
click at [404, 421] on span "'permit_key_21uFZDoTjuAQIsnMms9YucxuwPURV9goaSJEf4uP81oRxwV2sAolMj18U52g8noGjxa…" at bounding box center [797, 413] width 786 height 15
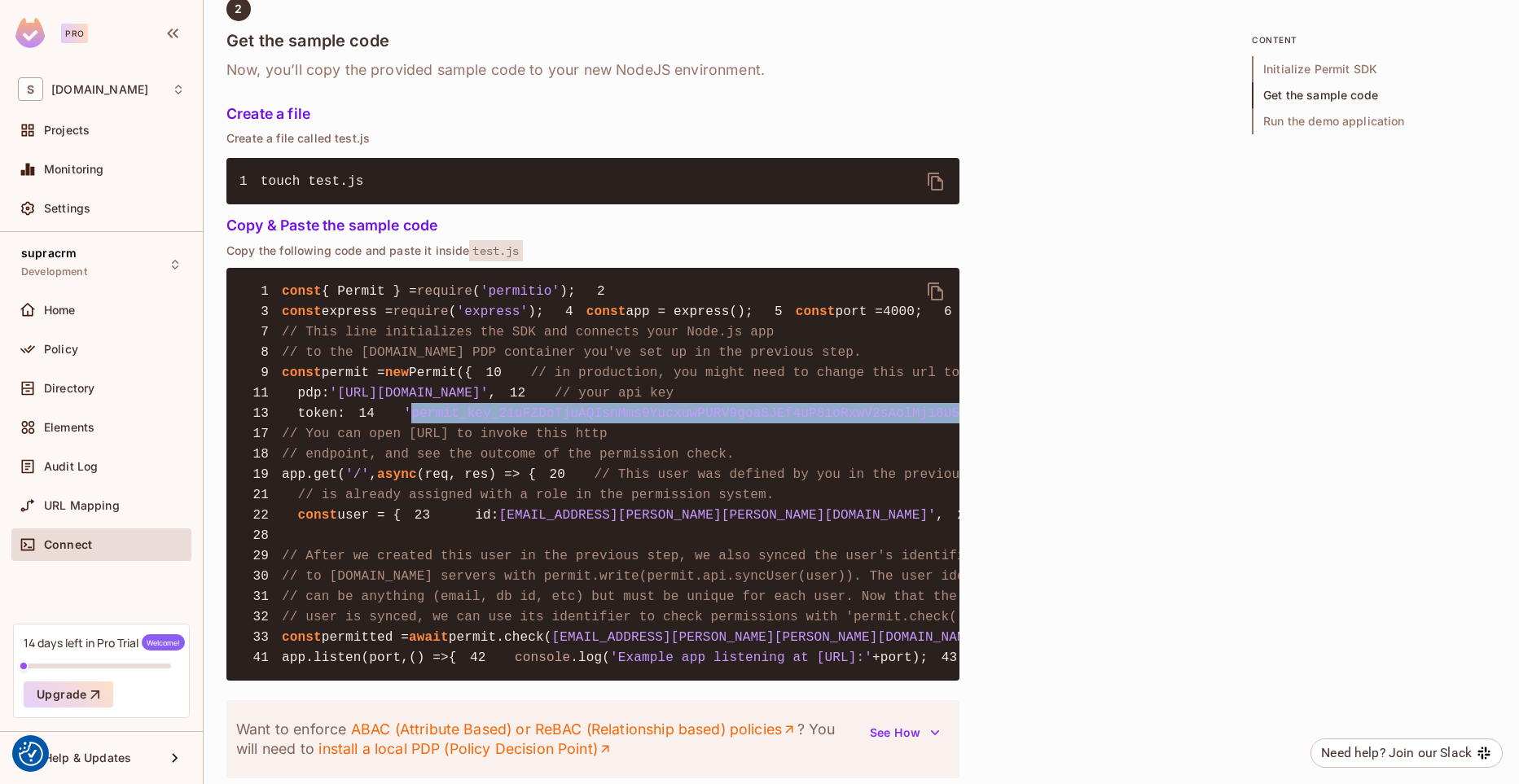
click at [404, 421] on span "'permit_key_21uFZDoTjuAQIsnMms9YucxuwPURV9goaSJEf4uP81oRxwV2sAolMj18U52g8noGjxa…" at bounding box center [797, 413] width 786 height 15
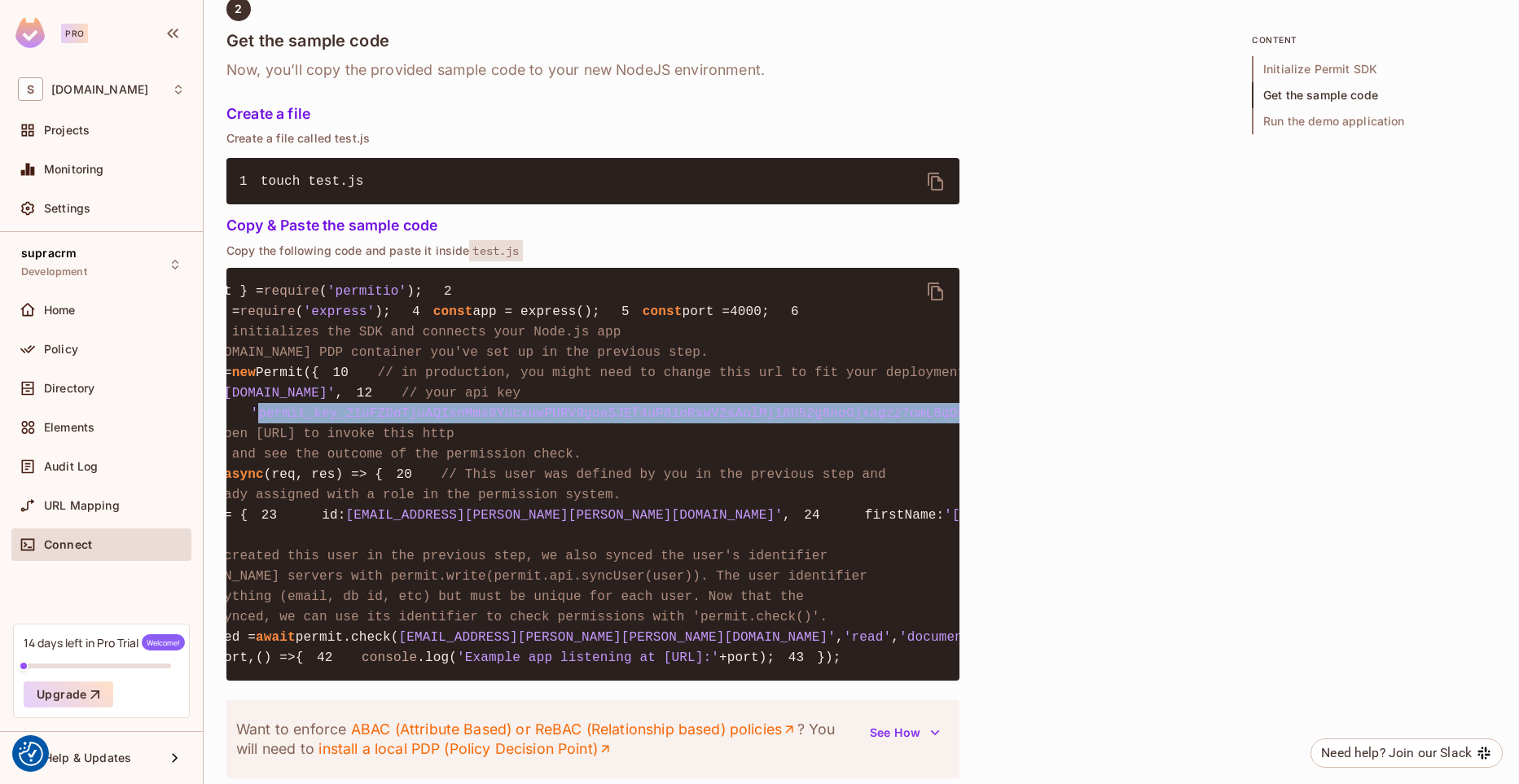
copy span "permit_key_21uFZDoTjuAQIsnMms9YucxuwPURV9goaSJEf4uP81oRxwV2sAolMj18U52g8noGjxag…"
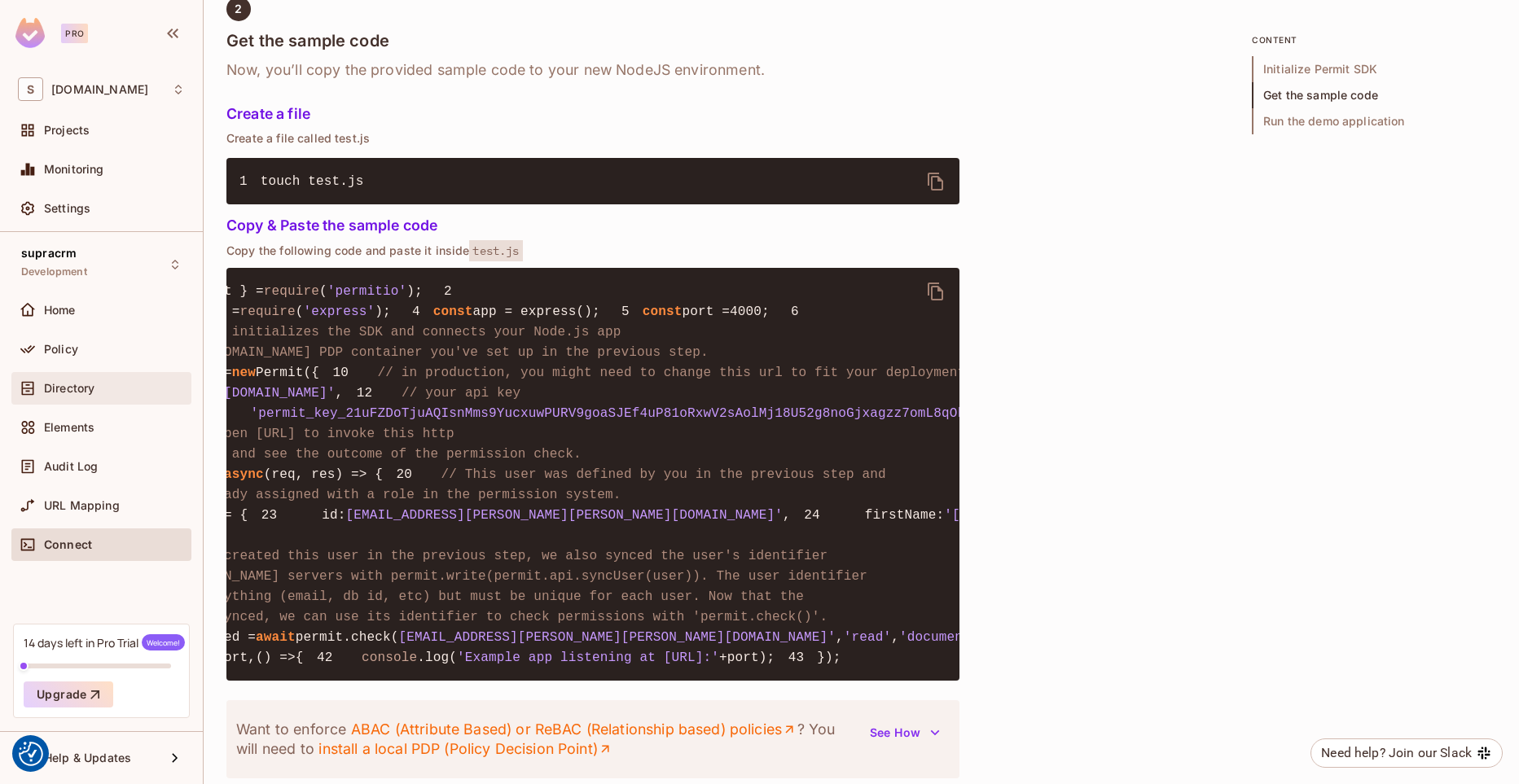
click at [100, 390] on div "Directory" at bounding box center [115, 388] width 141 height 13
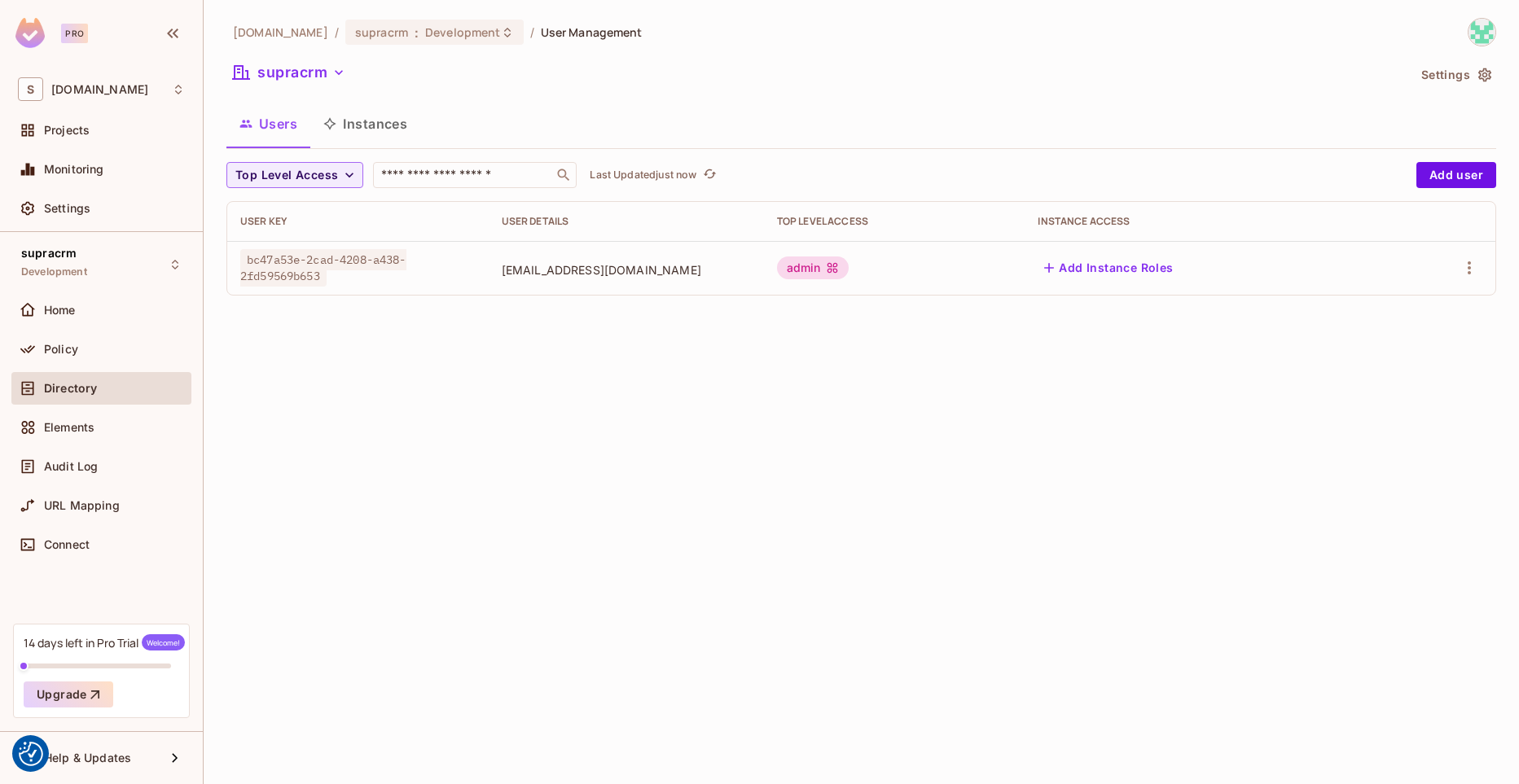
click at [896, 227] on div "Top Level Access" at bounding box center [895, 221] width 235 height 13
click at [99, 359] on div "Policy" at bounding box center [101, 349] width 180 height 32
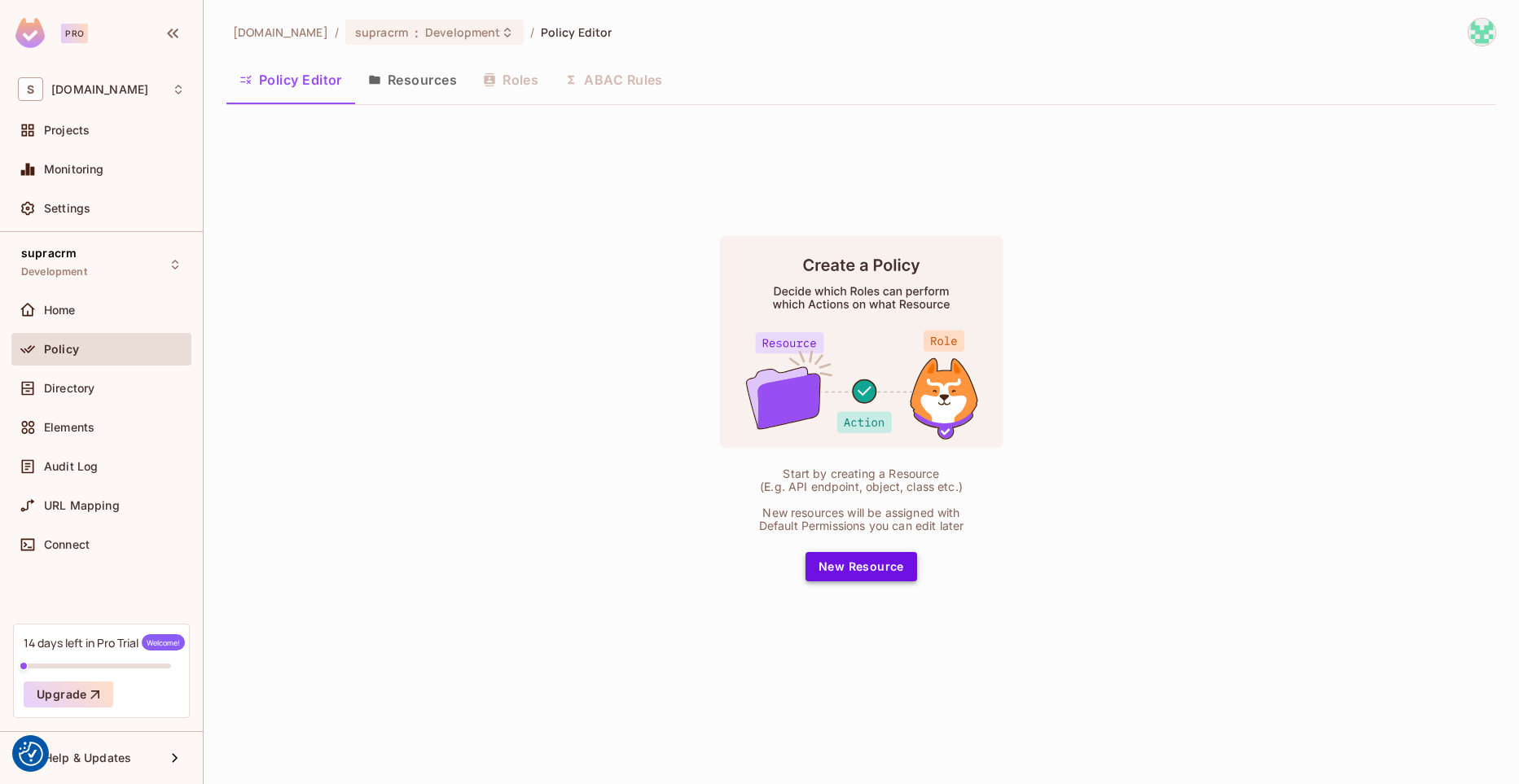
click at [872, 564] on button "New Resource" at bounding box center [861, 567] width 112 height 30
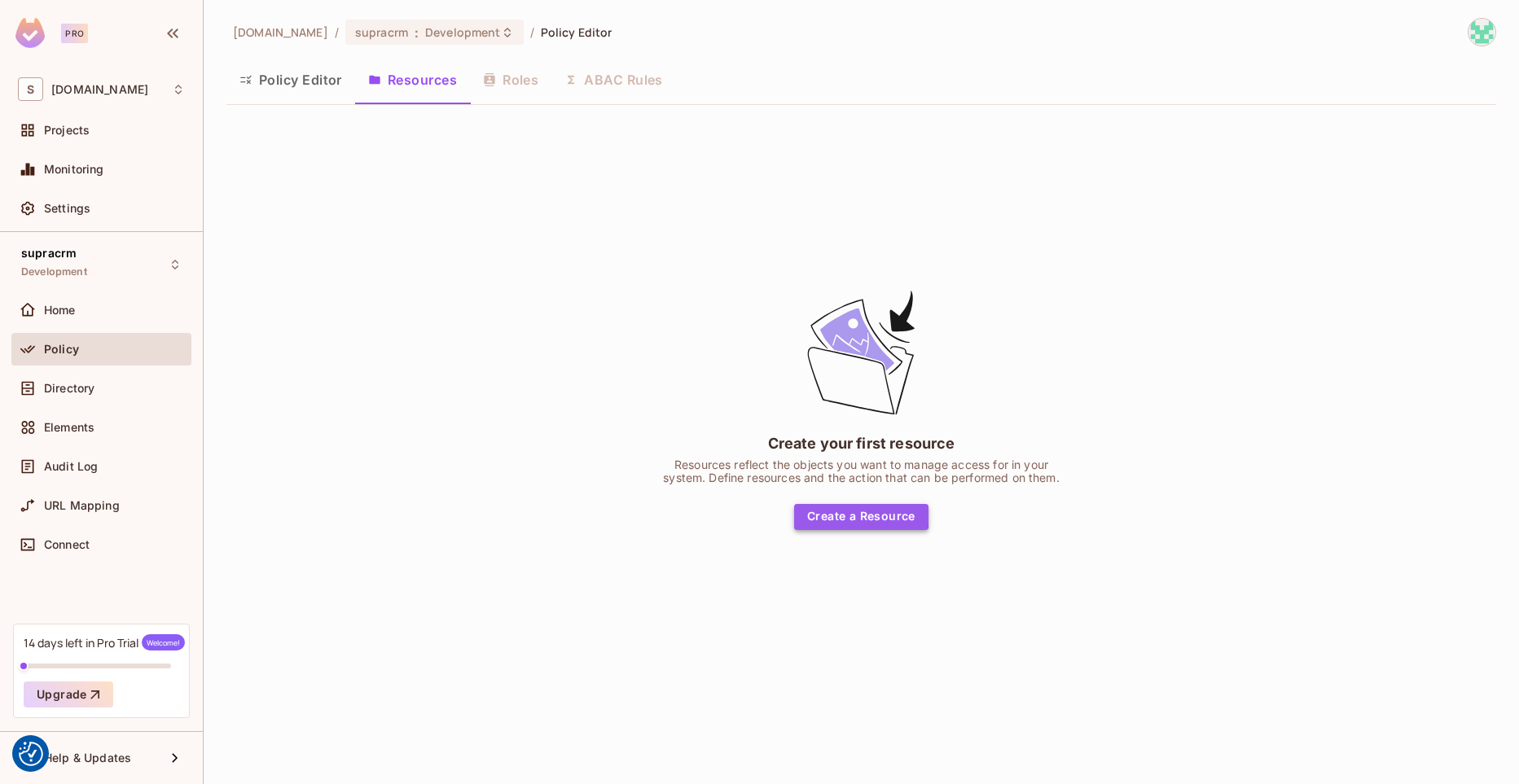
click at [838, 512] on button "Create a Resource" at bounding box center [860, 517] width 134 height 26
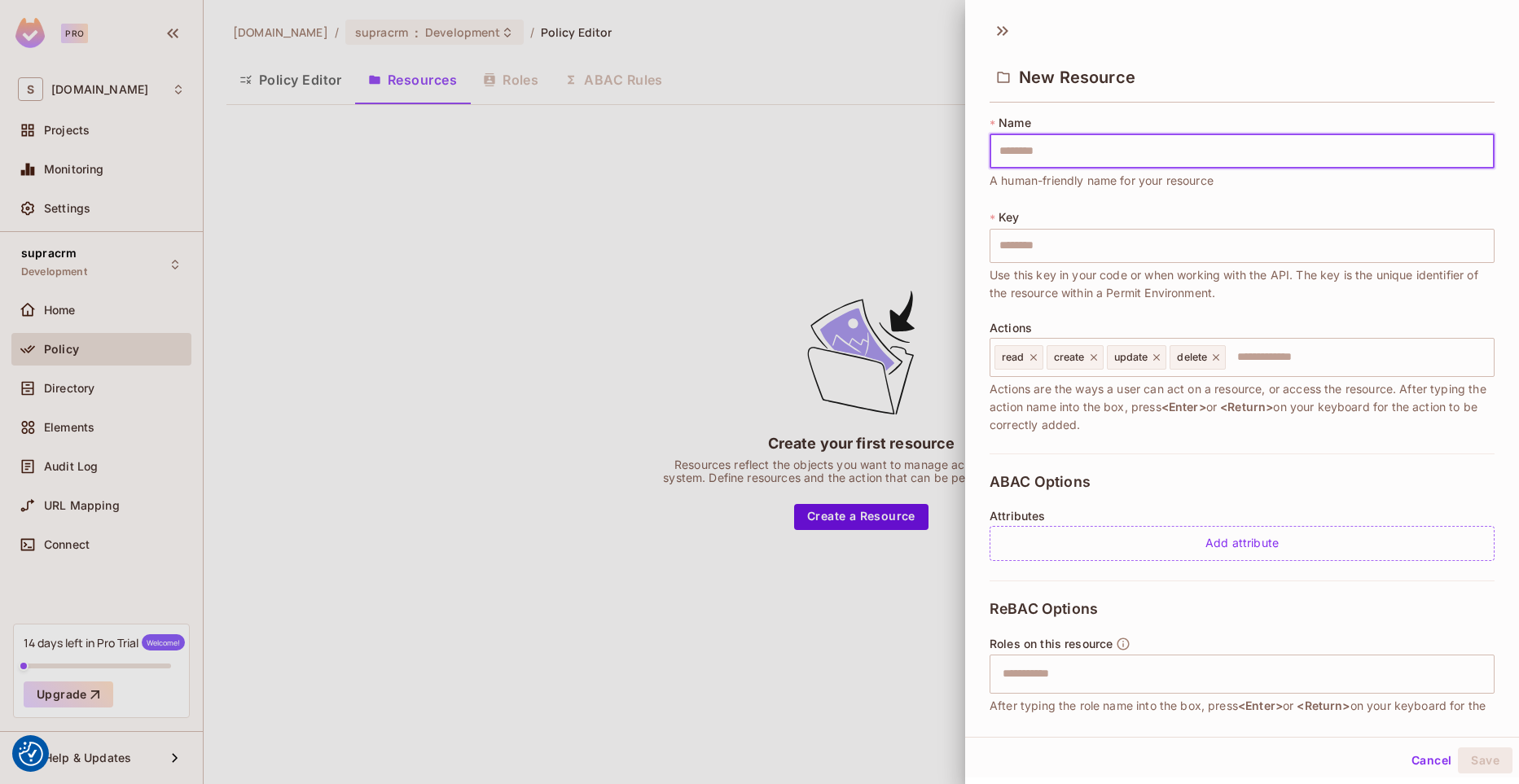
click at [682, 309] on div at bounding box center [760, 392] width 1519 height 784
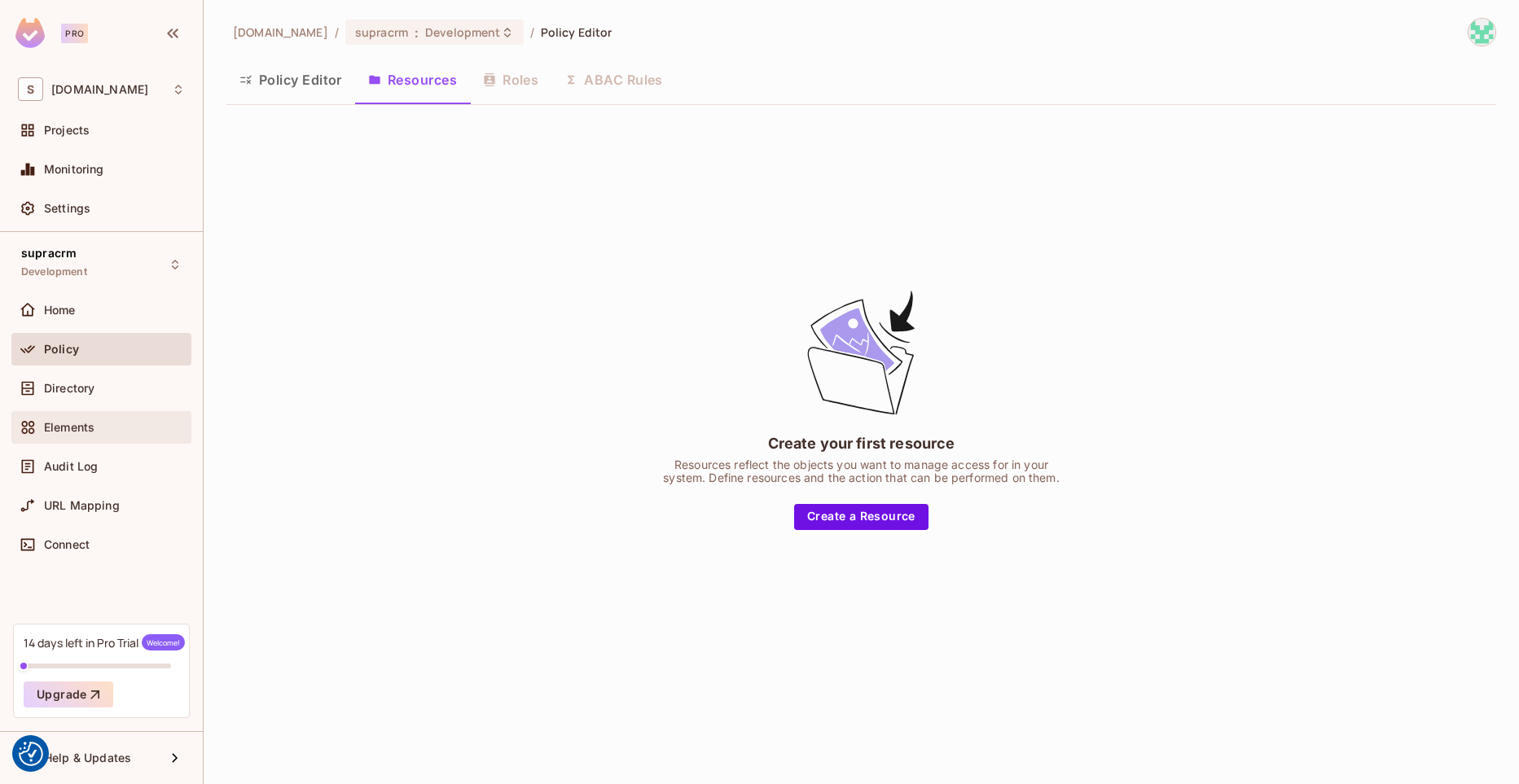
click at [86, 417] on div "Elements" at bounding box center [101, 427] width 180 height 32
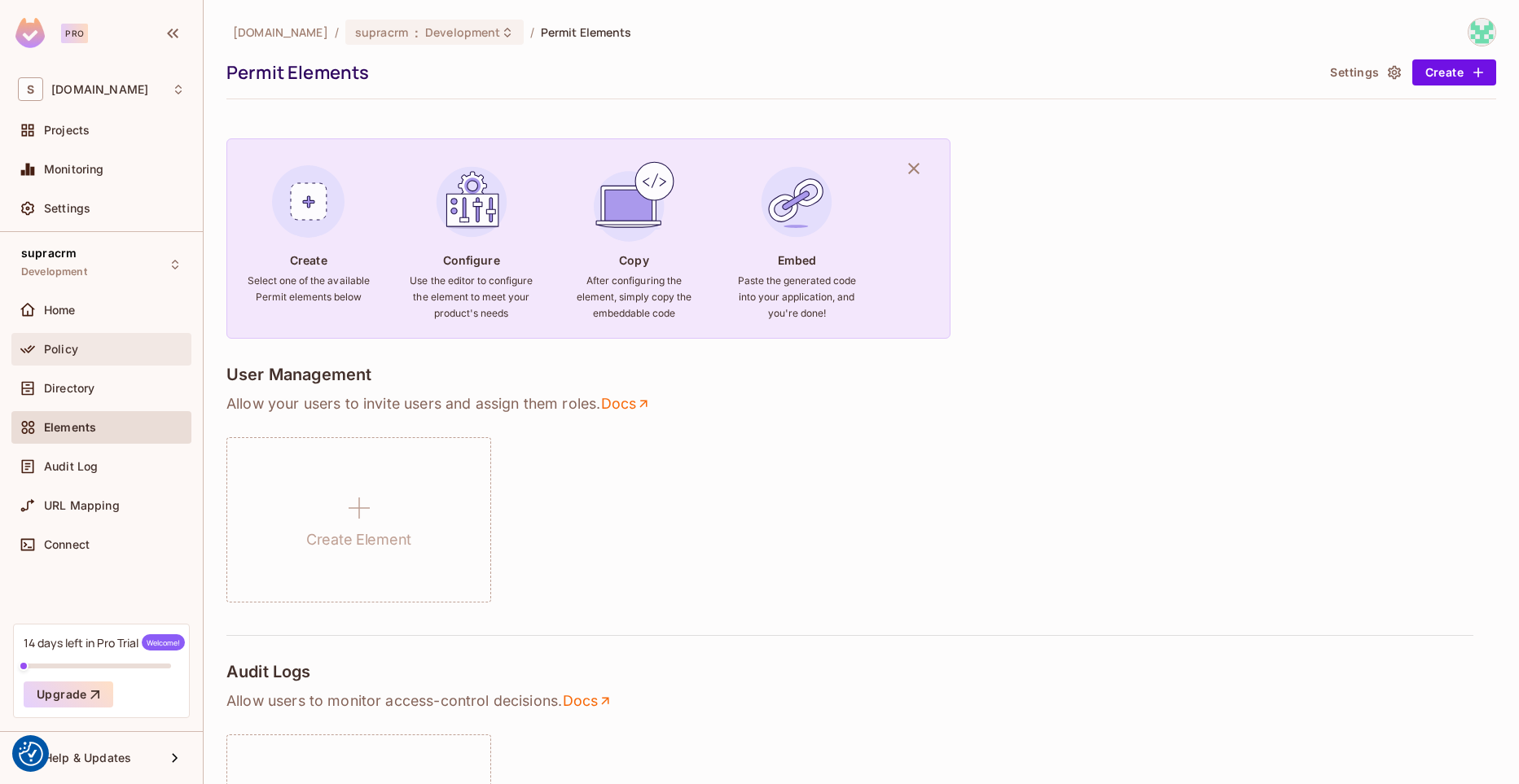
click at [100, 350] on div "Policy" at bounding box center [115, 349] width 141 height 13
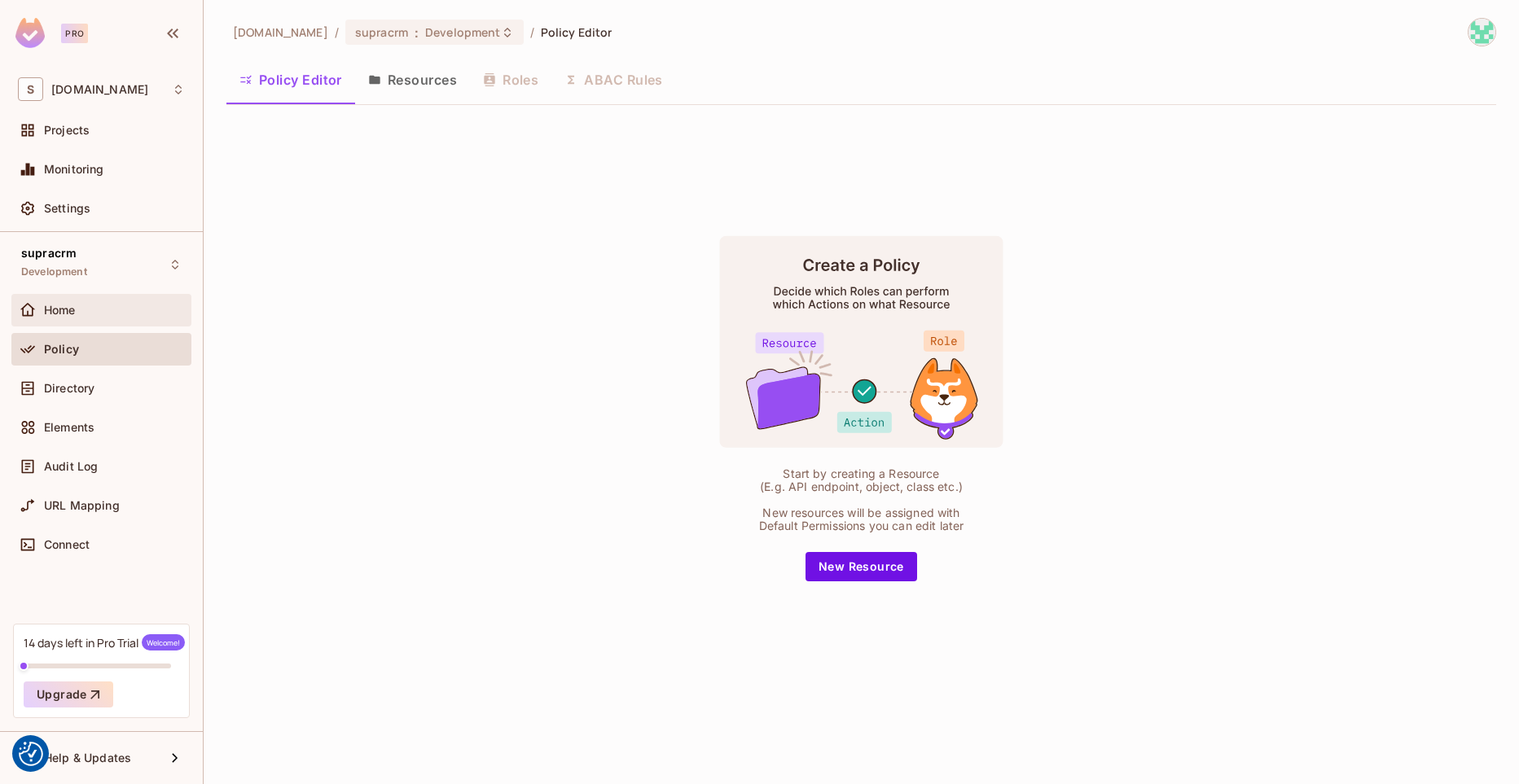
click at [105, 319] on div "Home" at bounding box center [101, 310] width 167 height 19
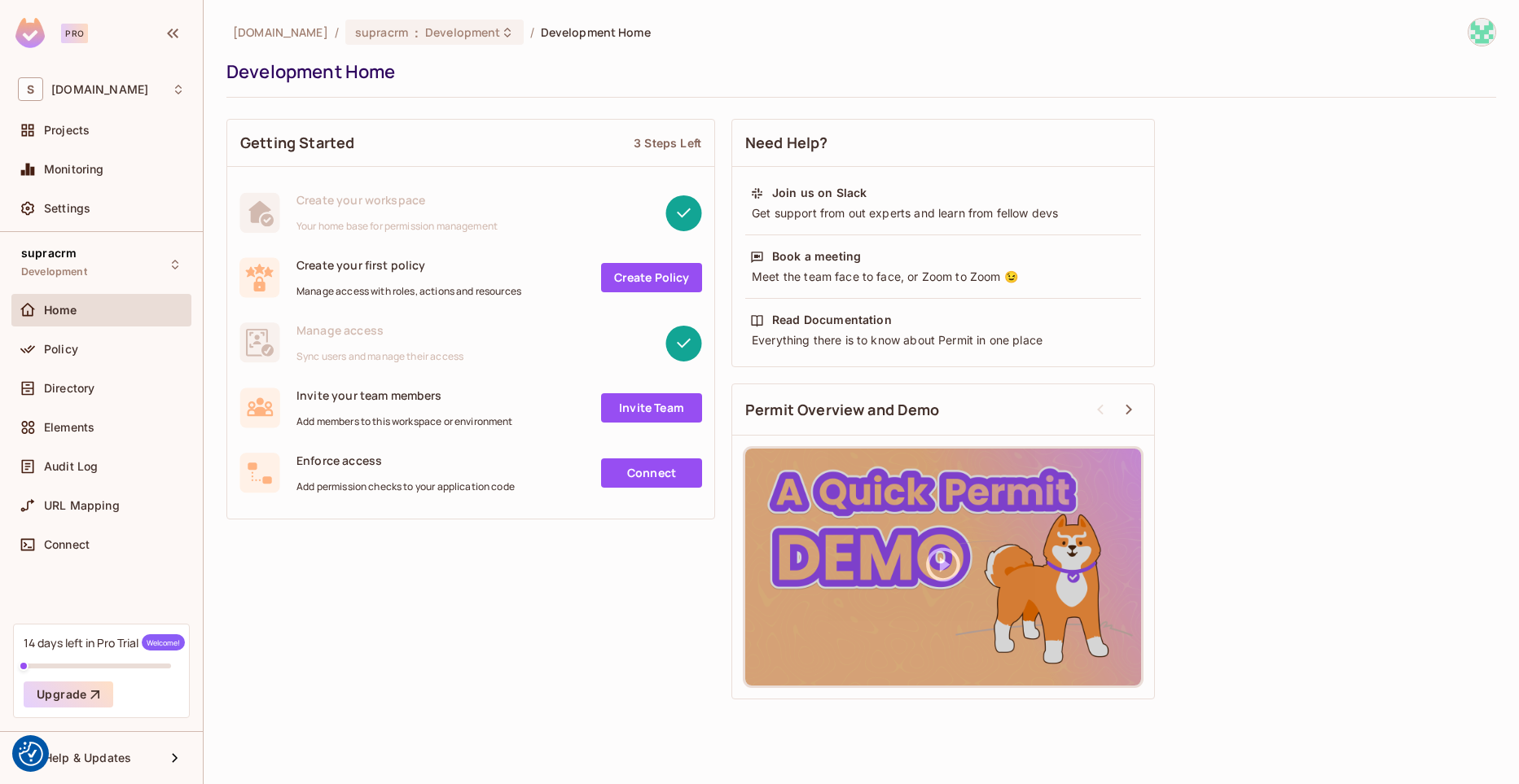
click at [624, 279] on link "Create Policy" at bounding box center [651, 277] width 101 height 30
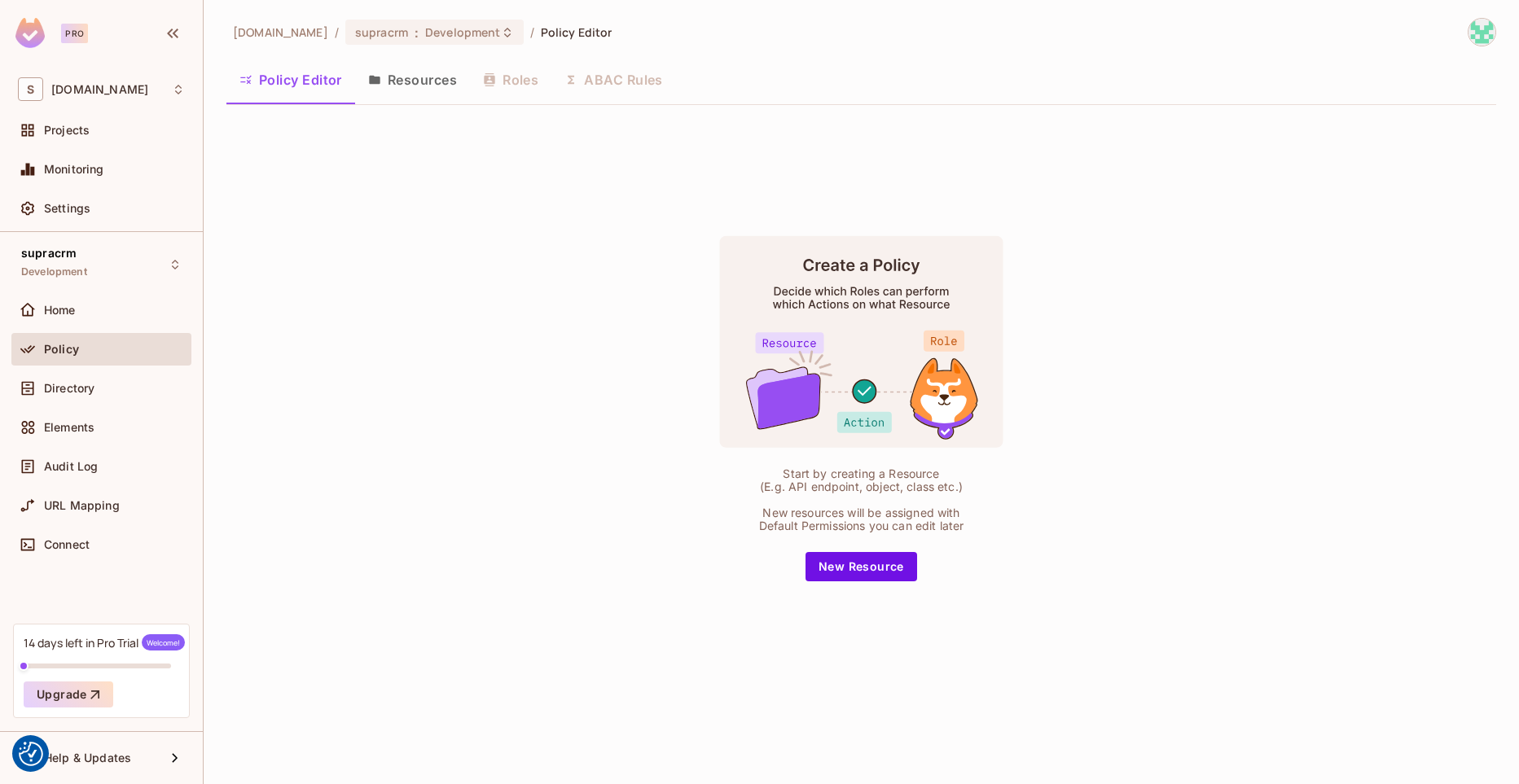
click at [500, 80] on div "Policy Editor Resources Roles ABAC Rules" at bounding box center [861, 80] width 1270 height 41
click at [390, 85] on button "Resources" at bounding box center [413, 80] width 115 height 41
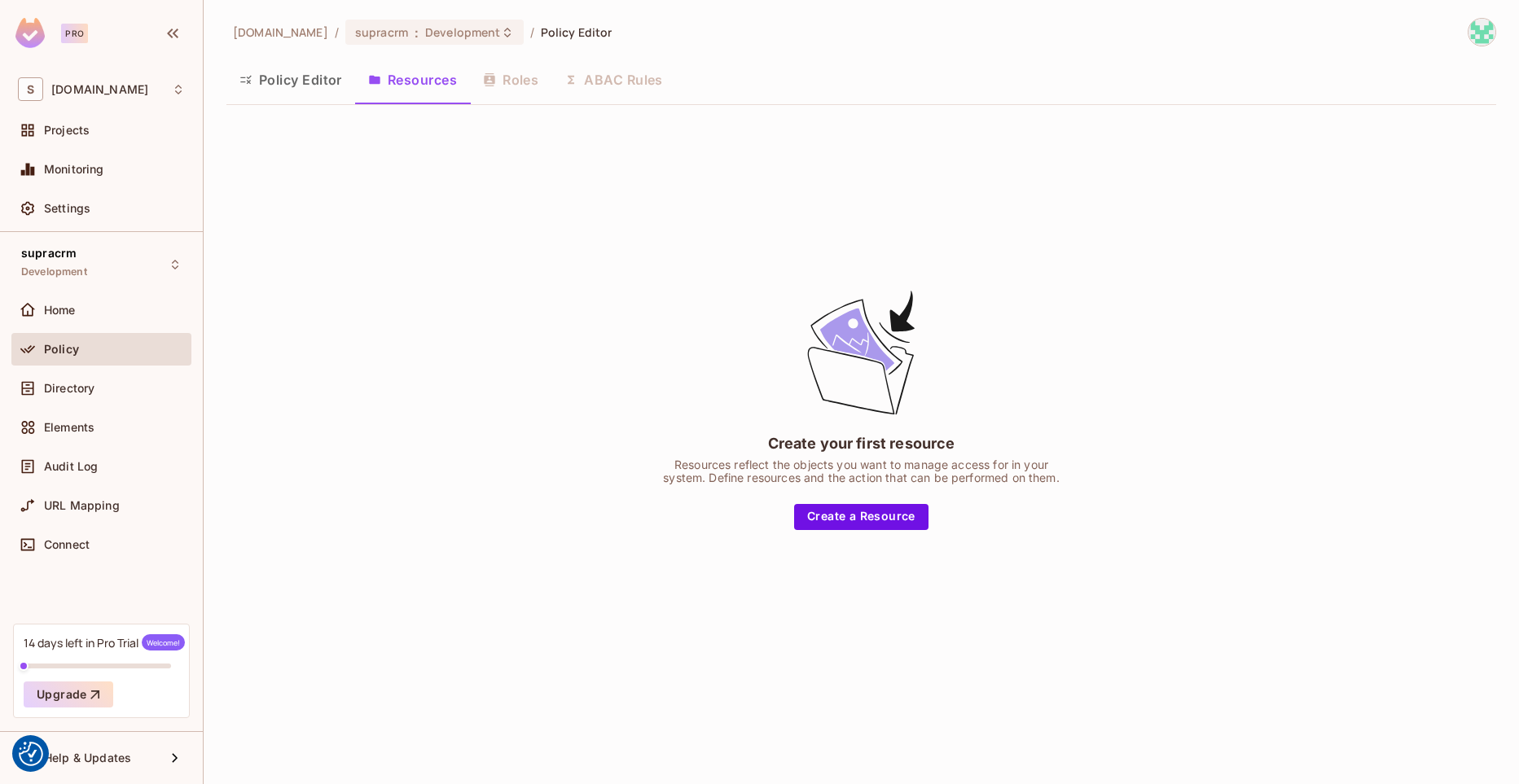
click at [500, 80] on div "Policy Editor Resources Roles ABAC Rules" at bounding box center [861, 80] width 1270 height 41
click at [886, 528] on button "Create a Resource" at bounding box center [860, 517] width 134 height 26
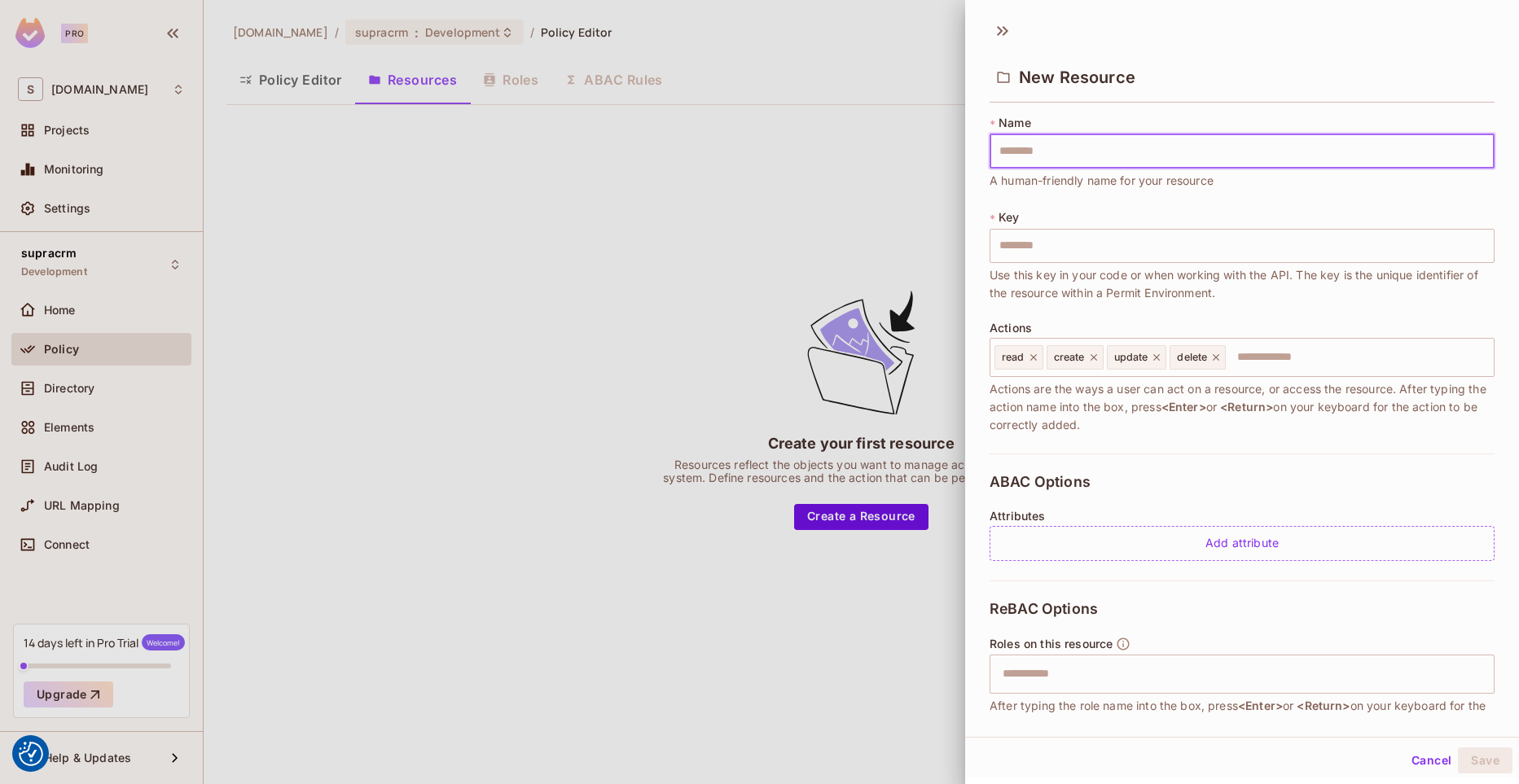
click at [1074, 144] on input "text" at bounding box center [1242, 151] width 505 height 34
type input "*"
type input "**"
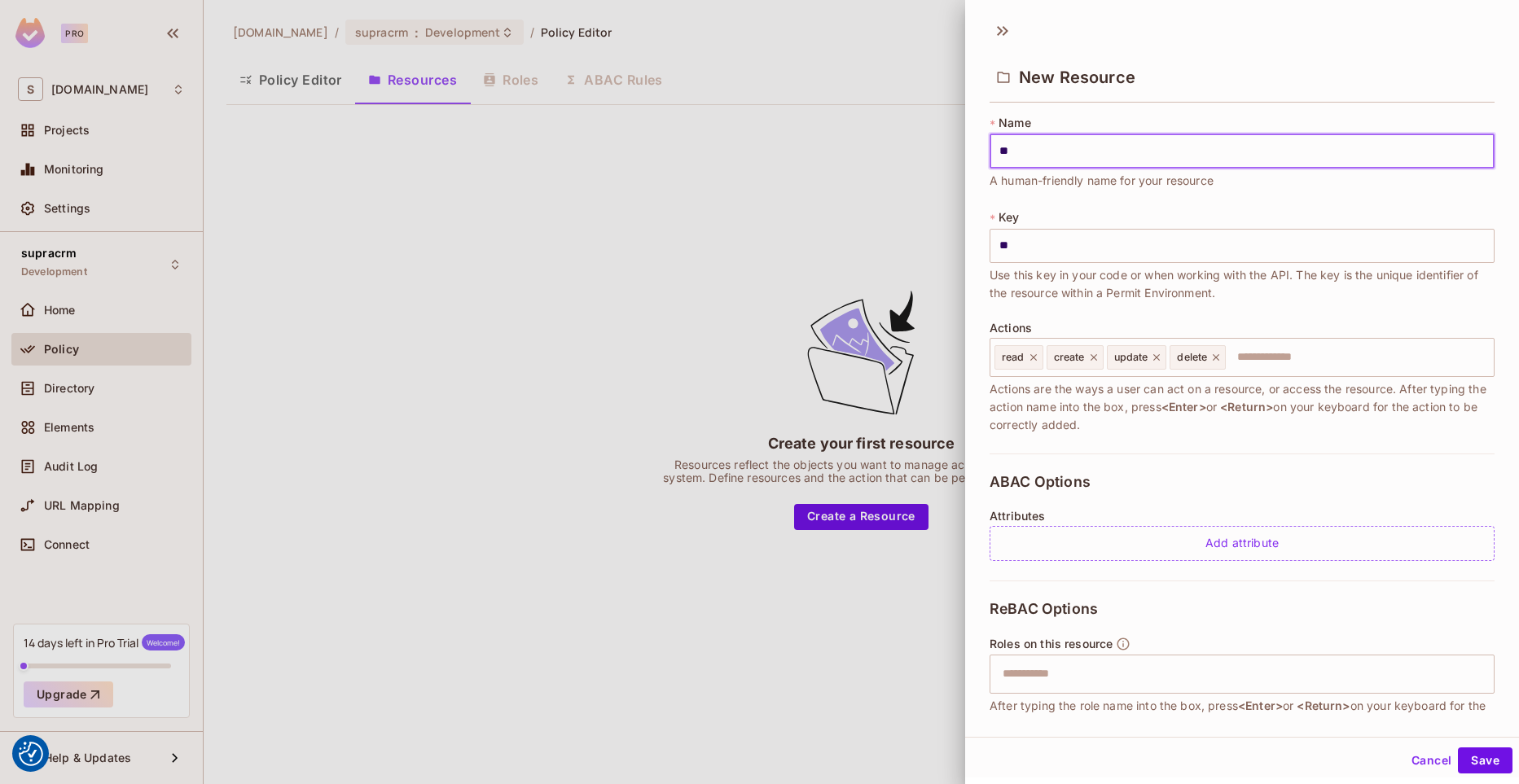
type input "***"
type input "****"
type input "*****"
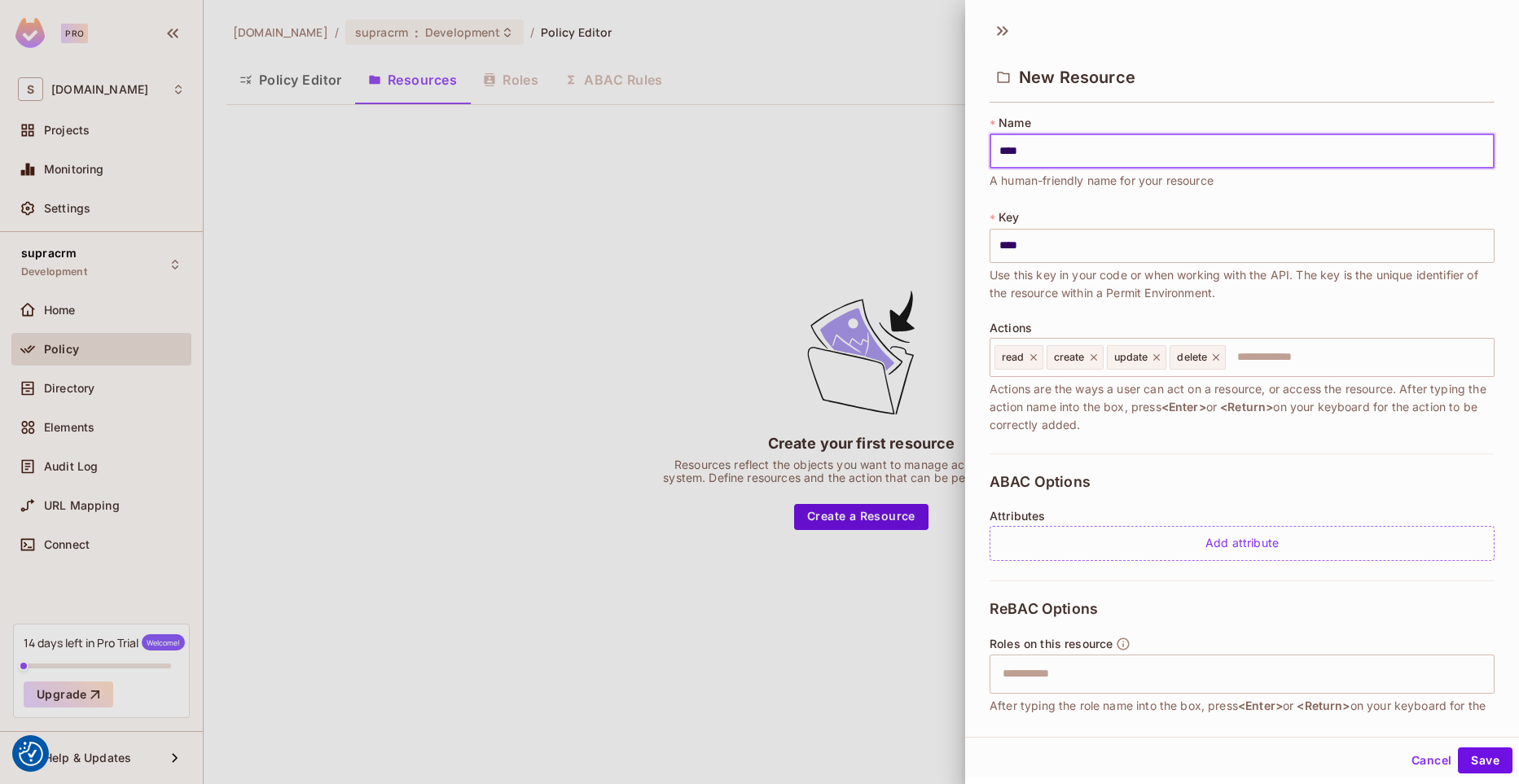
type input "*****"
type input "******"
type input "*******"
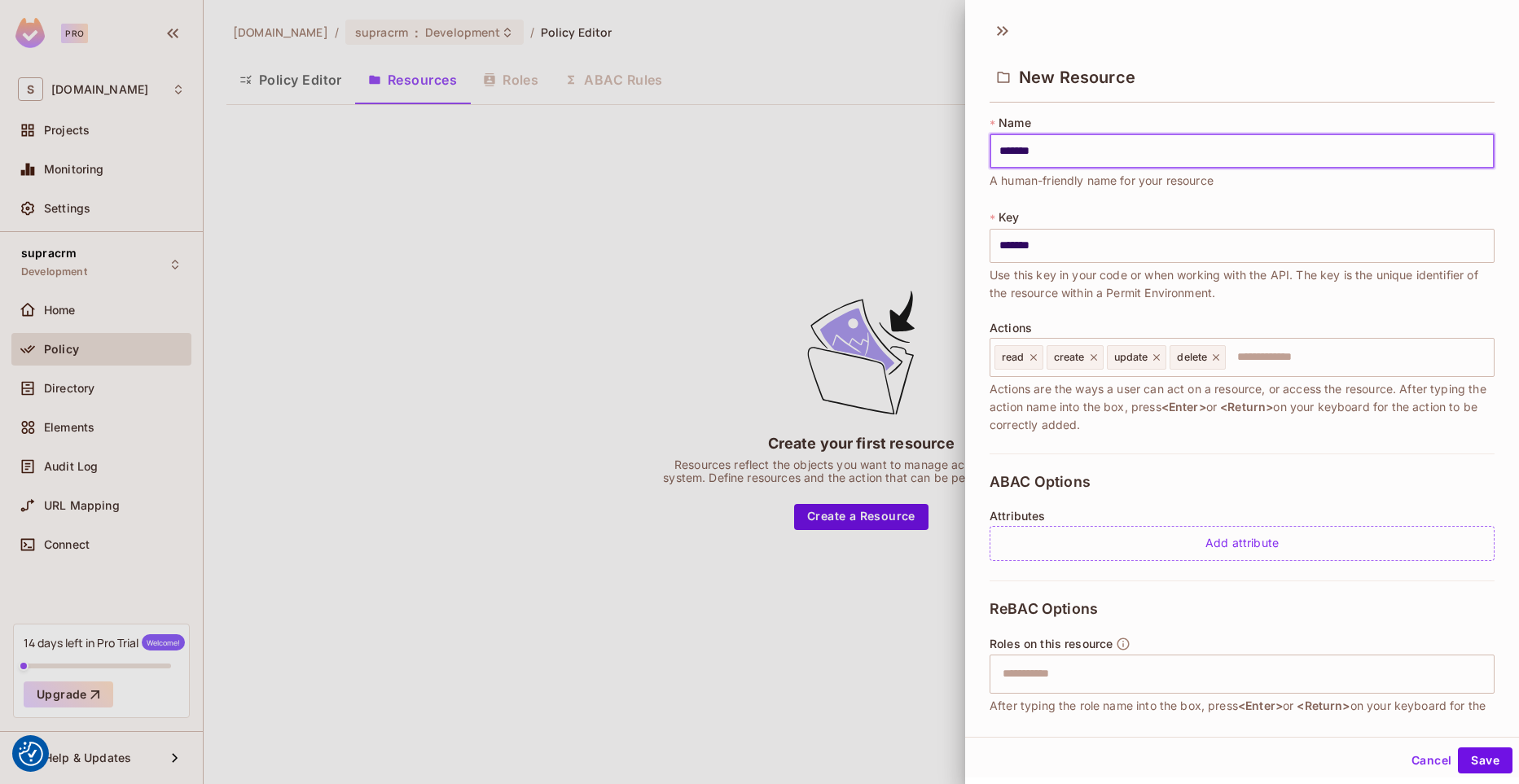
type input "********"
type input "*********"
click at [1216, 358] on icon at bounding box center [1216, 357] width 6 height 6
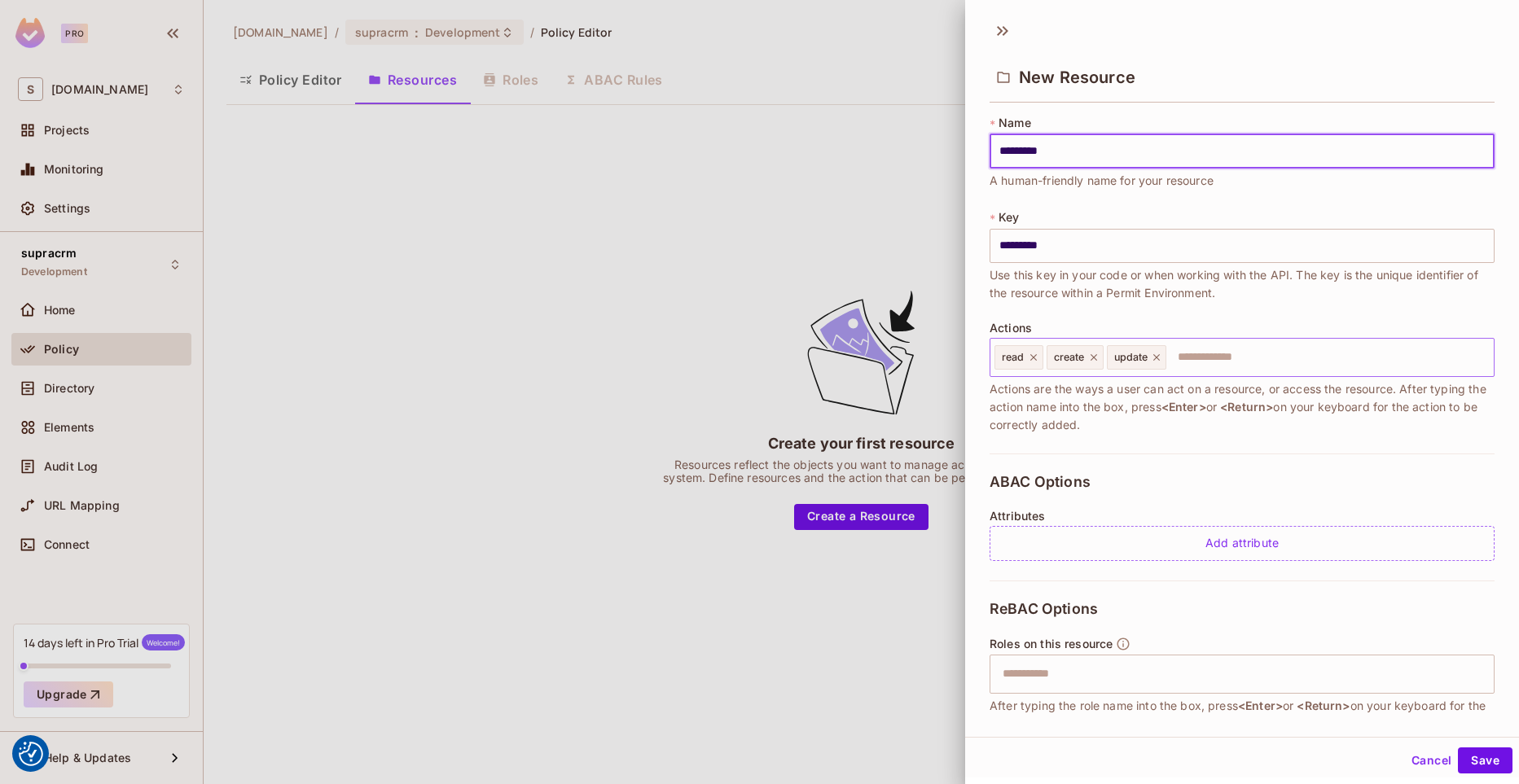
click at [1157, 360] on icon at bounding box center [1156, 357] width 11 height 11
click at [1093, 358] on icon at bounding box center [1093, 357] width 11 height 11
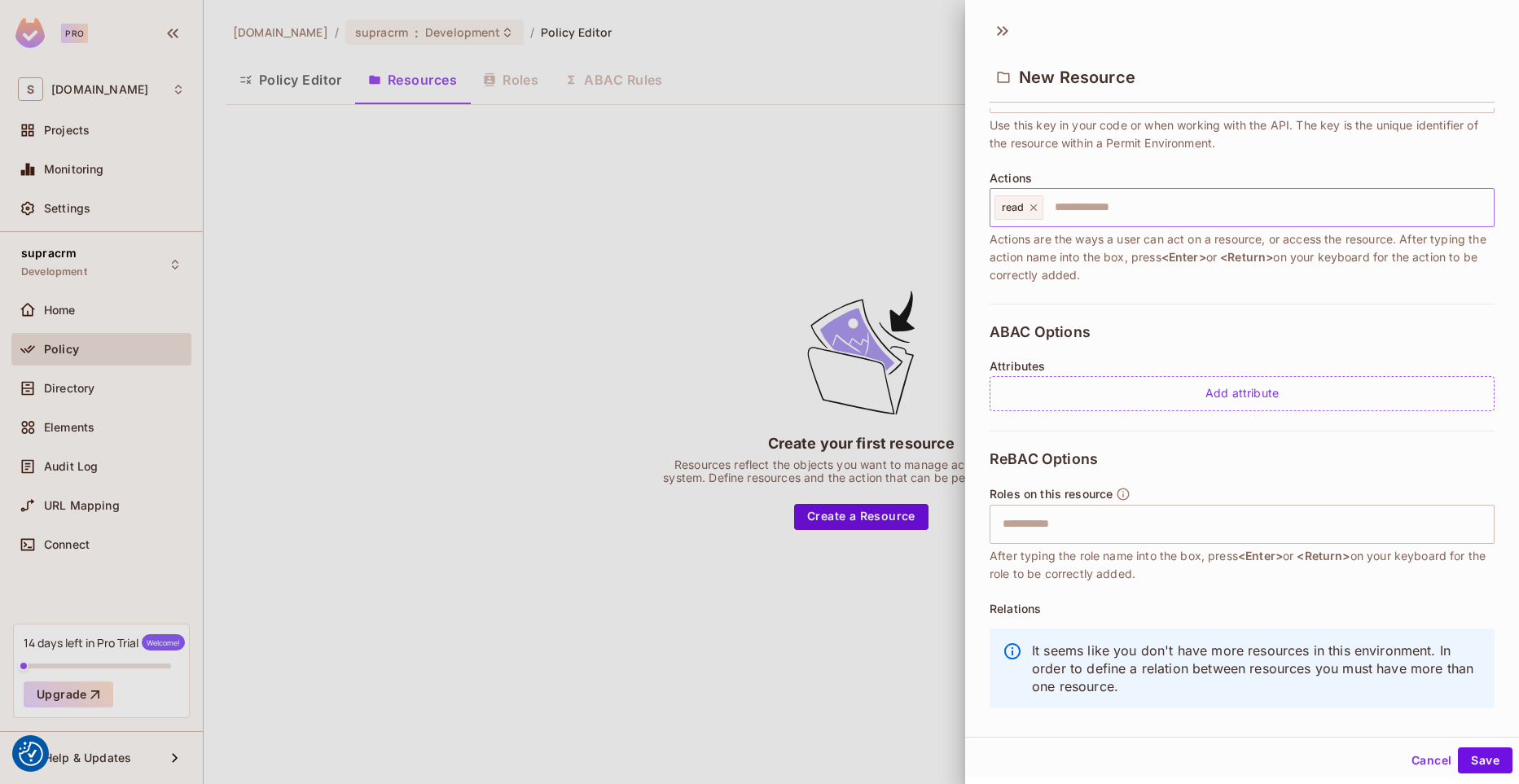
scroll to position [174, 0]
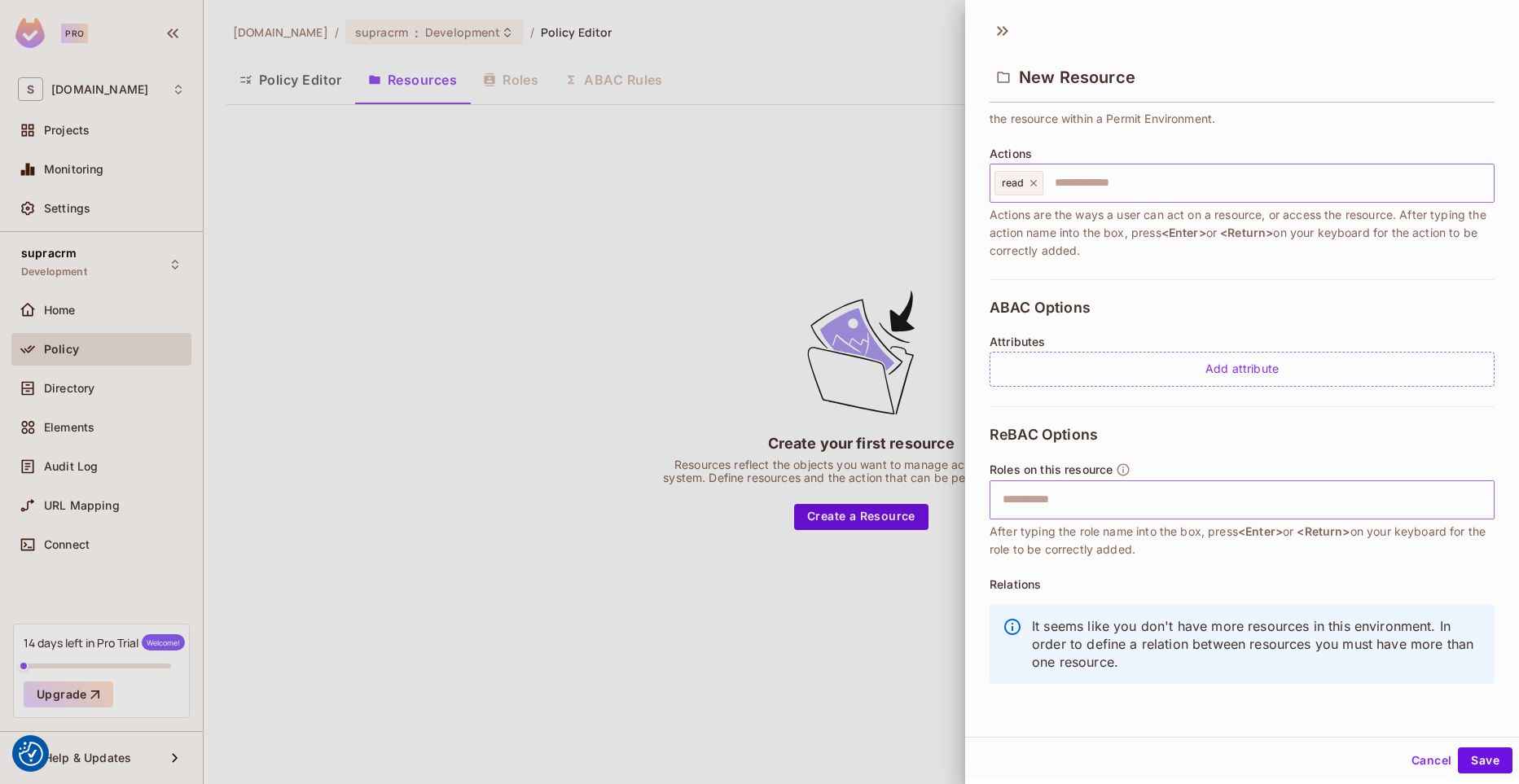
type input "*********"
click at [1081, 501] on input "text" at bounding box center [1240, 499] width 494 height 32
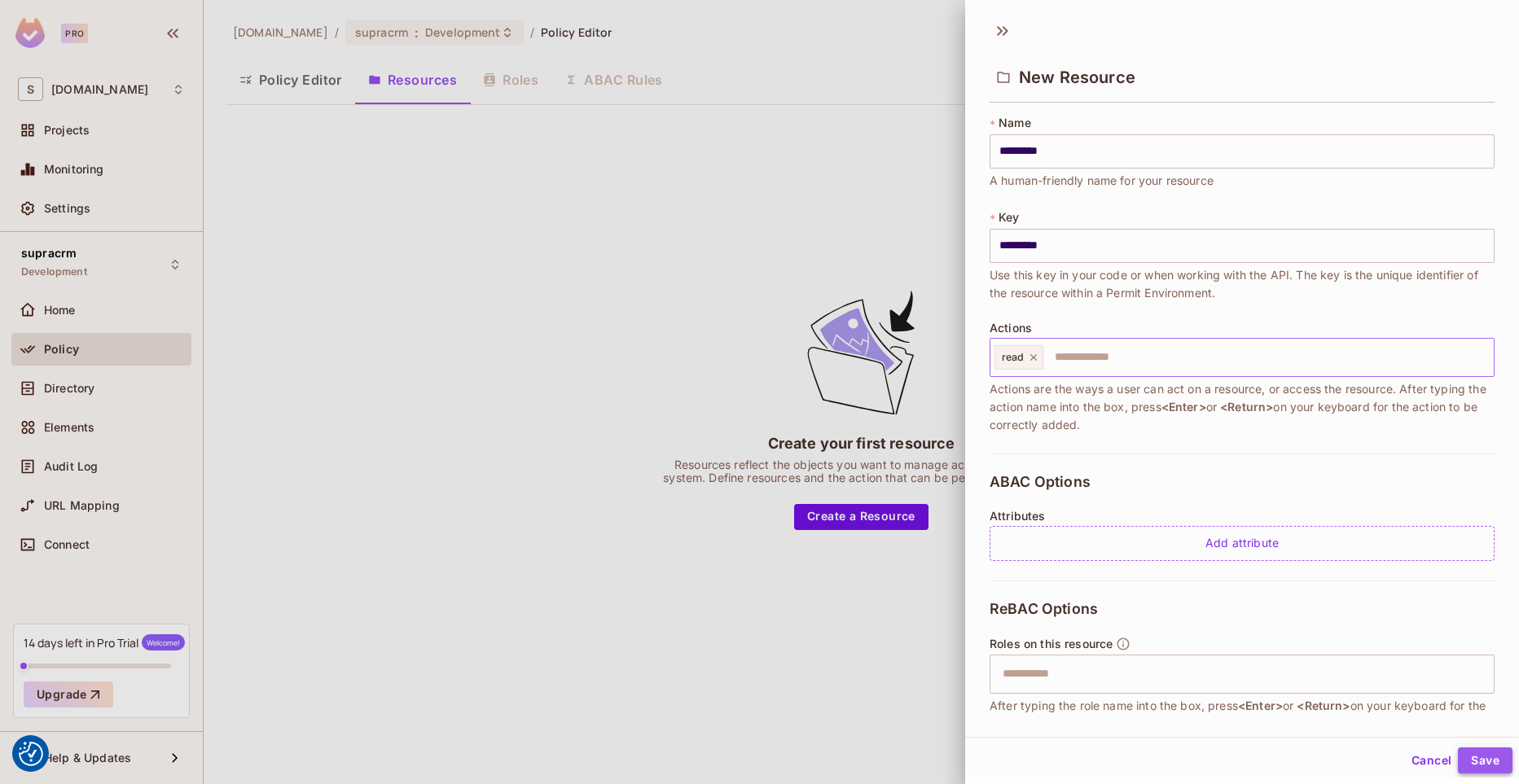
click at [1484, 764] on button "Save" at bounding box center [1485, 760] width 55 height 26
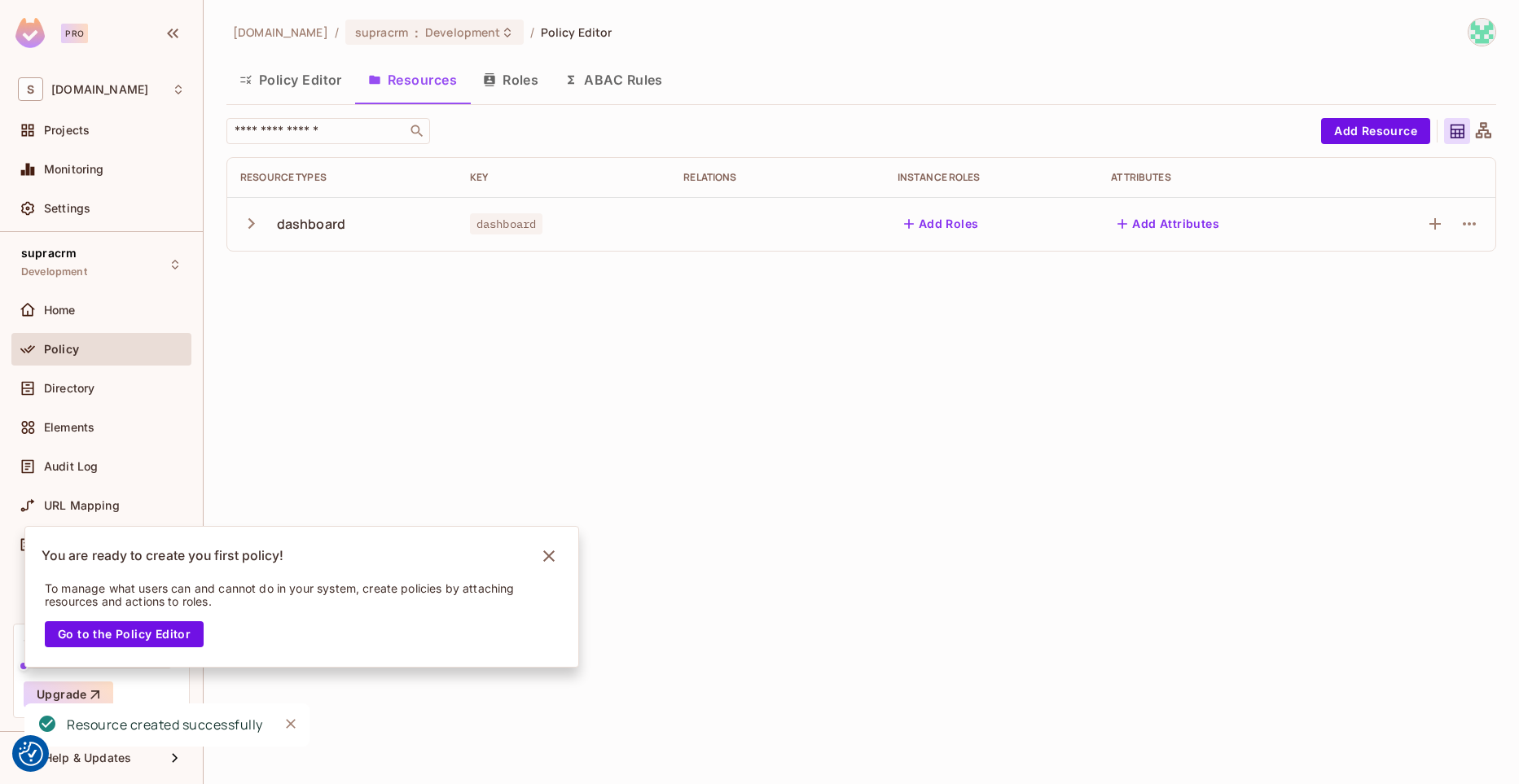
click at [513, 86] on button "Roles" at bounding box center [511, 80] width 81 height 41
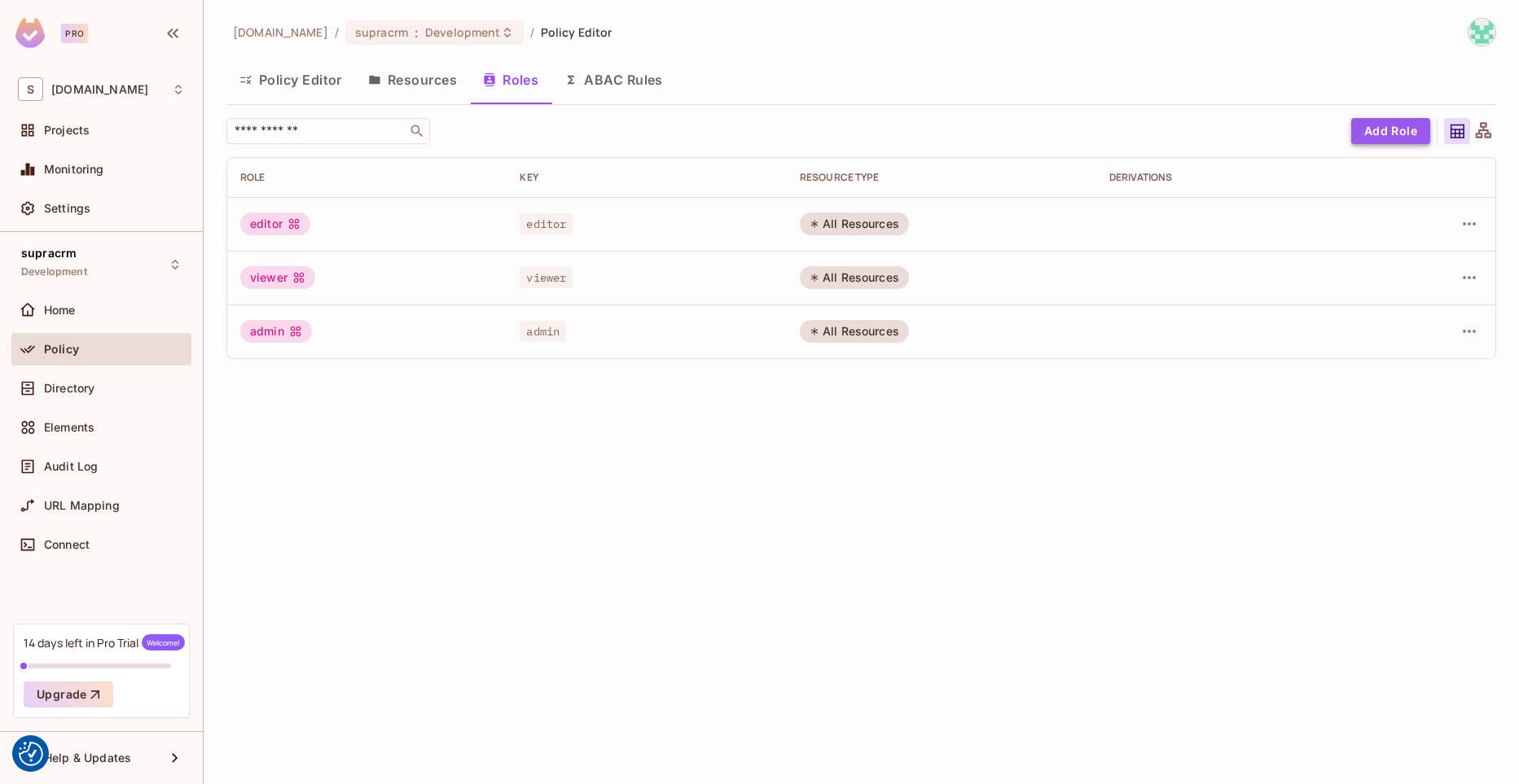
click at [1367, 134] on button "Add Role" at bounding box center [1390, 131] width 79 height 26
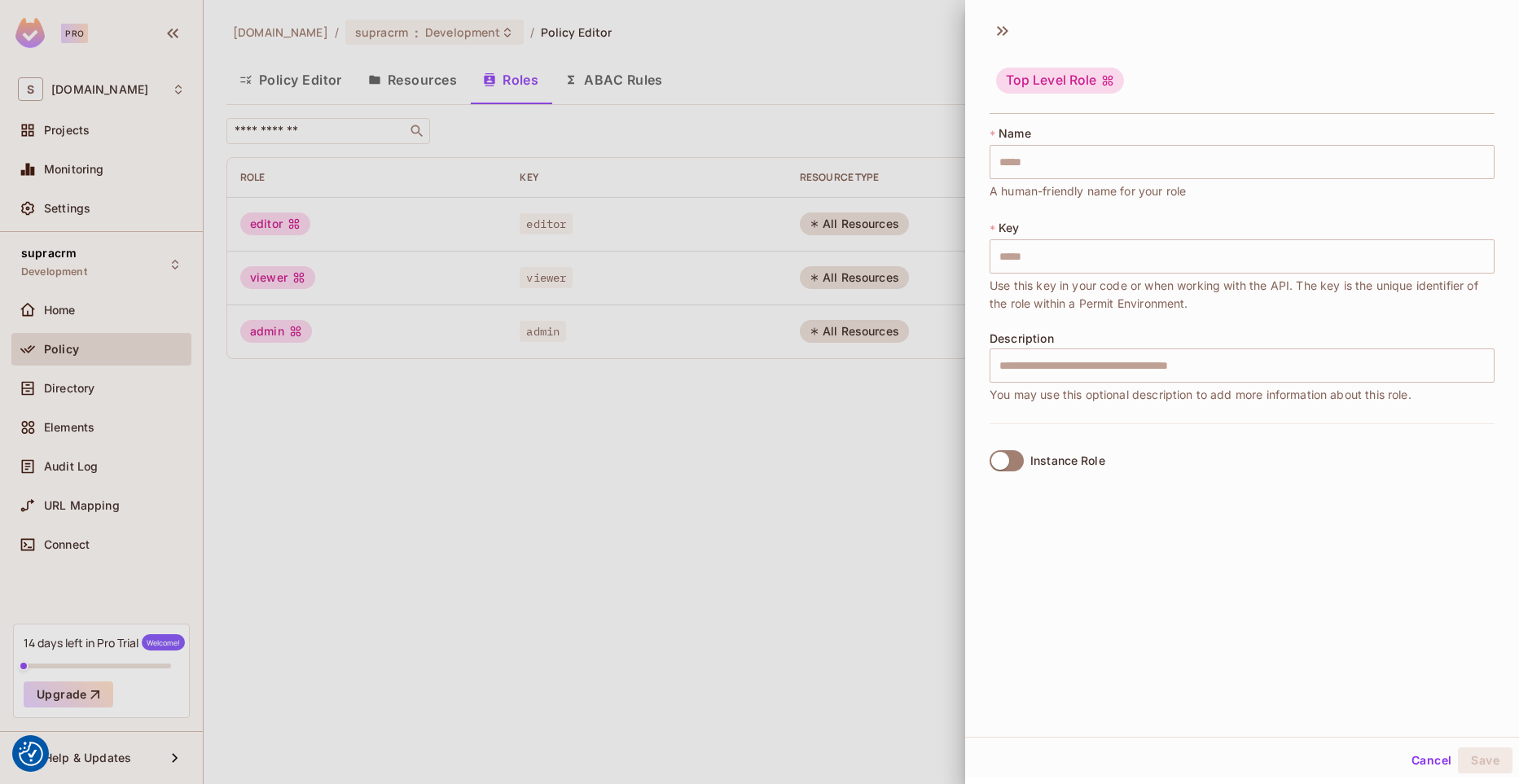
click at [1099, 79] on div "Top Level Role" at bounding box center [1060, 80] width 128 height 26
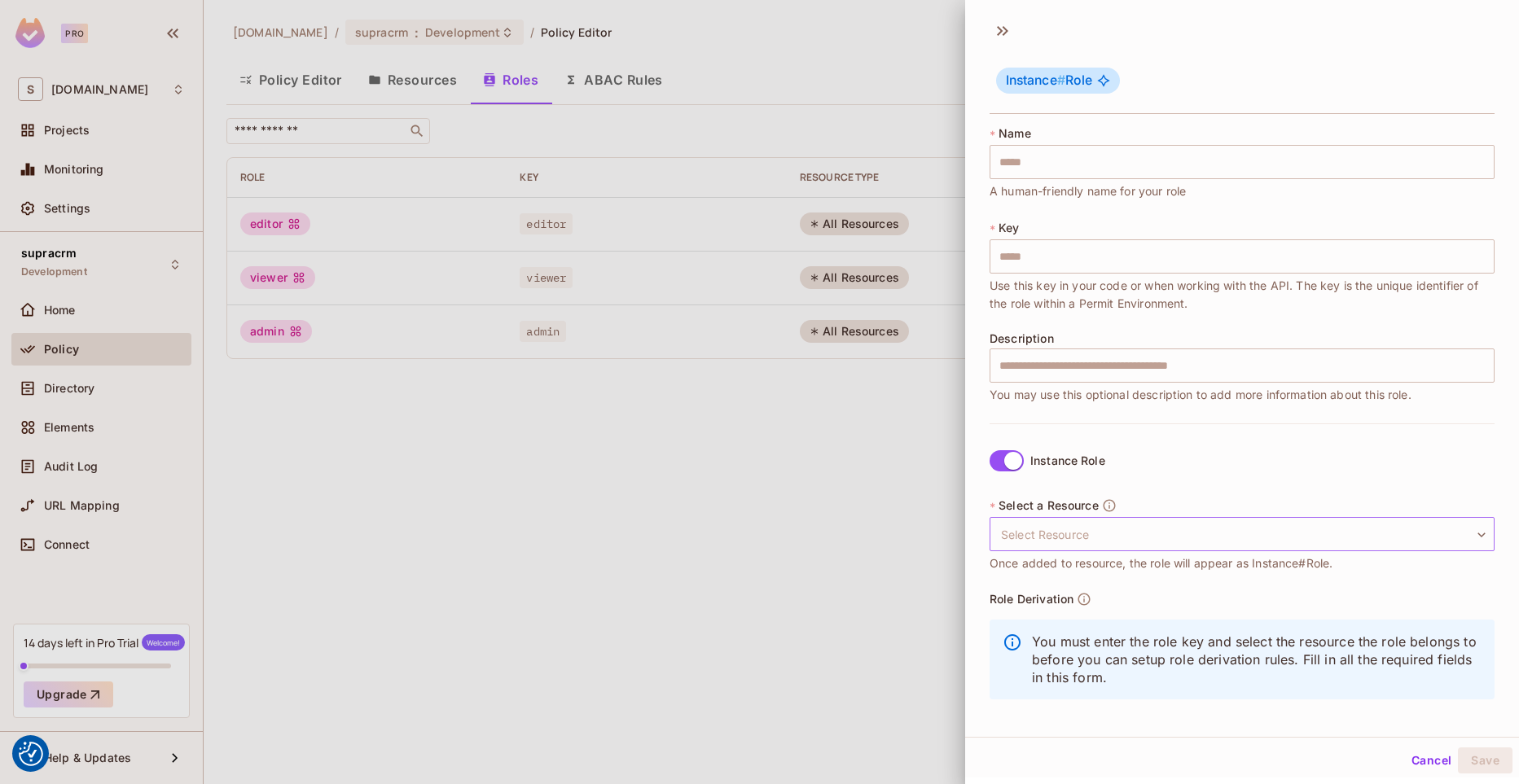
click at [1042, 533] on body "We use cookies to enhance your browsing experience, serve personalized ads or c…" at bounding box center [760, 392] width 1519 height 784
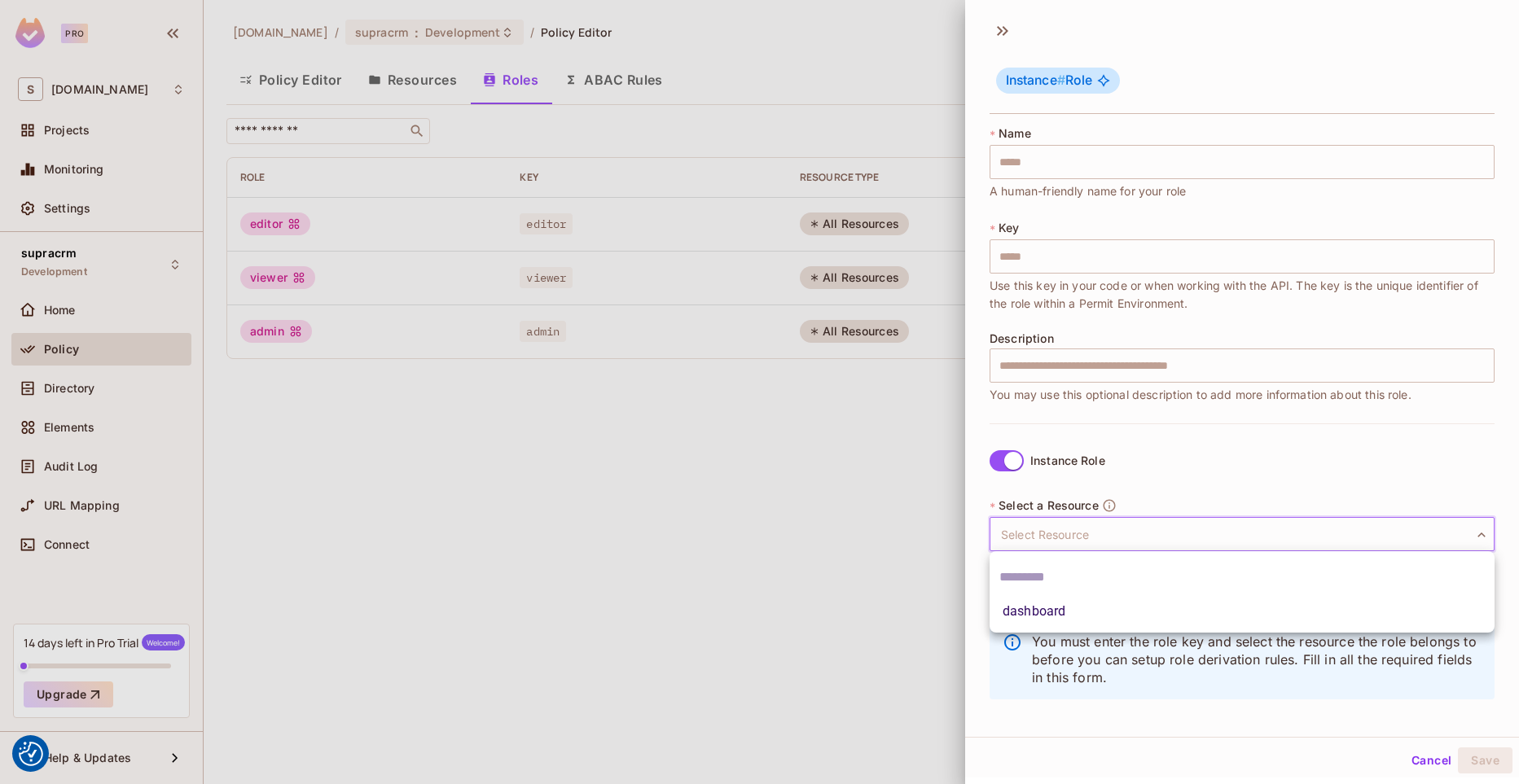
click at [1042, 533] on div at bounding box center [760, 392] width 1519 height 784
click at [1001, 29] on icon at bounding box center [1003, 31] width 26 height 26
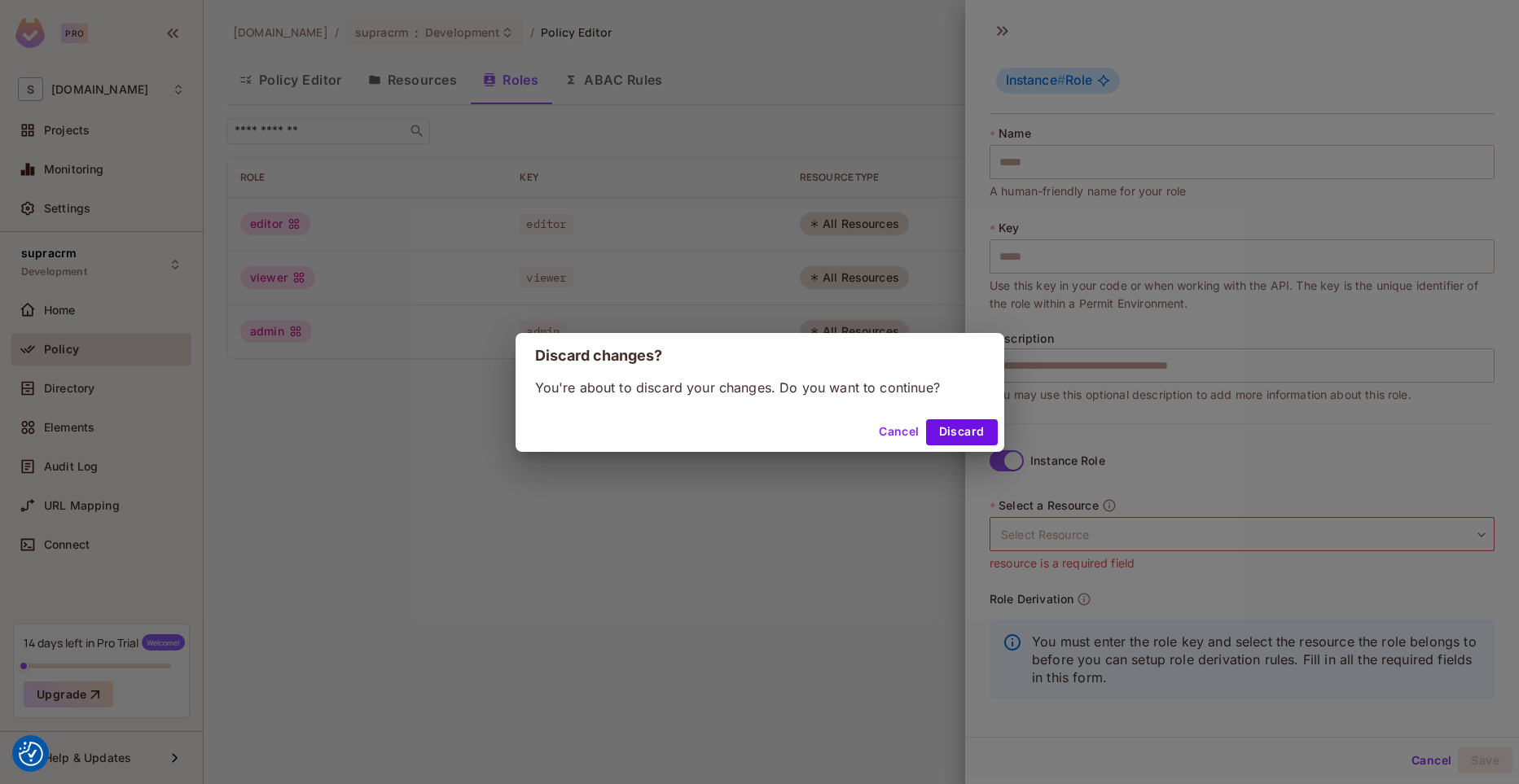
click at [886, 429] on button "Cancel" at bounding box center [898, 432] width 53 height 26
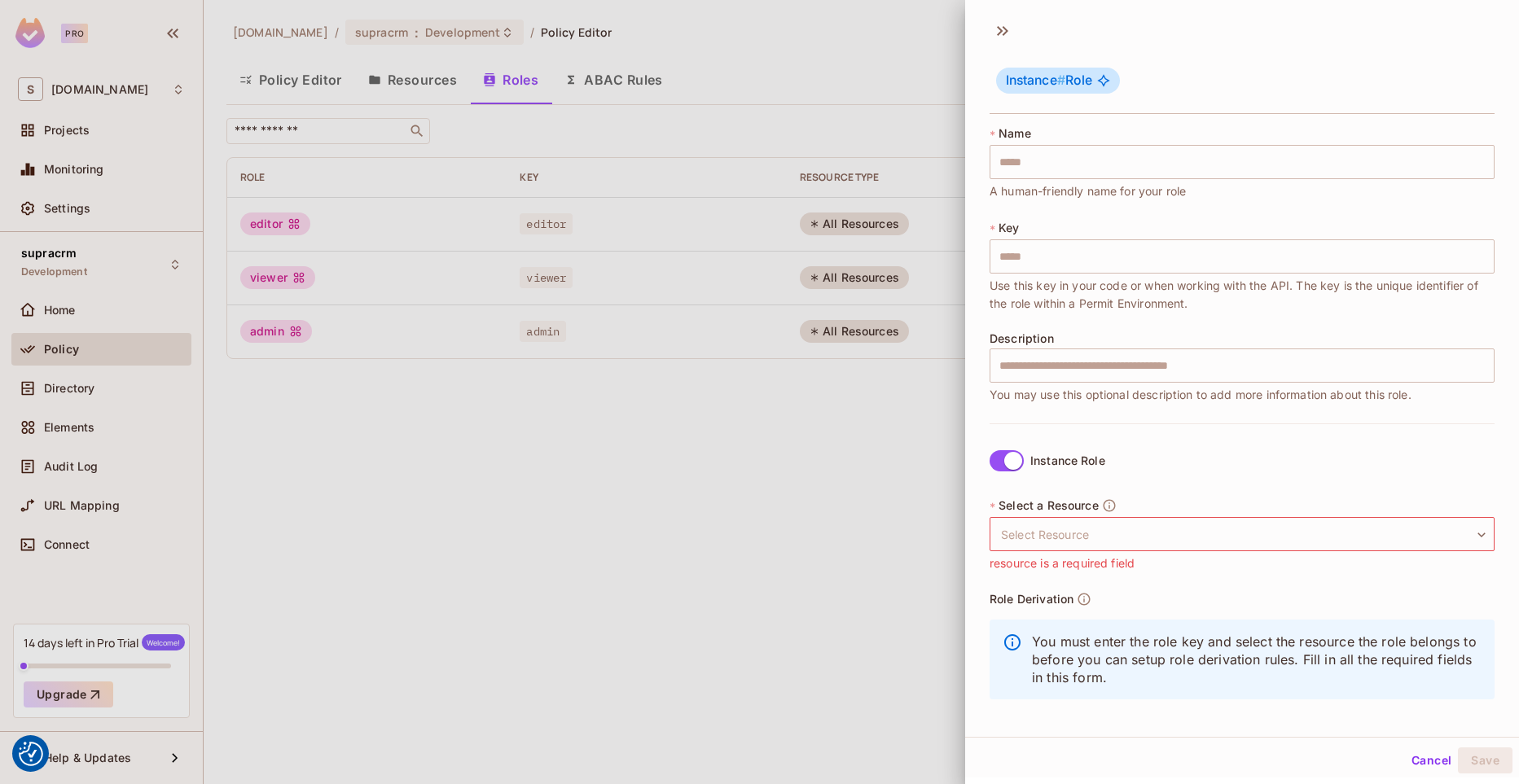
click at [926, 34] on div at bounding box center [760, 392] width 1519 height 784
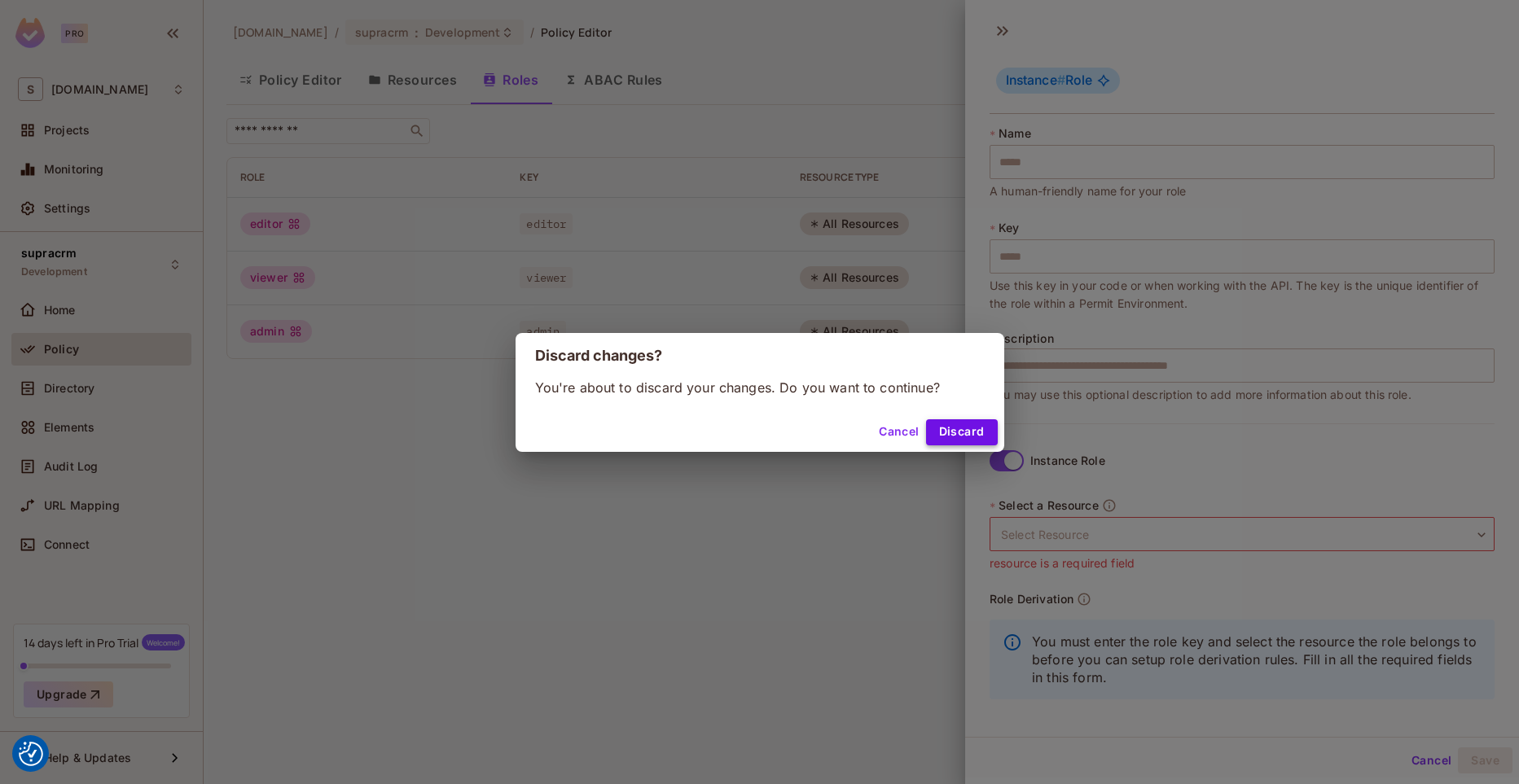
click at [960, 426] on button "Discard" at bounding box center [961, 432] width 71 height 26
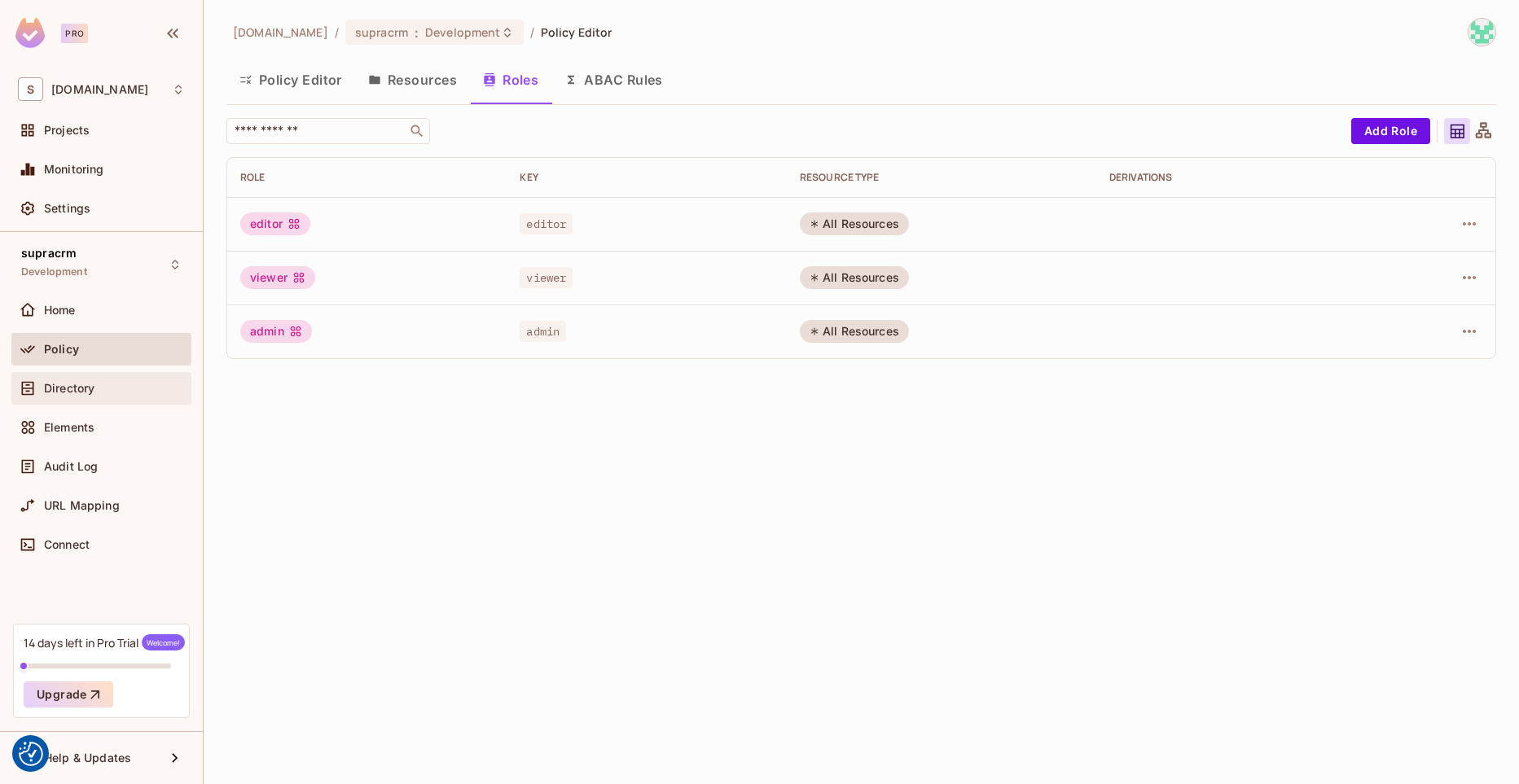
click at [96, 392] on div "Directory" at bounding box center [115, 388] width 141 height 13
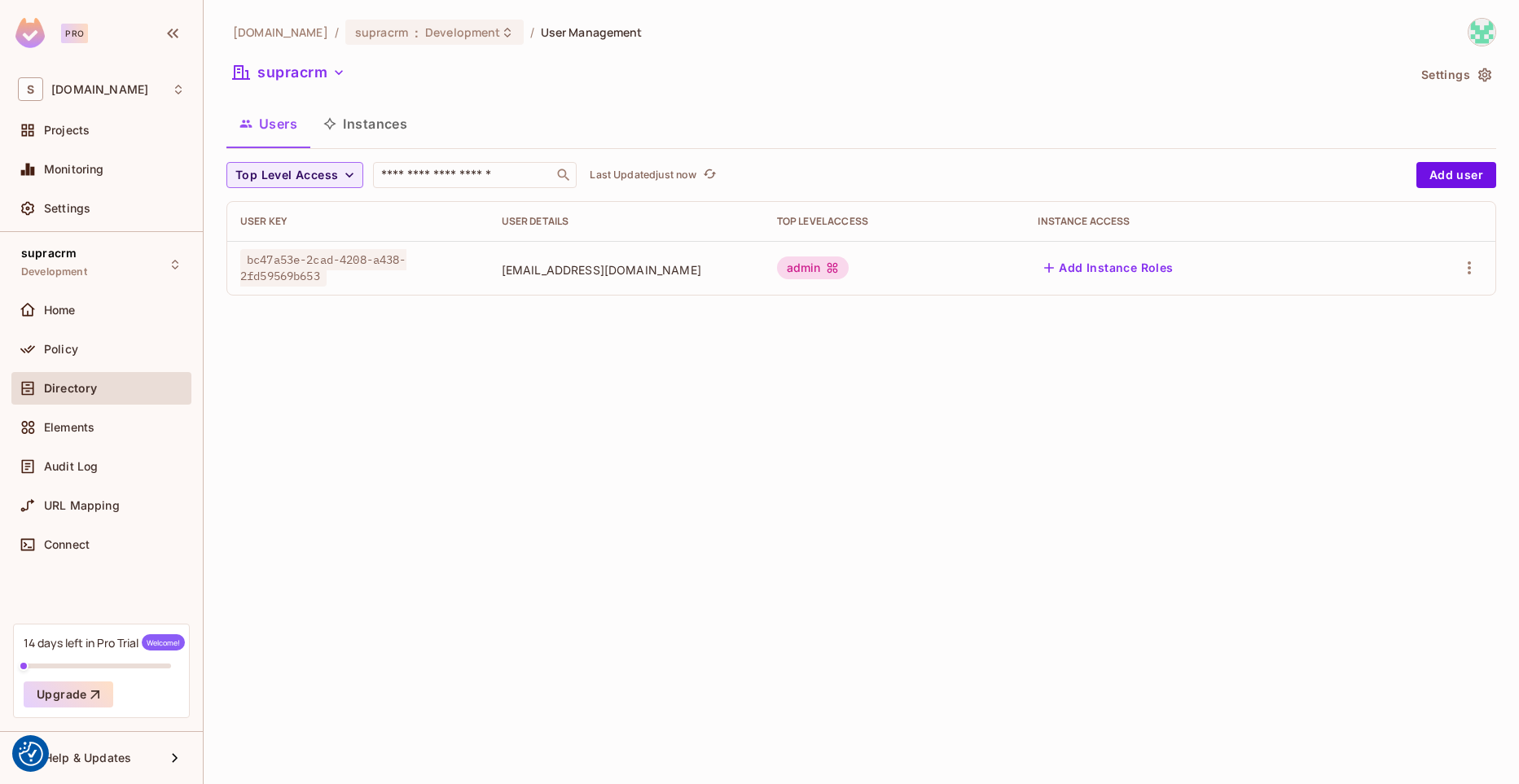
click at [398, 129] on button "Instances" at bounding box center [364, 124] width 110 height 41
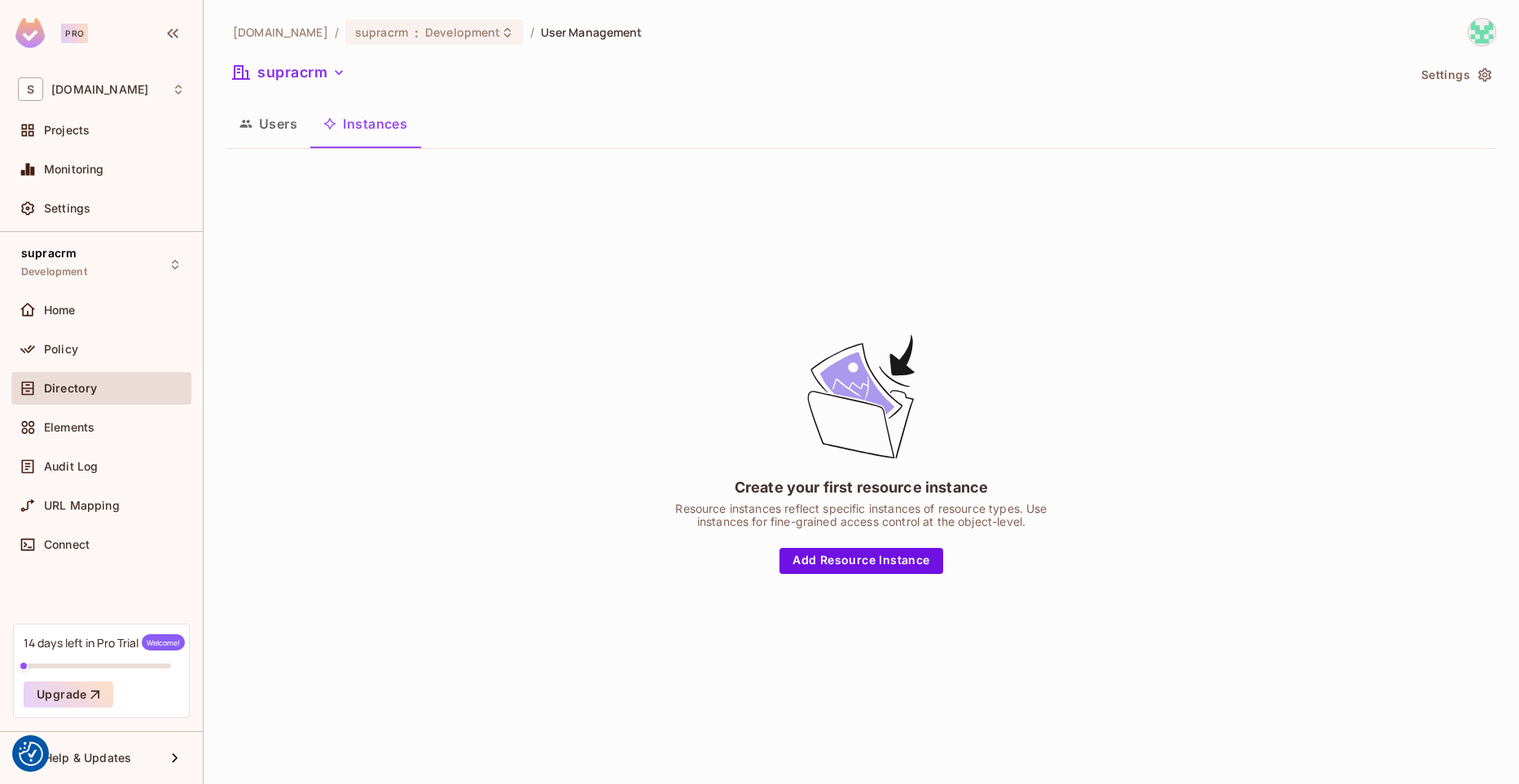
click at [245, 129] on icon "button" at bounding box center [246, 124] width 13 height 13
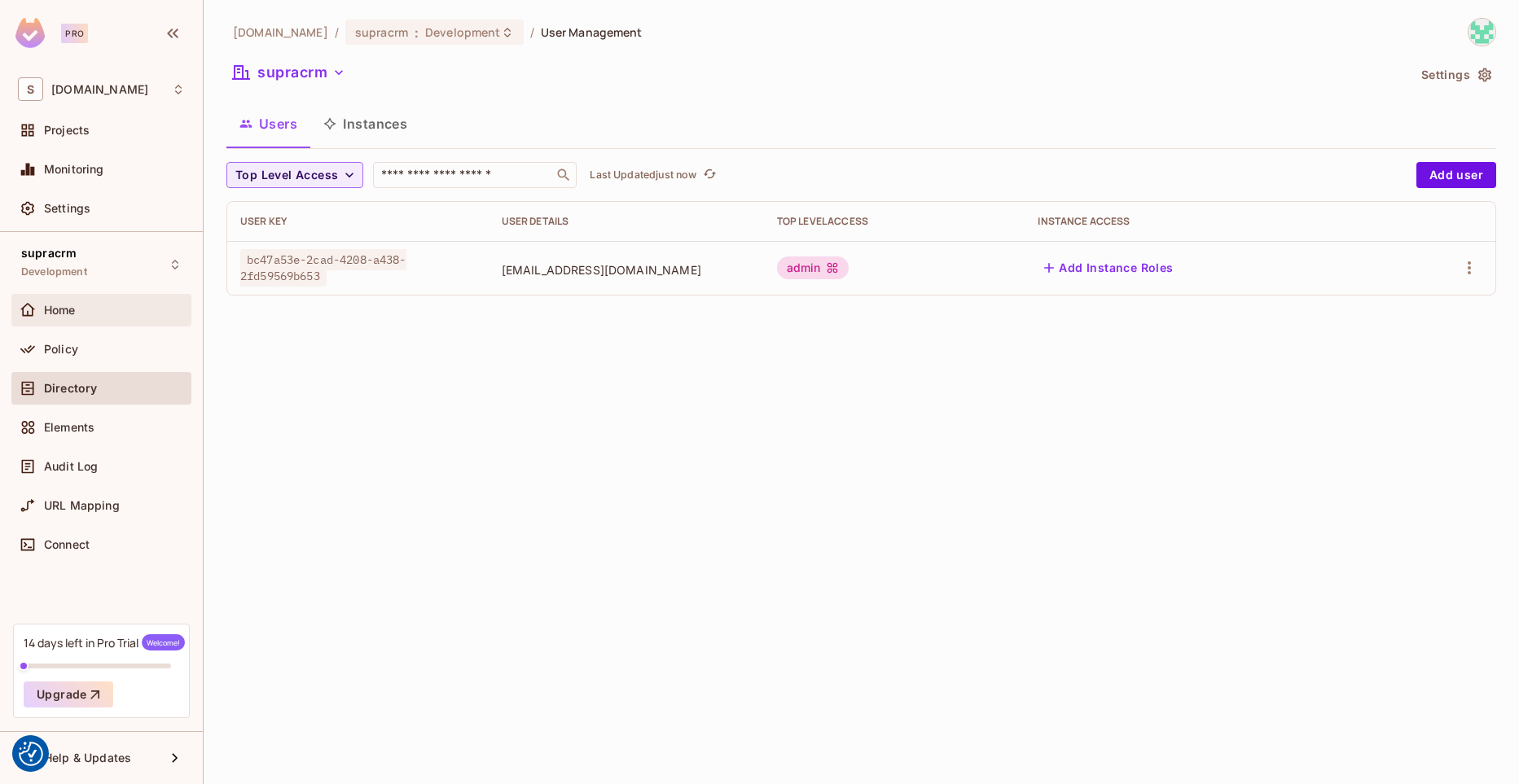
click at [80, 317] on div "Home" at bounding box center [101, 310] width 167 height 19
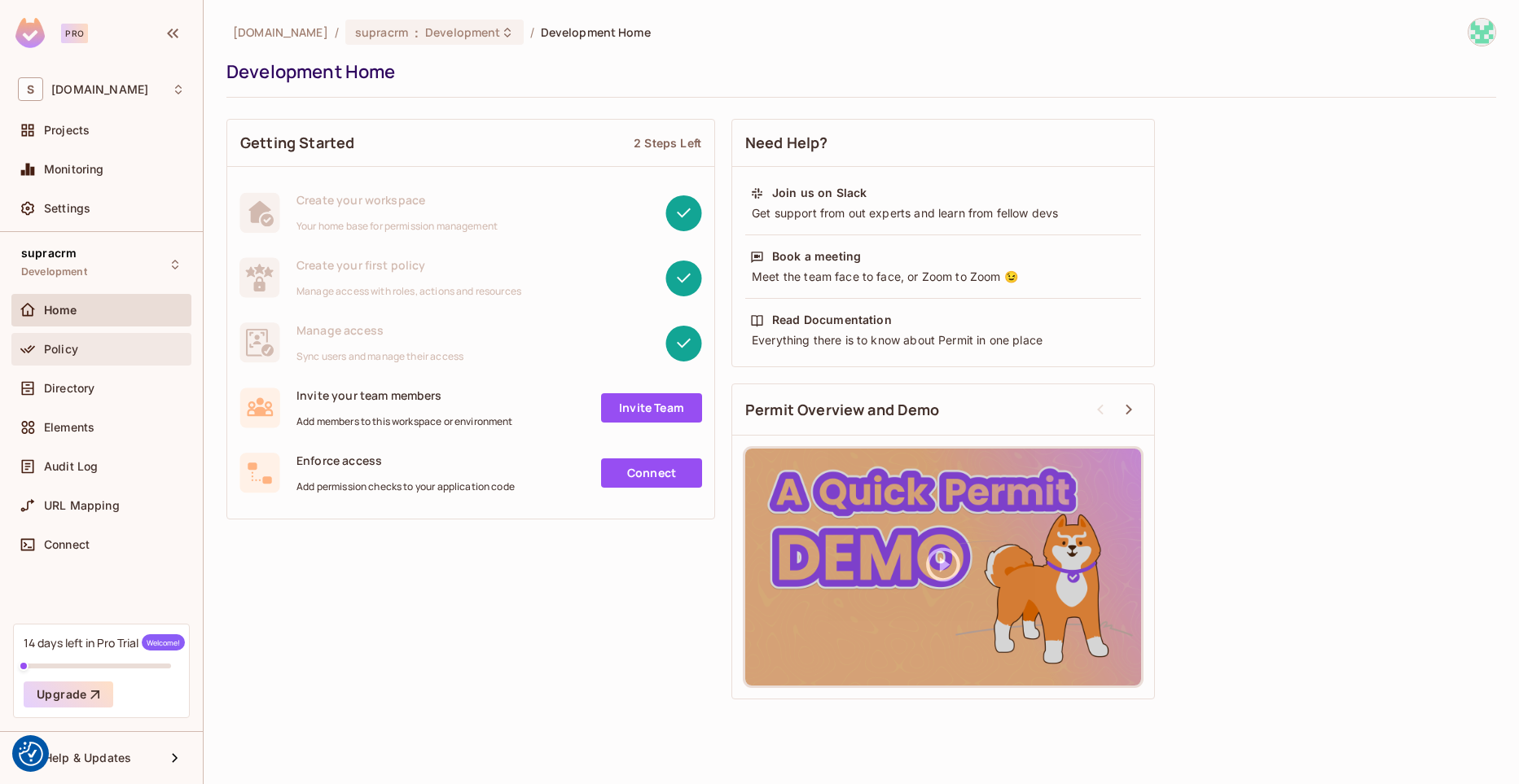
click at [93, 354] on div "Policy" at bounding box center [115, 349] width 141 height 13
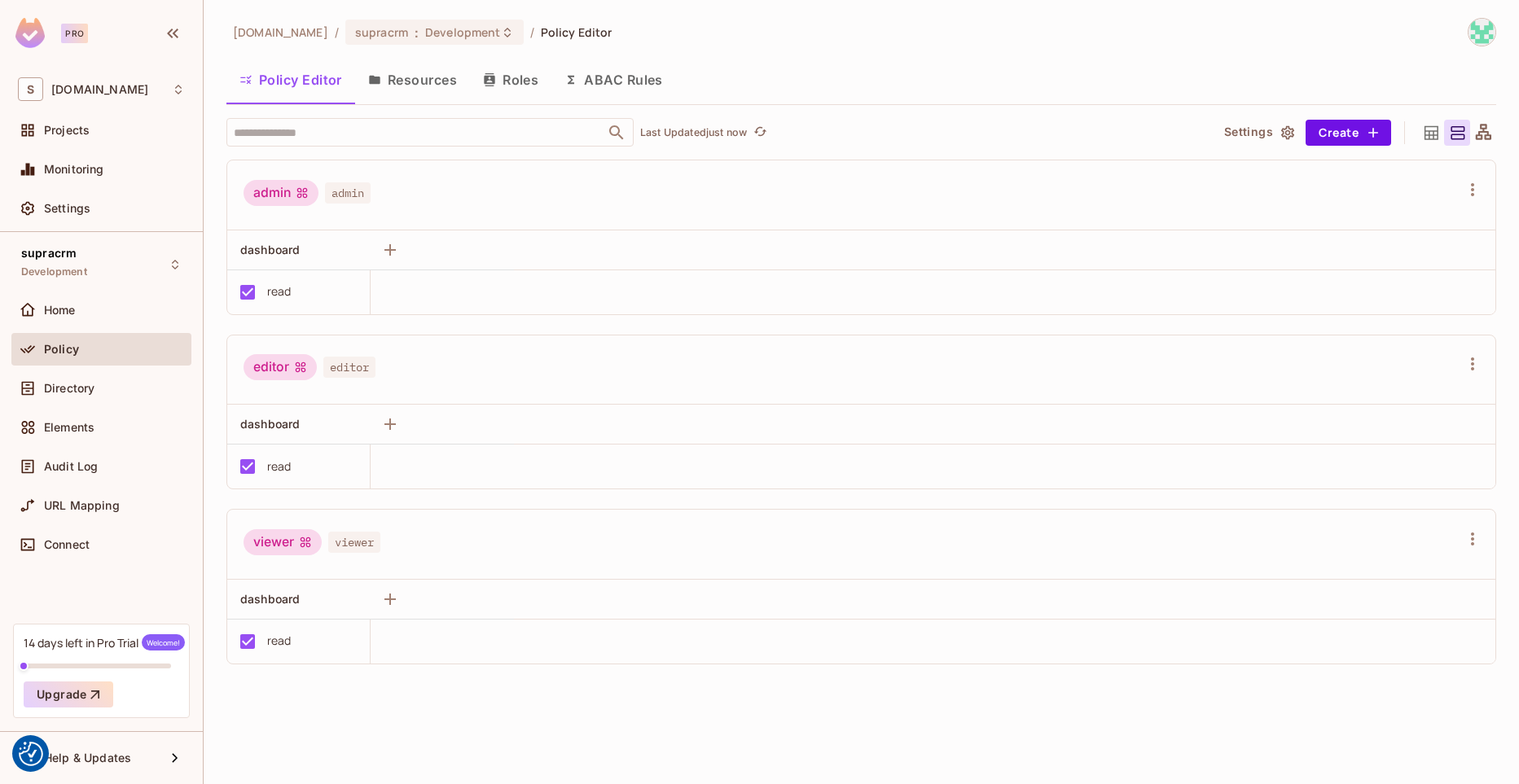
click at [518, 80] on button "Roles" at bounding box center [511, 80] width 81 height 41
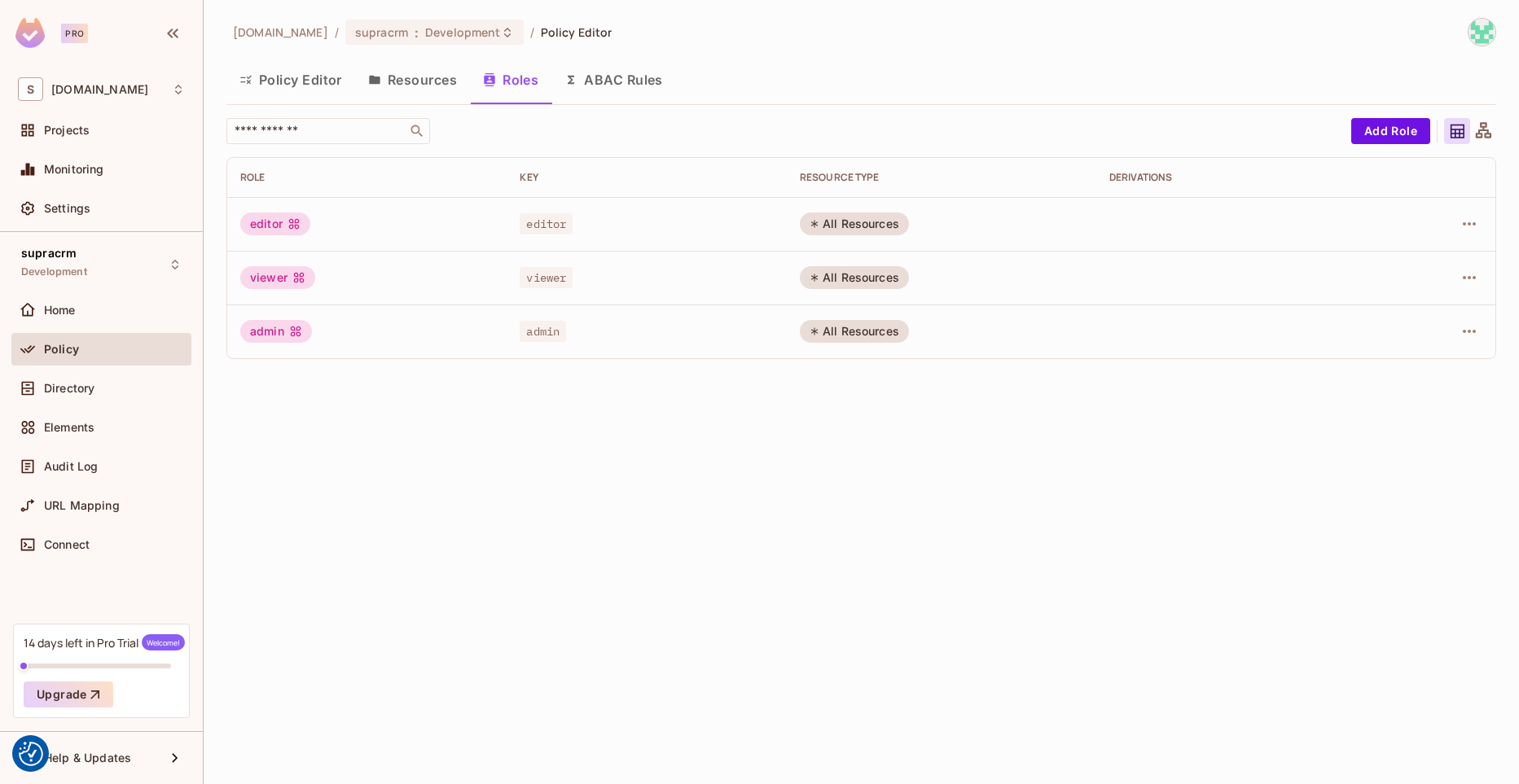
click at [541, 336] on span "admin" at bounding box center [543, 331] width 46 height 21
click at [814, 329] on icon at bounding box center [814, 331] width 10 height 10
click at [1356, 140] on button "Add Role" at bounding box center [1390, 131] width 79 height 26
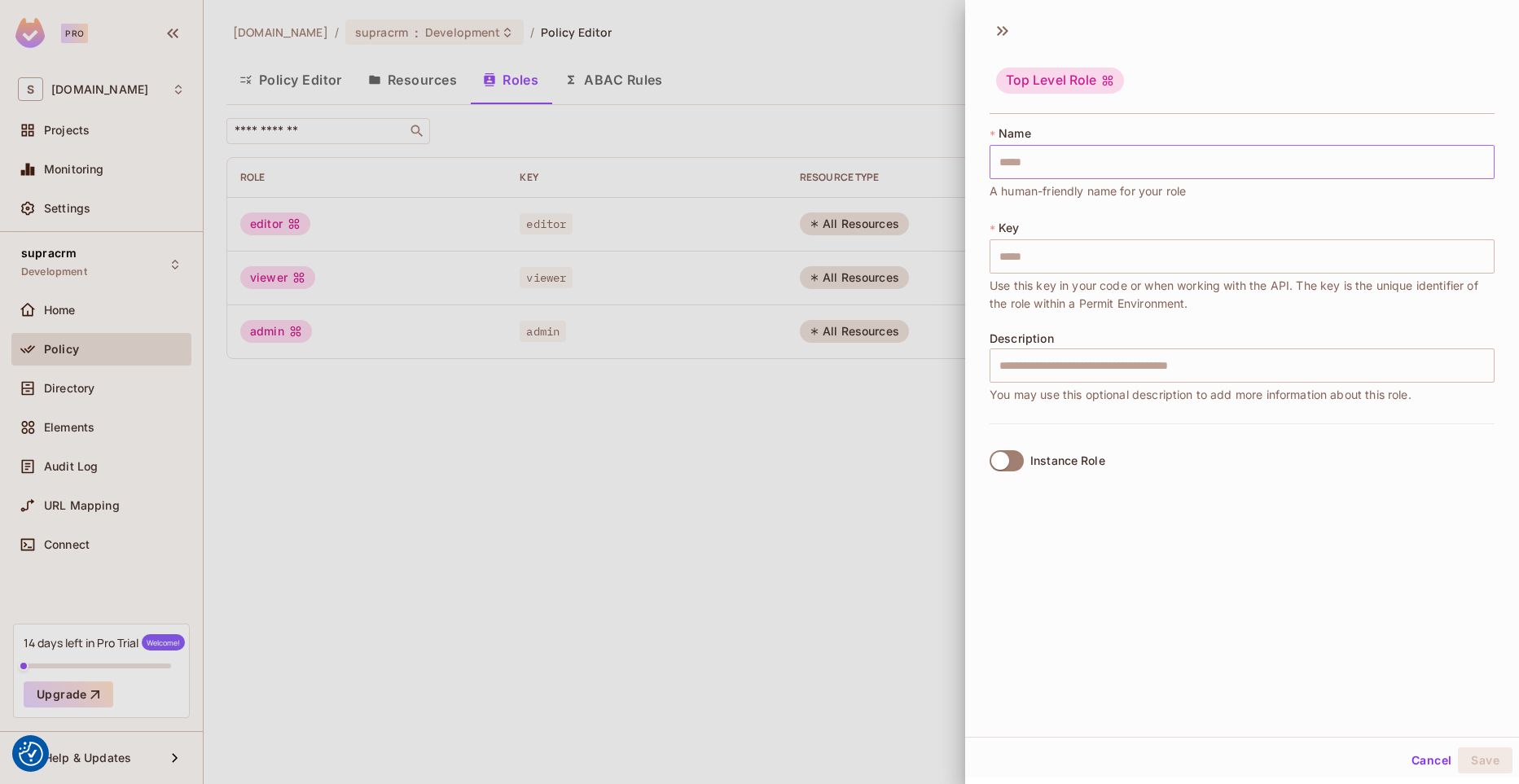
click at [1081, 178] on input "text" at bounding box center [1242, 162] width 505 height 34
type input "*"
type input "**"
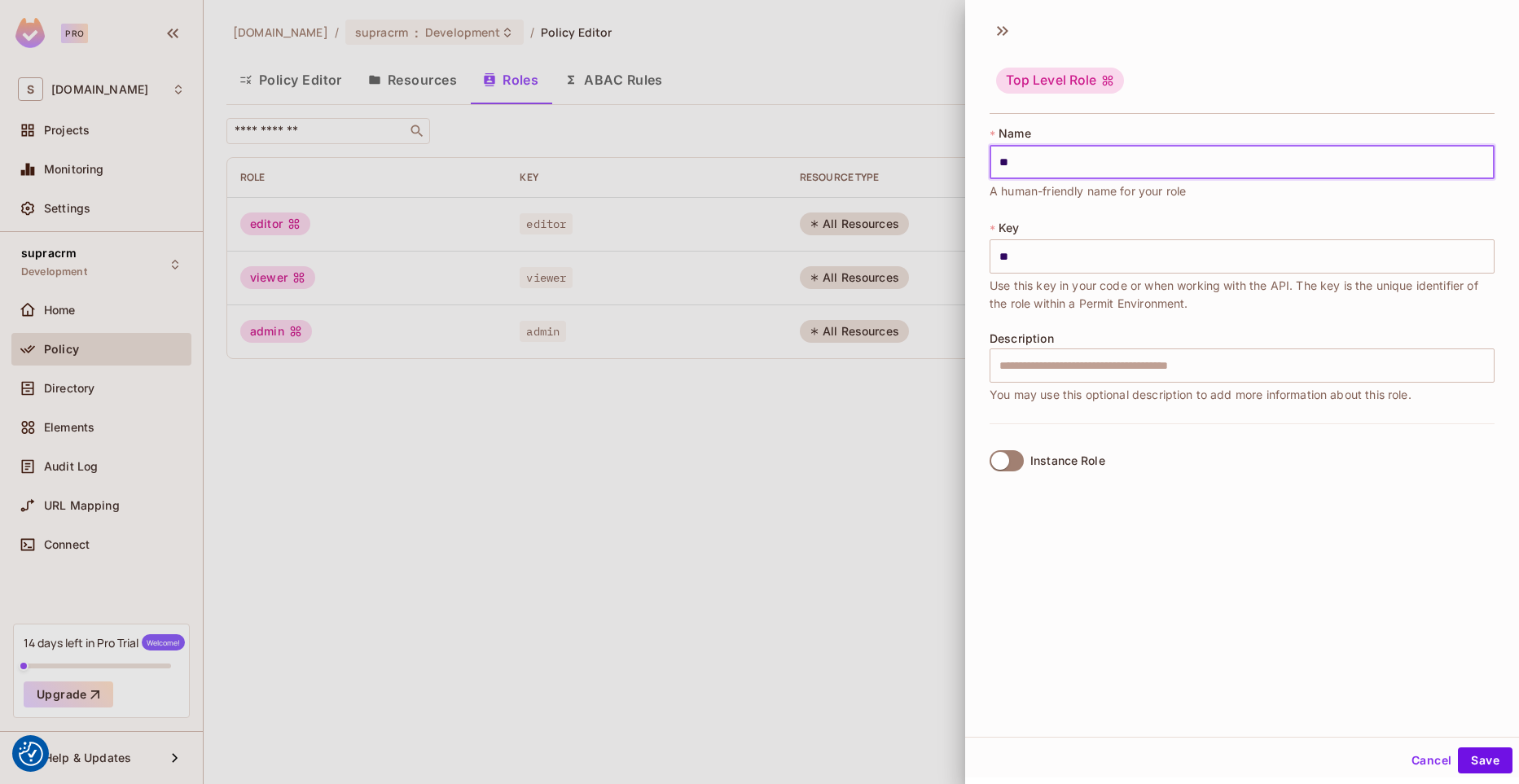
type input "*"
type input "**"
type input "***"
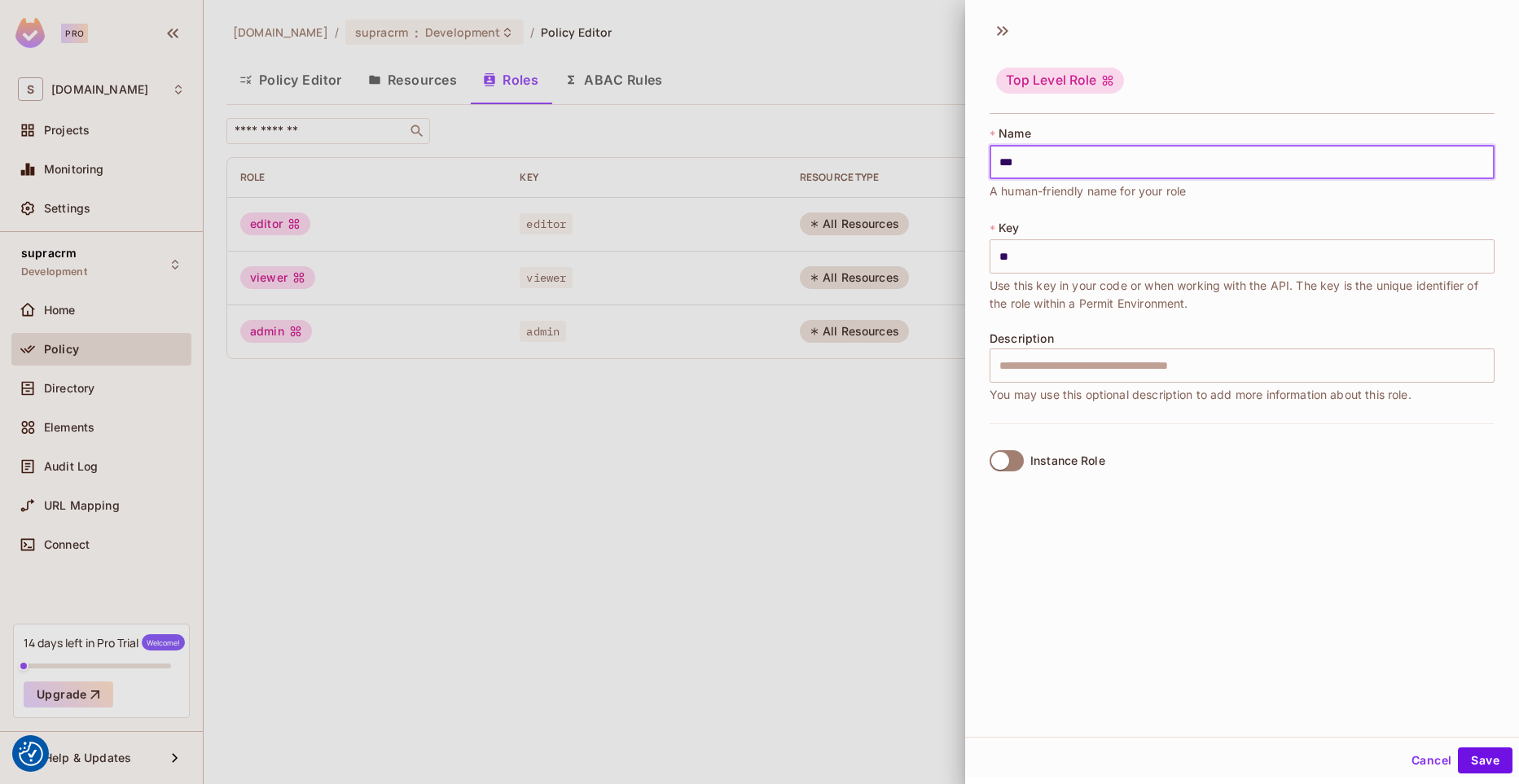
type input "***"
type input "****"
type input "*****"
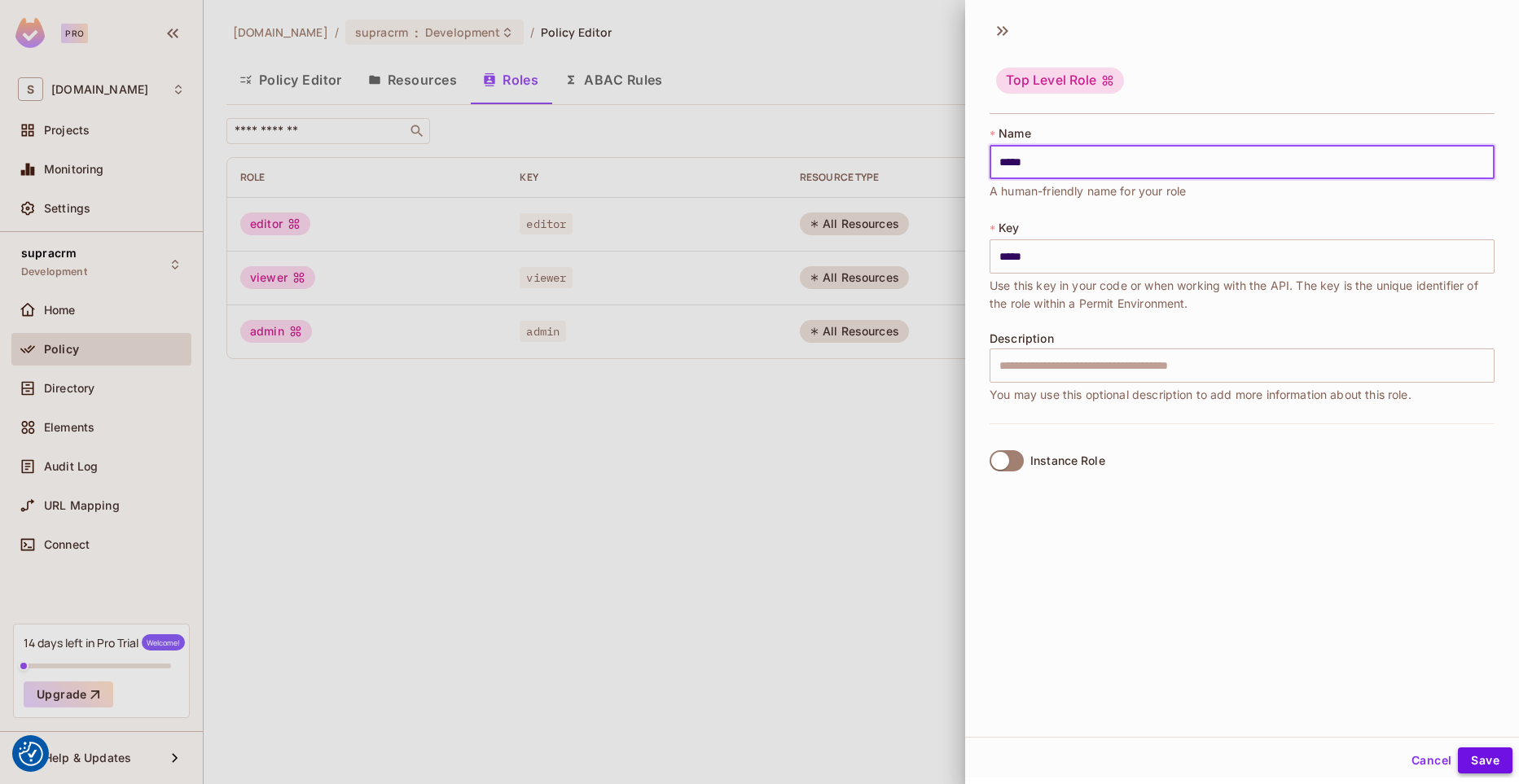
type input "*****"
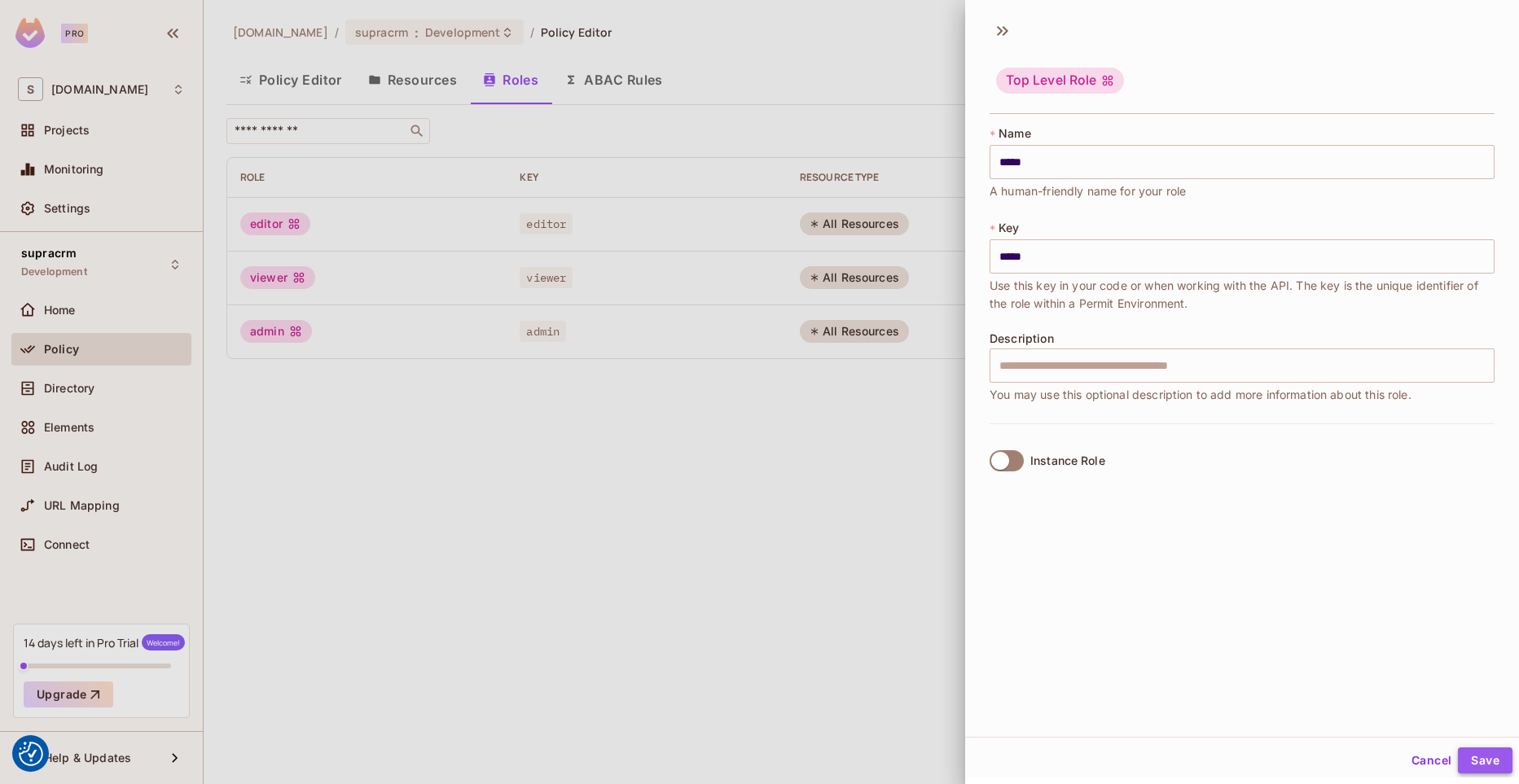
click at [1491, 765] on button "Save" at bounding box center [1485, 760] width 55 height 26
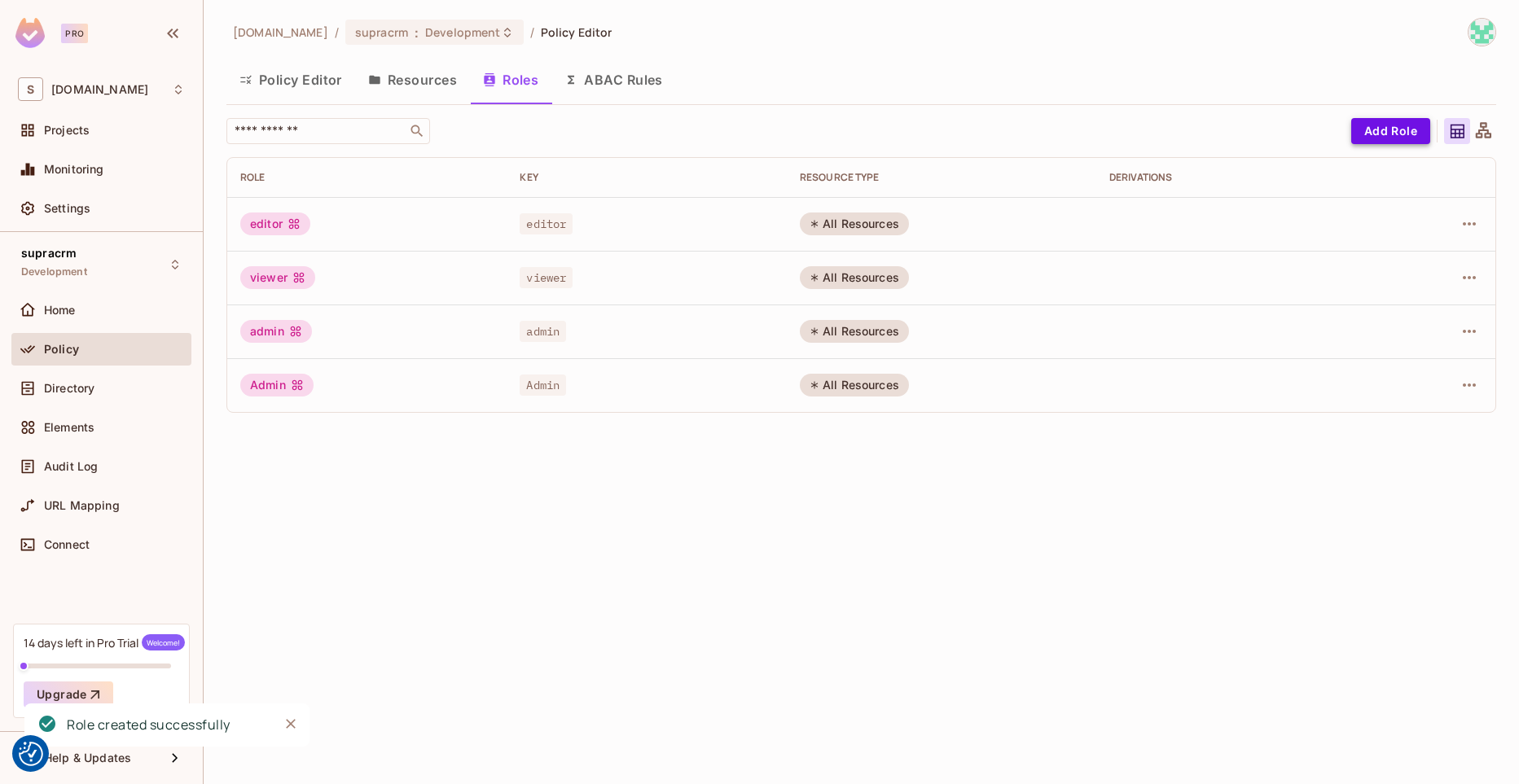
click at [1357, 128] on button "Add Role" at bounding box center [1390, 131] width 79 height 26
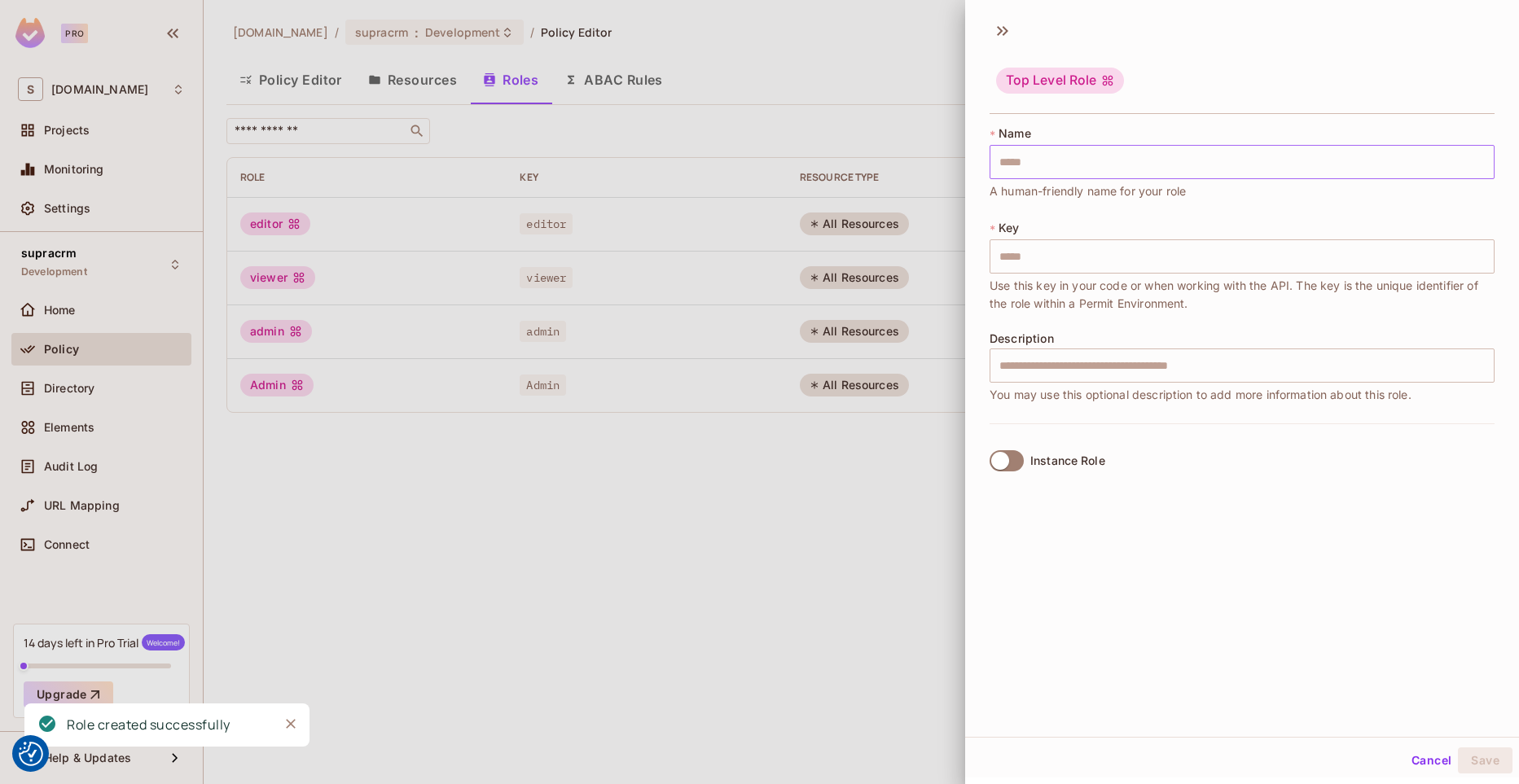
click at [1079, 158] on input "text" at bounding box center [1242, 162] width 505 height 34
type input "*"
type input "**"
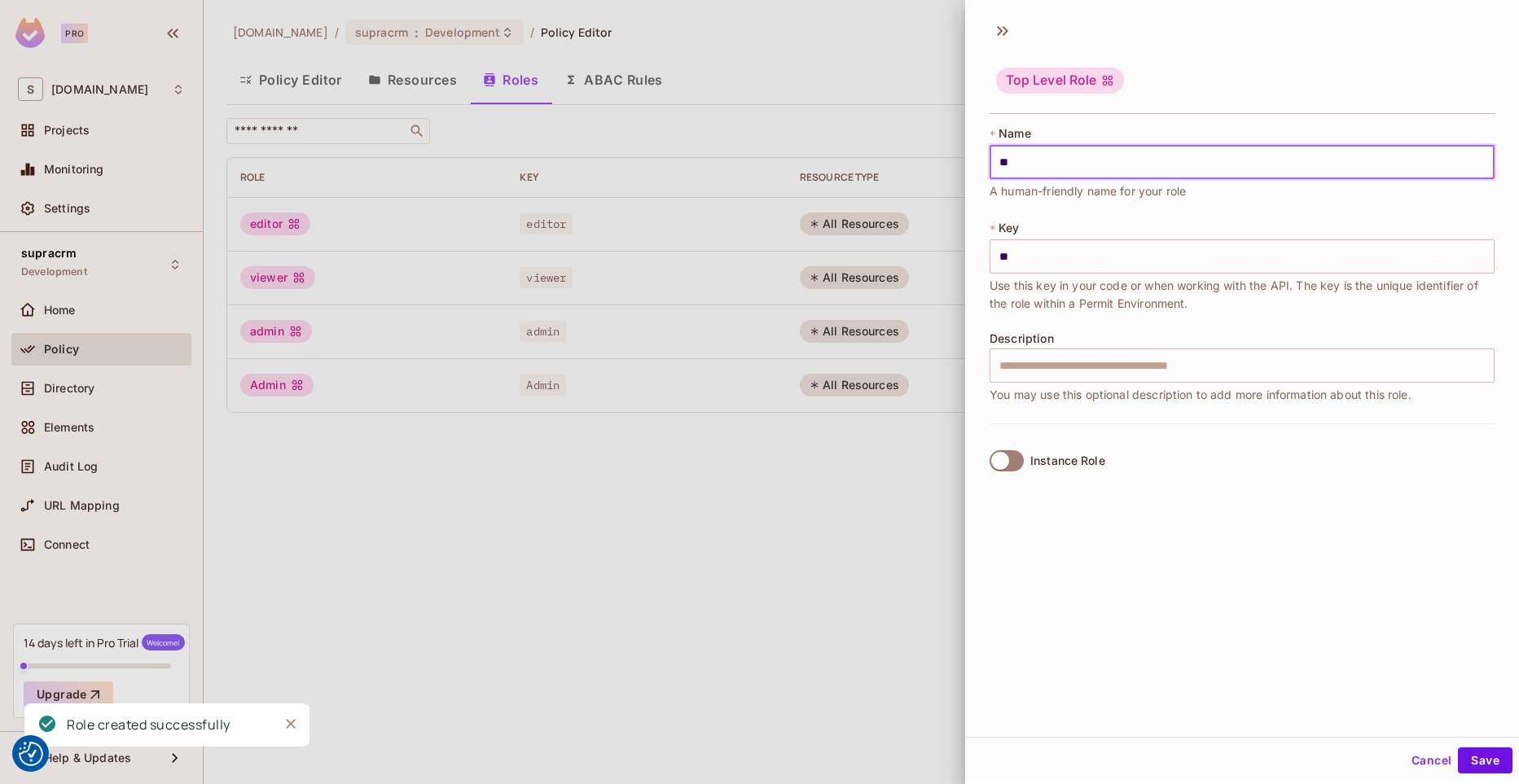
type input "***"
type input "****"
type input "*****"
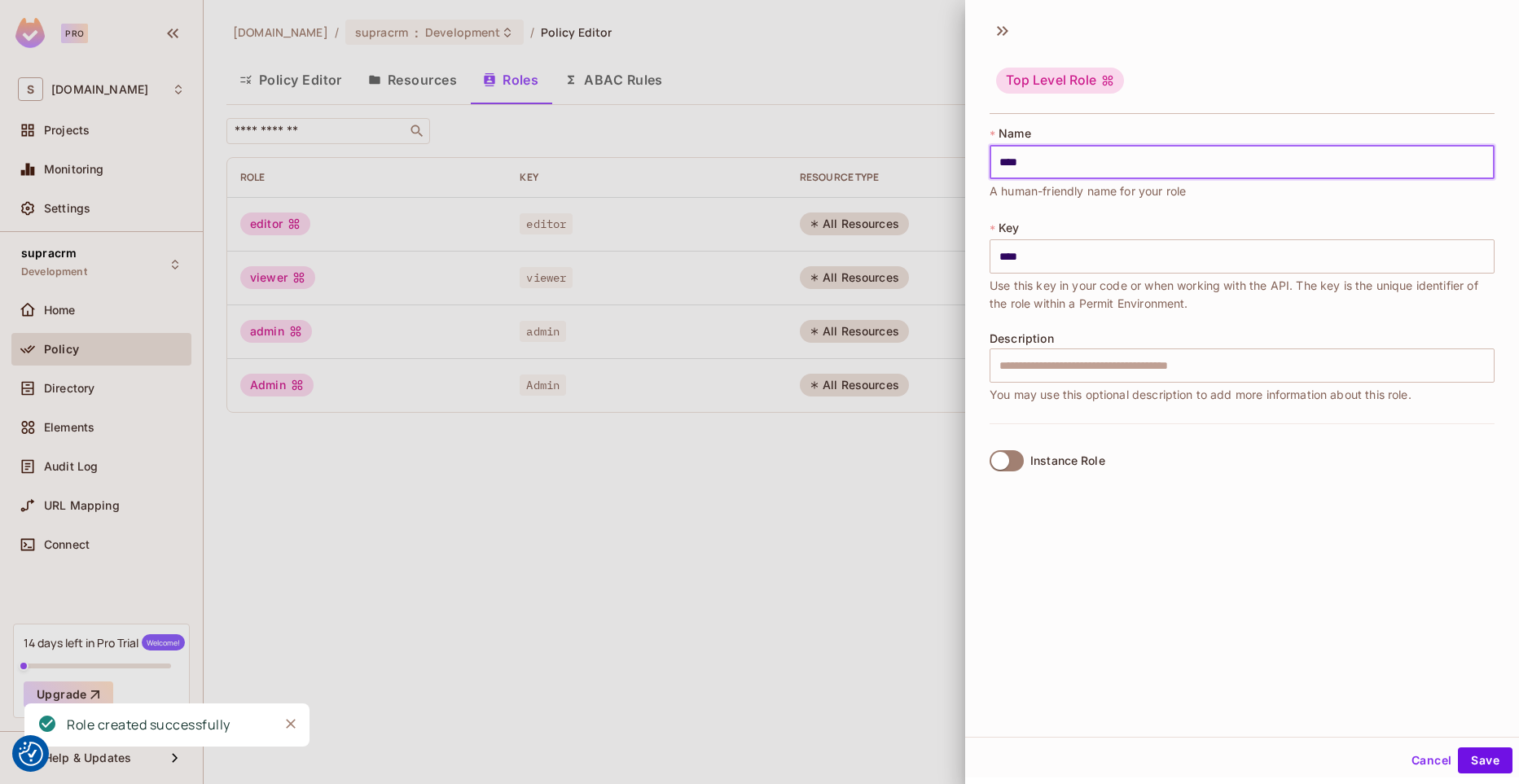
type input "*****"
type input "******"
type input "*******"
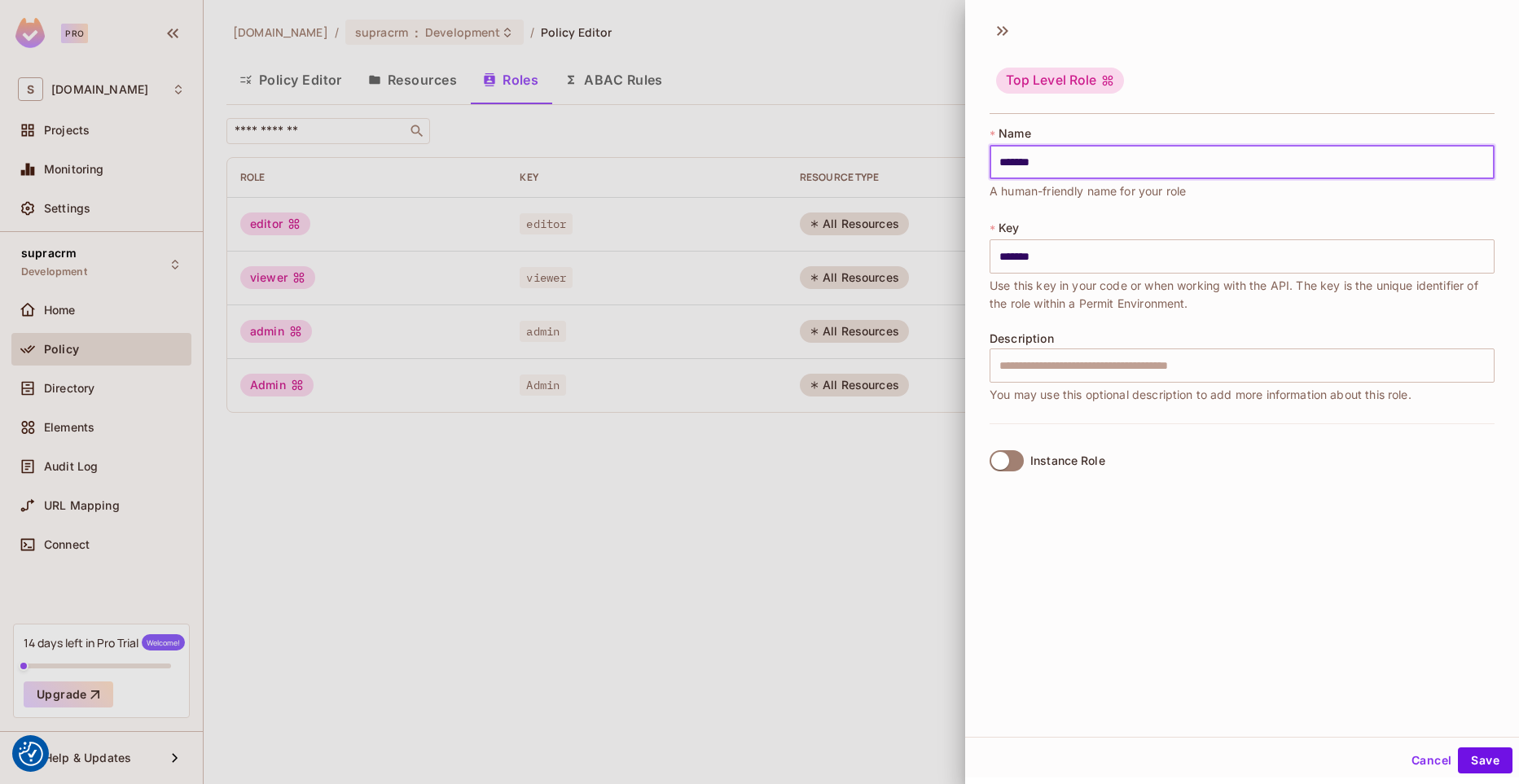
type input "********"
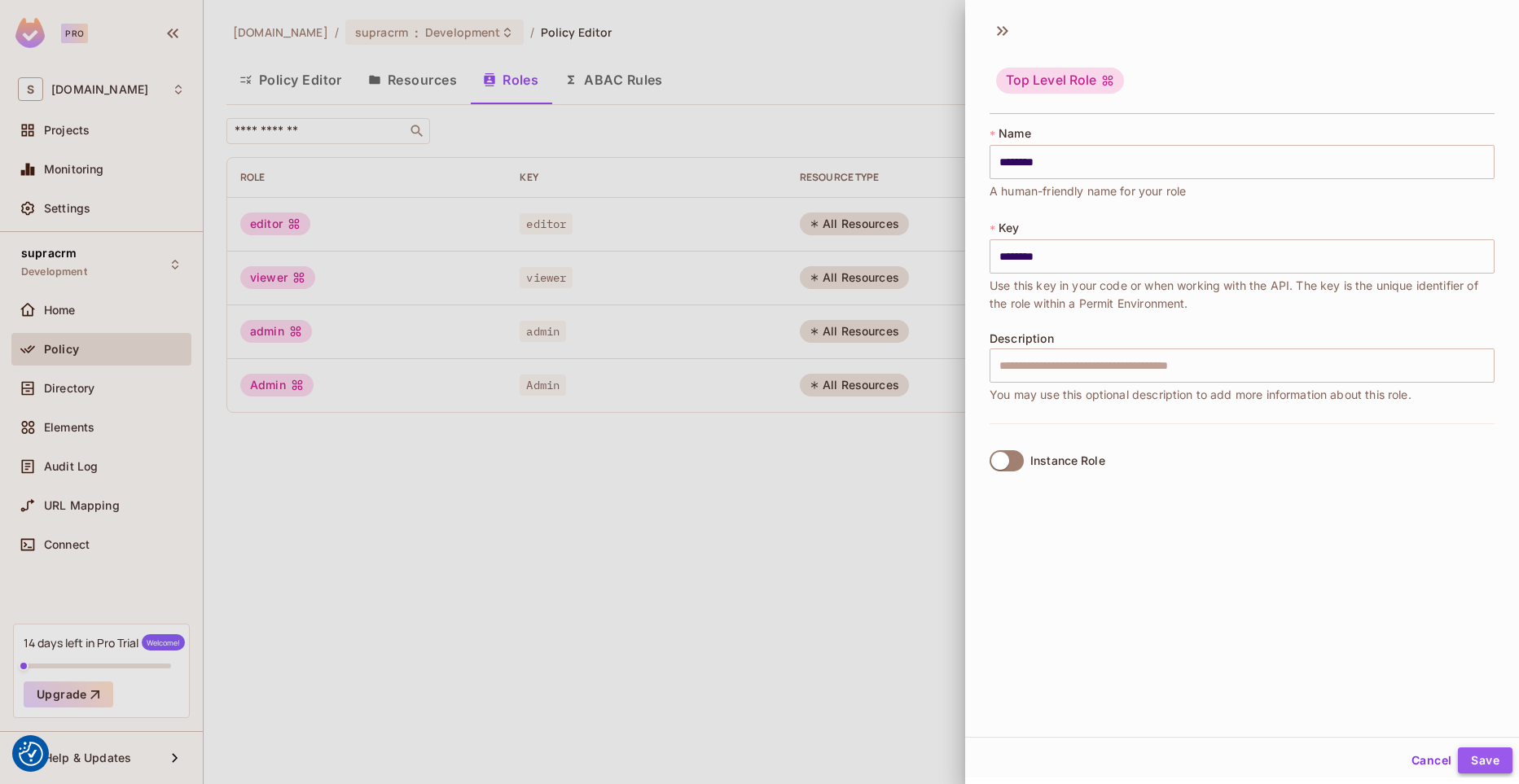
click at [1484, 766] on button "Save" at bounding box center [1485, 760] width 55 height 26
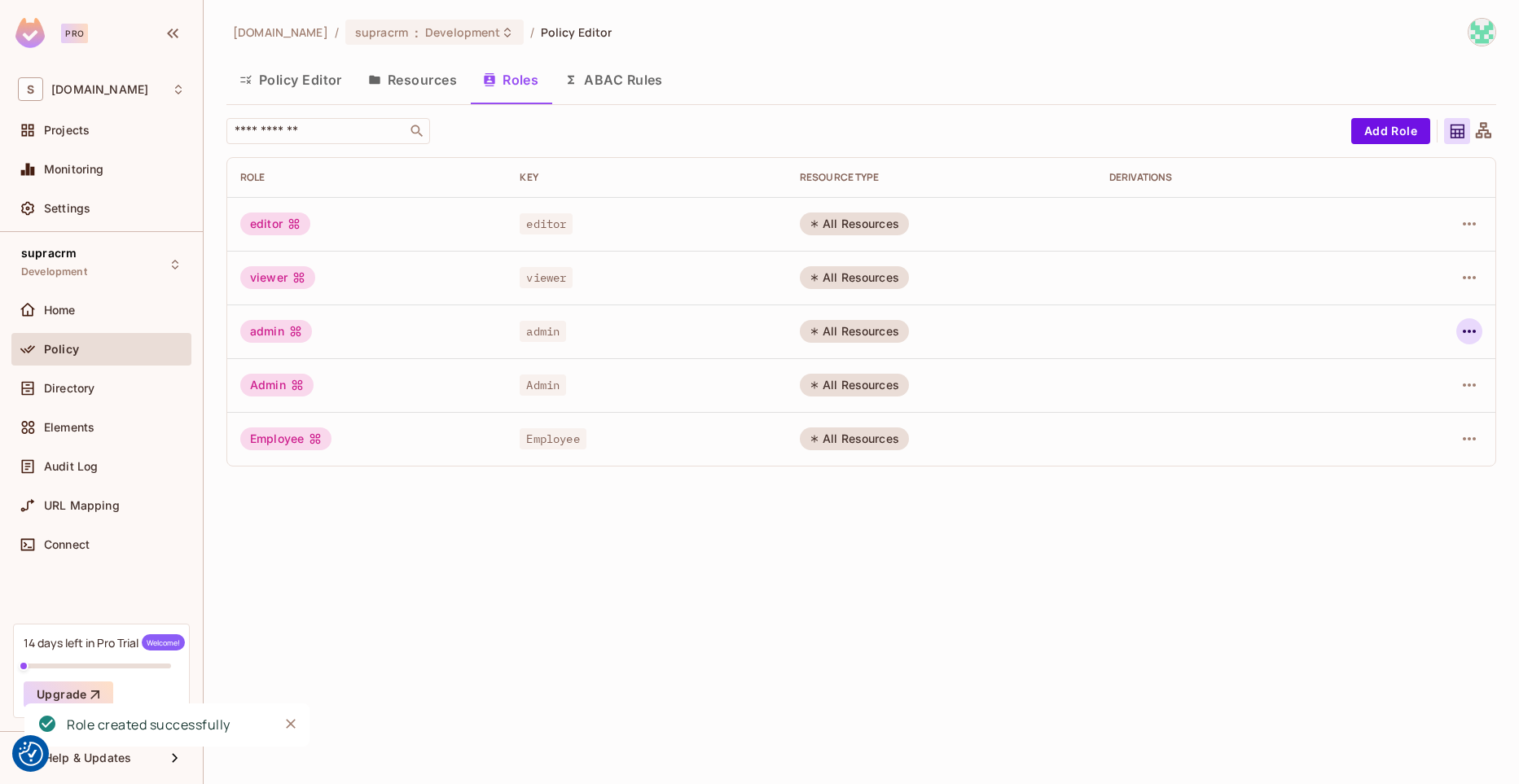
click at [1461, 324] on icon "button" at bounding box center [1469, 331] width 19 height 19
click at [1393, 436] on div "Delete Role" at bounding box center [1404, 441] width 63 height 17
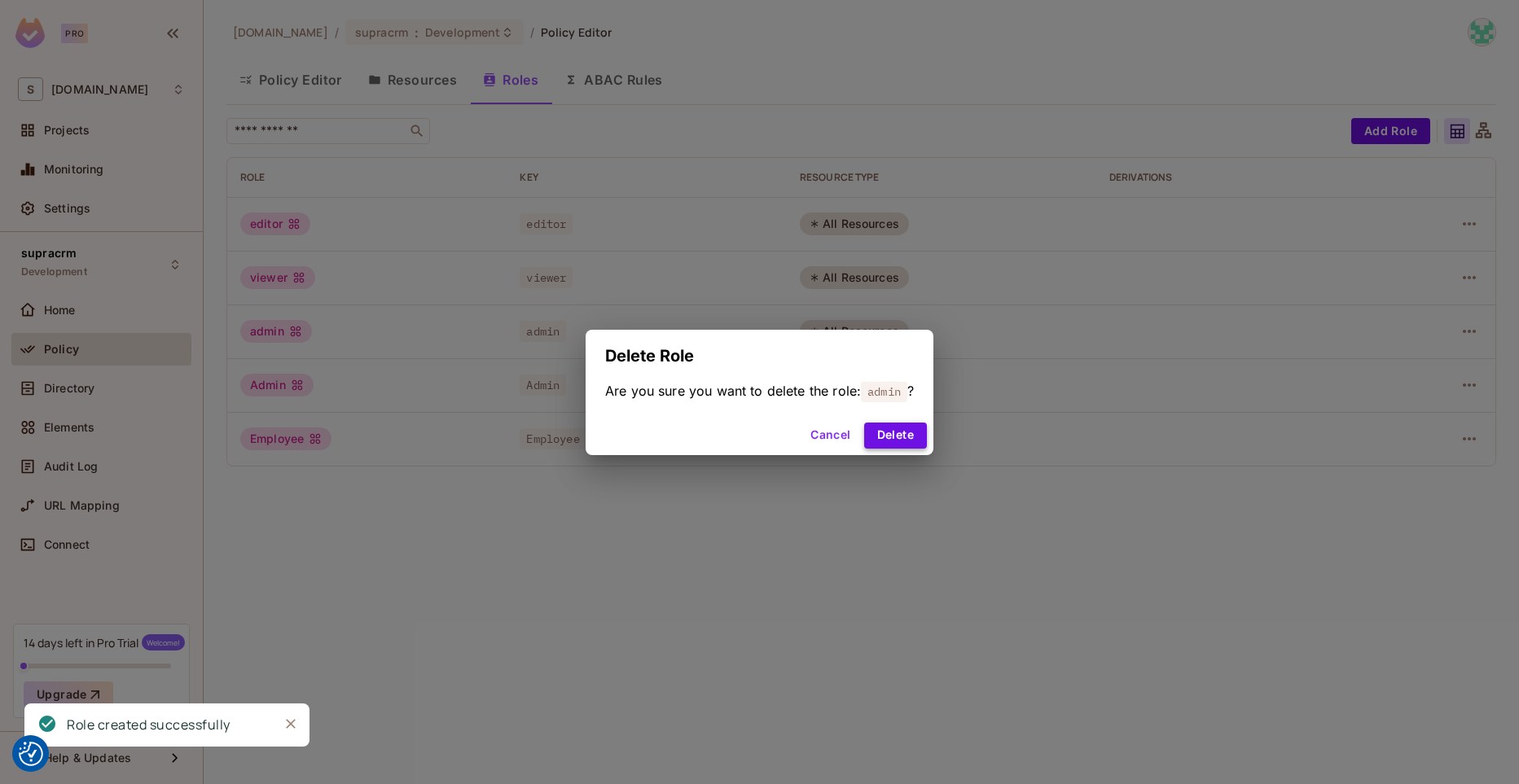
click at [914, 439] on button "Delete" at bounding box center [895, 435] width 63 height 26
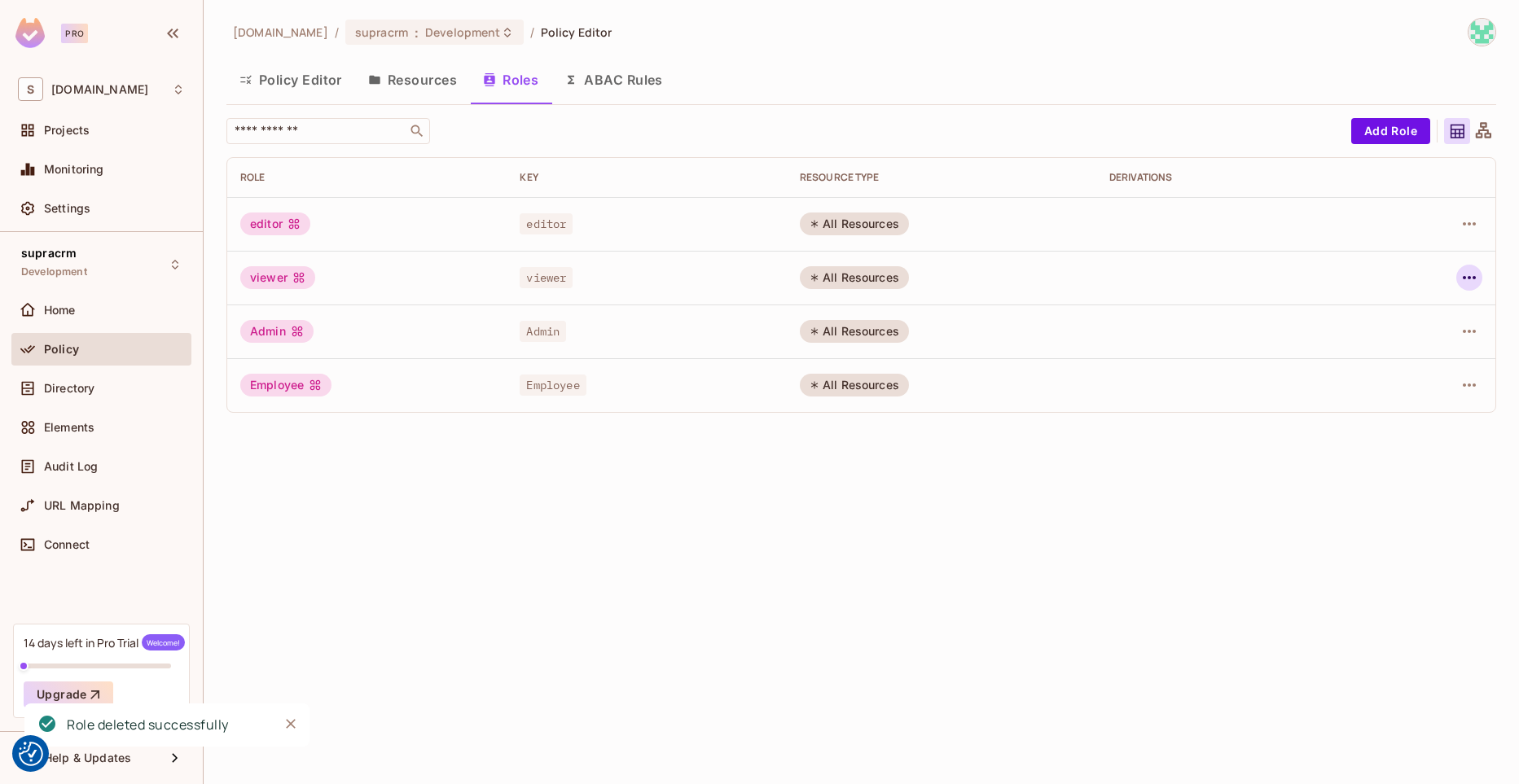
click at [1473, 277] on icon "button" at bounding box center [1469, 277] width 13 height 4
click at [1361, 380] on div "Delete Role" at bounding box center [1389, 386] width 100 height 26
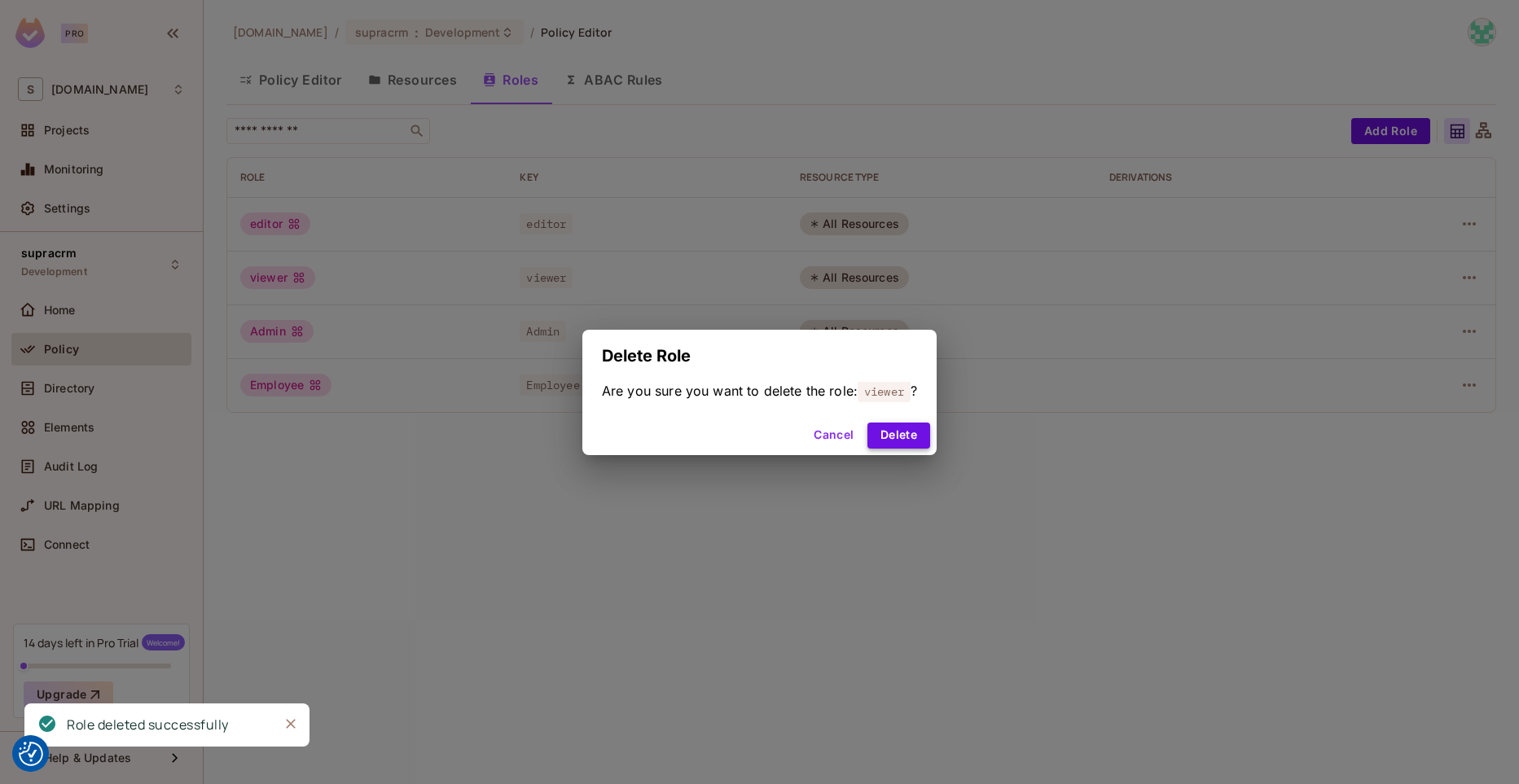
click at [887, 440] on button "Delete" at bounding box center [899, 435] width 63 height 26
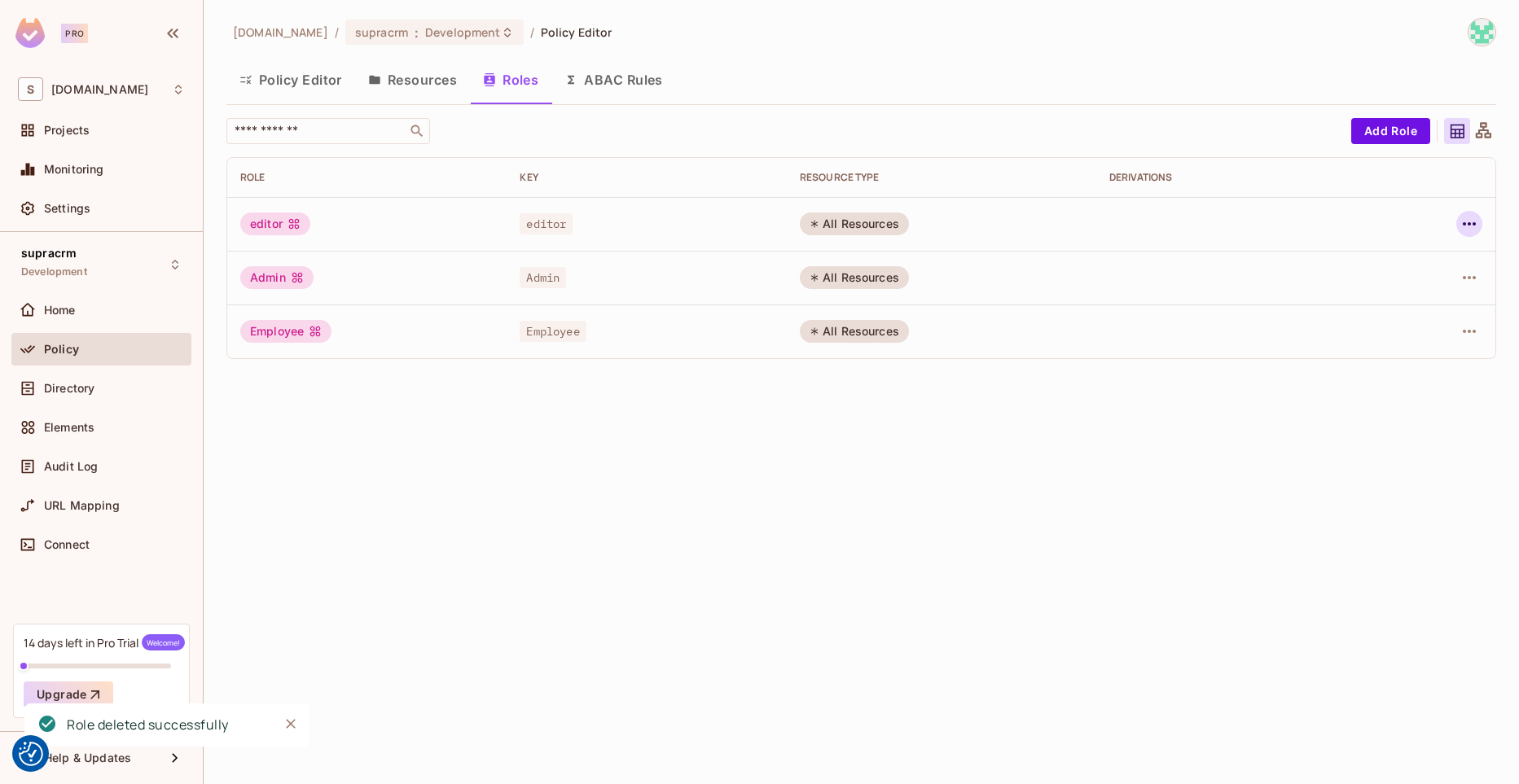
click at [1471, 215] on icon "button" at bounding box center [1469, 224] width 19 height 19
click at [1371, 328] on span "Delete Role" at bounding box center [1403, 333] width 72 height 26
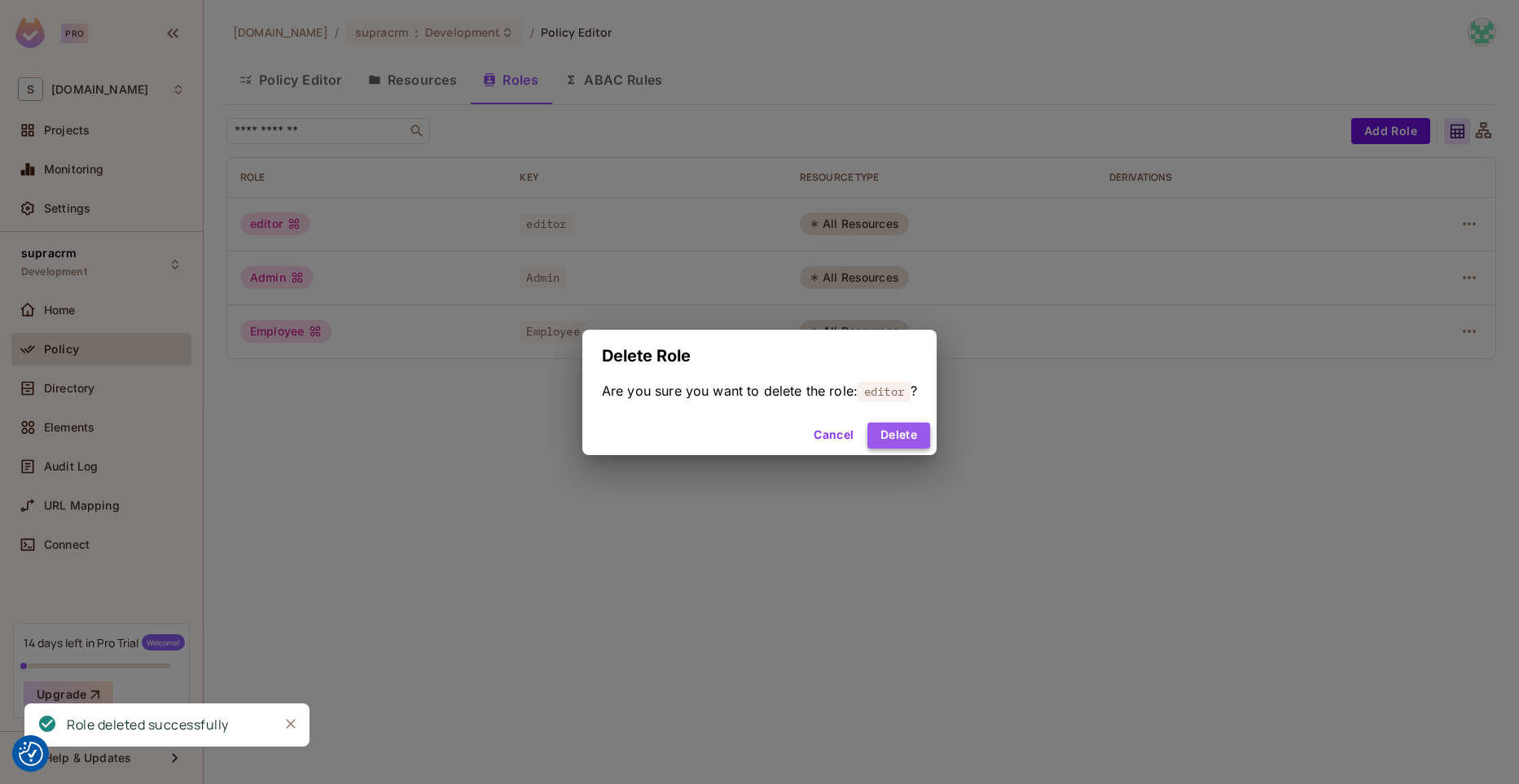
click at [911, 434] on button "Delete" at bounding box center [899, 435] width 63 height 26
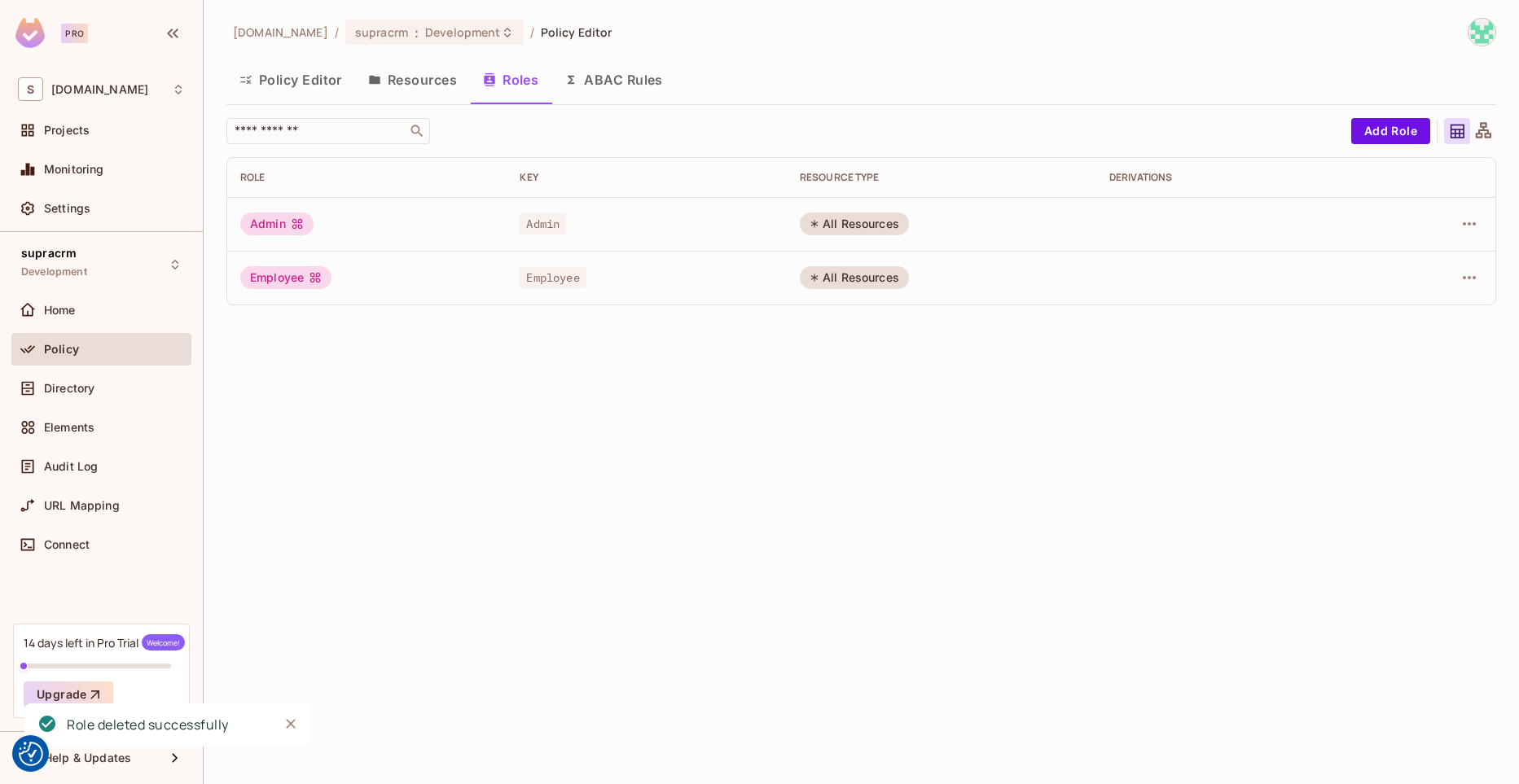
click at [388, 84] on button "Resources" at bounding box center [413, 80] width 115 height 41
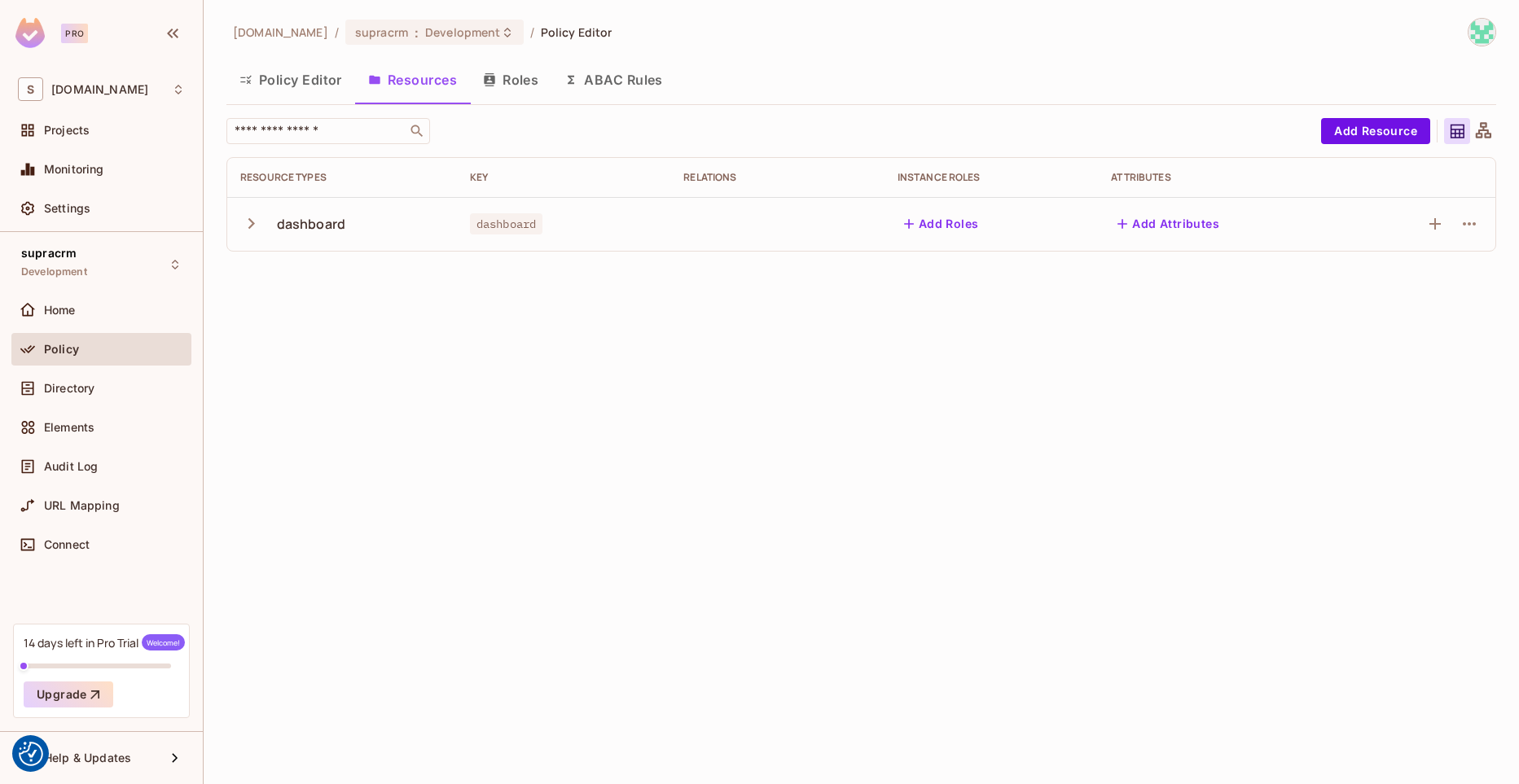
click at [294, 78] on button "Policy Editor" at bounding box center [290, 80] width 129 height 41
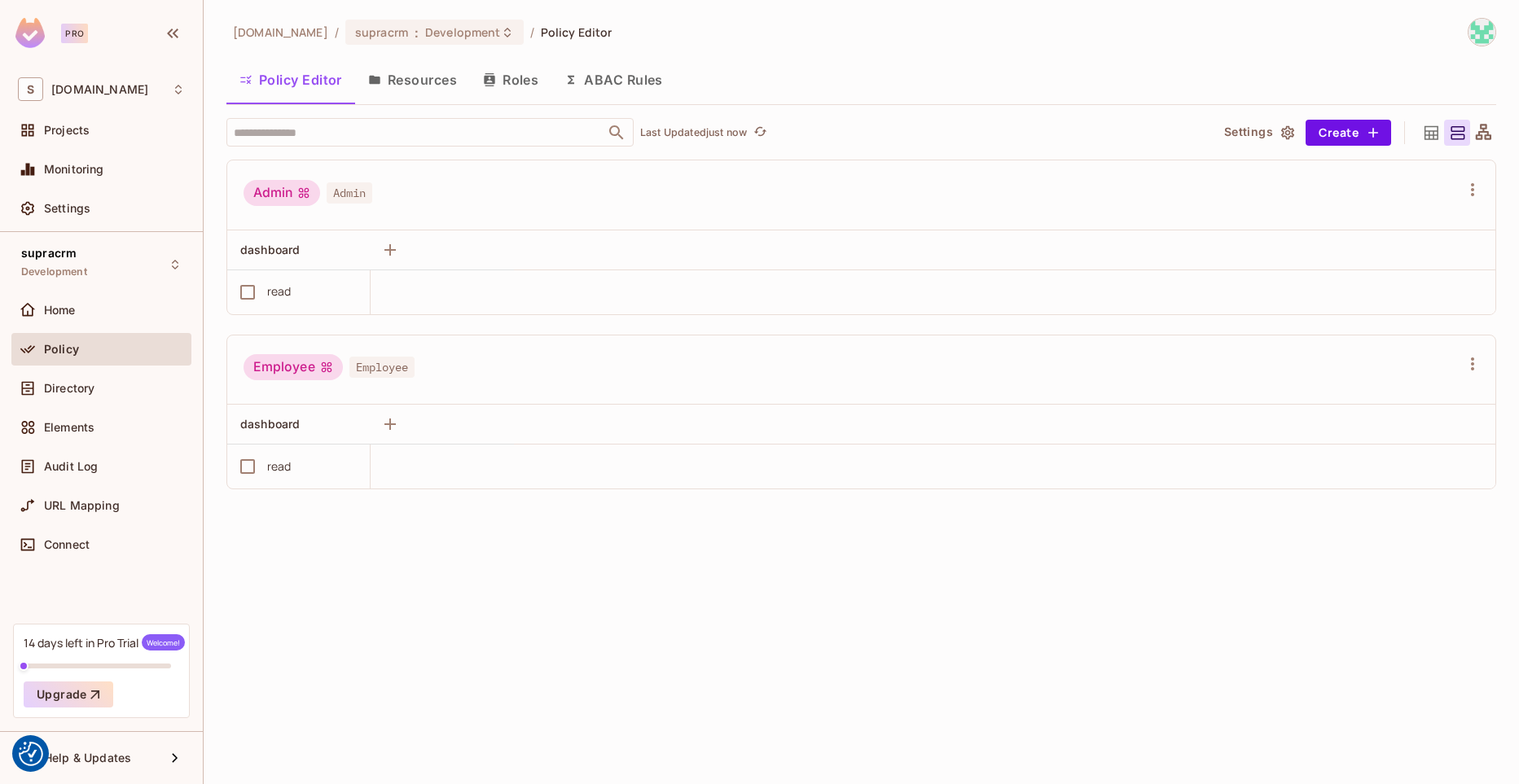
click at [426, 80] on button "Resources" at bounding box center [413, 80] width 115 height 41
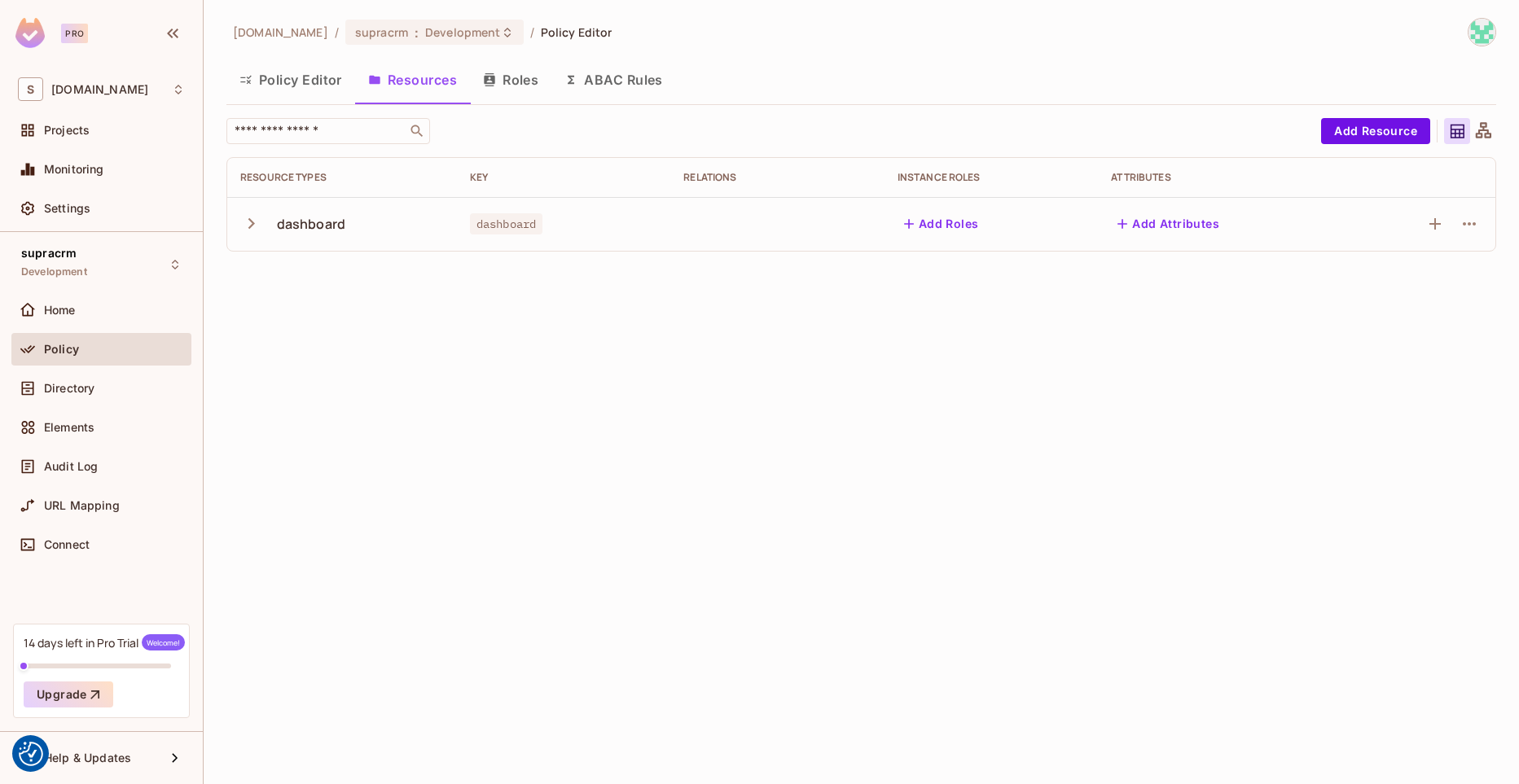
click at [253, 227] on icon "button" at bounding box center [252, 224] width 22 height 22
click at [90, 391] on span "Directory" at bounding box center [69, 388] width 51 height 13
